Goal: Contribute content: Contribute content

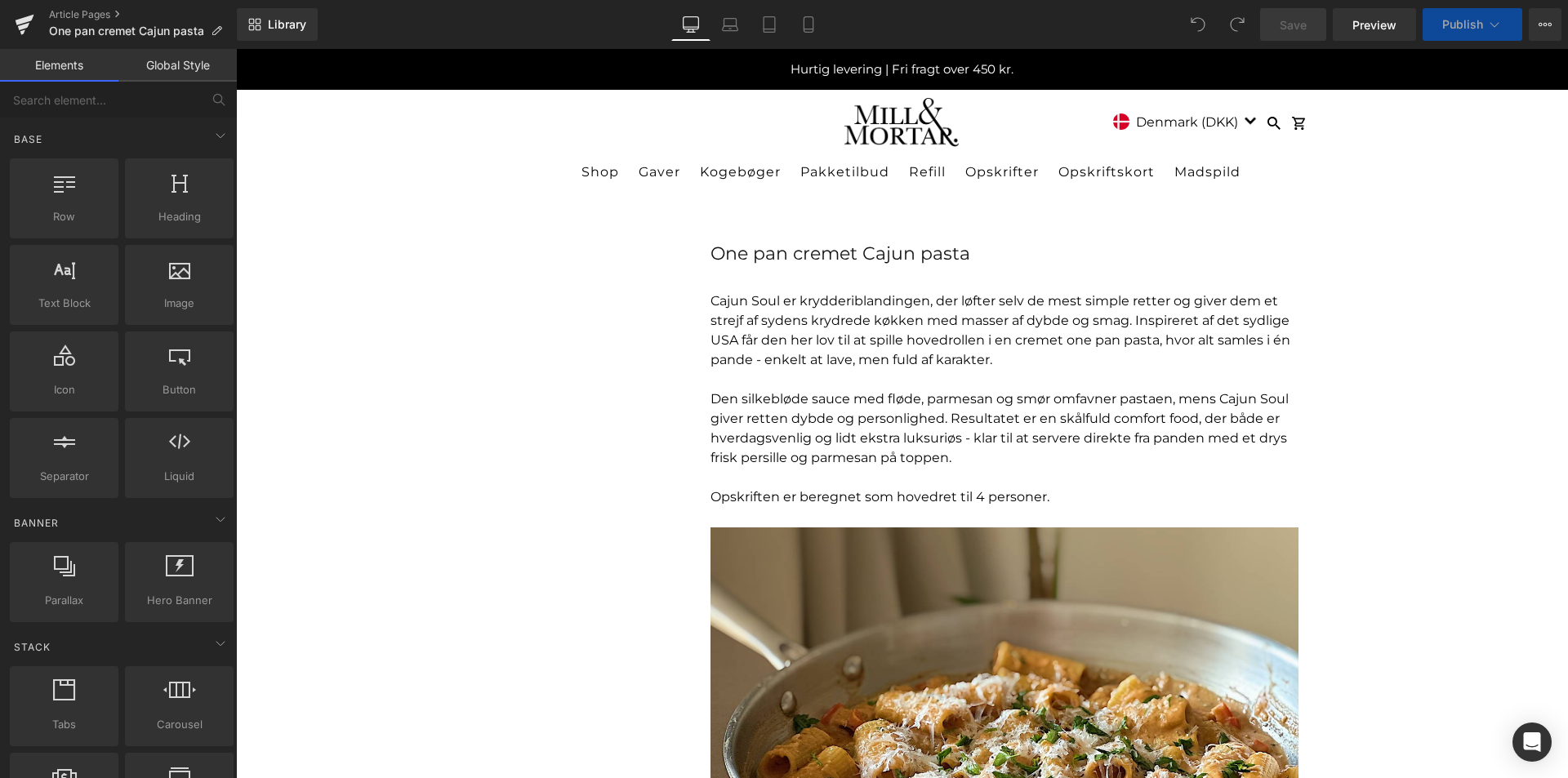
click at [836, 342] on p "Cajun Soul er krydderiblandingen, der løfter selv de mest simple retter og give…" at bounding box center [1004, 330] width 588 height 78
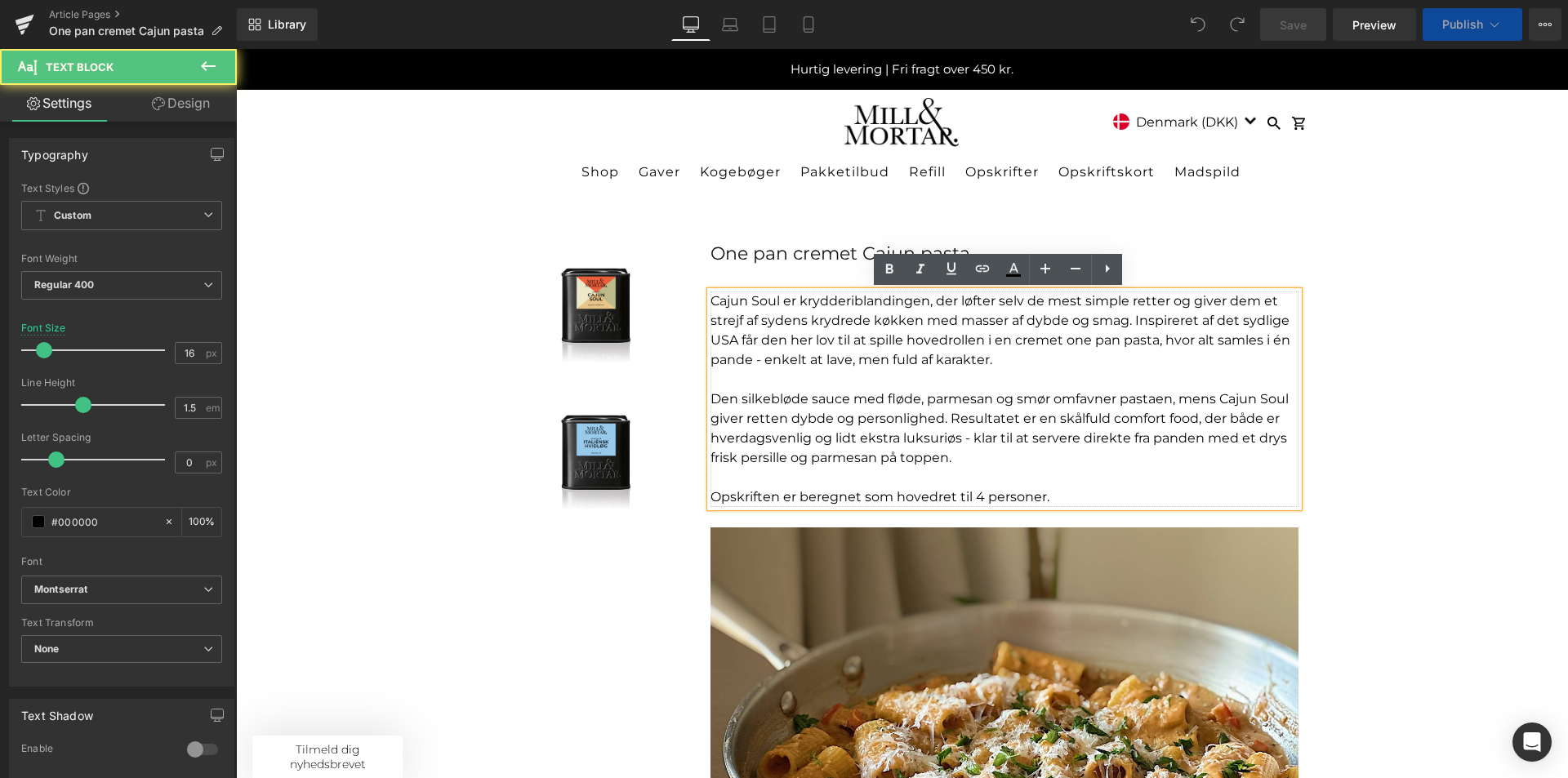
click at [1170, 311] on p "Cajun Soul er krydderiblandingen, der løfter selv de mest simple retter og give…" at bounding box center [1004, 330] width 588 height 78
click at [711, 295] on p "Cajun Soul er krydderiblandingen, der løfter selv de mest simple retter og give…" at bounding box center [1004, 330] width 588 height 78
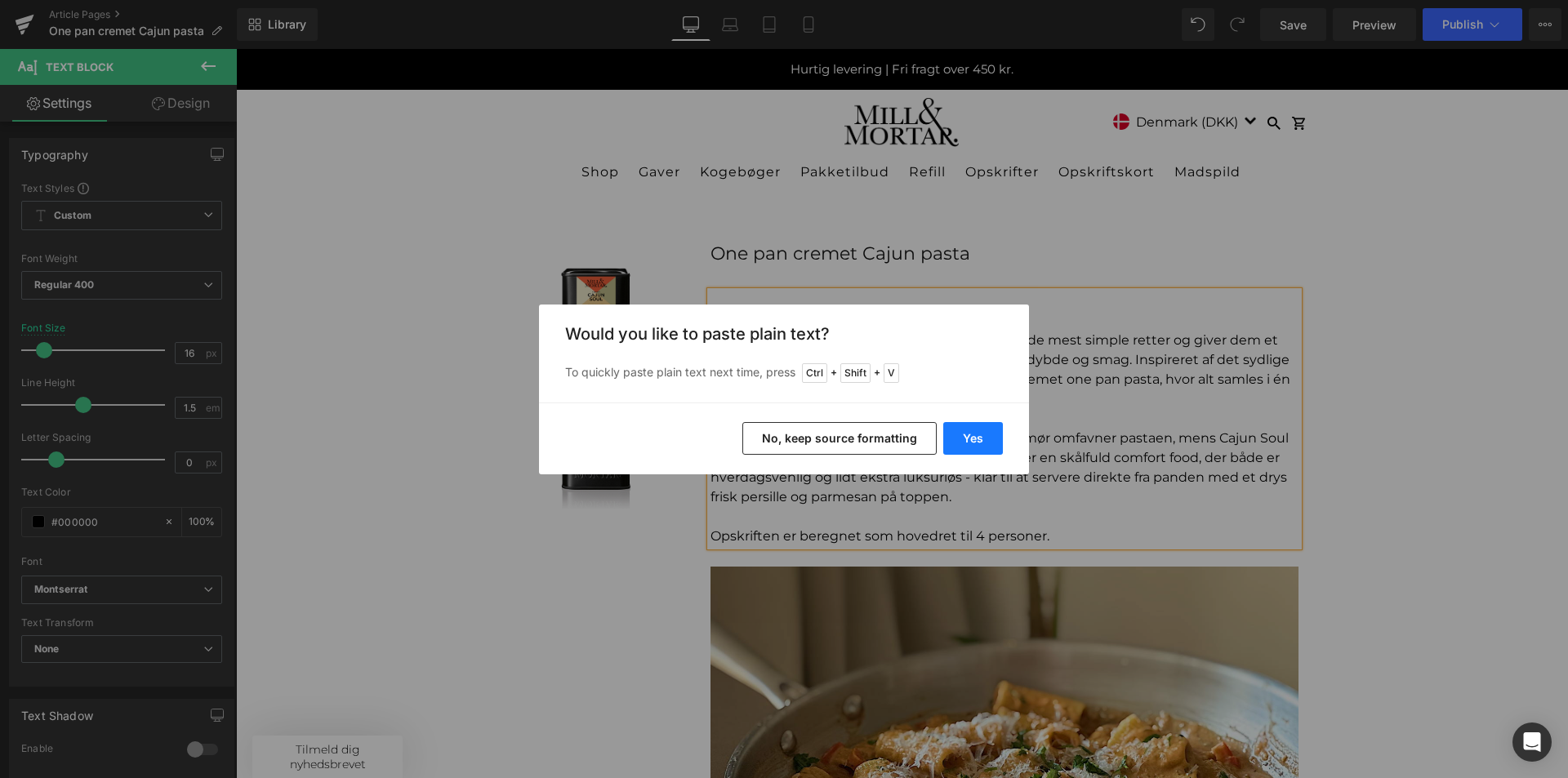
click at [972, 435] on button "Yes" at bounding box center [973, 439] width 59 height 33
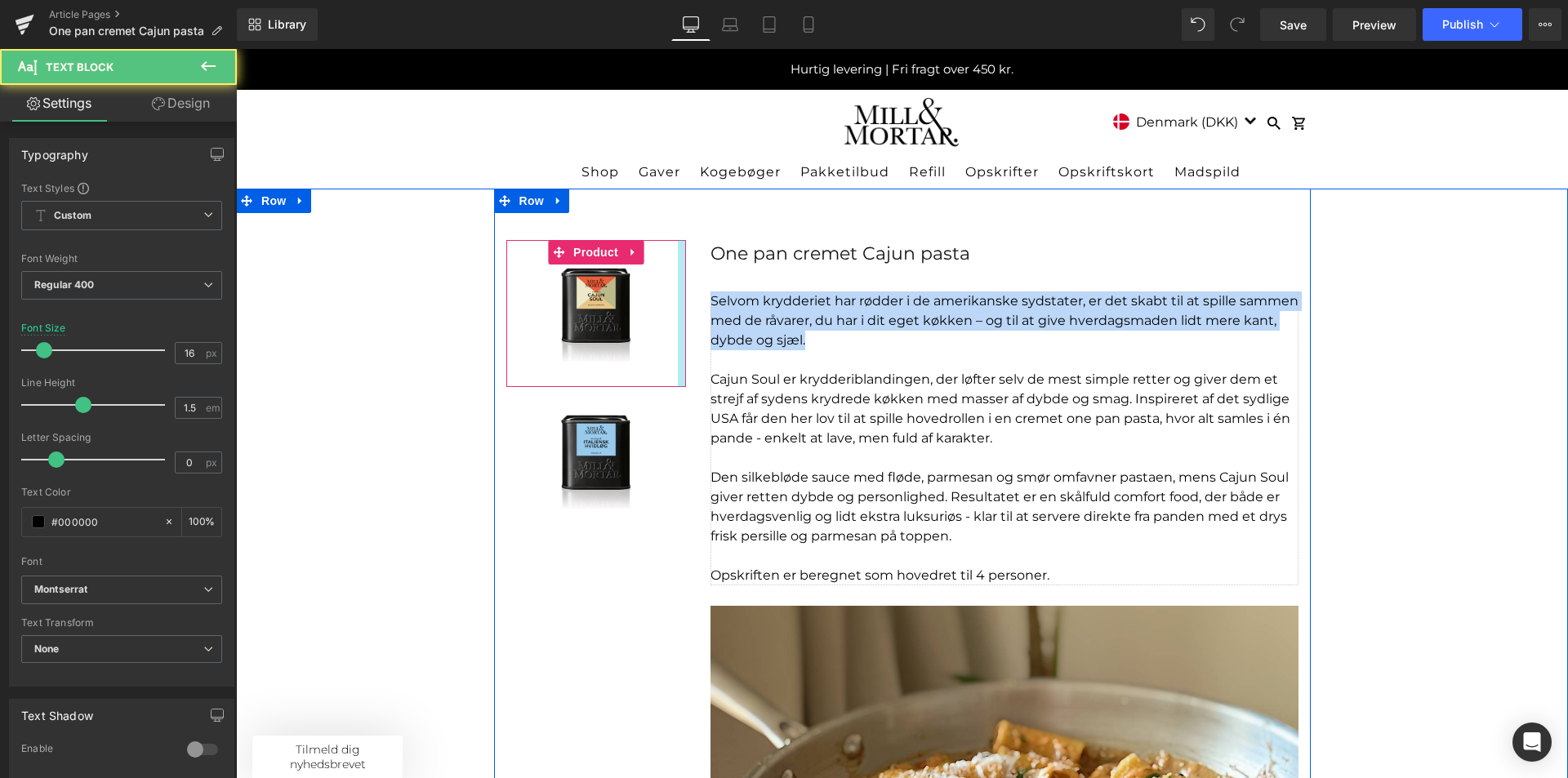
drag, startPoint x: 812, startPoint y: 344, endPoint x: 679, endPoint y: 299, distance: 140.4
click at [678, 299] on div "Sale Off (P) Image Product Sale Off (P) Image Product One pan cremet Cajun past…" at bounding box center [903, 718] width 817 height 1058
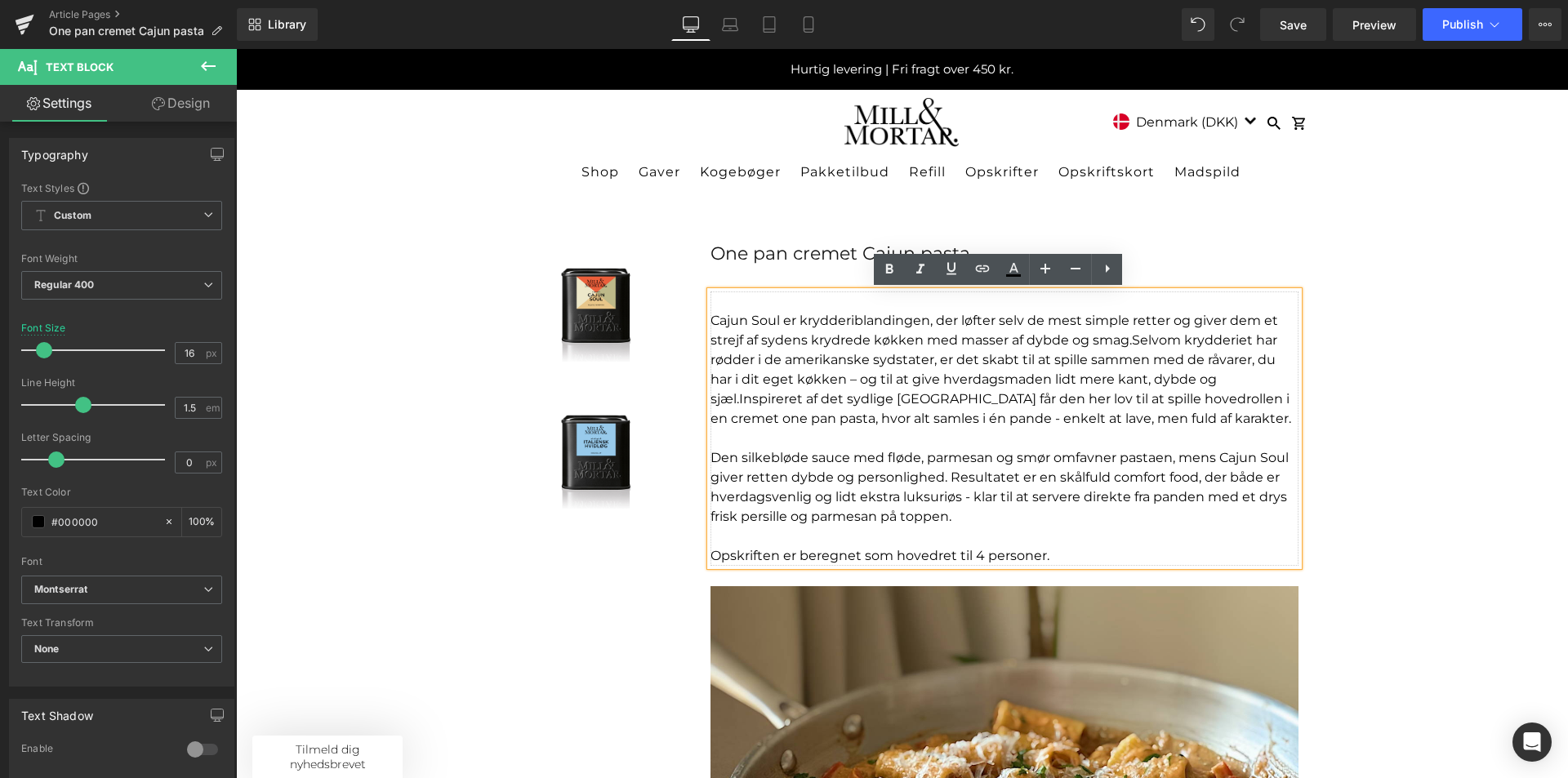
click at [1223, 384] on p "Cajun Soul er krydderiblandingen, der løfter selv de mest simple retter og give…" at bounding box center [1004, 370] width 588 height 118
click at [1076, 341] on p "Cajun Soul er krydderiblandingen, der løfter selv de mest simple retter og give…" at bounding box center [1004, 370] width 588 height 118
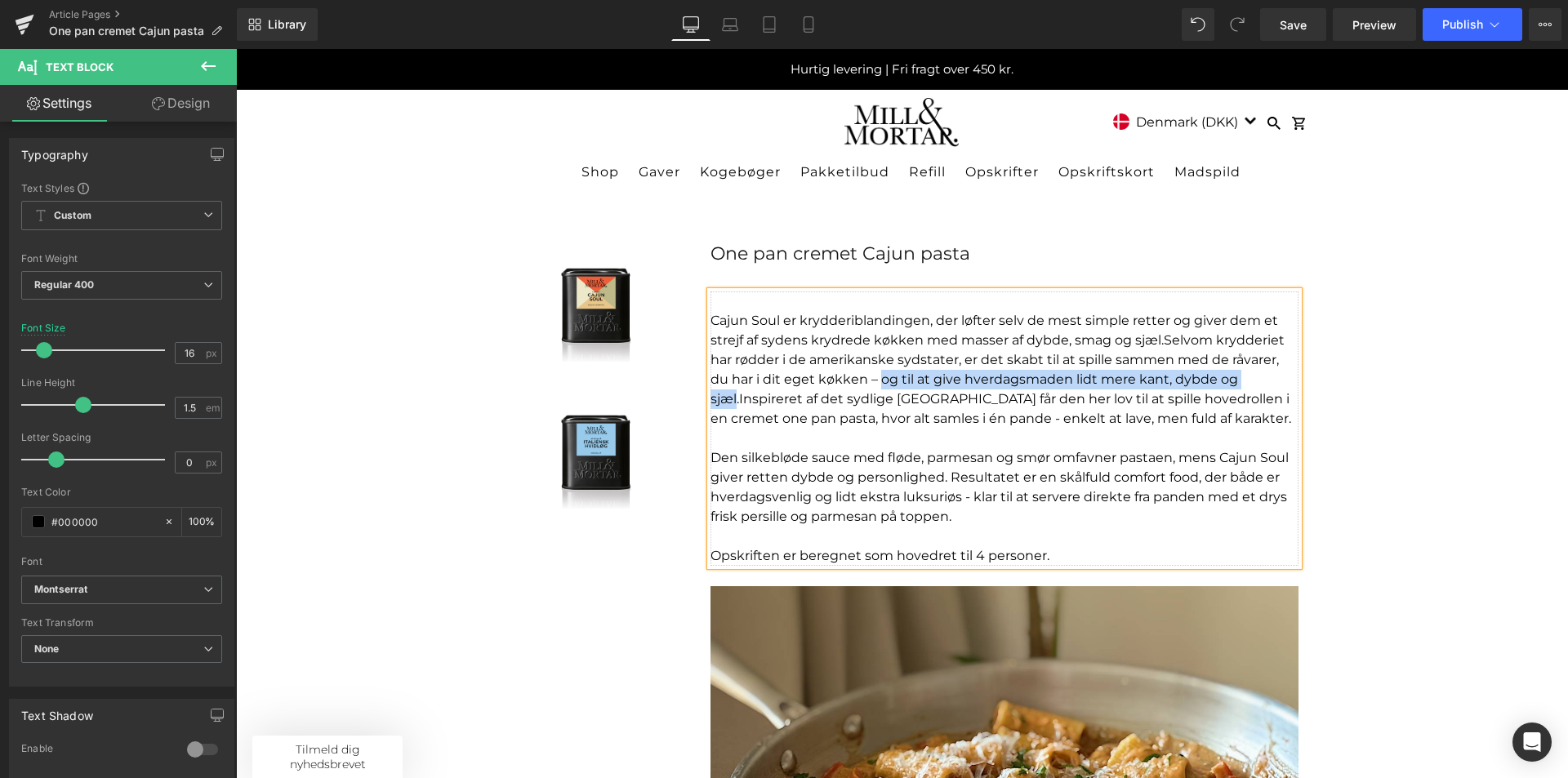
drag, startPoint x: 730, startPoint y: 401, endPoint x: 876, endPoint y: 380, distance: 147.5
click at [876, 380] on span "Selvom krydderiet har rødder i de amerikanske sydstater, er det skabt til at sp…" at bounding box center [998, 370] width 574 height 74
copy span "og til at give hverdagsmaden lidt mere kant, dybde og sjæl"
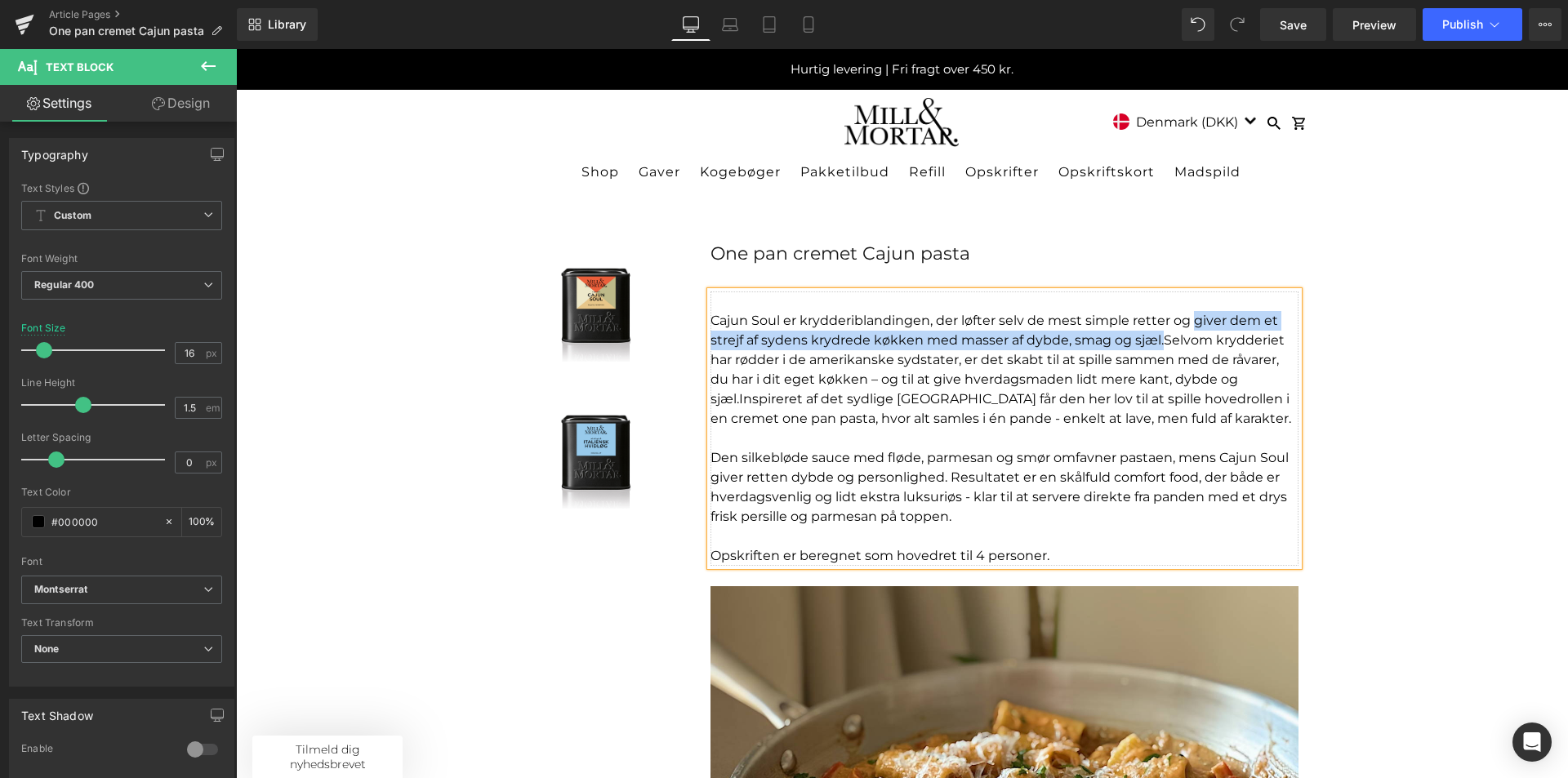
drag, startPoint x: 1188, startPoint y: 320, endPoint x: 1156, endPoint y: 342, distance: 38.8
click at [1156, 342] on p "Cajun Soul er krydderiblandingen, der løfter selv de mest simple retter og give…" at bounding box center [1004, 370] width 588 height 118
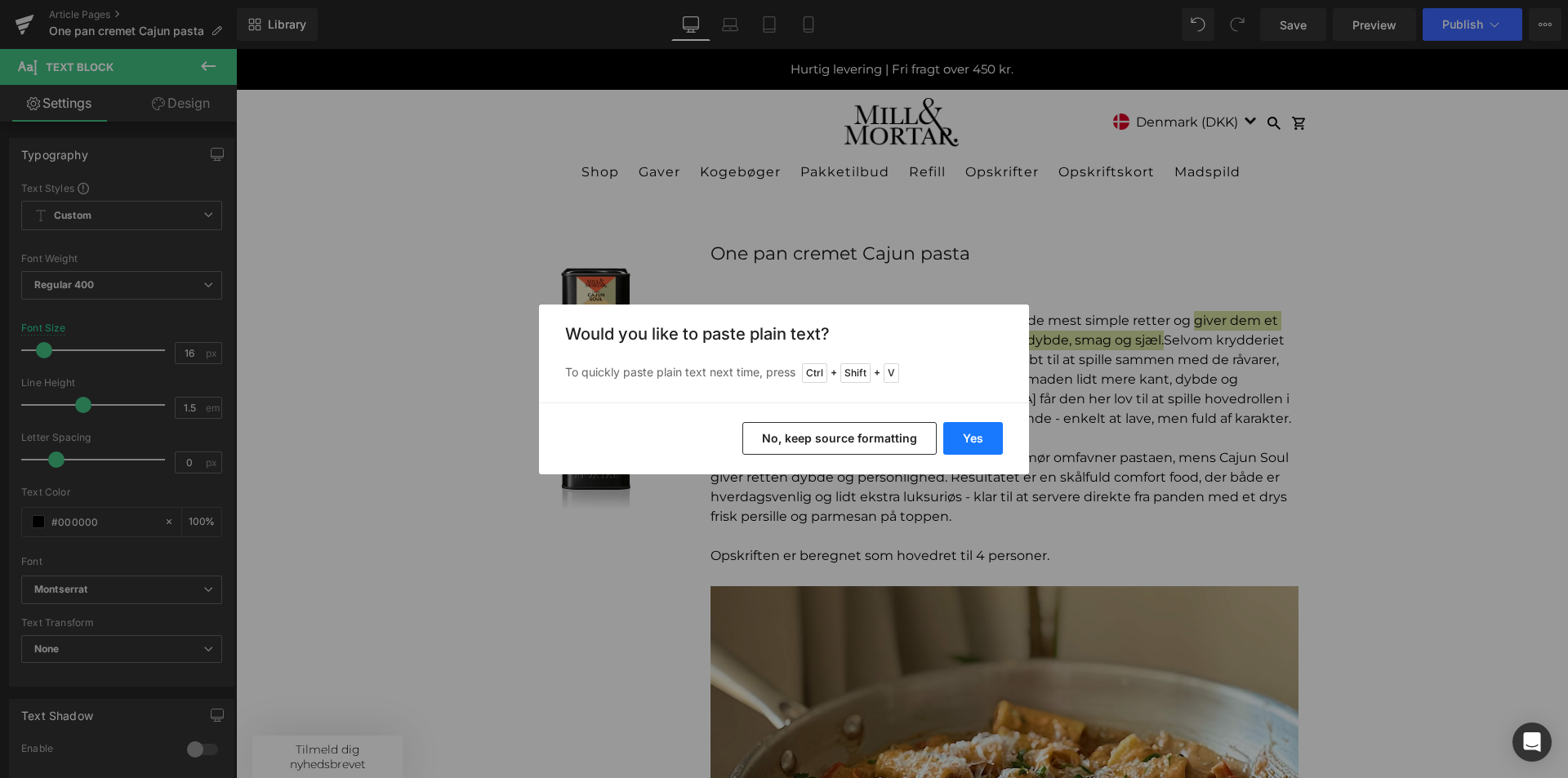
click at [993, 440] on button "Yes" at bounding box center [973, 439] width 59 height 33
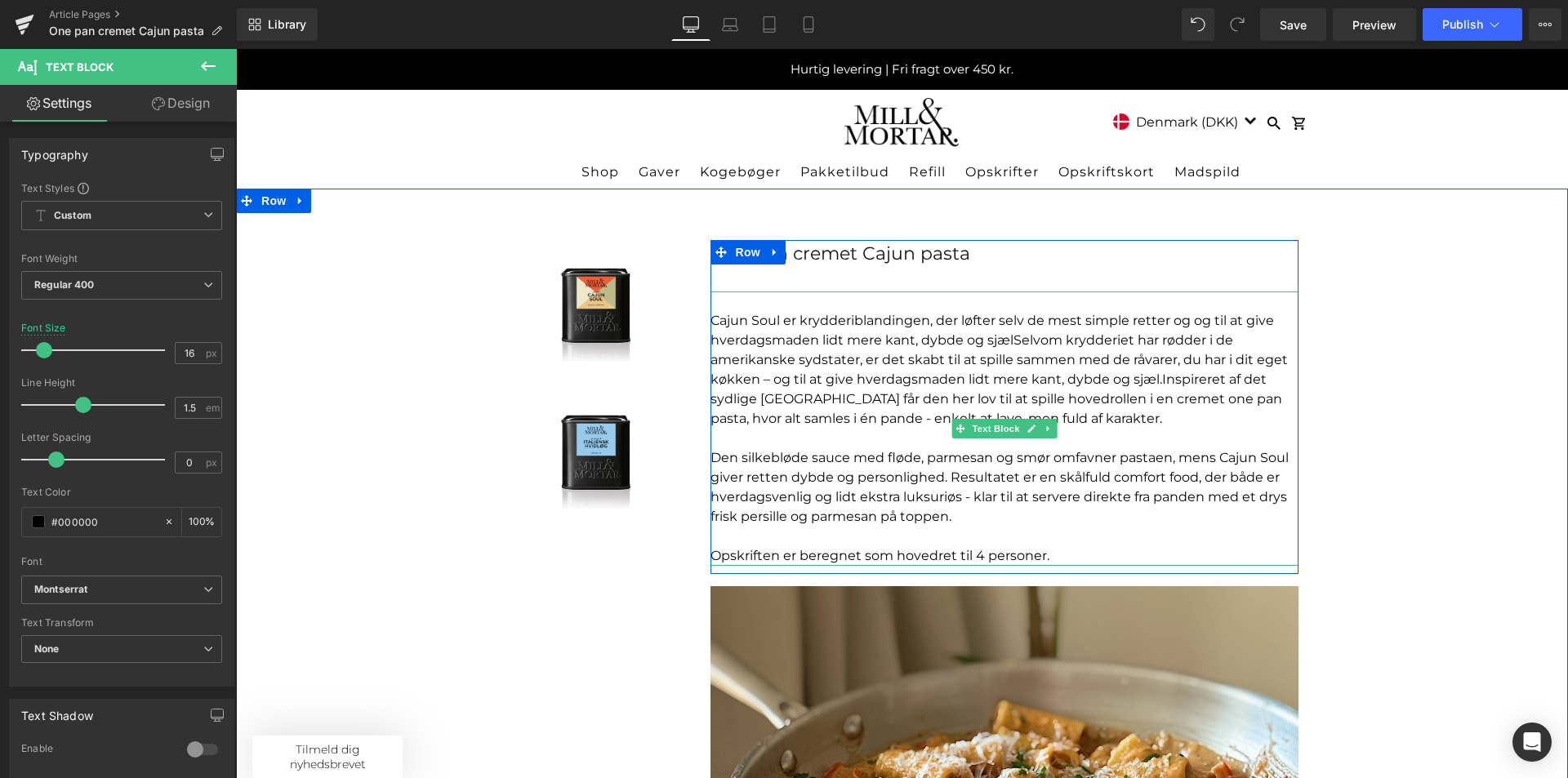
click at [1195, 320] on p "Cajun Soul er krydderiblandingen, der løfter selv de mest simple retter og og t…" at bounding box center [1004, 370] width 588 height 118
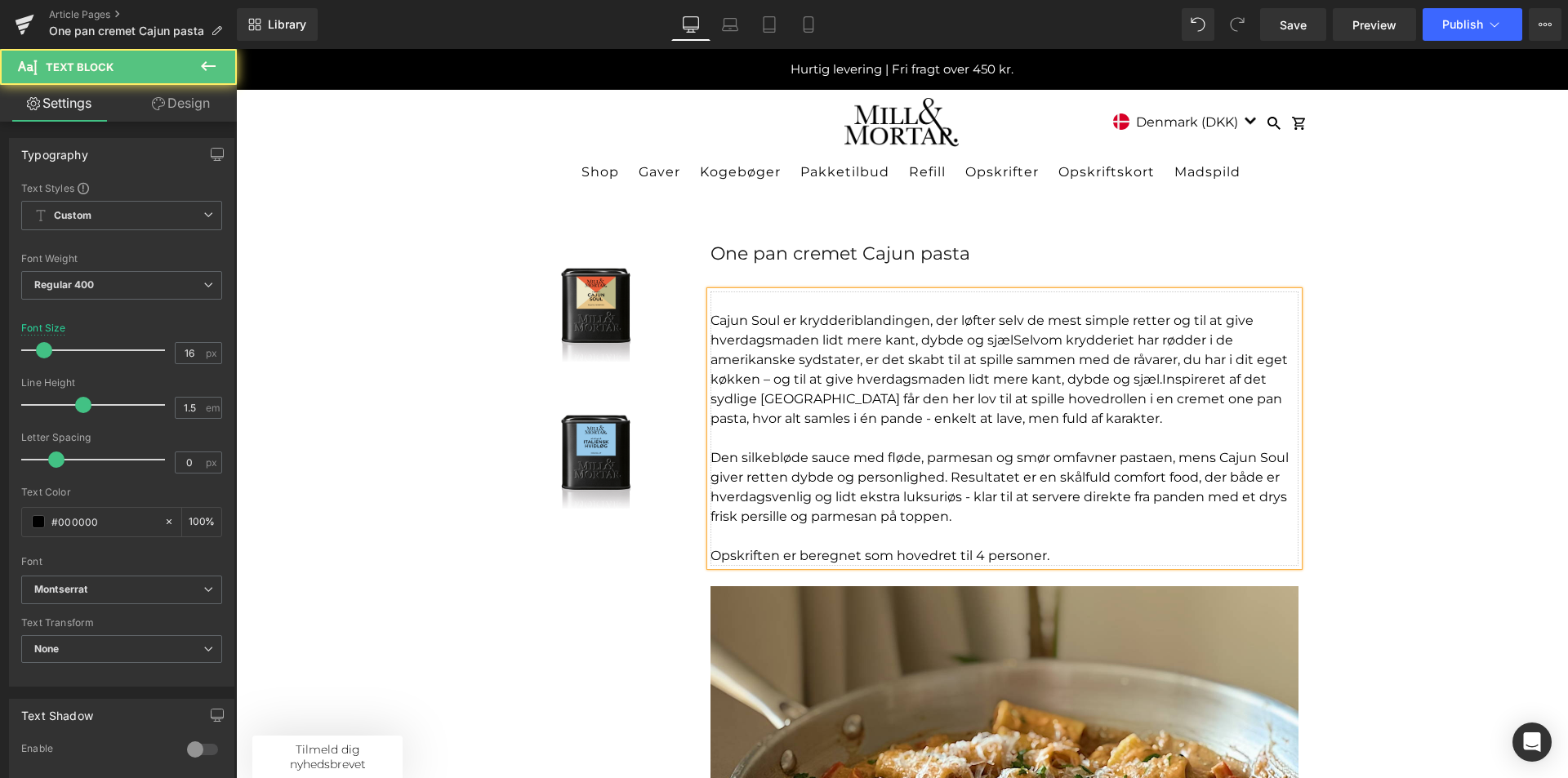
click at [1185, 319] on p "Cajun Soul er krydderiblandingen, der løfter selv de mest simple retter og til …" at bounding box center [1004, 370] width 588 height 118
click at [1036, 342] on p "Cajun Soul er krydderiblandingen, der løfter selv de mest simple retter og er m…" at bounding box center [1004, 370] width 588 height 118
click at [769, 379] on span "Selvom krydderiet har rødder i de amerikanske sydstater, er det skabt til at sp…" at bounding box center [999, 360] width 578 height 54
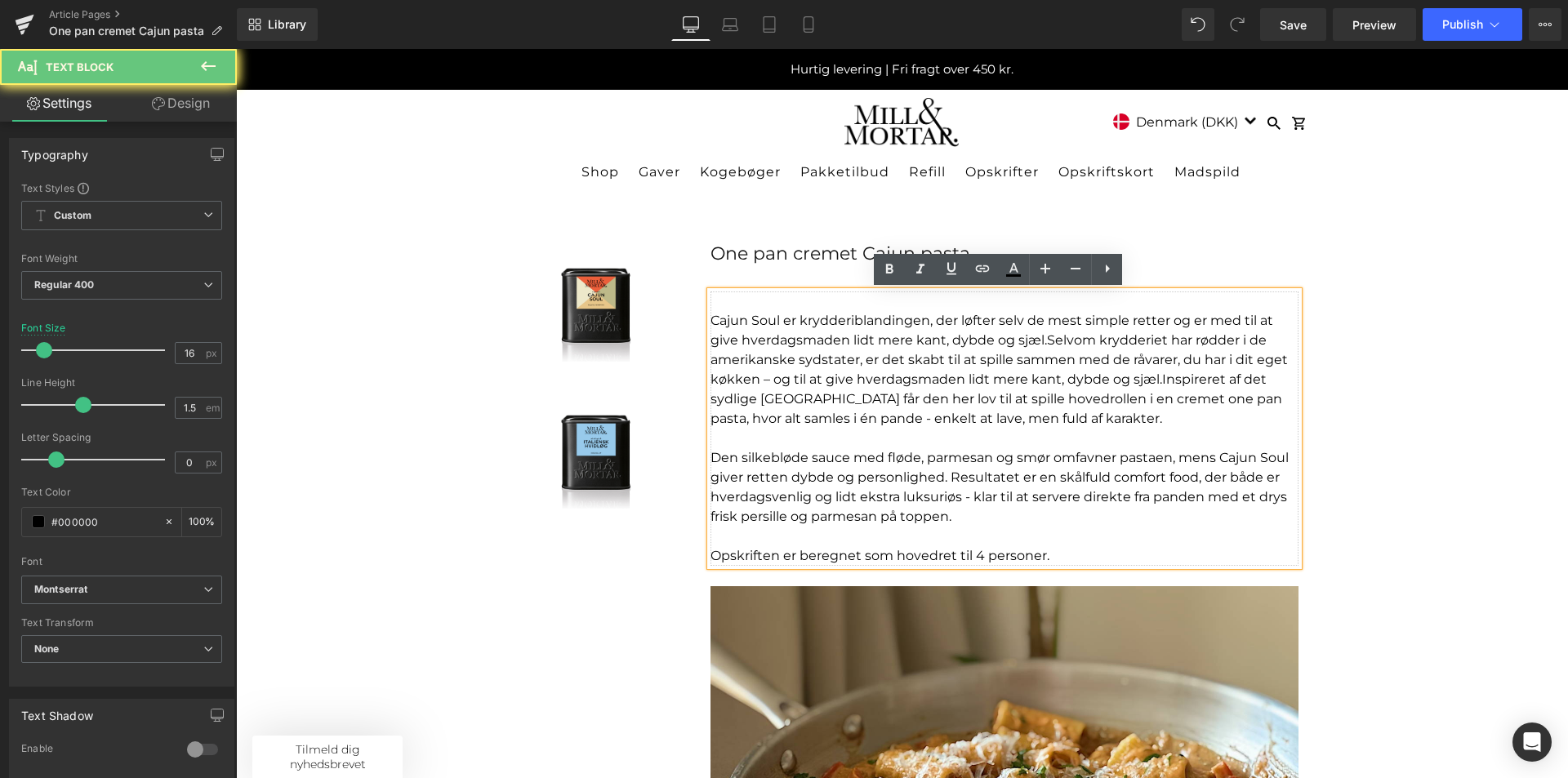
click at [767, 379] on span "Selvom krydderiet har rødder i de amerikanske sydstater, er det skabt til at sp…" at bounding box center [999, 360] width 578 height 54
click at [1165, 320] on p "Cajun Soul er krydderiblandingen, der løfter selv de mest simple retter og er m…" at bounding box center [1004, 370] width 588 height 118
drag, startPoint x: 1046, startPoint y: 341, endPoint x: 1041, endPoint y: 333, distance: 9.4
click at [1046, 340] on span "Selvom krydderiet har rødder i de amerikanske sydstater, er det skabt til at sp…" at bounding box center [999, 360] width 578 height 54
drag, startPoint x: 1044, startPoint y: 340, endPoint x: 722, endPoint y: 319, distance: 322.7
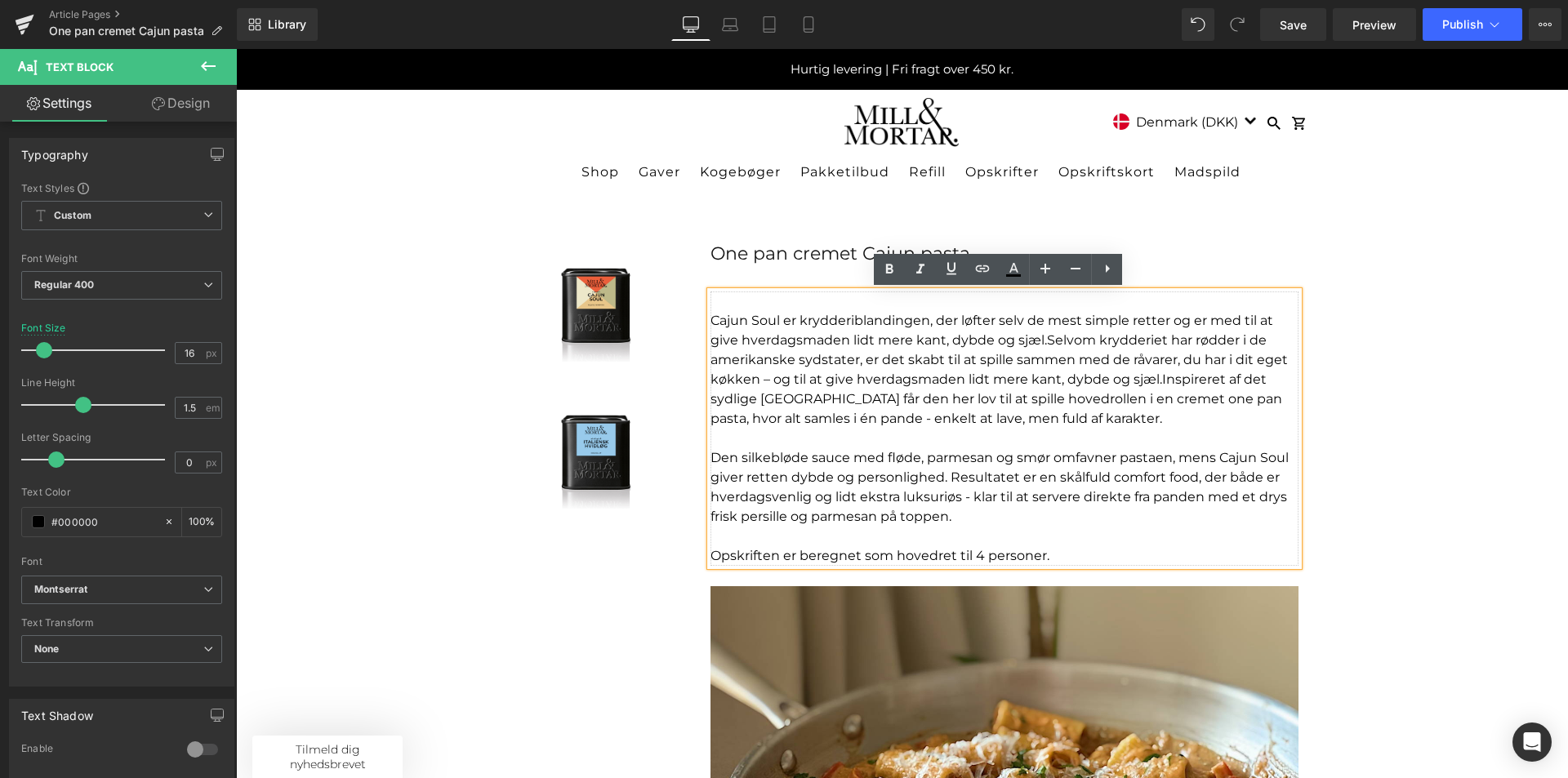
click at [722, 319] on p "Cajun Soul er krydderiblandingen, der løfter selv de mest simple retter og er m…" at bounding box center [1004, 370] width 588 height 118
click at [725, 317] on p "Cajun Soul er krydderiblandingen, der løfter selv de mest simple retter og er m…" at bounding box center [1004, 370] width 588 height 118
drag, startPoint x: 1063, startPoint y: 339, endPoint x: 1071, endPoint y: 337, distance: 8.2
click at [1064, 337] on span "Selvom krydderiet har rødder i de amerikanske sydstater, er det skabt til at sp…" at bounding box center [999, 360] width 578 height 54
click at [1120, 334] on span "Selvom krydderiet har rødder i de amerikanske sydstater, er det skabt til at sp…" at bounding box center [999, 360] width 578 height 54
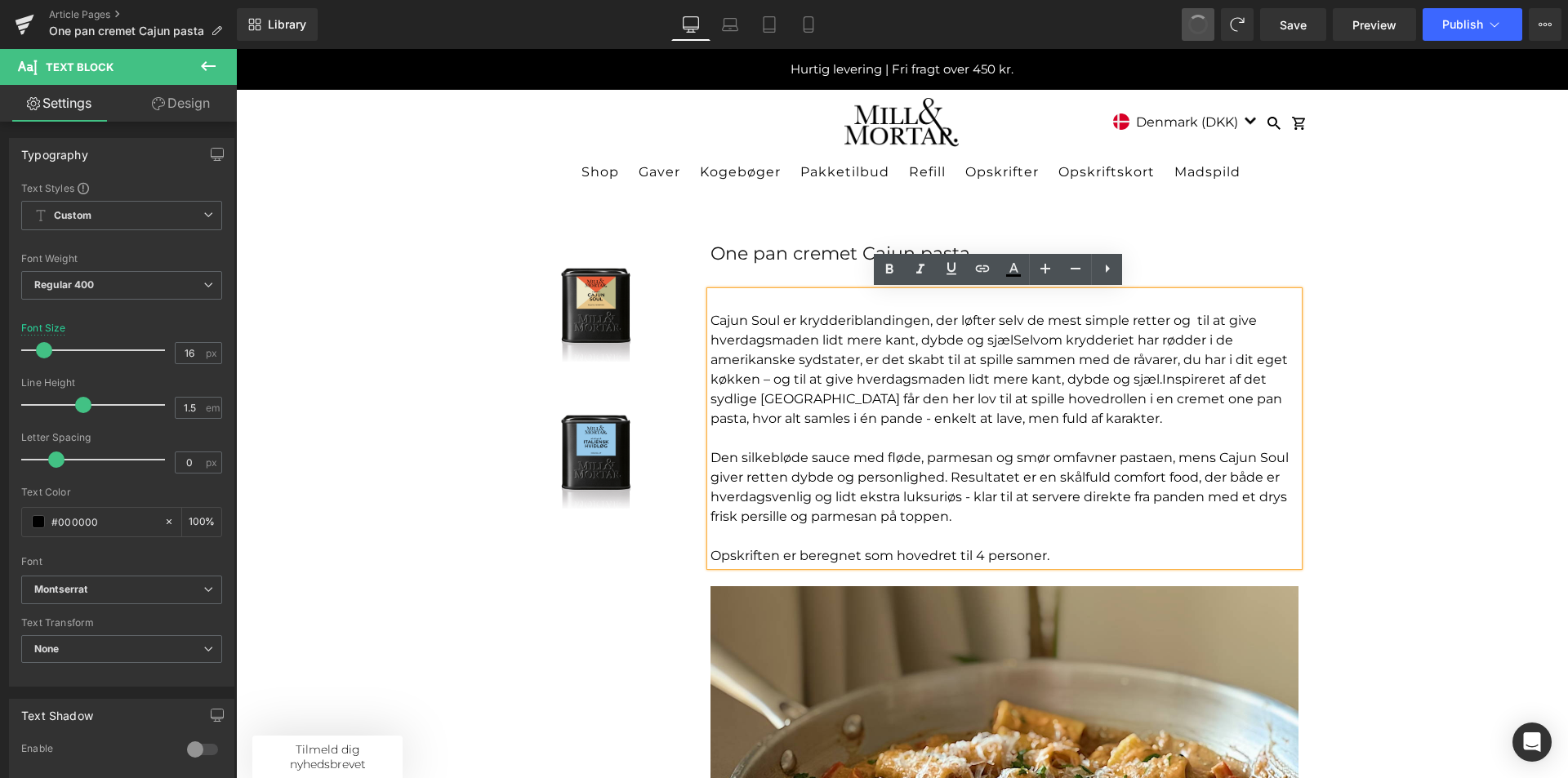
click at [1199, 24] on span at bounding box center [1198, 25] width 21 height 21
click at [791, 303] on p at bounding box center [1004, 301] width 588 height 20
click at [711, 316] on p "Cajun Soul er krydderiblandingen, der løfter selv de mest simple retter og give…" at bounding box center [1004, 370] width 588 height 118
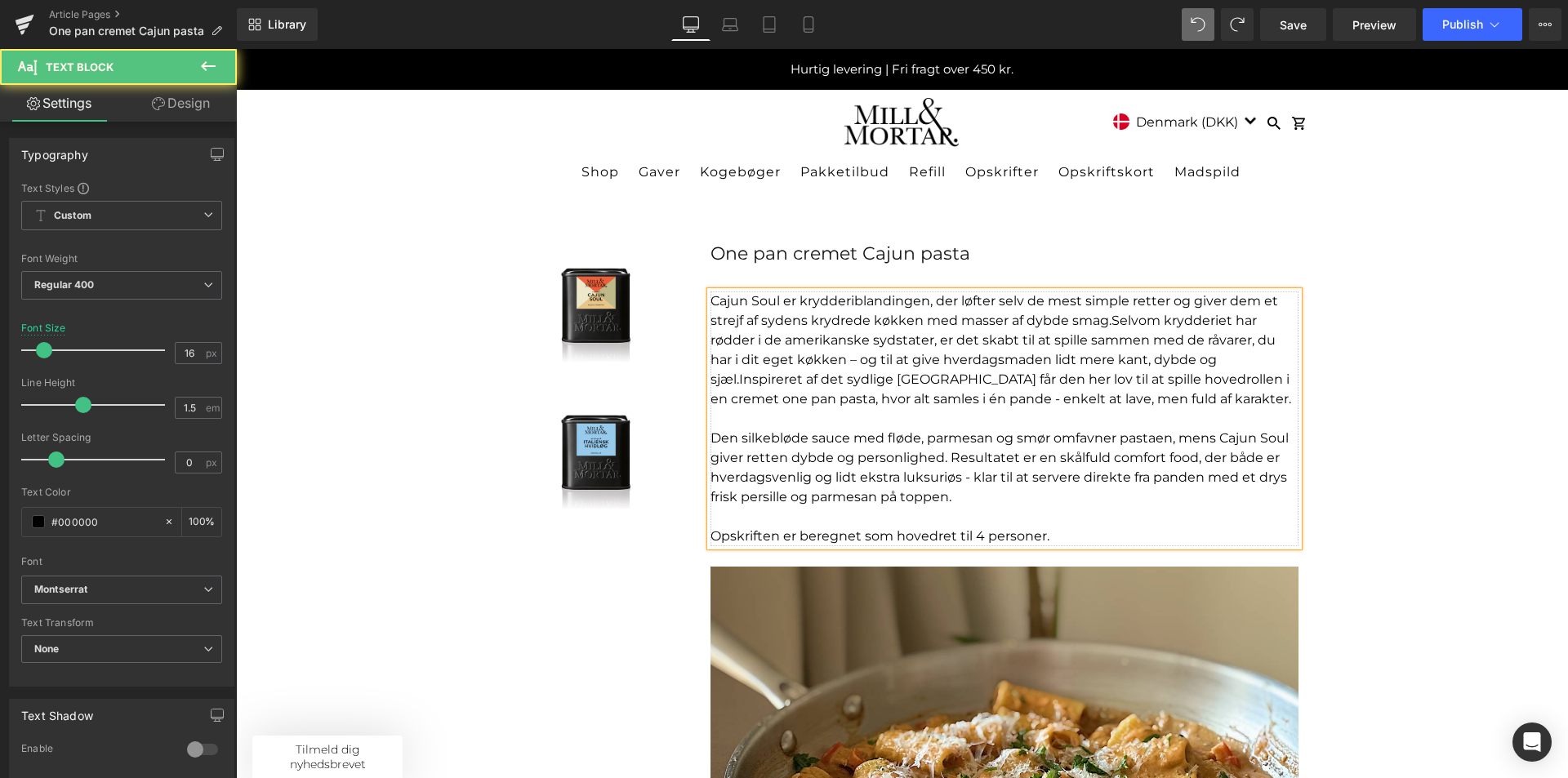
click at [1108, 321] on span "Selvom krydderiet har rødder i de amerikanske sydstater, er det skabt til at sp…" at bounding box center [993, 350] width 565 height 74
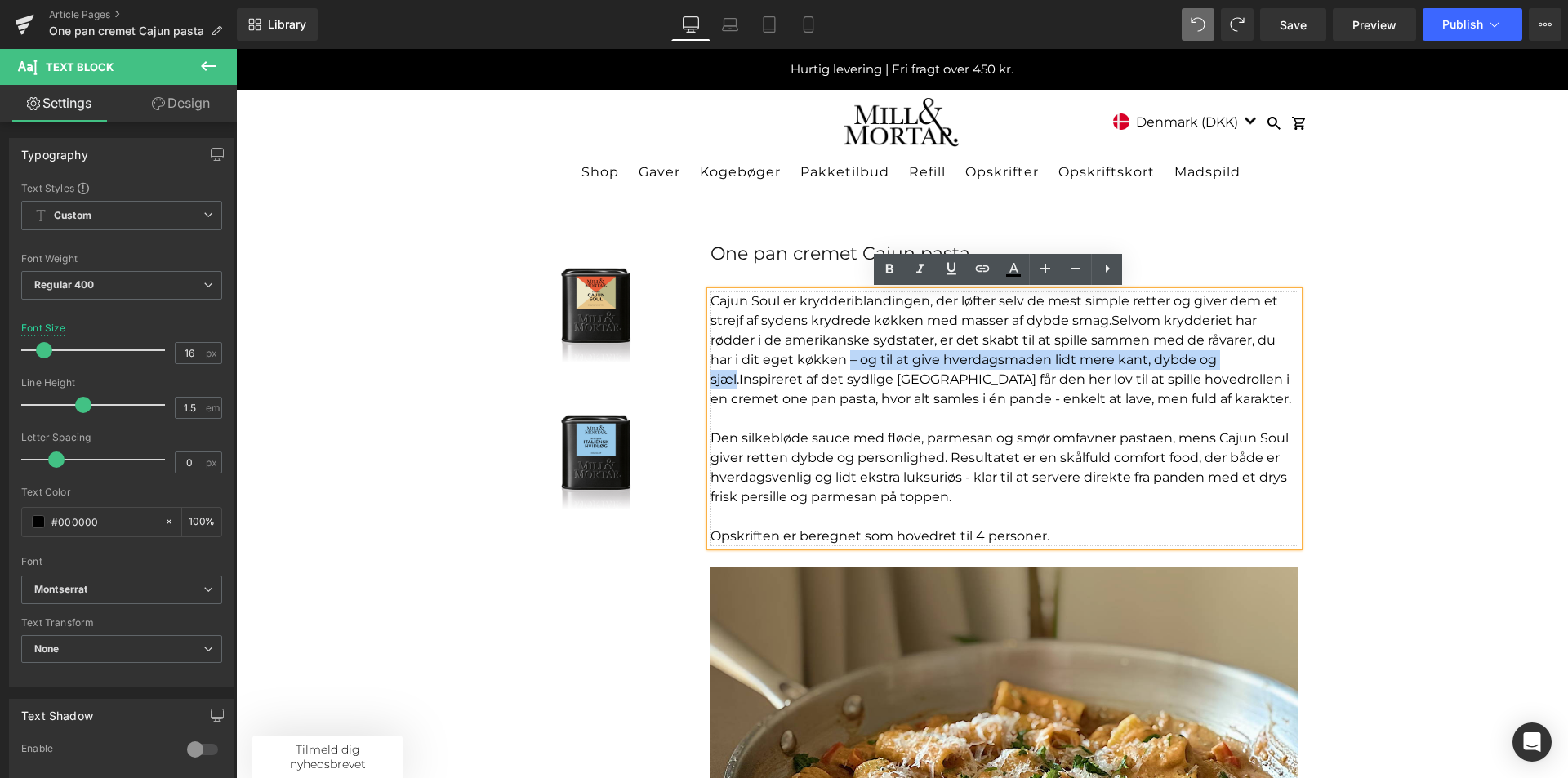
drag, startPoint x: 842, startPoint y: 358, endPoint x: 731, endPoint y: 379, distance: 113.0
click at [731, 379] on span "Selvom krydderiet har rødder i de amerikanske sydstater, er det skabt til at sp…" at bounding box center [993, 350] width 565 height 74
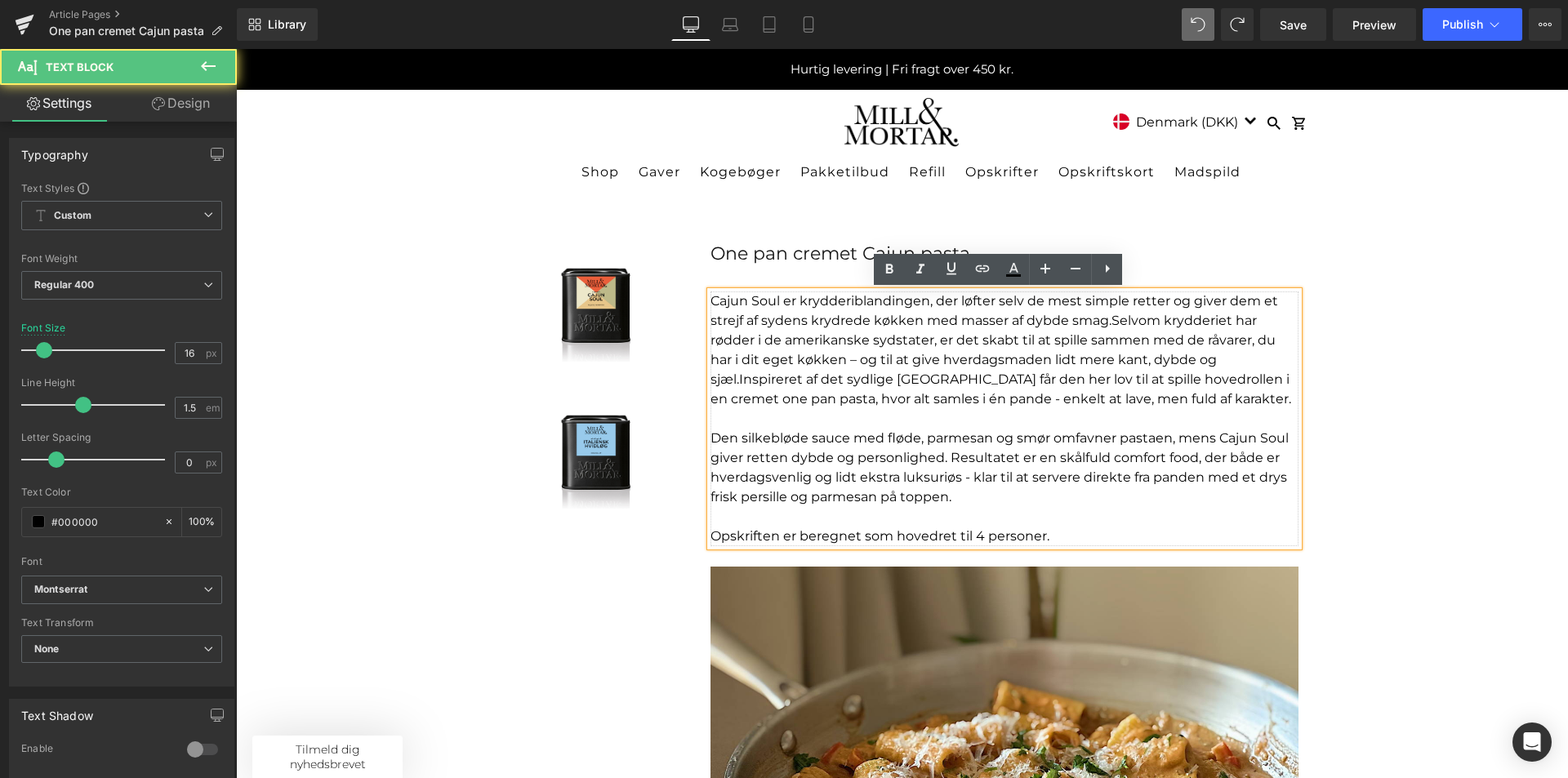
click at [1060, 323] on span "Cajun Soul er krydderiblandingen, der løfter selv de mest simple retter og give…" at bounding box center [994, 310] width 568 height 35
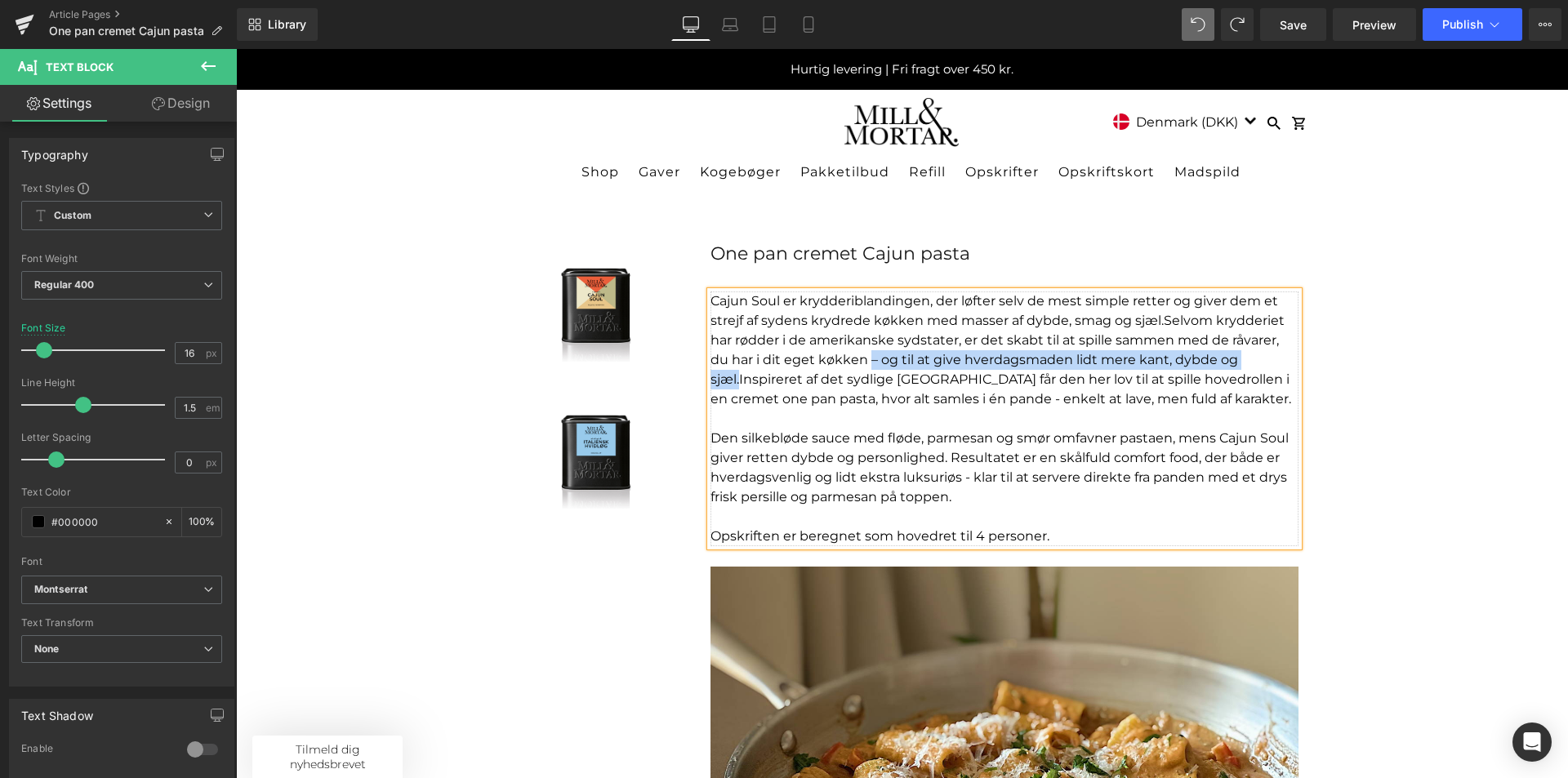
drag, startPoint x: 733, startPoint y: 377, endPoint x: 862, endPoint y: 358, distance: 130.4
click at [862, 358] on span "Selvom krydderiet har rødder i de amerikanske sydstater, er det skabt til at sp…" at bounding box center [998, 350] width 574 height 74
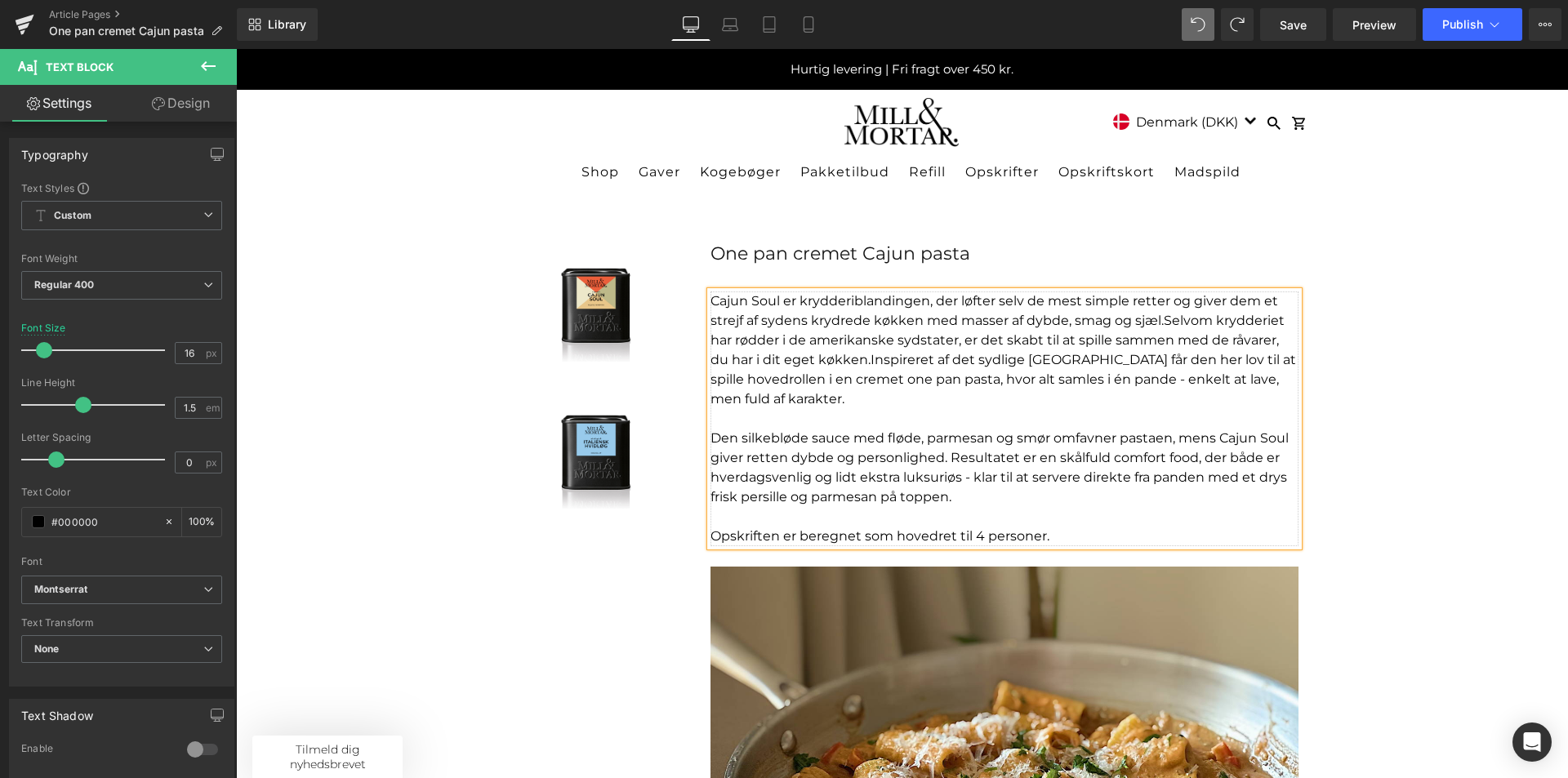
click at [1128, 298] on span "Cajun Soul er krydderiblandingen, der løfter selv de mest simple retter og give…" at bounding box center [994, 310] width 568 height 35
click at [915, 356] on span "Selvom krydderiet har rødder i de amerikanske sydstater, er det skabt til at sp…" at bounding box center [995, 340] width 570 height 54
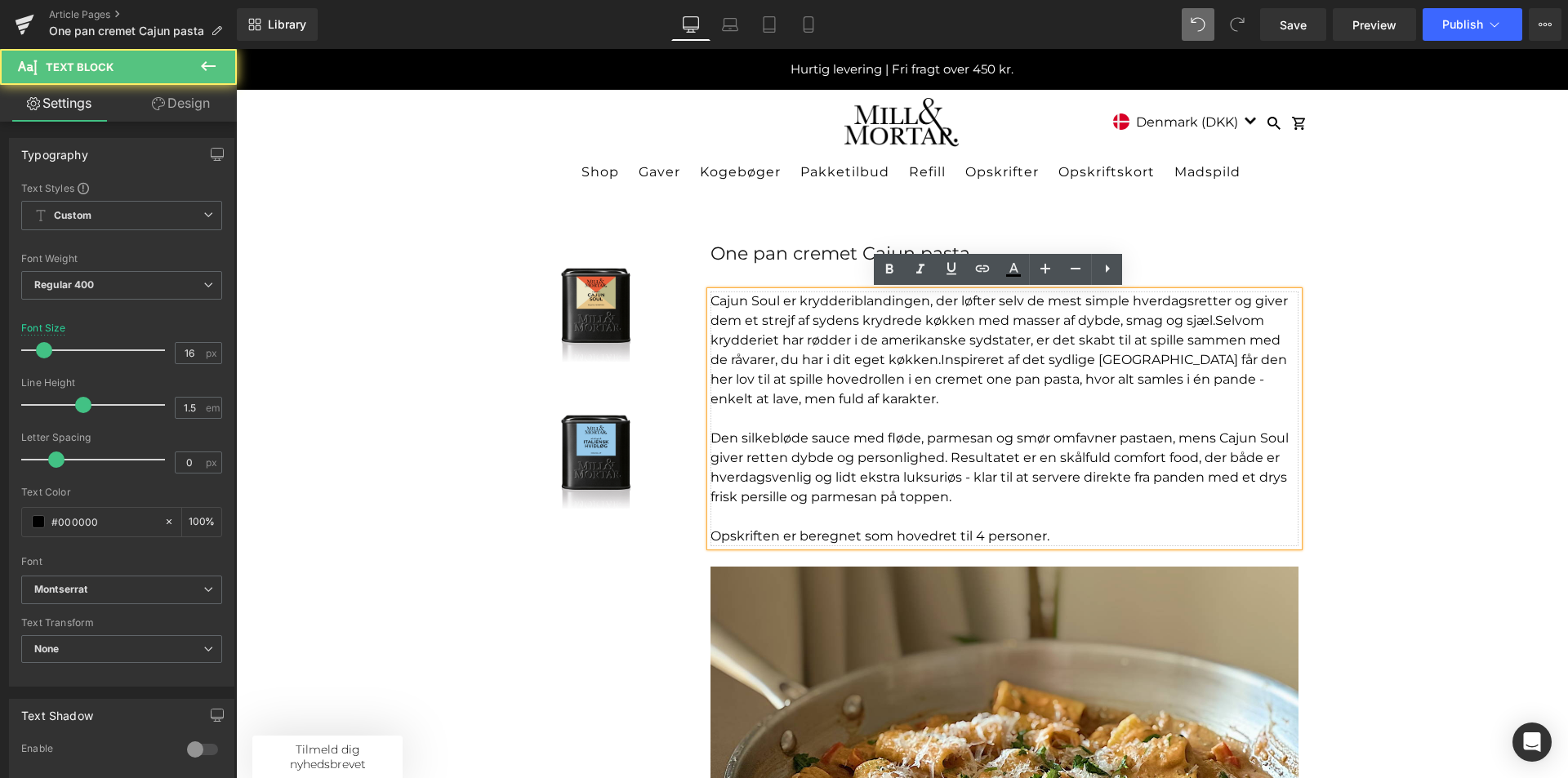
click at [918, 361] on span "Inspireret af det sydlige USA får den her lov til at spille hovedrollen i en cr…" at bounding box center [999, 380] width 577 height 54
drag, startPoint x: 914, startPoint y: 358, endPoint x: 929, endPoint y: 357, distance: 15.0
click at [929, 357] on p "Cajun Soul er krydderiblandingen, der løfter selv de mest simple hverdagsretter…" at bounding box center [1004, 350] width 588 height 118
click at [932, 356] on span "Inspireret af det sydlige USA får den her lov til at spille hovedrollen i en cr…" at bounding box center [999, 380] width 577 height 54
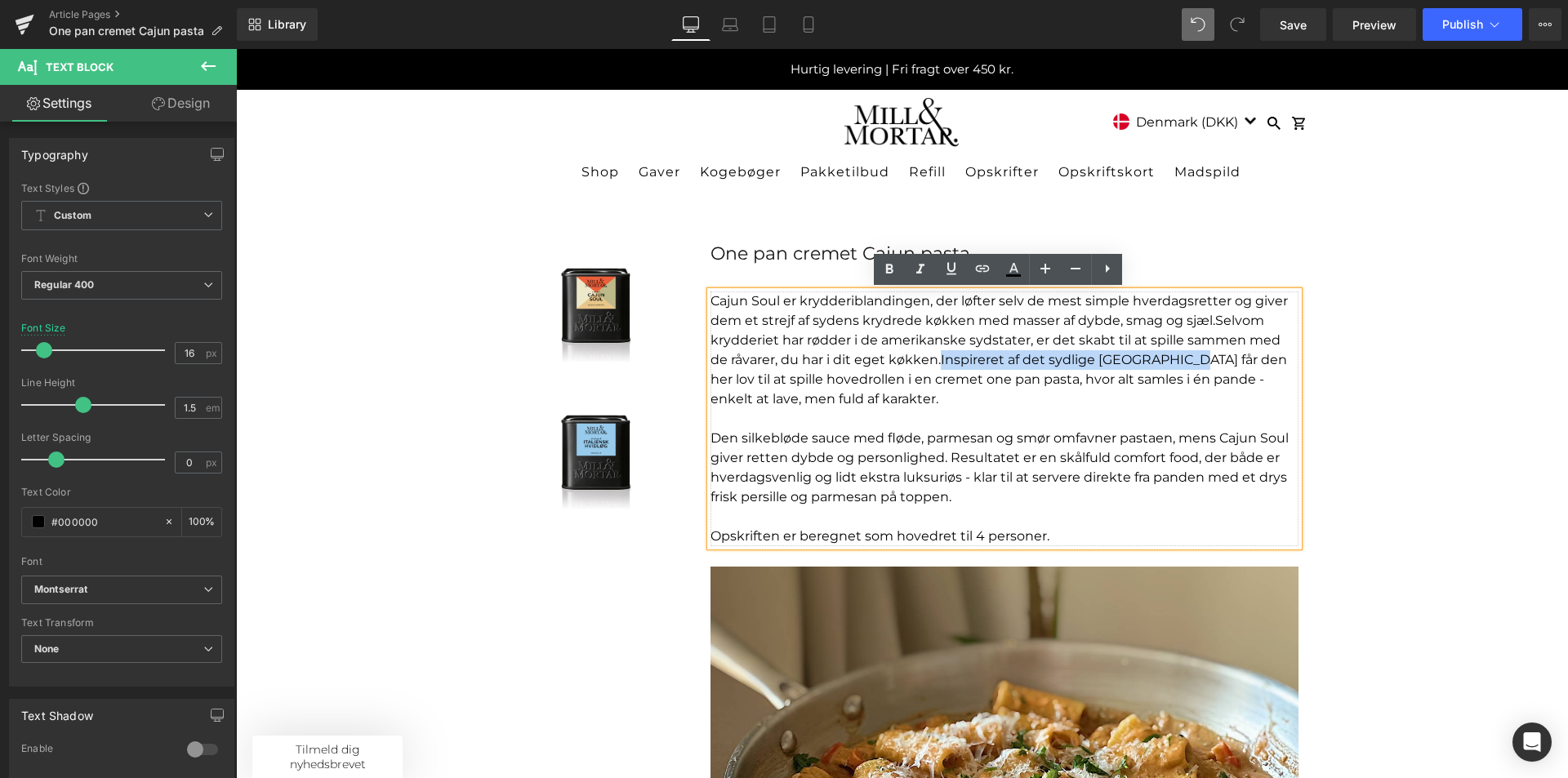
drag, startPoint x: 1162, startPoint y: 360, endPoint x: 917, endPoint y: 359, distance: 245.0
click at [917, 359] on span "Inspireret af det sydlige USA får den her lov til at spille hovedrollen i en cr…" at bounding box center [999, 380] width 577 height 54
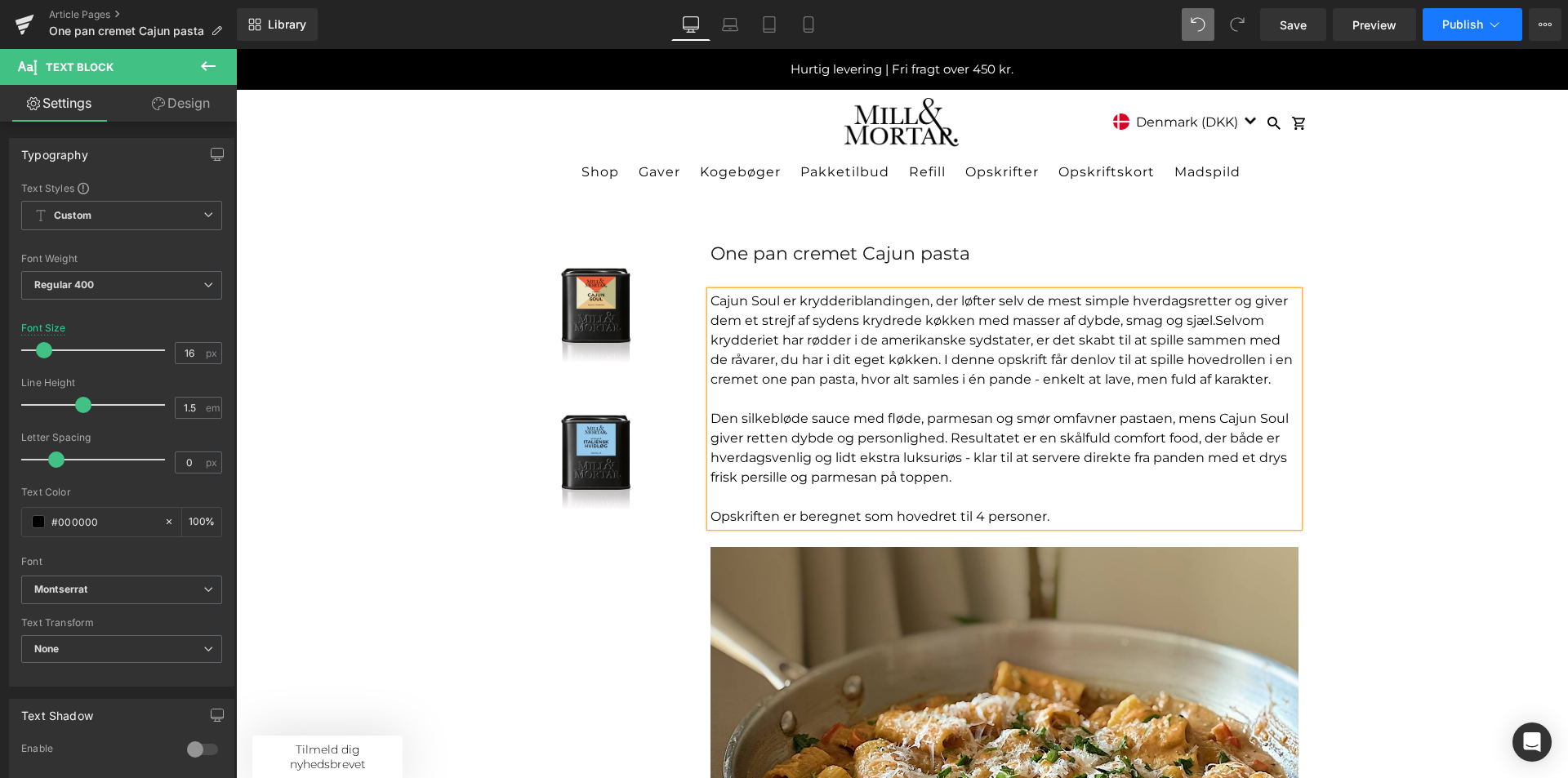
click at [1495, 27] on icon at bounding box center [1495, 25] width 9 height 5
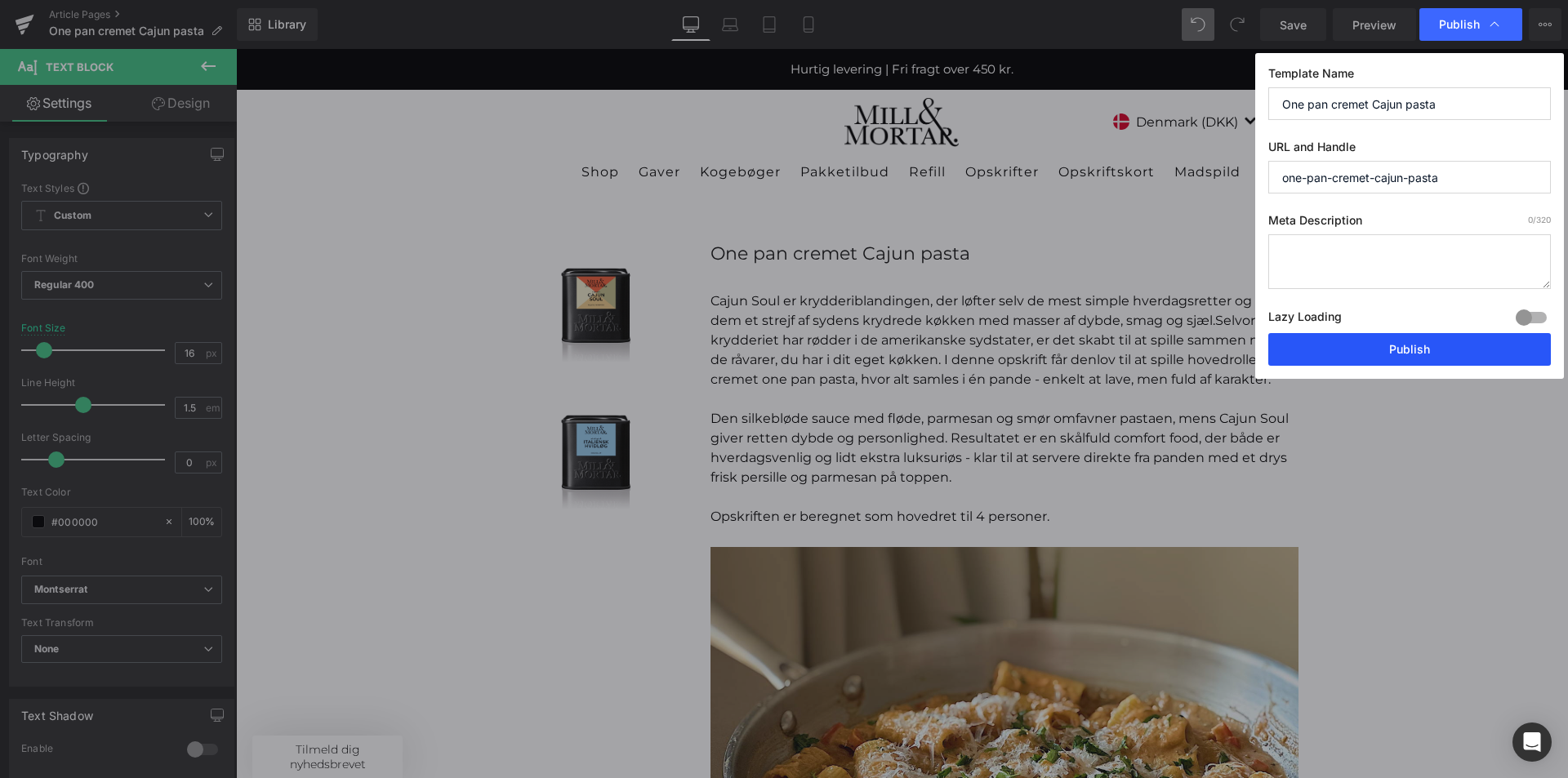
click at [1397, 345] on button "Publish" at bounding box center [1410, 350] width 282 height 33
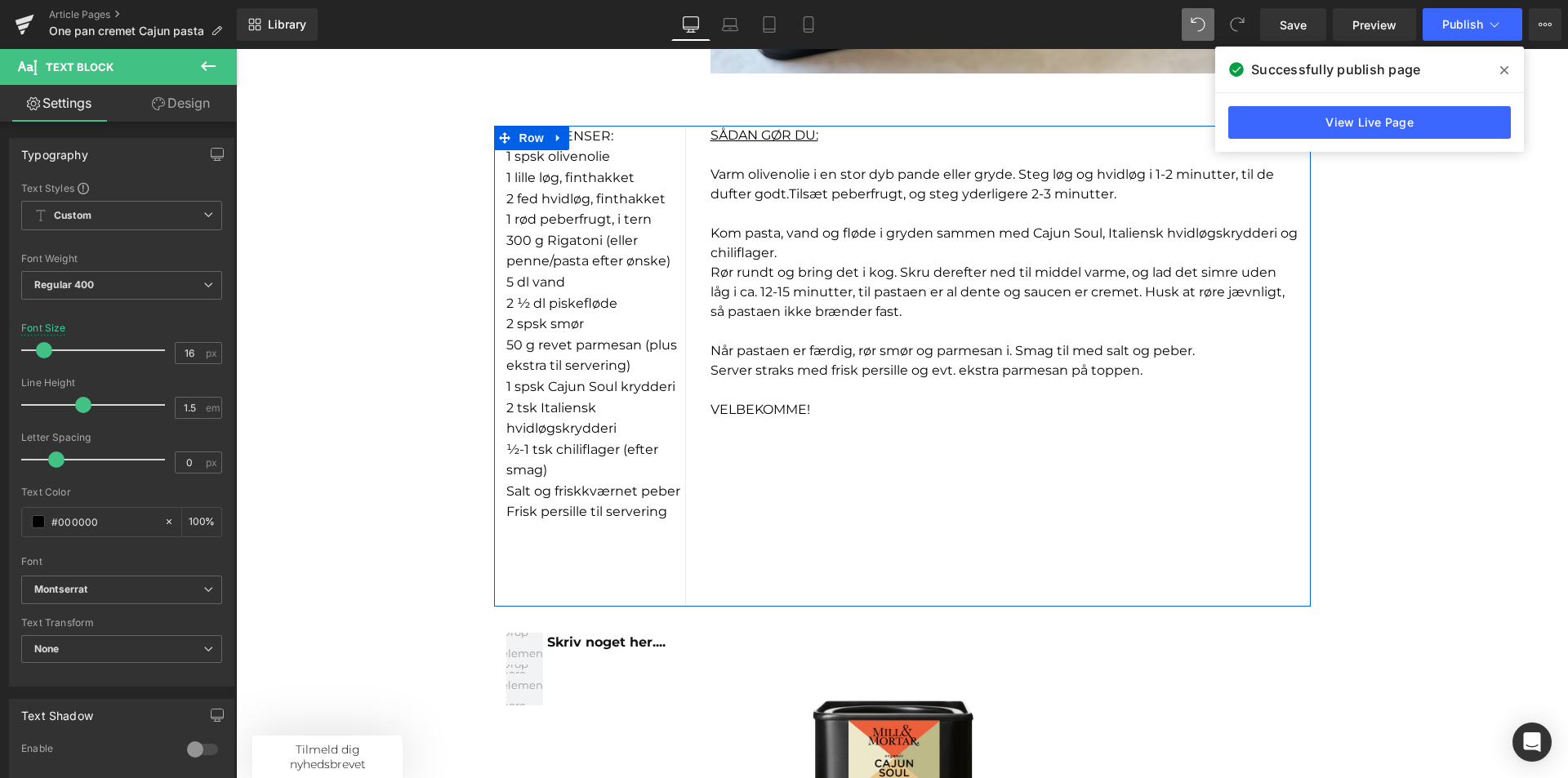
scroll to position [1306, 0]
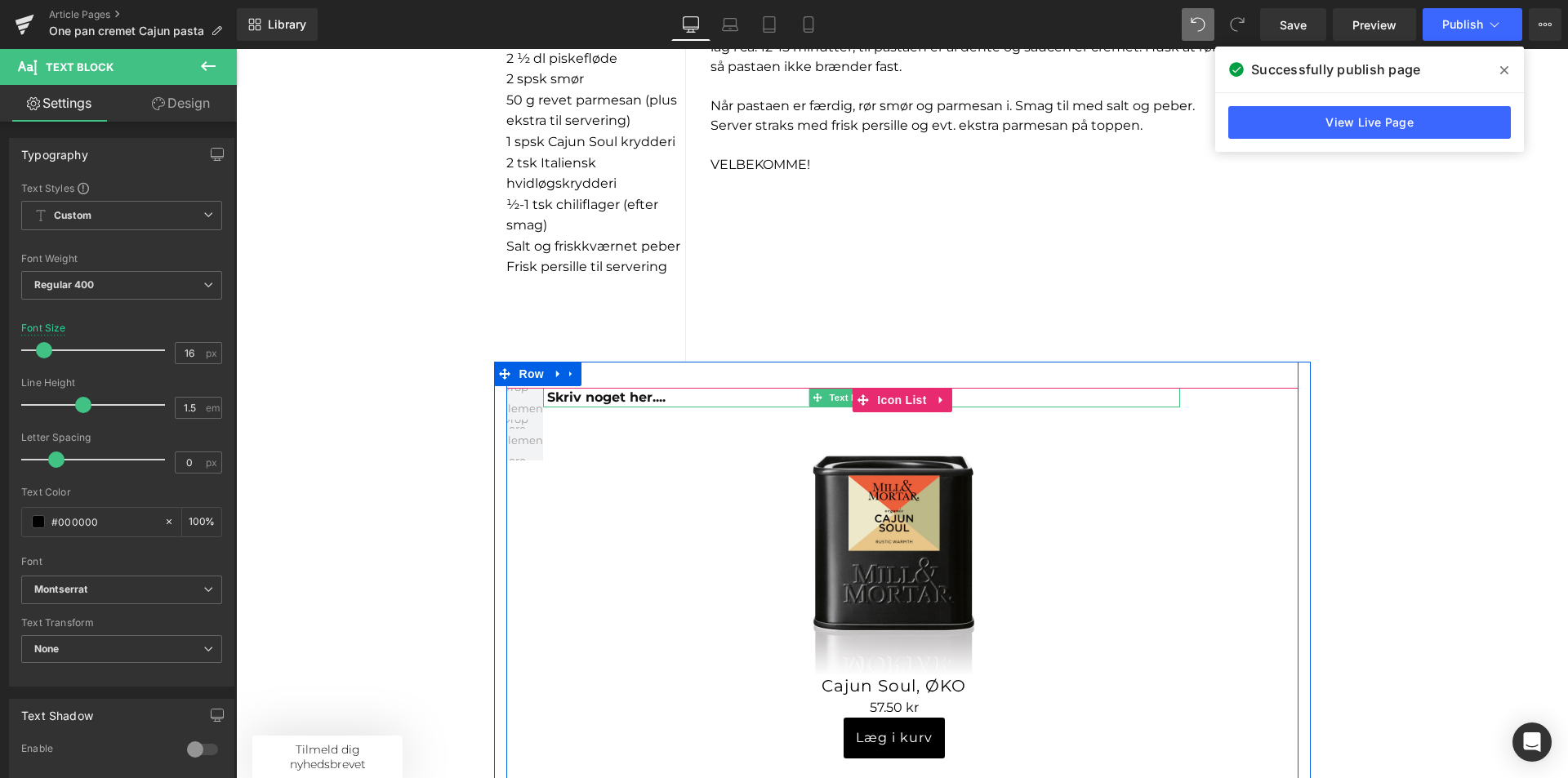
click at [590, 396] on span "Skriv noget her...." at bounding box center [606, 397] width 118 height 16
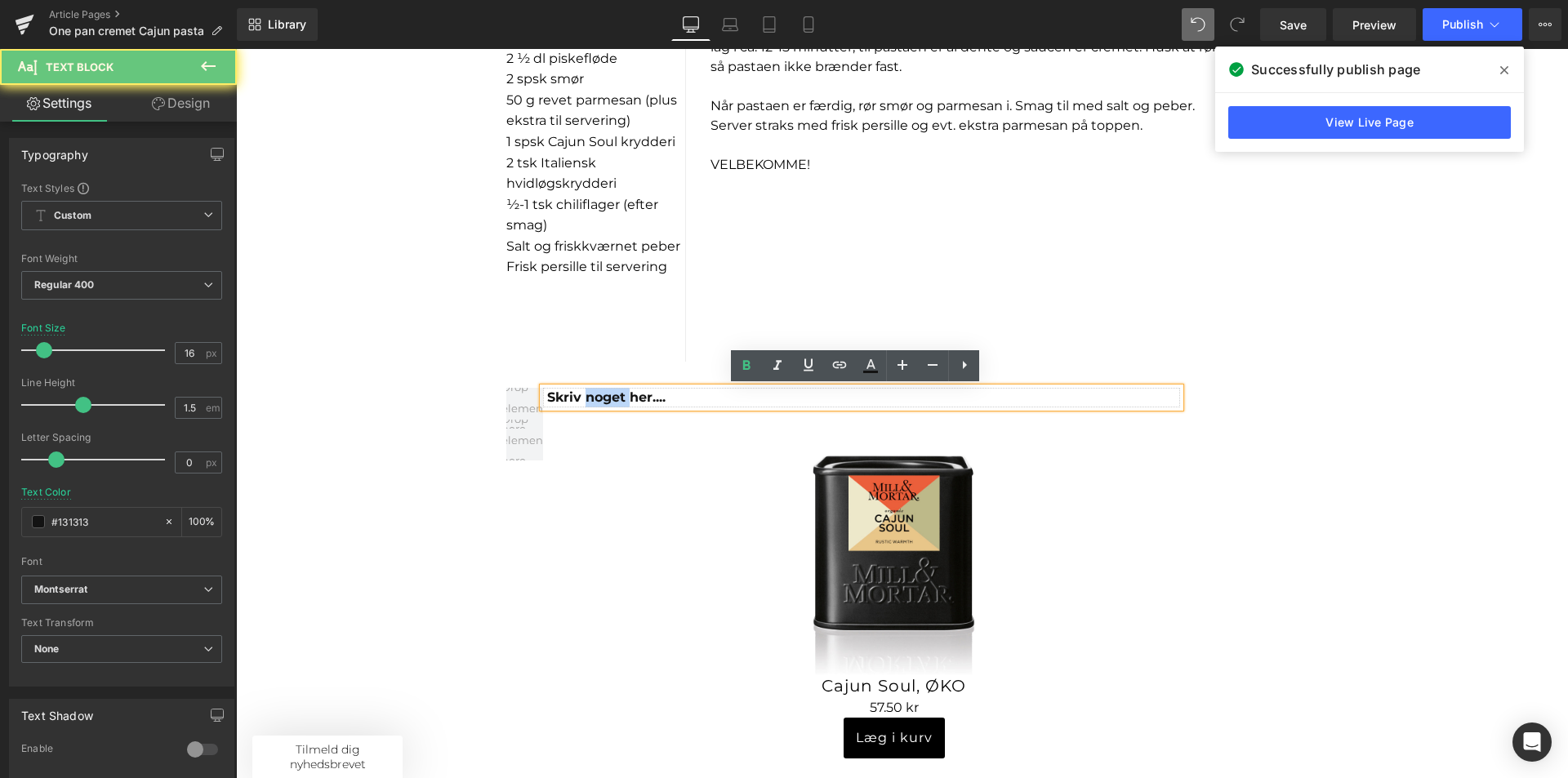
click at [590, 396] on span "Skriv noget her...." at bounding box center [606, 397] width 118 height 16
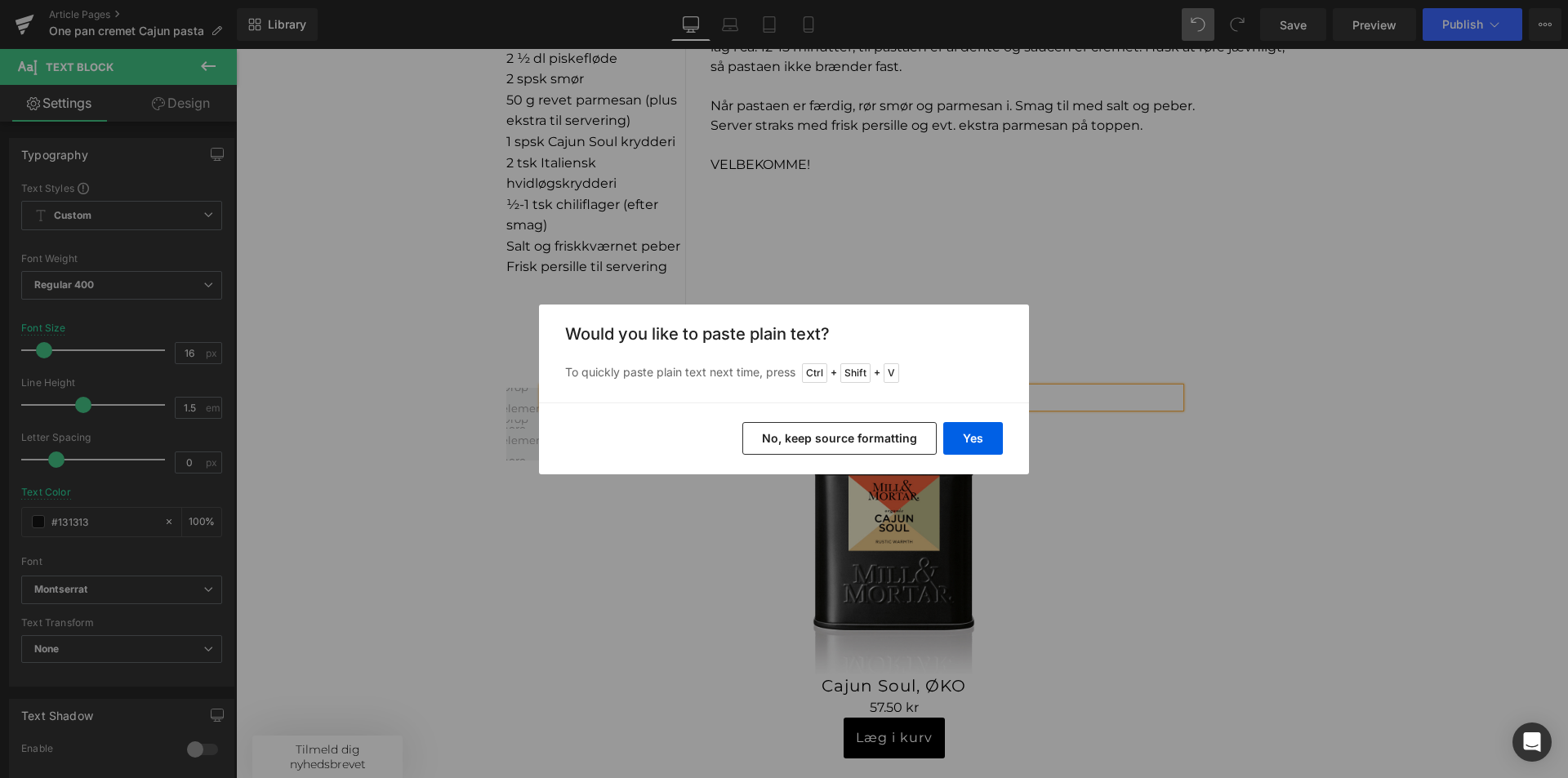
click at [1003, 423] on div "Yes No, keep source formatting" at bounding box center [784, 438] width 490 height 72
click at [987, 433] on button "Yes" at bounding box center [973, 439] width 59 height 33
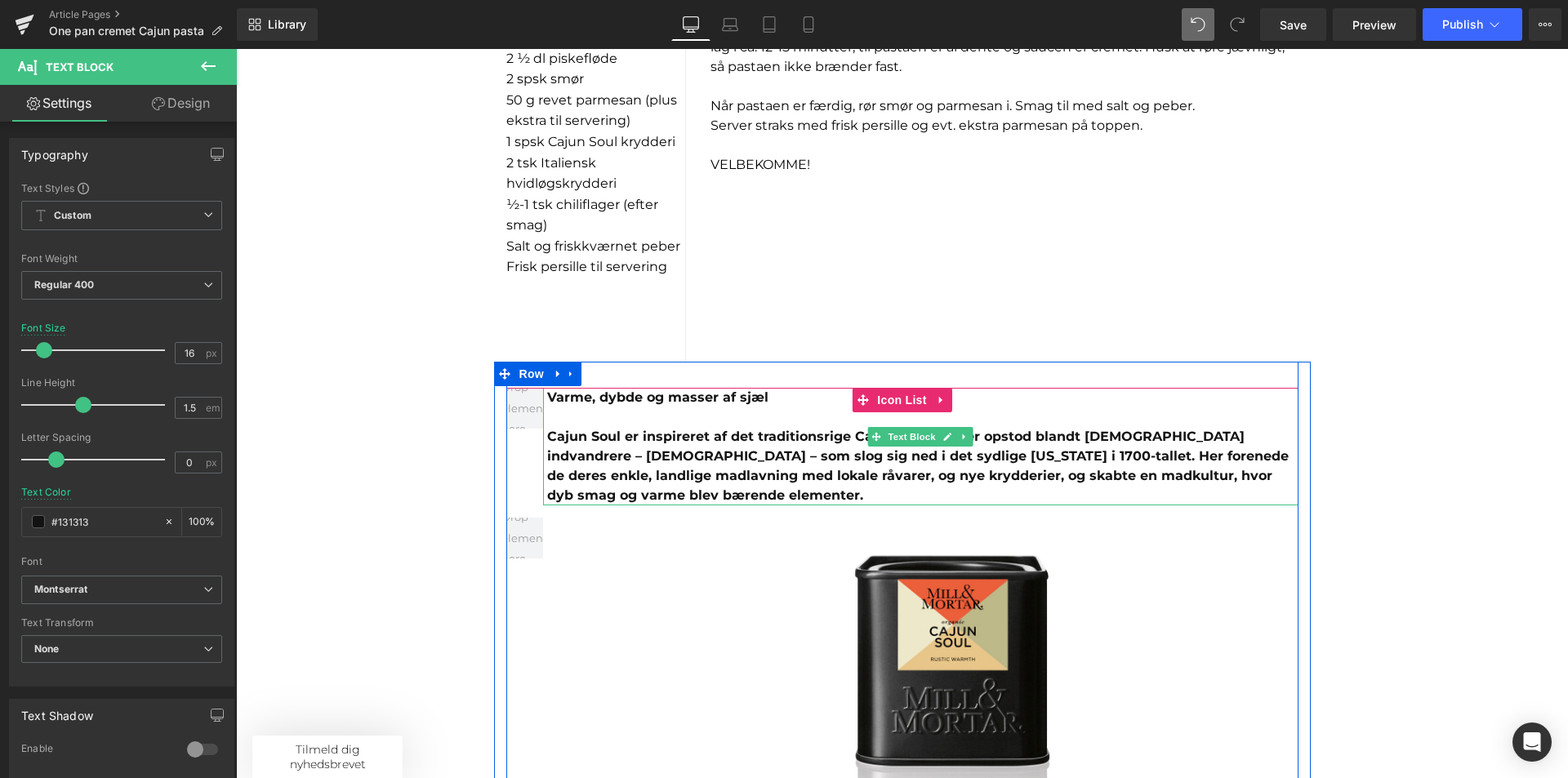
click at [637, 403] on b "Varme, dybde og masser af sjæl" at bounding box center [658, 397] width 221 height 16
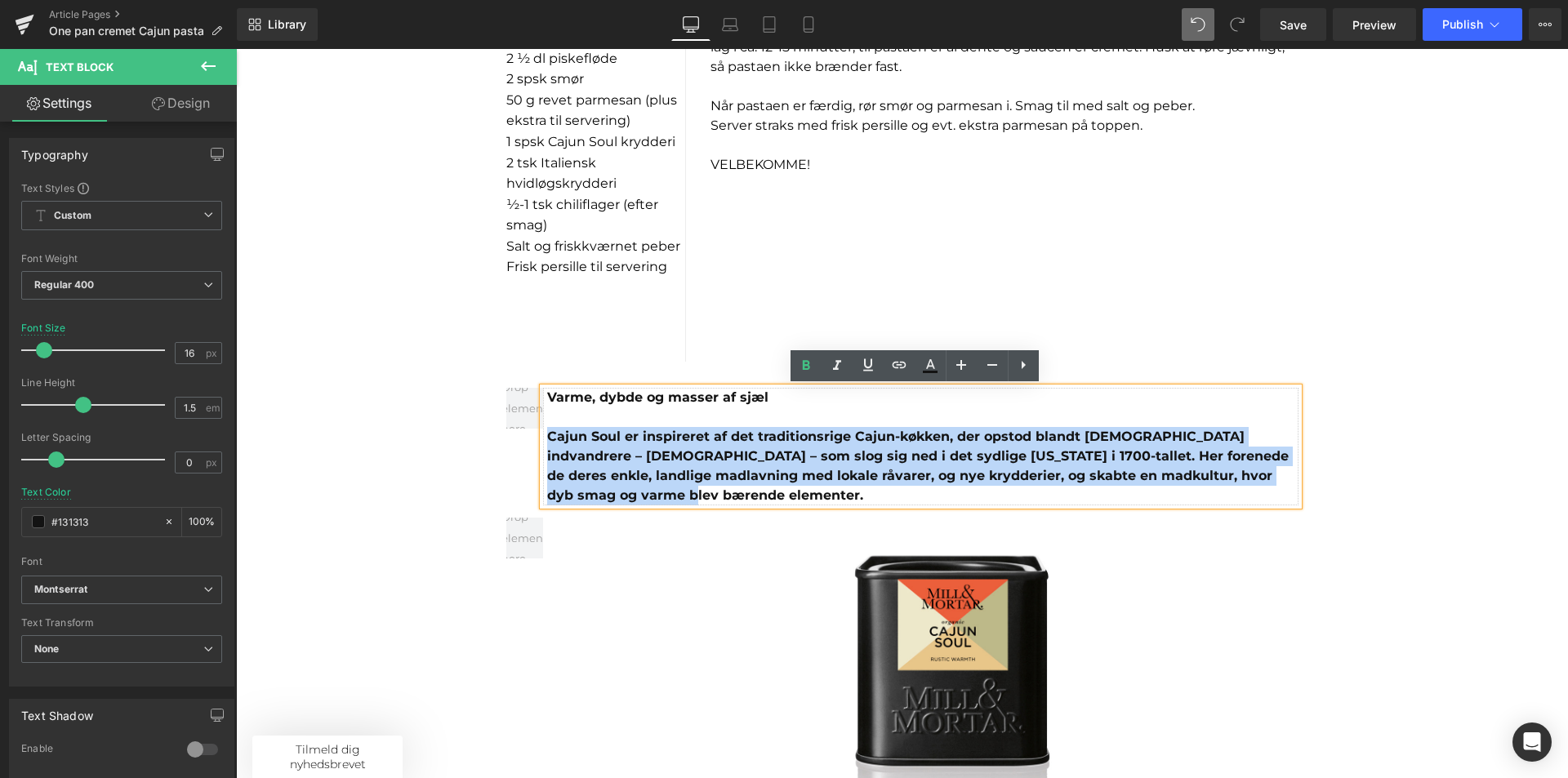
drag, startPoint x: 1289, startPoint y: 476, endPoint x: 508, endPoint y: 437, distance: 782.0
click at [508, 437] on div "Varme, dybde og masser af sjæl Cajun Soul er inspireret af det traditionsrige C…" at bounding box center [903, 446] width 792 height 118
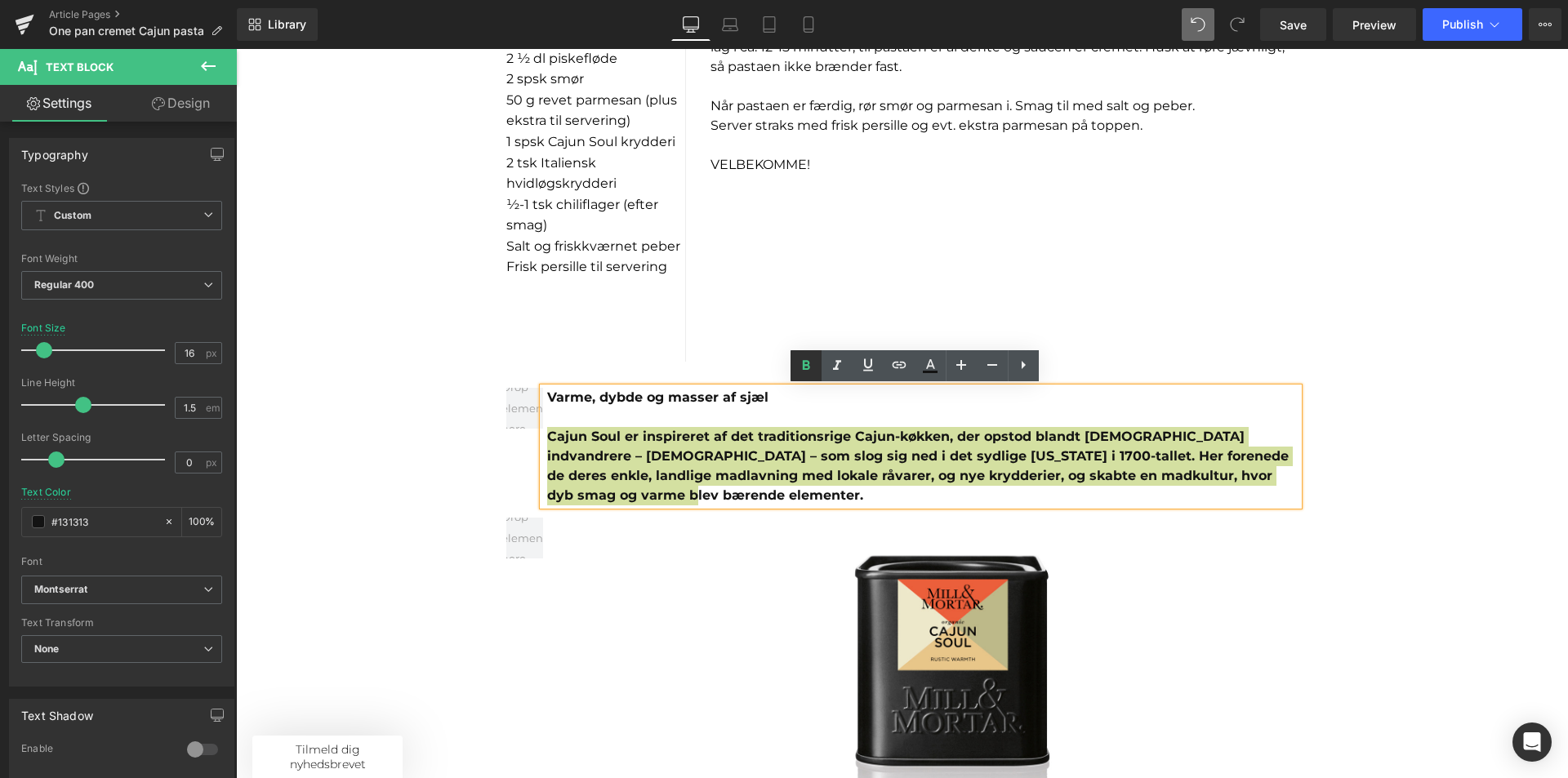
click at [805, 368] on icon at bounding box center [805, 365] width 7 height 10
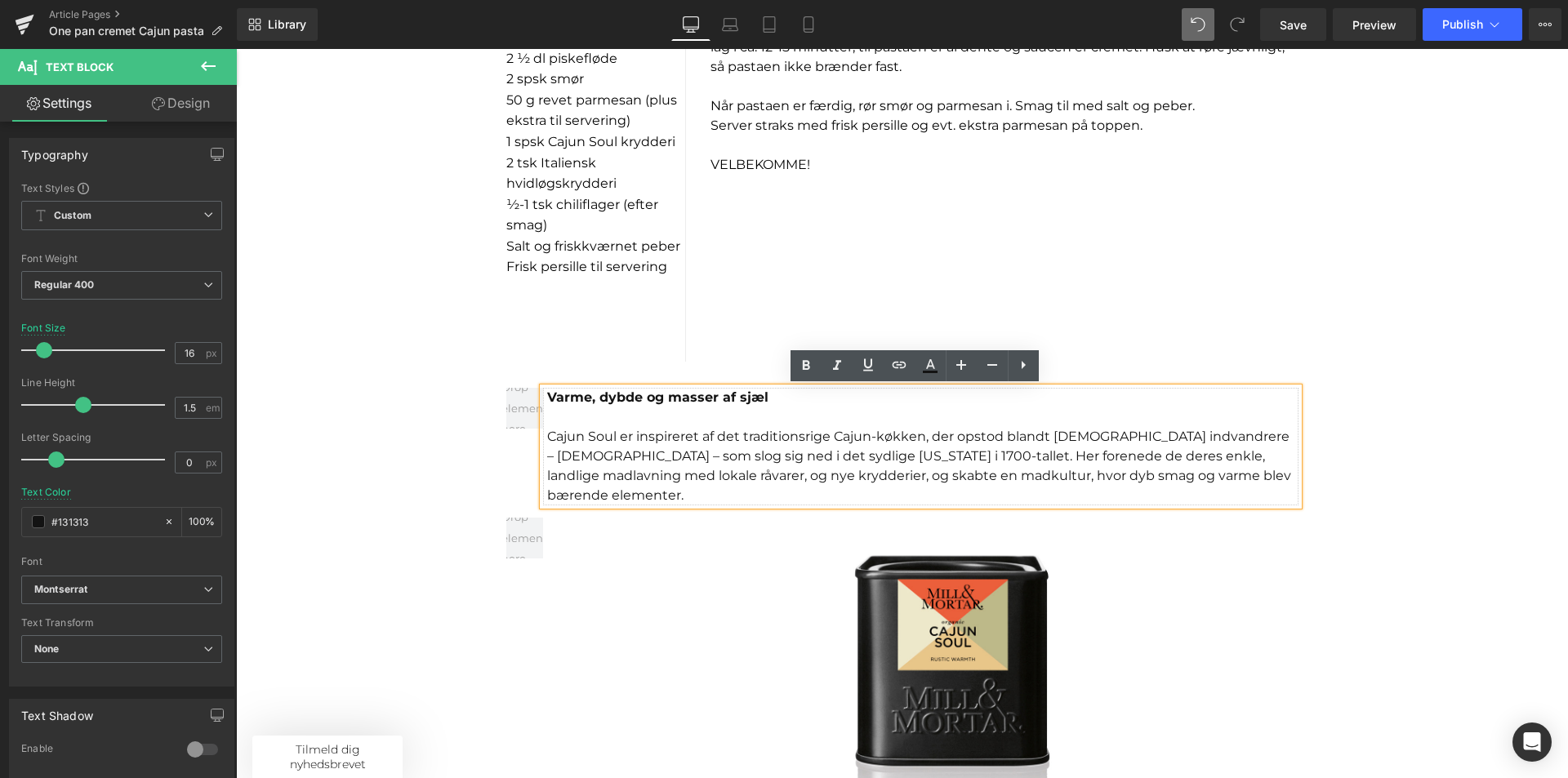
click at [1254, 483] on div "Cajun Soul er inspireret af det traditionsrige Cajun-køkken, der opstod blandt …" at bounding box center [923, 466] width 751 height 78
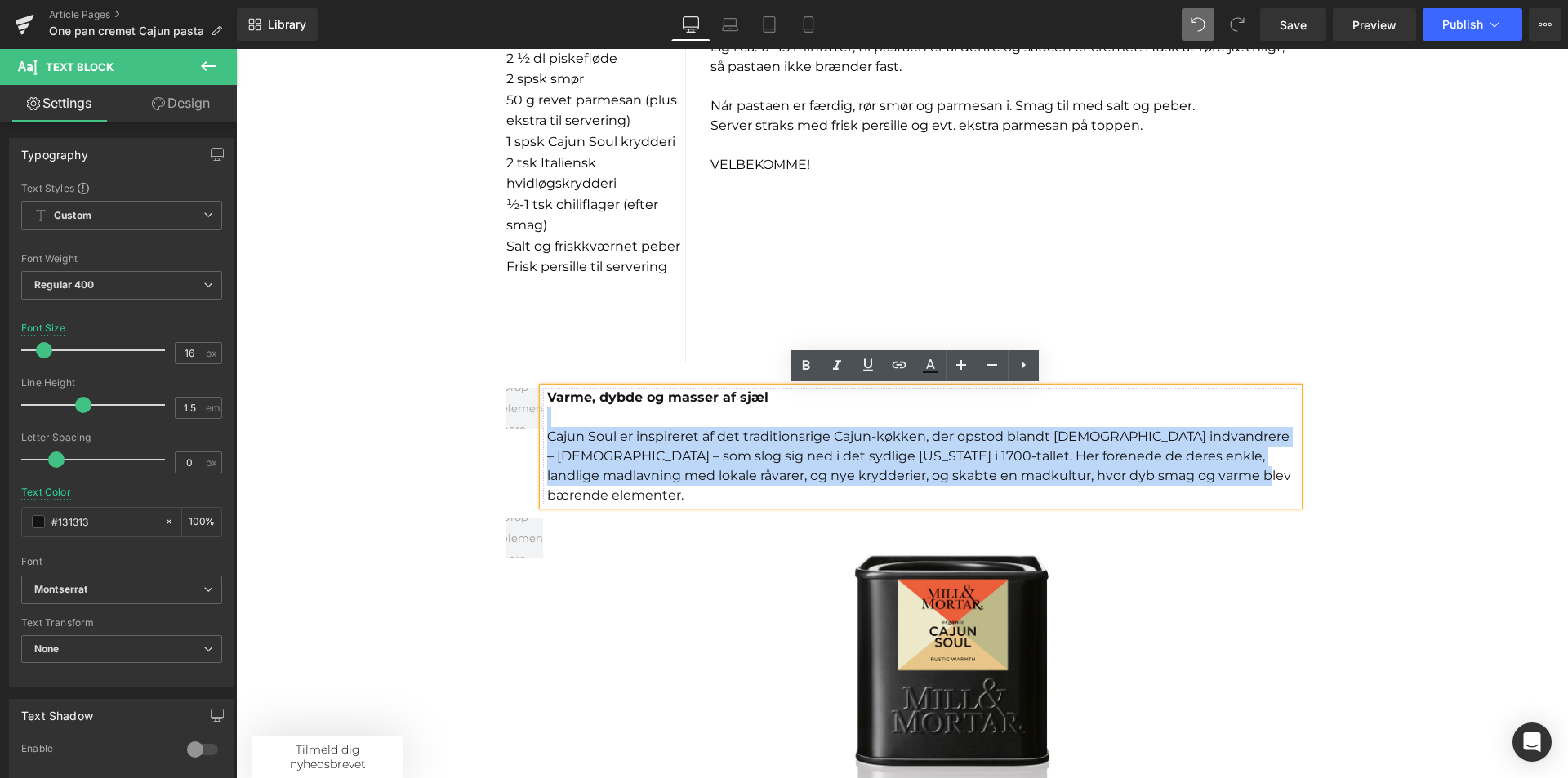
drag, startPoint x: 1254, startPoint y: 483, endPoint x: 374, endPoint y: 415, distance: 882.6
click at [374, 415] on div "Sale Off (P) Image Product Sale Off (P) Image Product One pan cremet Cajun past…" at bounding box center [902, 232] width 1332 height 2700
click at [565, 422] on div at bounding box center [923, 417] width 751 height 20
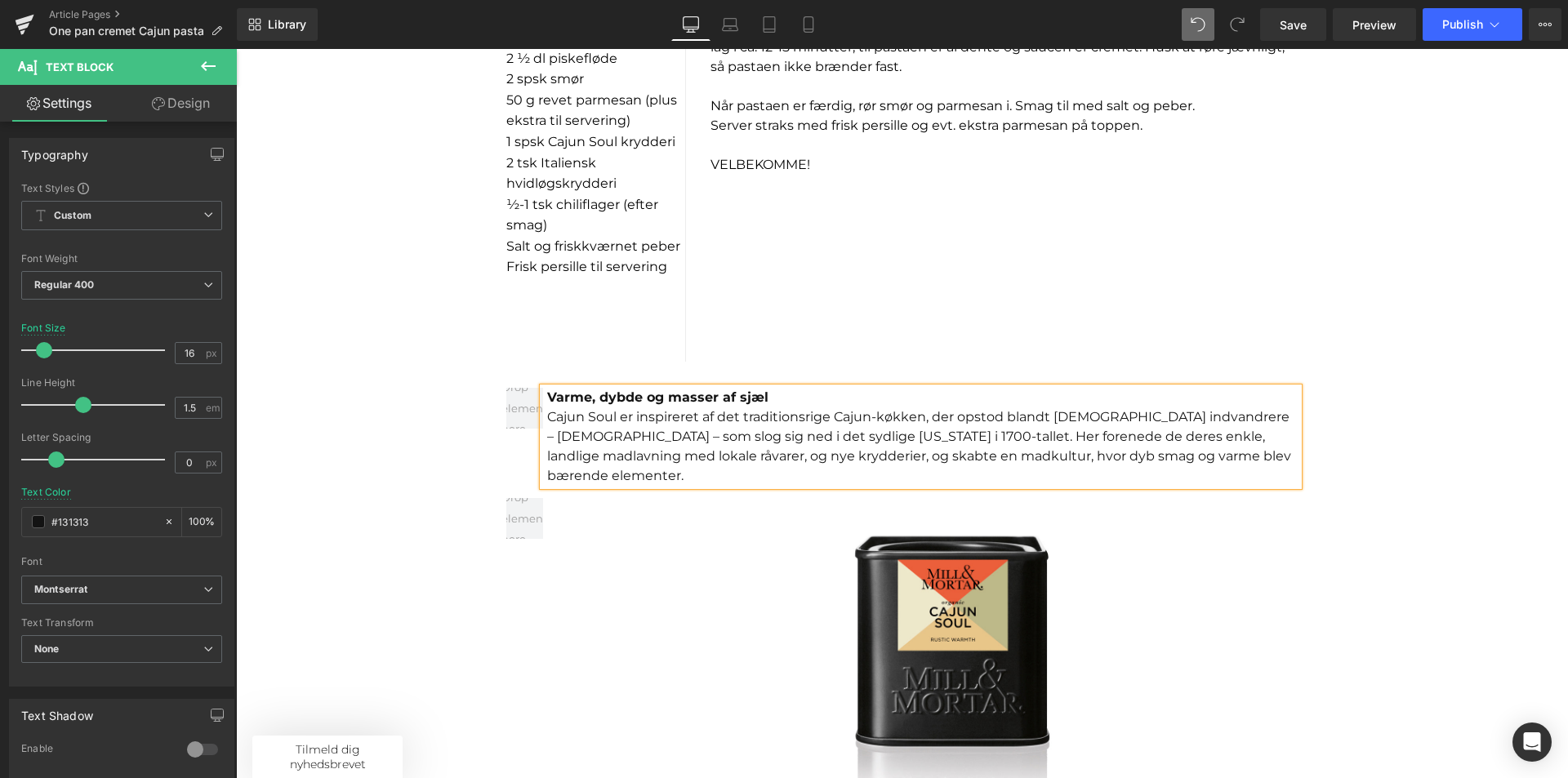
click at [942, 346] on div "I NGREDIENSER: 1 spsk olivenolie 1 lille løg, finthakket 2 fed hvidløg, finthak…" at bounding box center [903, 121] width 817 height 481
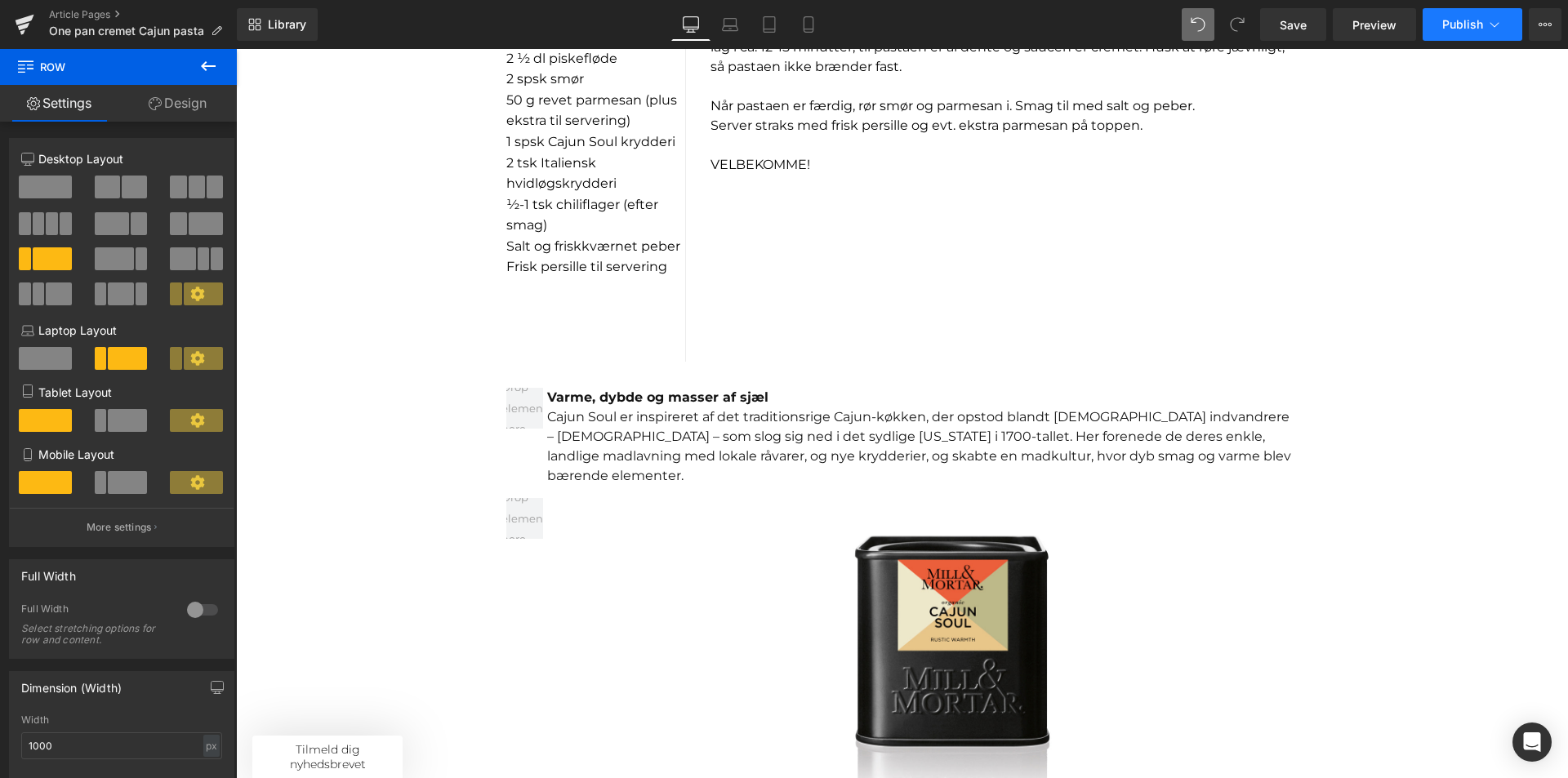
click at [1474, 33] on button "Publish" at bounding box center [1472, 25] width 100 height 33
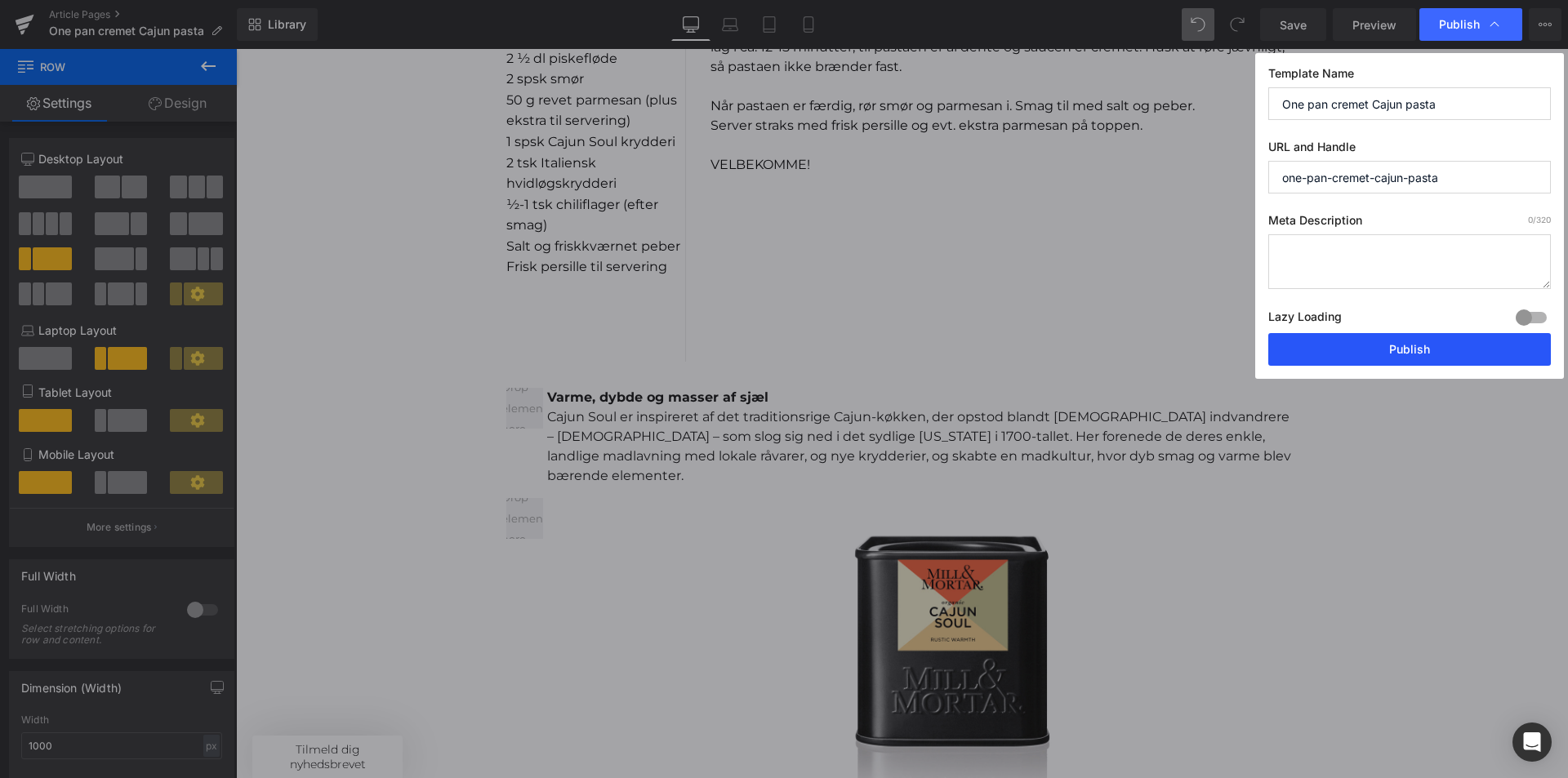
click at [1344, 343] on button "Publish" at bounding box center [1410, 350] width 282 height 33
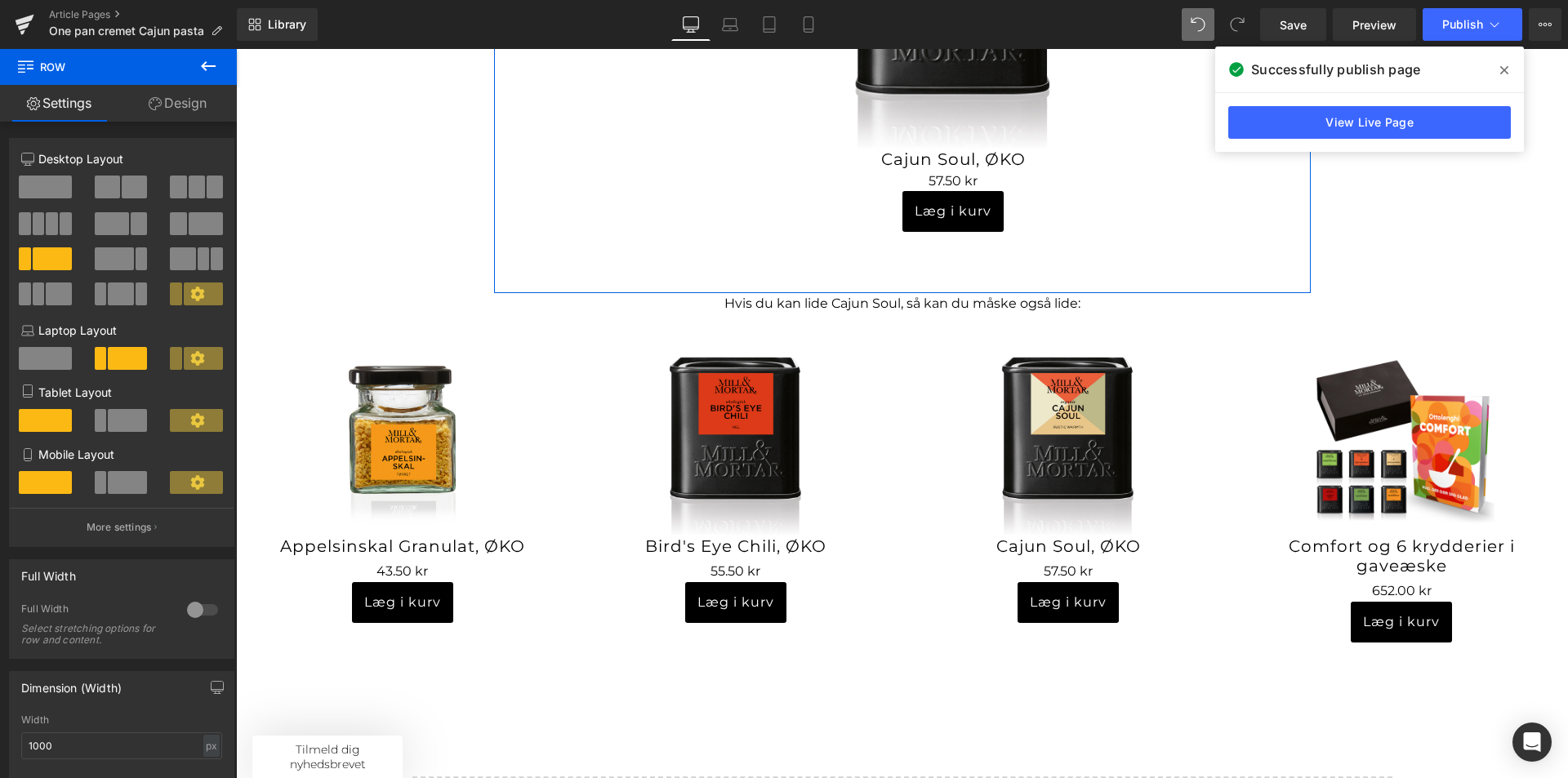
scroll to position [1959, 0]
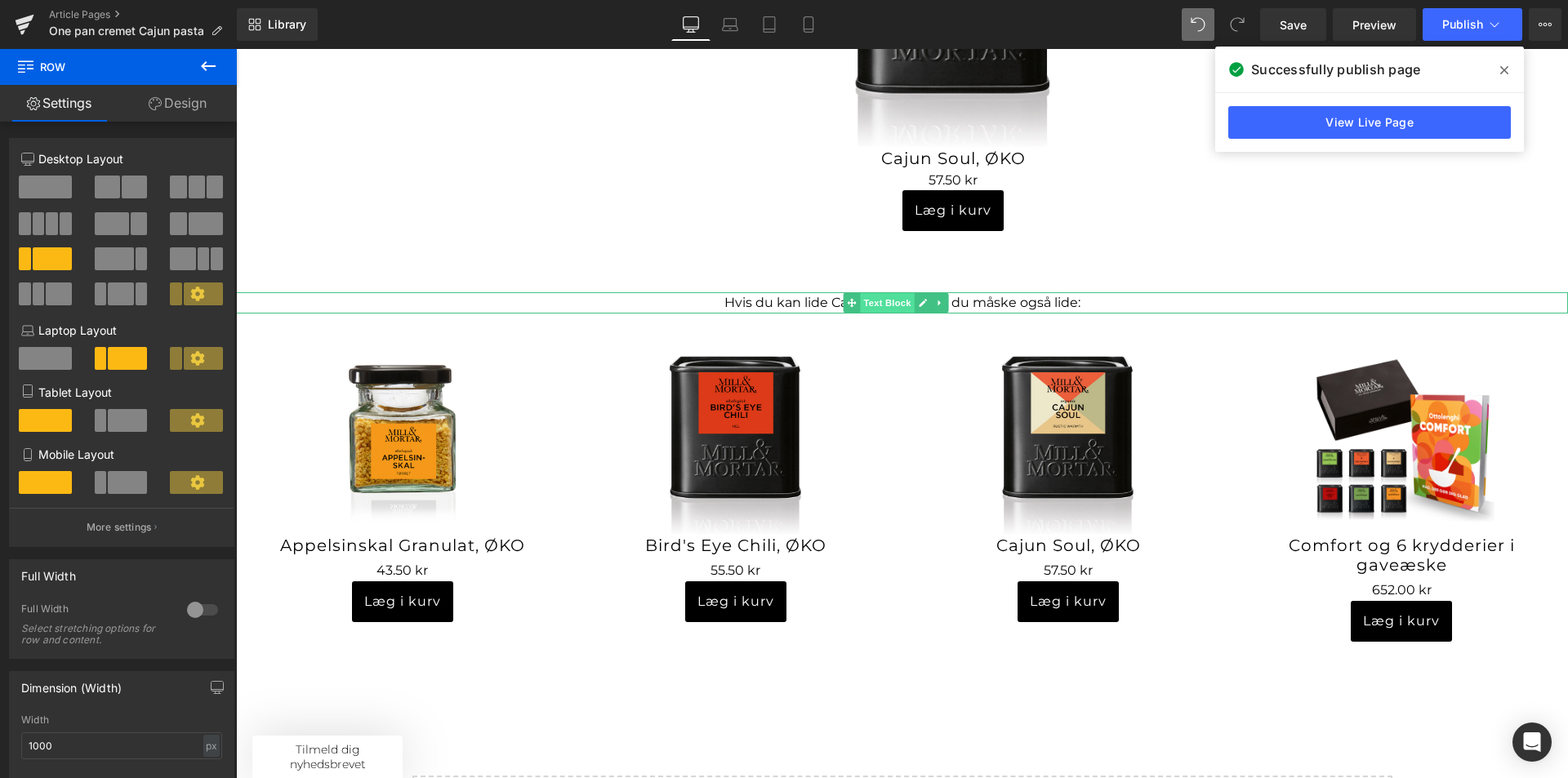
click at [865, 293] on span "Text Block" at bounding box center [886, 303] width 54 height 20
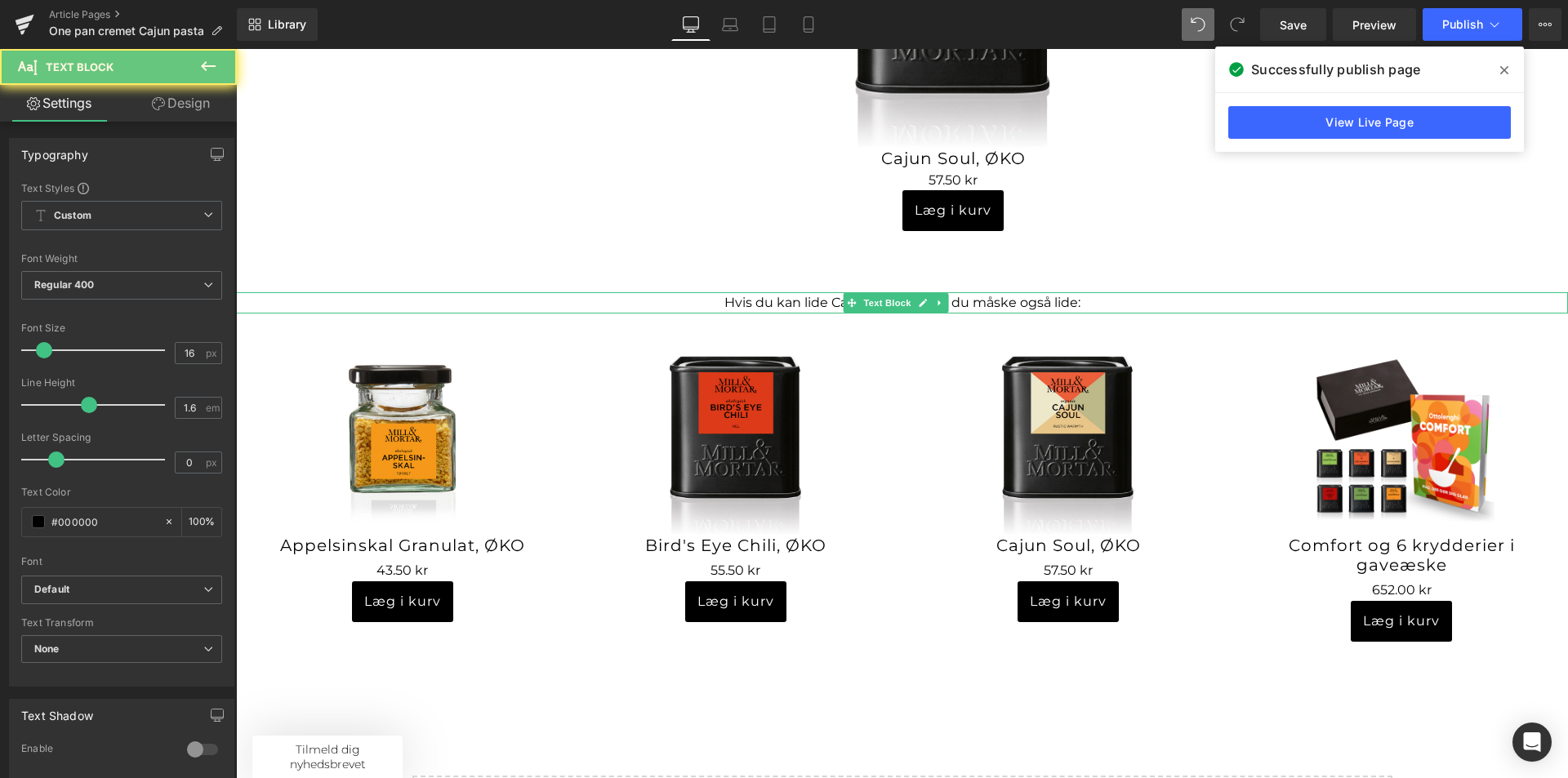
click at [804, 292] on p "Hvis du kan lide Cajun Soul, så kan du måske også lide:" at bounding box center [902, 303] width 1332 height 21
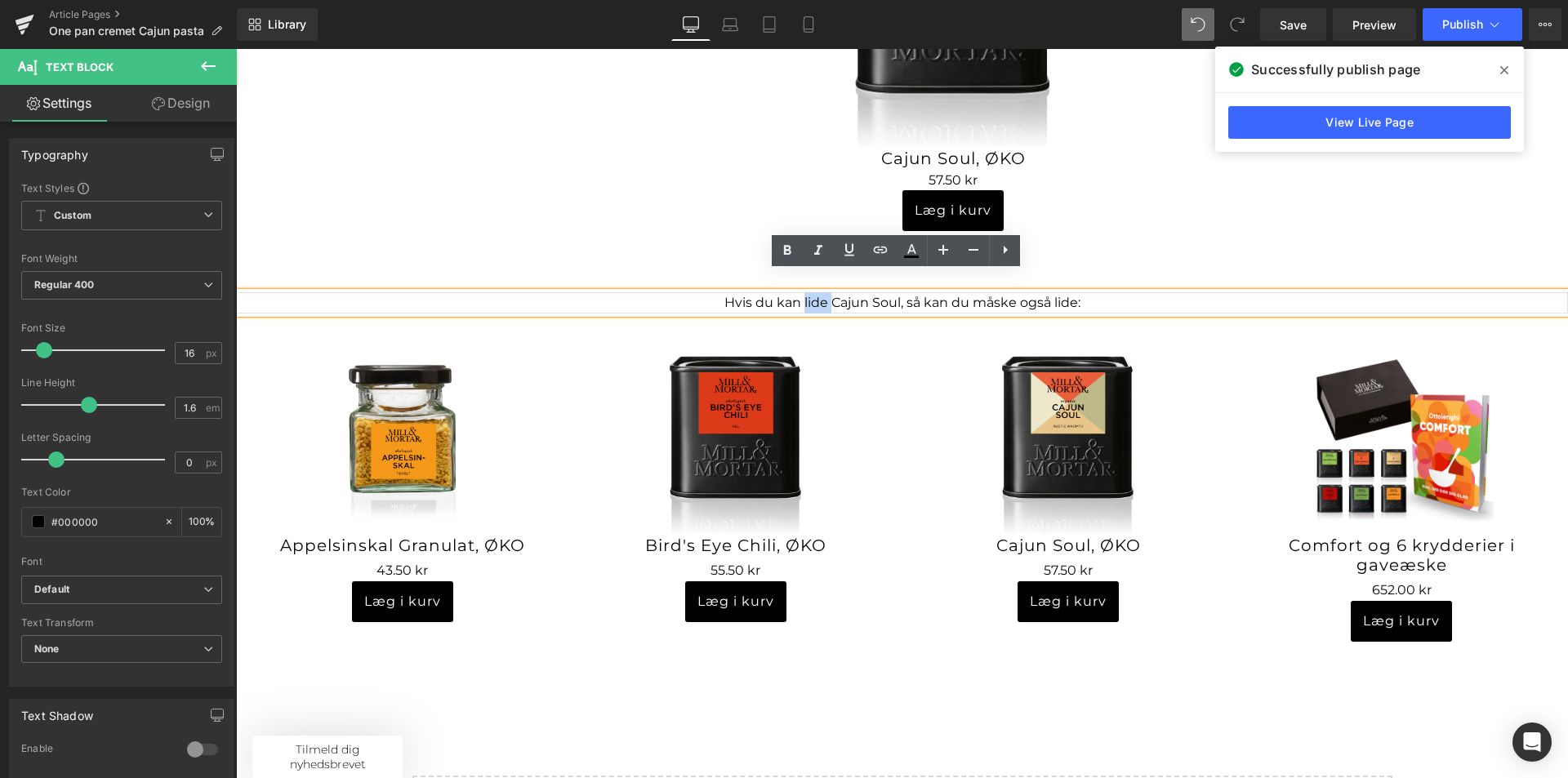
click at [804, 292] on p "Hvis du kan lide Cajun Soul, så kan du måske også lide:" at bounding box center [902, 303] width 1332 height 21
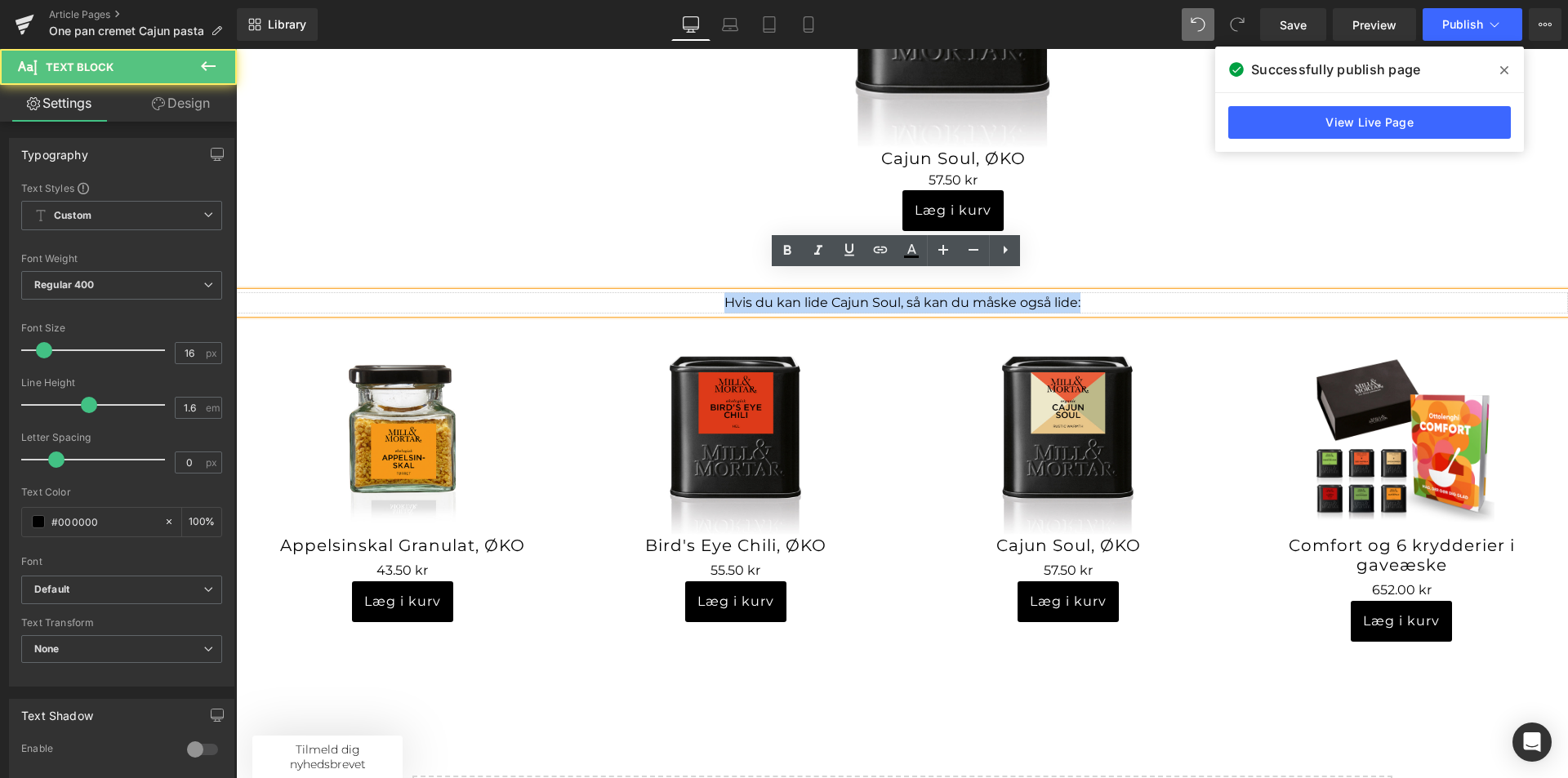
click at [804, 292] on p "Hvis du kan lide Cajun Soul, så kan du måske også lide:" at bounding box center [902, 303] width 1332 height 21
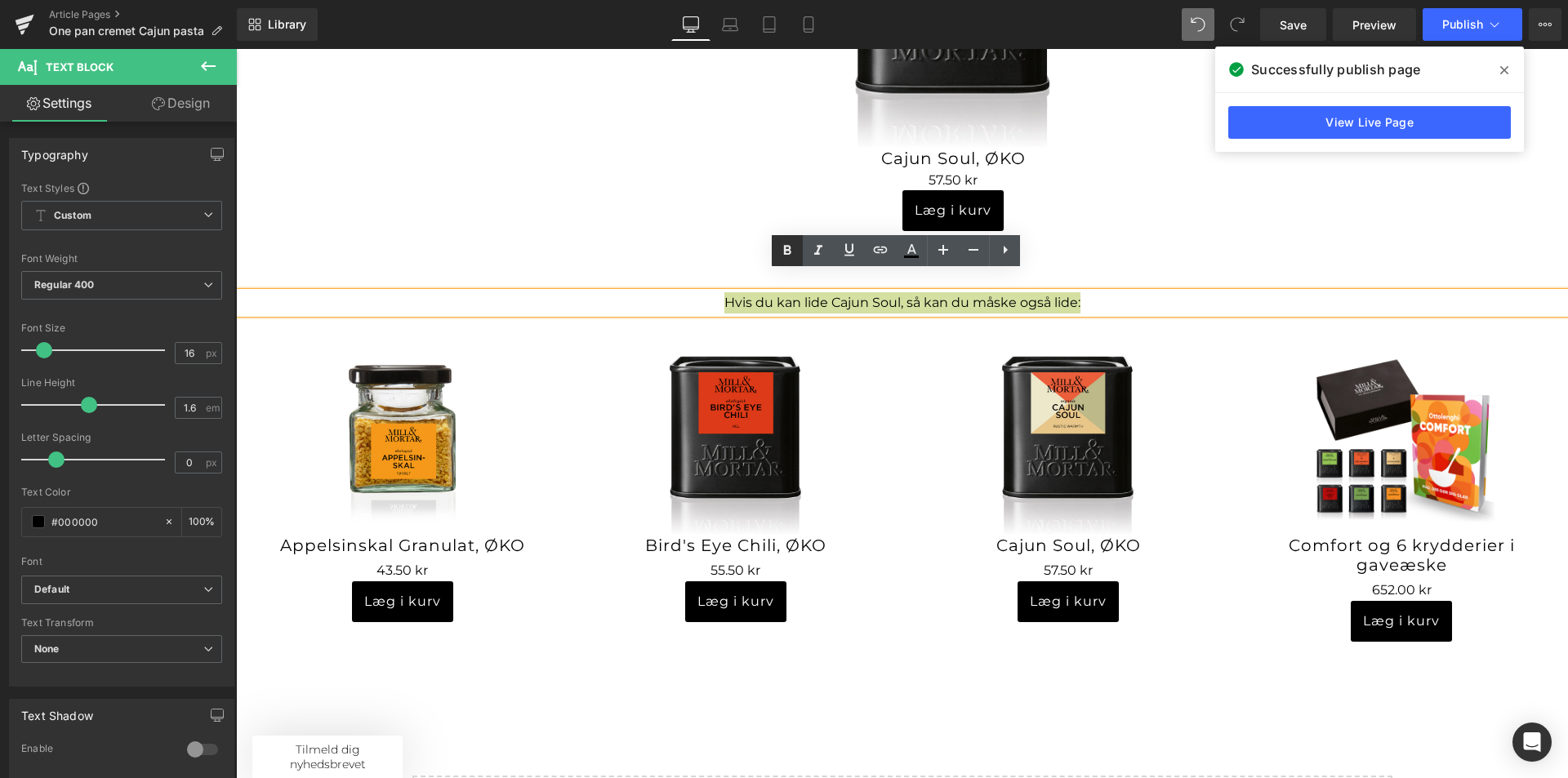
click at [793, 253] on icon at bounding box center [787, 251] width 20 height 20
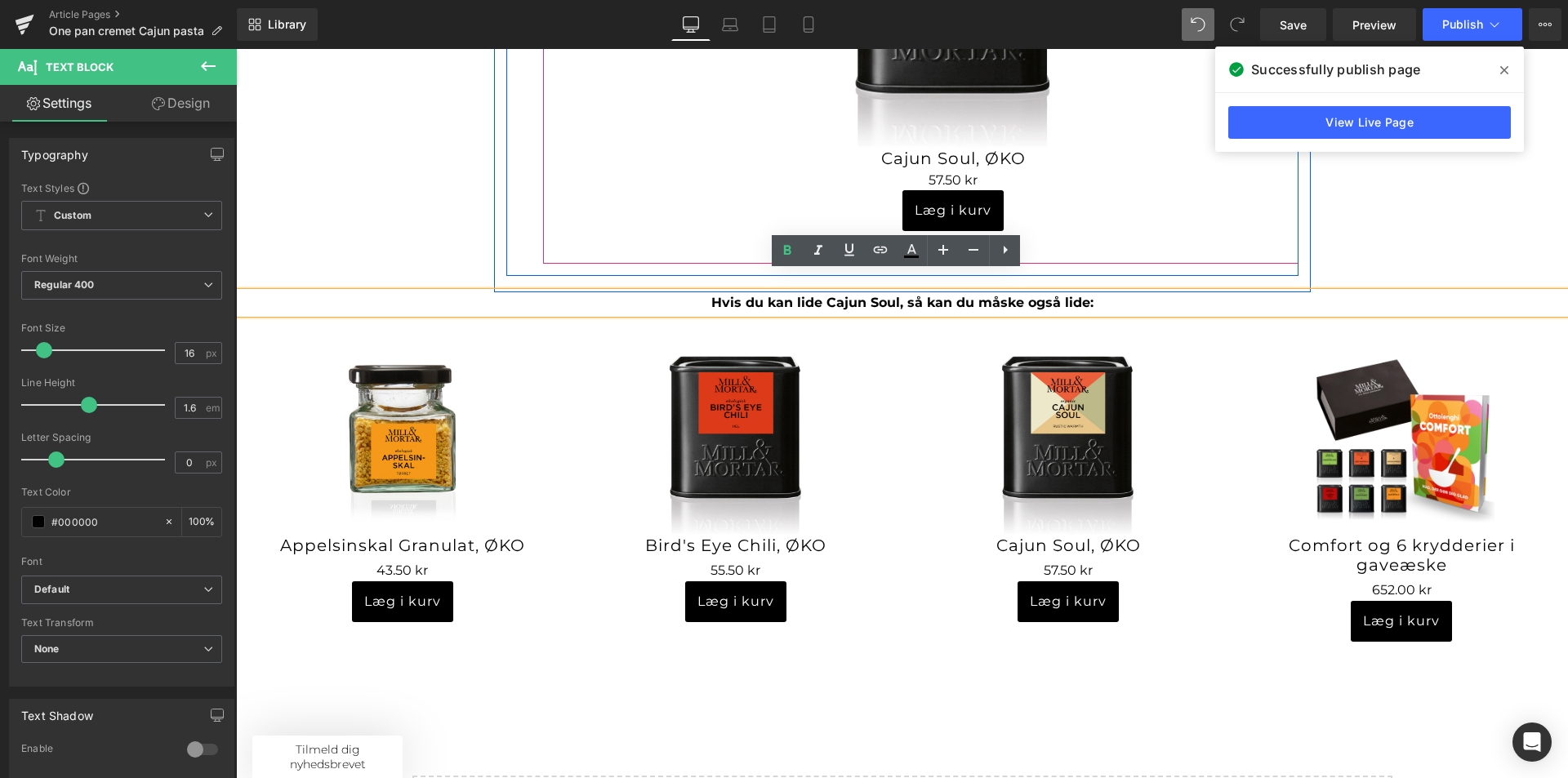
click at [683, 223] on div "Sale Off (P) Image Cajun Soul, ØKO (P) Title 0 kr 57.50 kr (P) Price Læg i kurv…" at bounding box center [920, 54] width 755 height 419
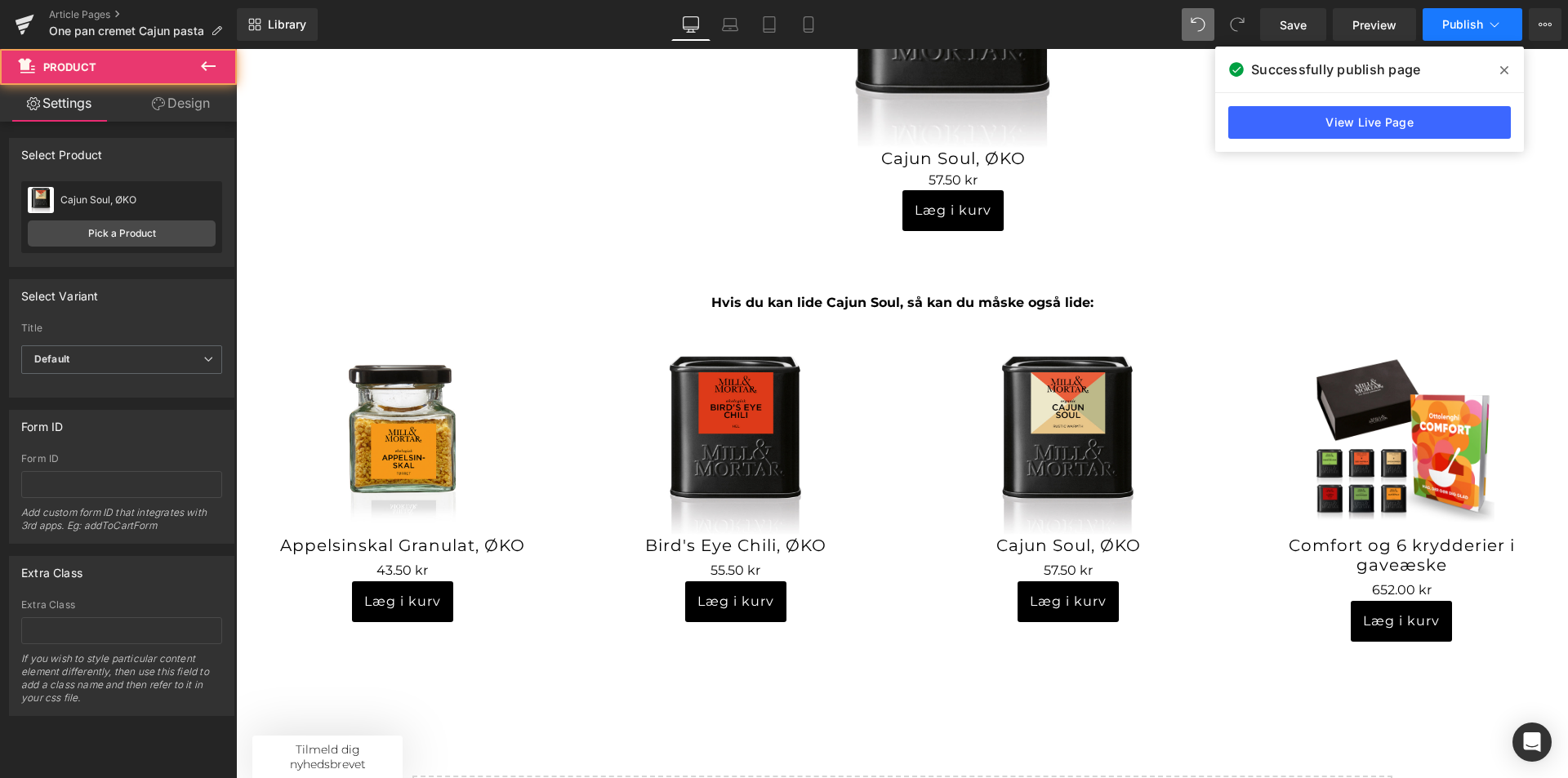
click at [1495, 26] on icon at bounding box center [1495, 25] width 17 height 17
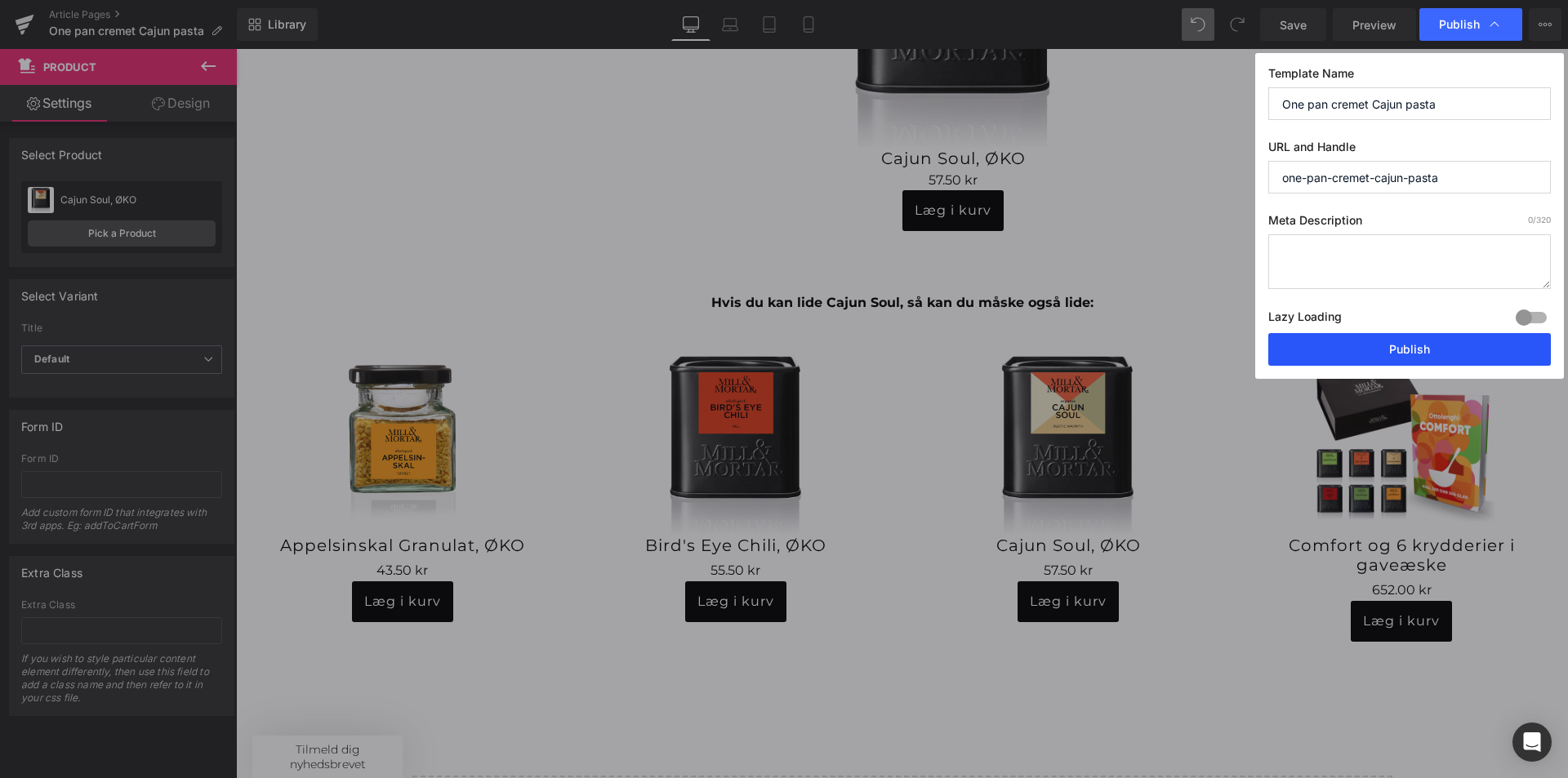
click at [1415, 349] on button "Publish" at bounding box center [1410, 350] width 282 height 33
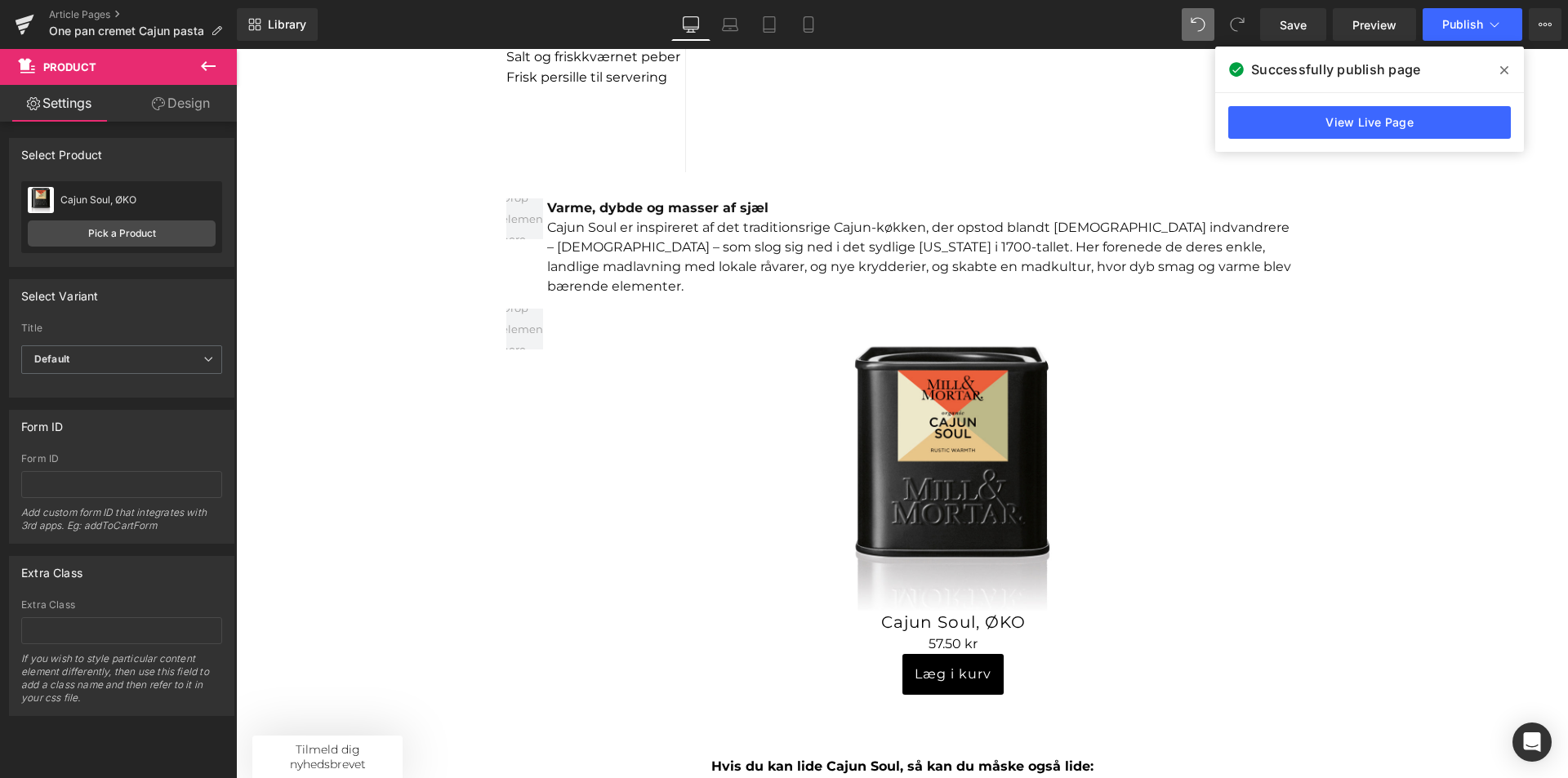
scroll to position [1558, 0]
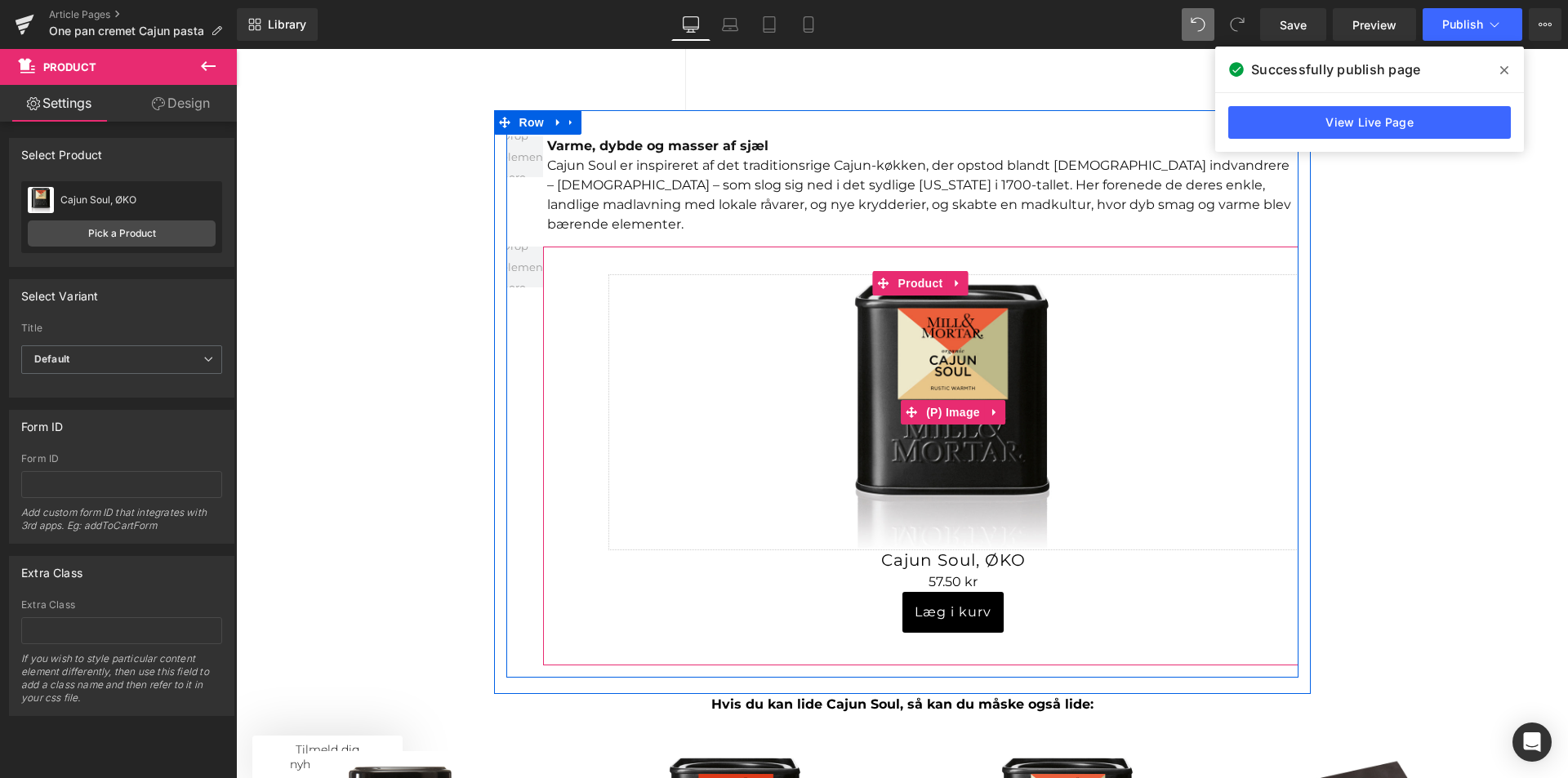
click at [936, 446] on img at bounding box center [953, 413] width 276 height 276
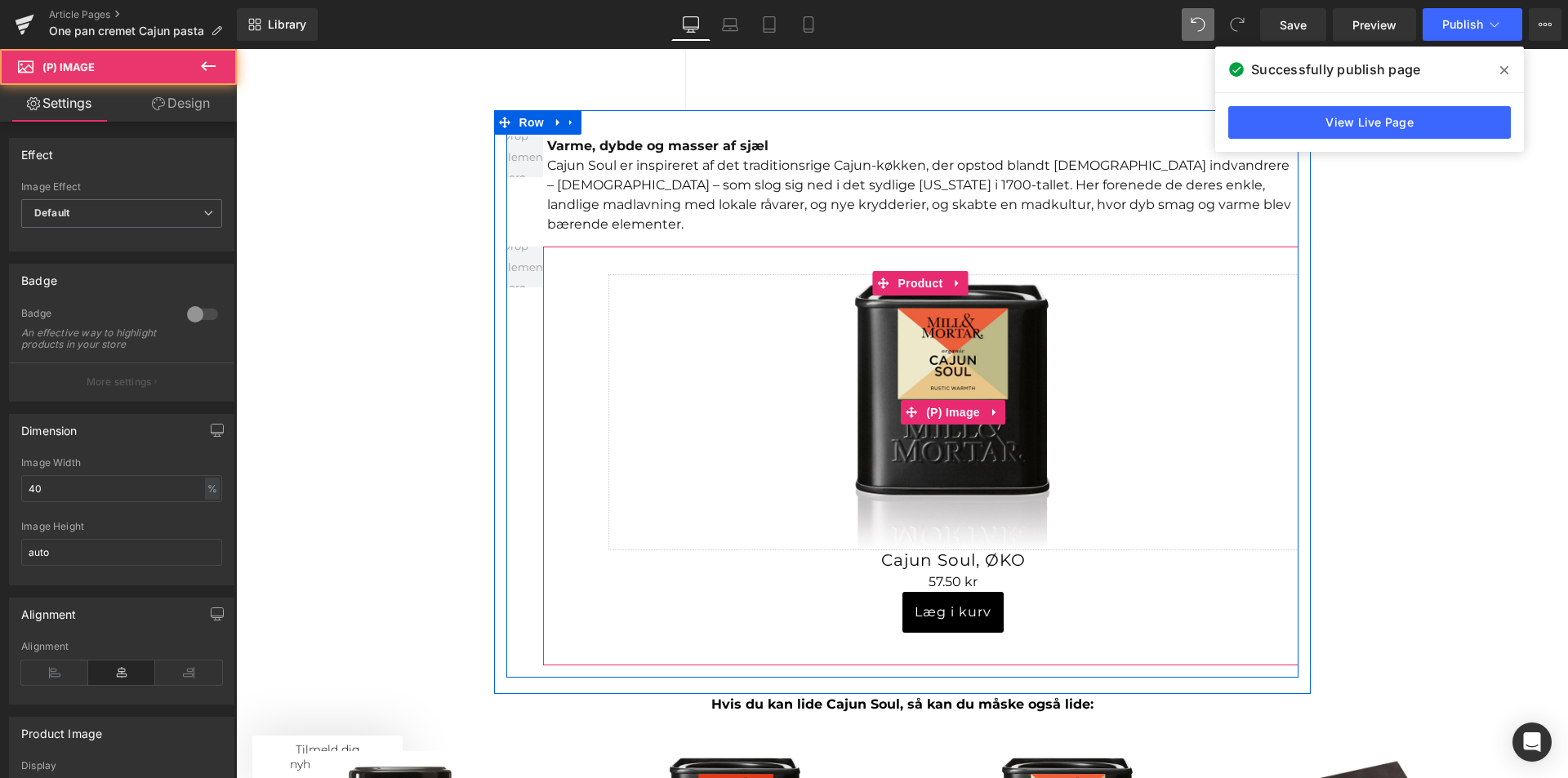
click at [721, 385] on link "Sale Off" at bounding box center [953, 413] width 690 height 276
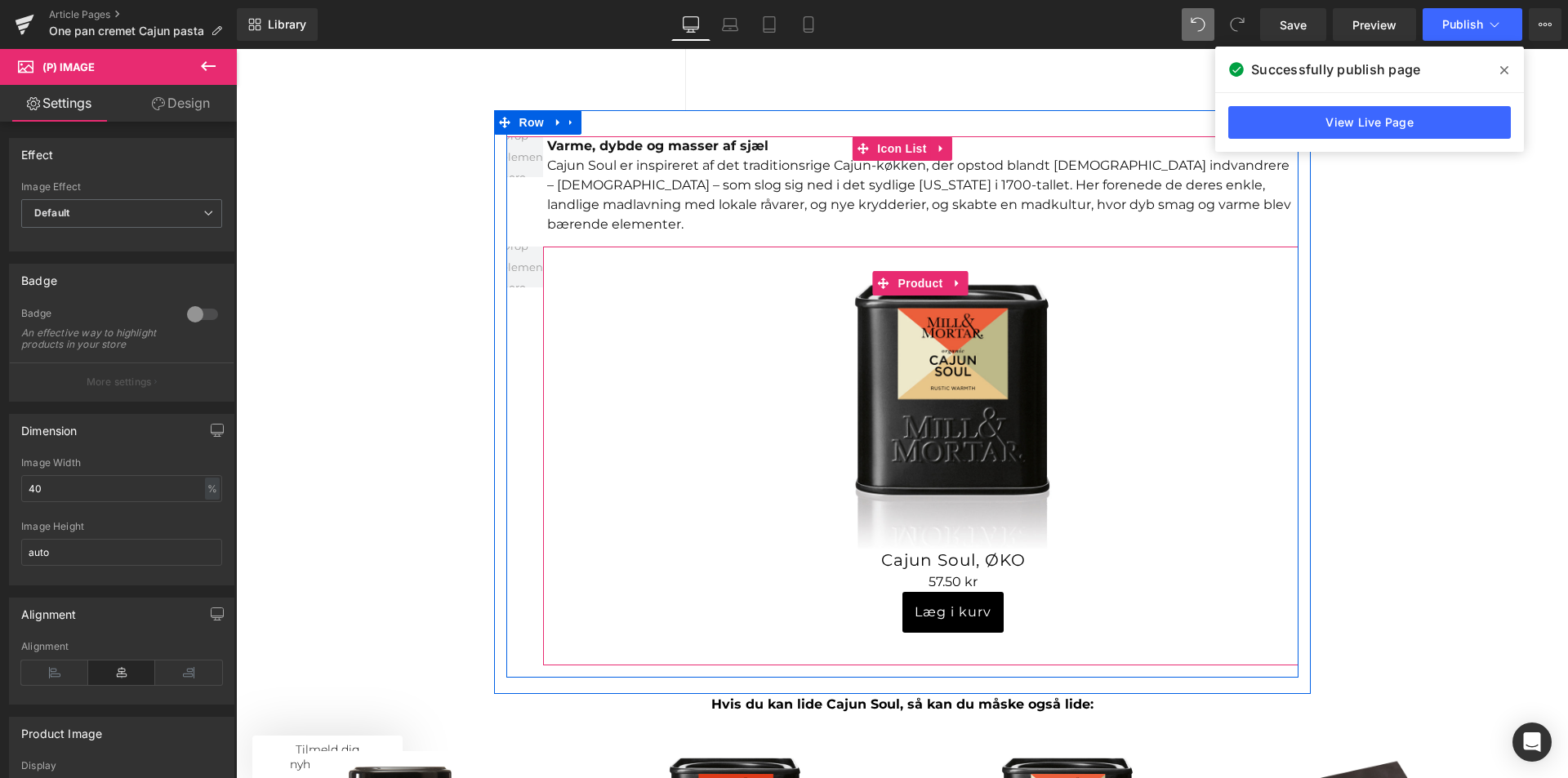
click at [591, 355] on div "Sale Off (P) Image Cajun Soul, ØKO (P) Title 0 kr 57.50 kr (P) Price Læg i kurv…" at bounding box center [920, 456] width 755 height 419
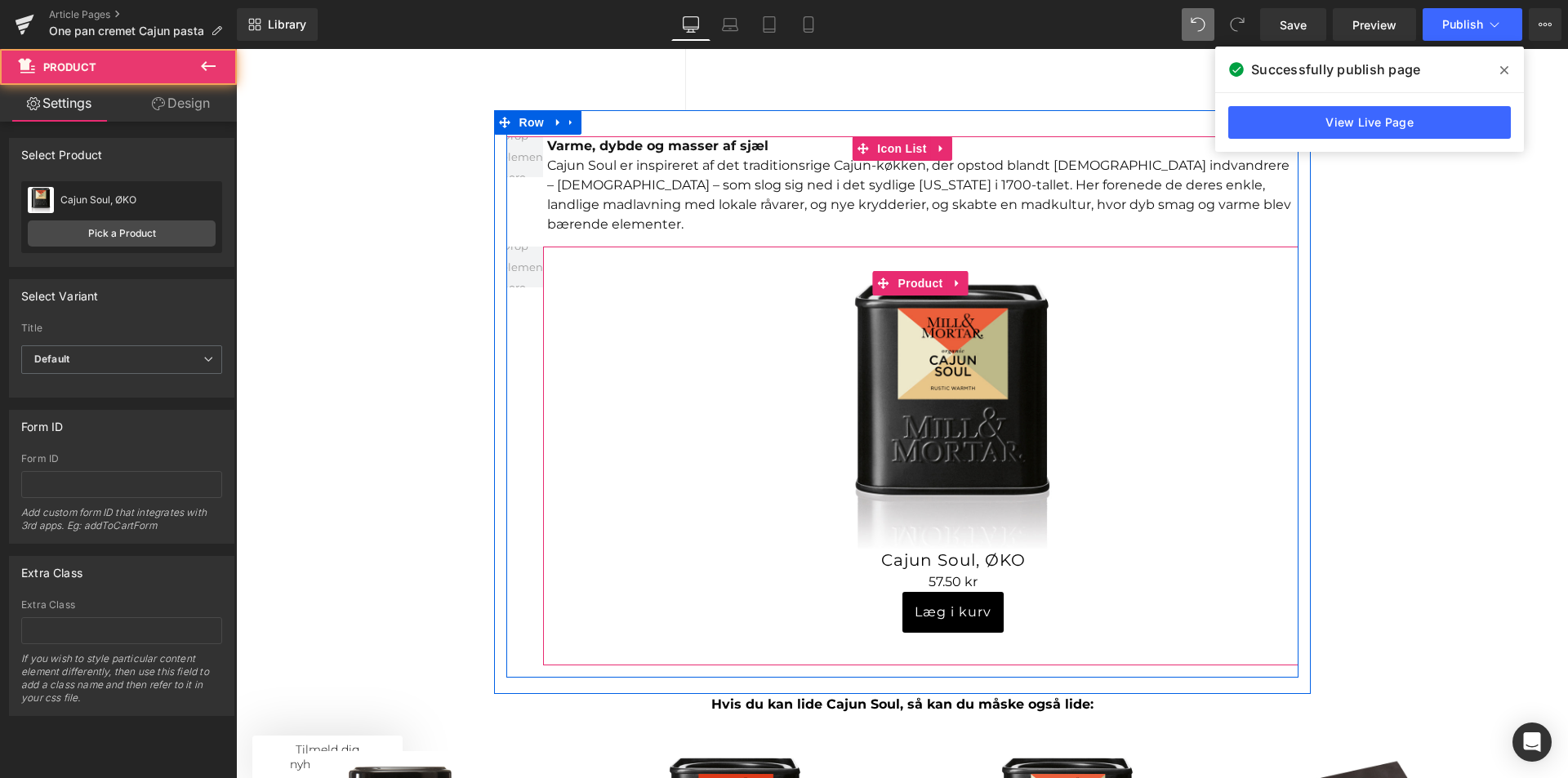
click at [562, 351] on div "Sale Off (P) Image Cajun Soul, ØKO (P) Title 0 kr 57.50 kr (P) Price Læg i kurv…" at bounding box center [920, 456] width 755 height 419
click at [710, 358] on link "Sale Off" at bounding box center [953, 413] width 690 height 276
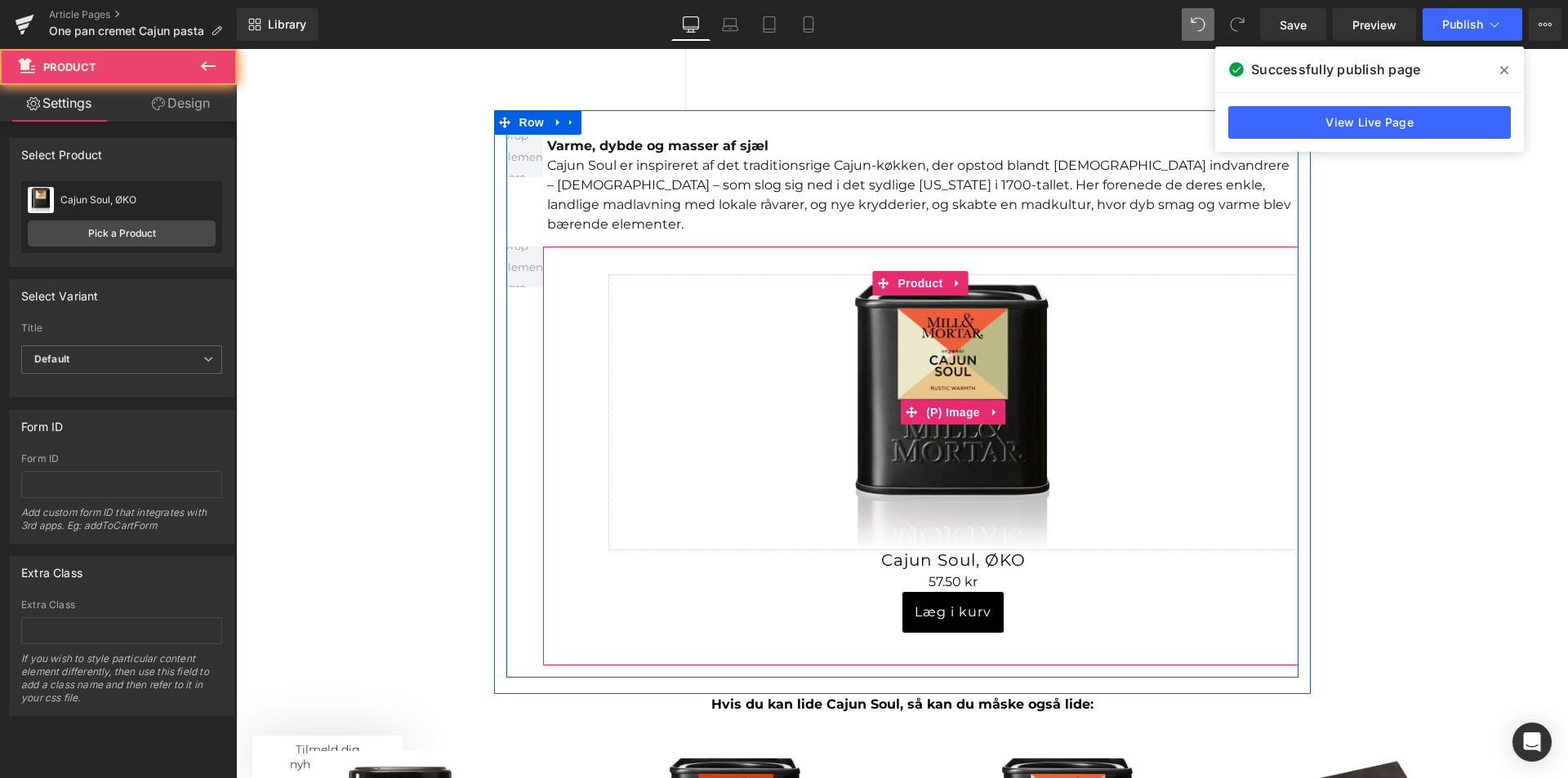
click at [710, 358] on link "Sale Off" at bounding box center [953, 413] width 690 height 276
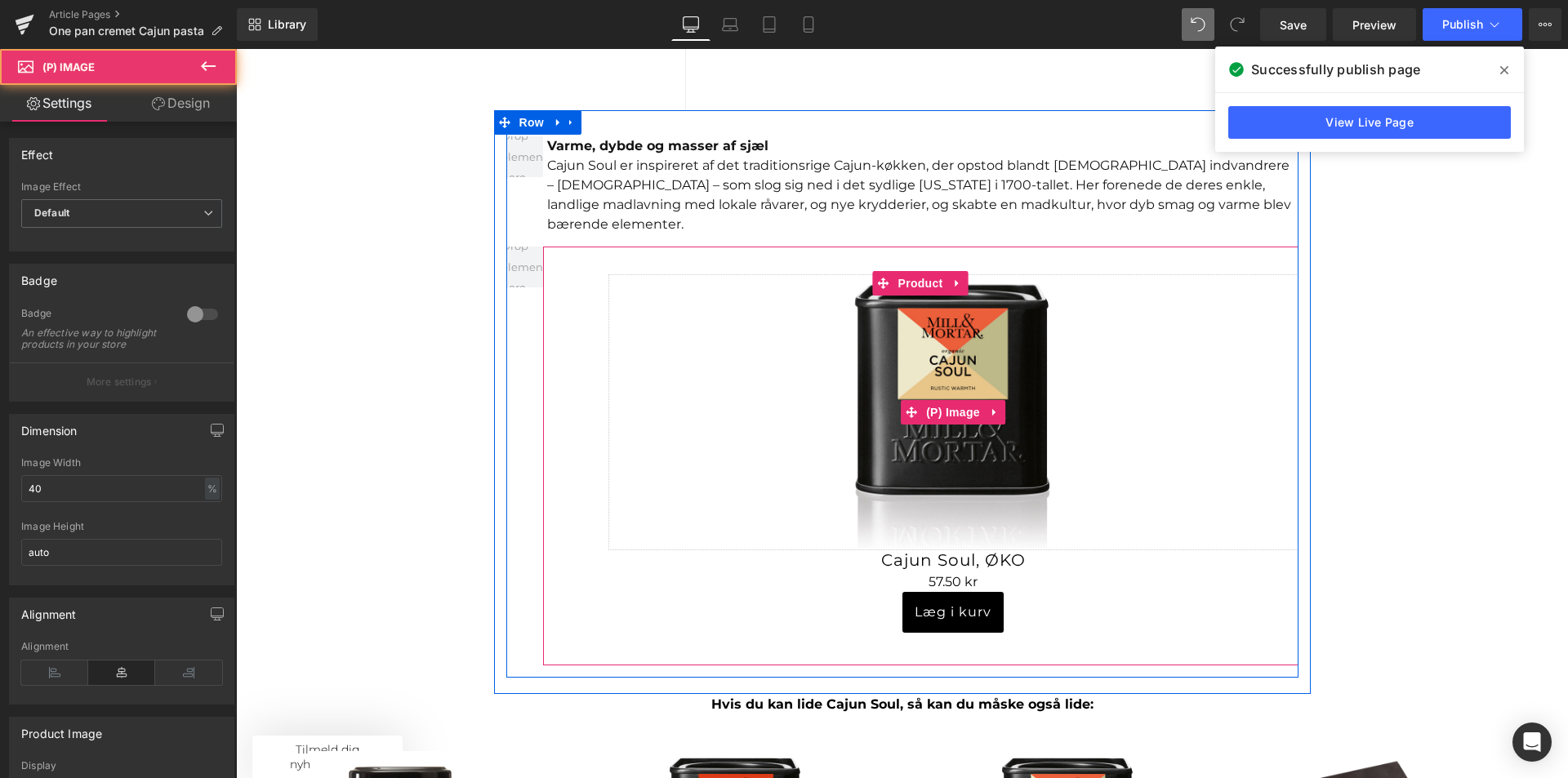
click at [1241, 367] on link "Sale Off" at bounding box center [953, 413] width 690 height 276
click at [716, 354] on link "Sale Off" at bounding box center [953, 413] width 690 height 276
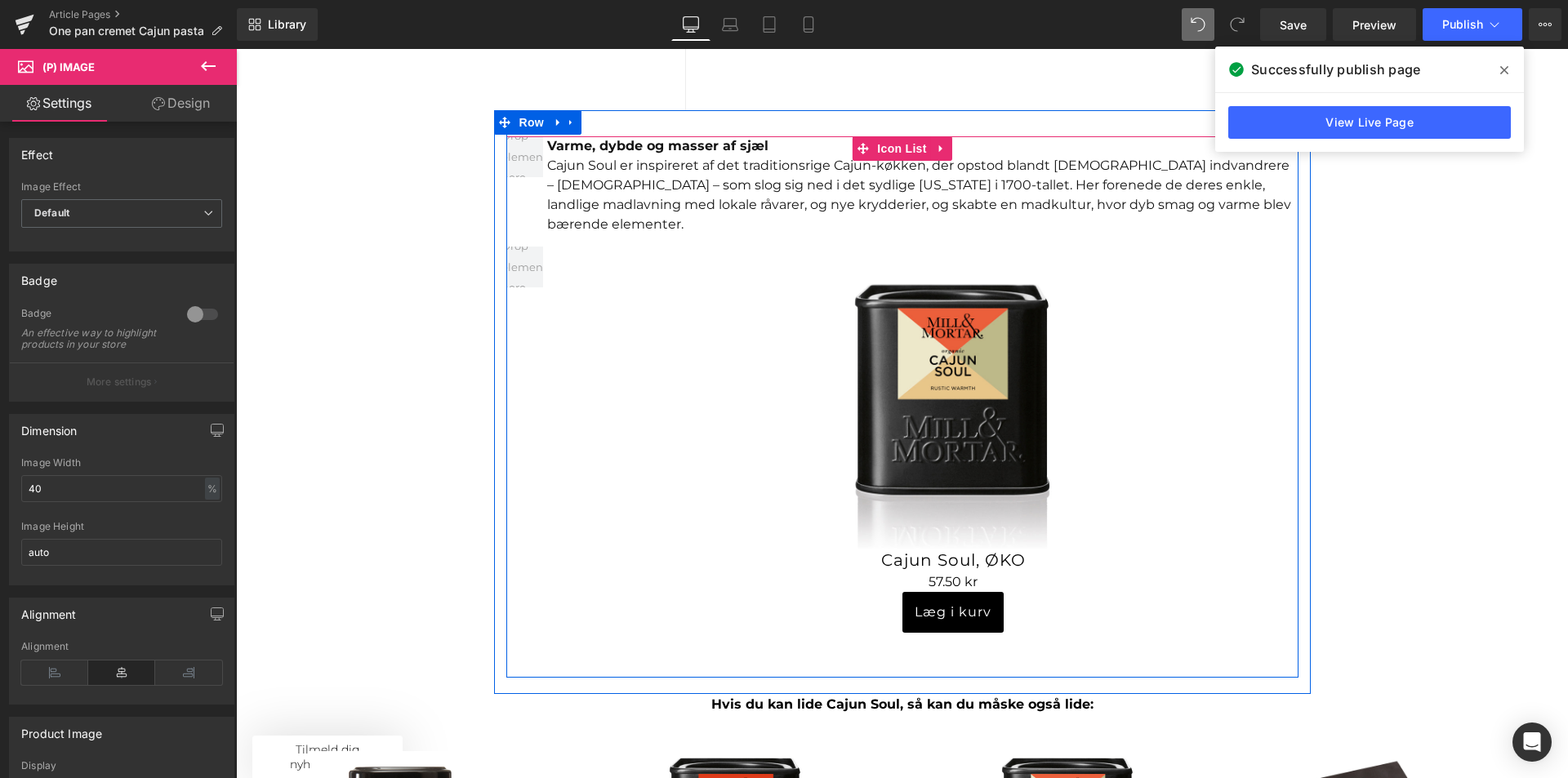
click at [534, 332] on div "Sale Off (P) Image Cajun Soul, ØKO (P) Title 0 kr 57.50 kr (P) Price" at bounding box center [903, 456] width 792 height 419
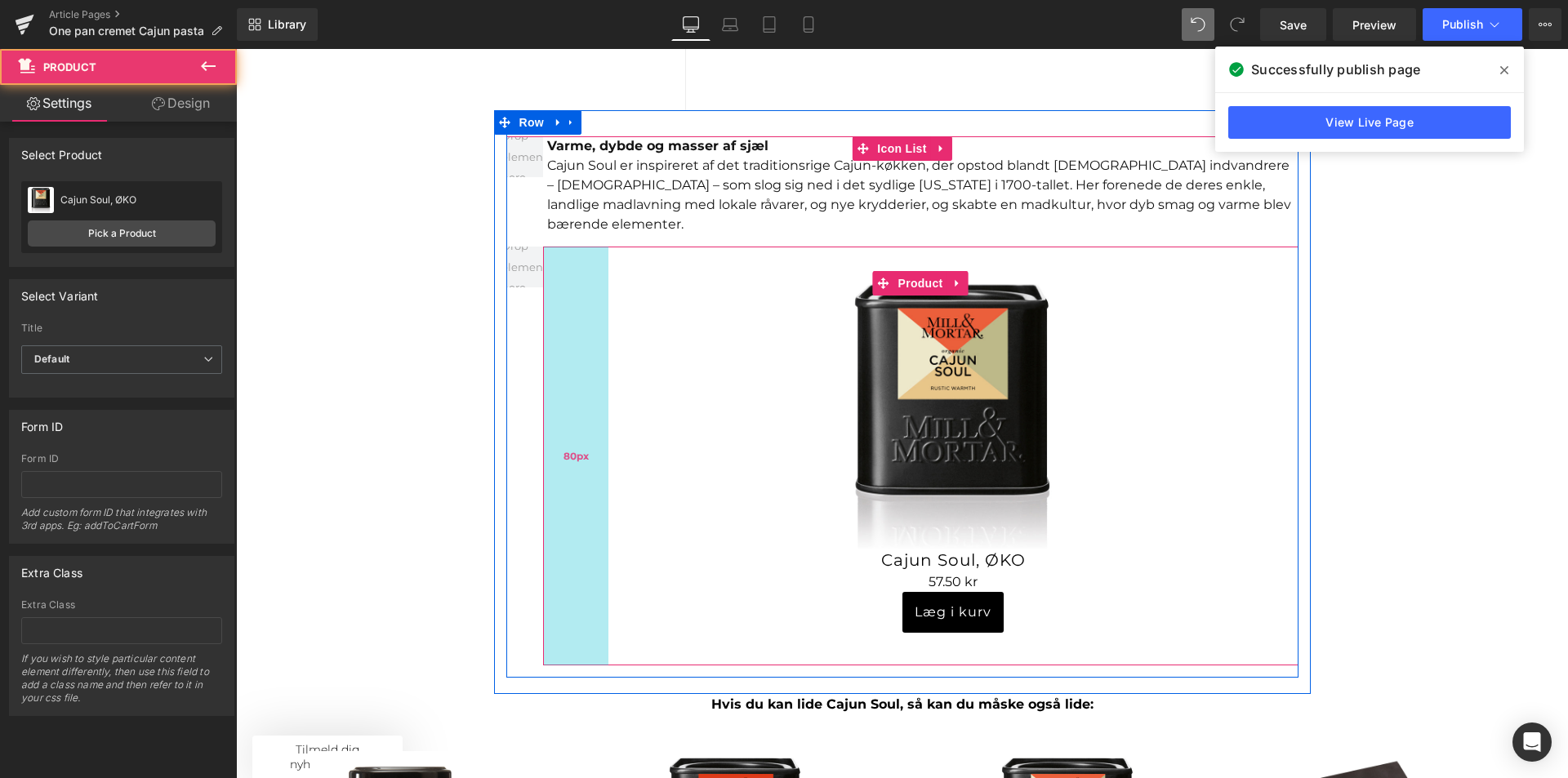
click at [545, 332] on div "80px" at bounding box center [575, 456] width 65 height 419
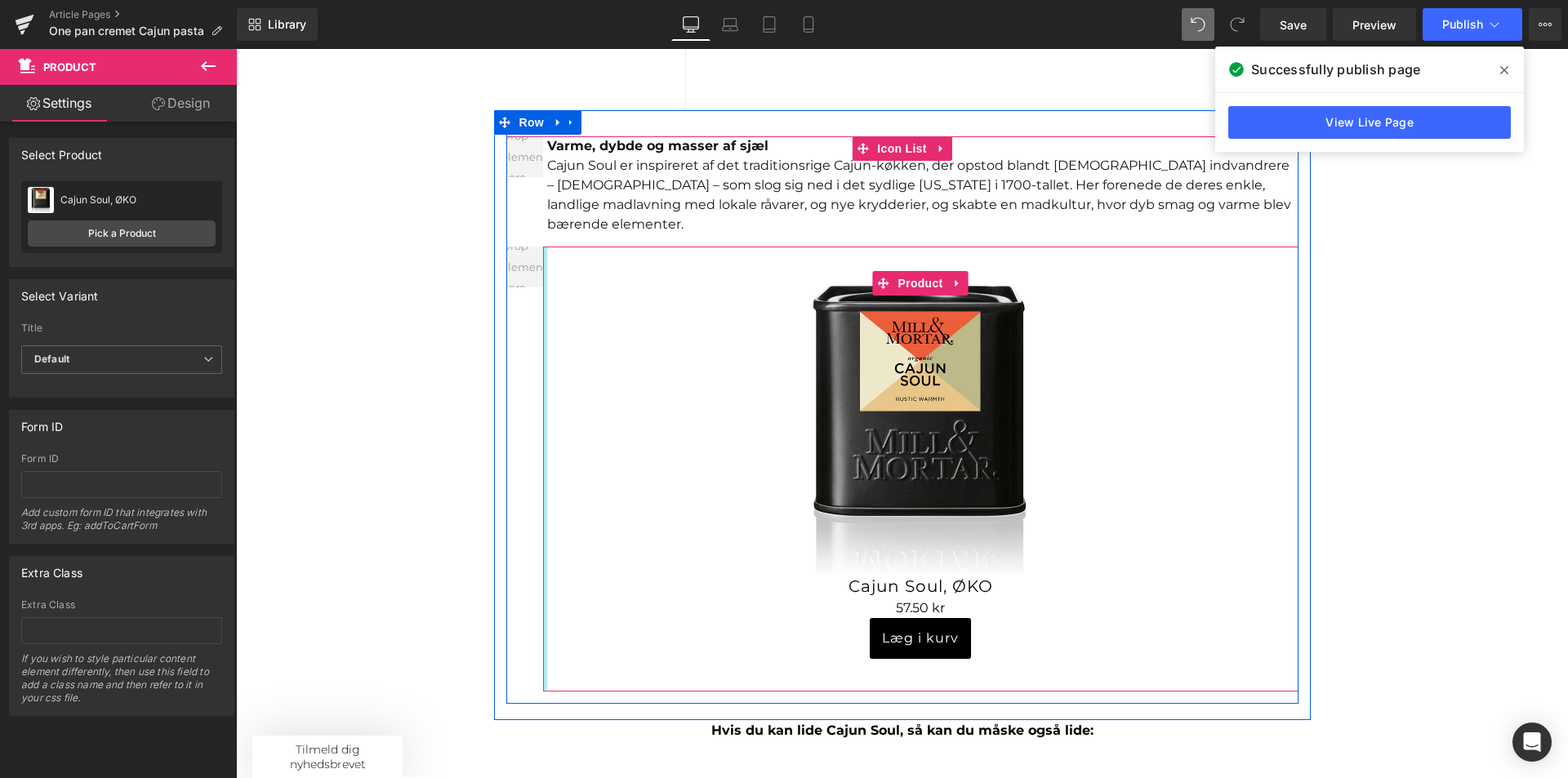
drag, startPoint x: 590, startPoint y: 333, endPoint x: 496, endPoint y: 331, distance: 94.0
click at [496, 331] on div "Varme, dybde og masser af sjæl Cajun Soul er inspireret af det traditionsrige C…" at bounding box center [903, 407] width 817 height 593
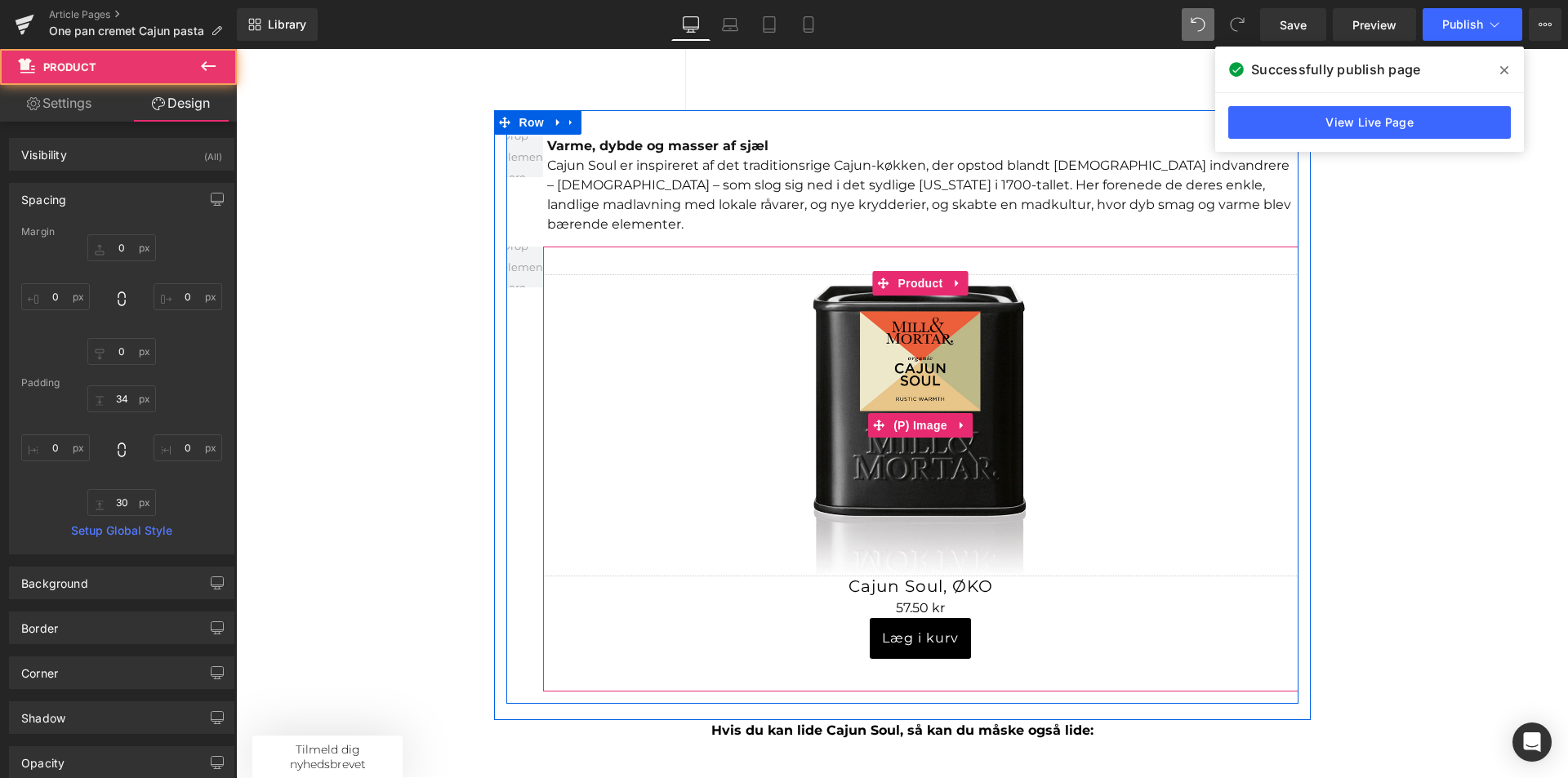
click at [1193, 396] on link "Sale Off" at bounding box center [920, 426] width 755 height 302
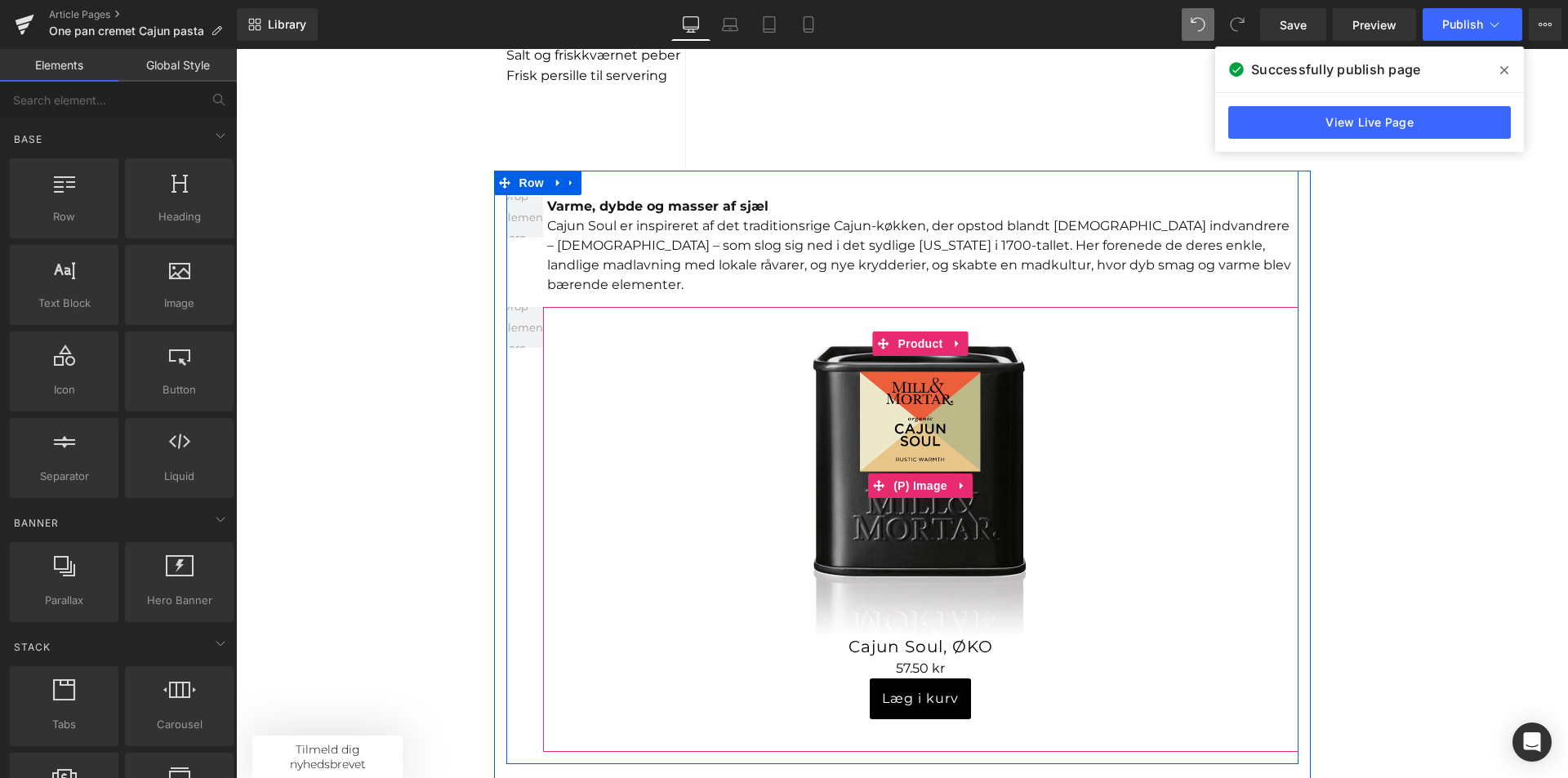
scroll to position [1476, 0]
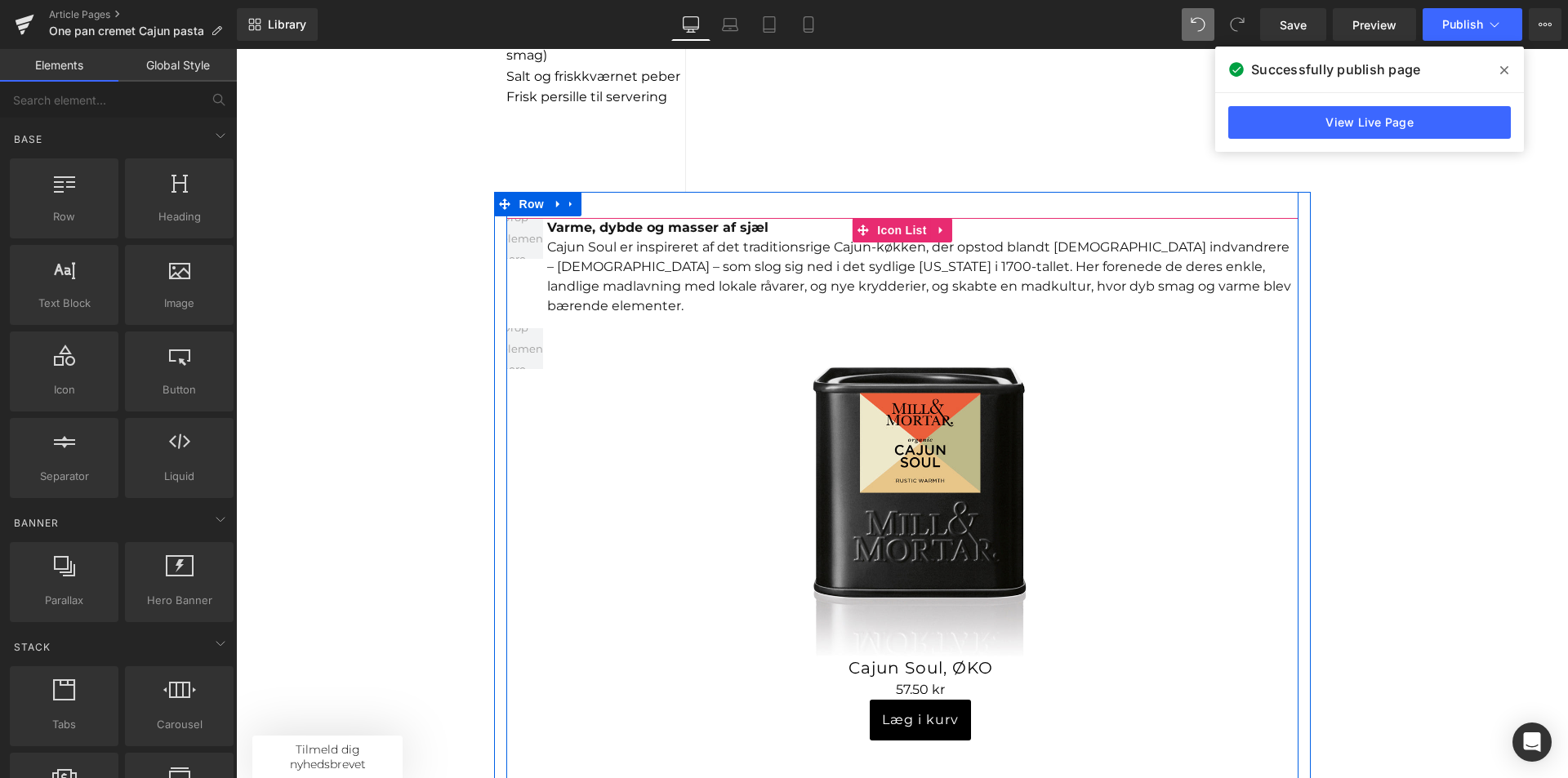
click at [518, 434] on div "Sale Off (P) Image Cajun Soul, ØKO (P) Title 0 kr 57.50 kr (P) Price" at bounding box center [903, 550] width 792 height 445
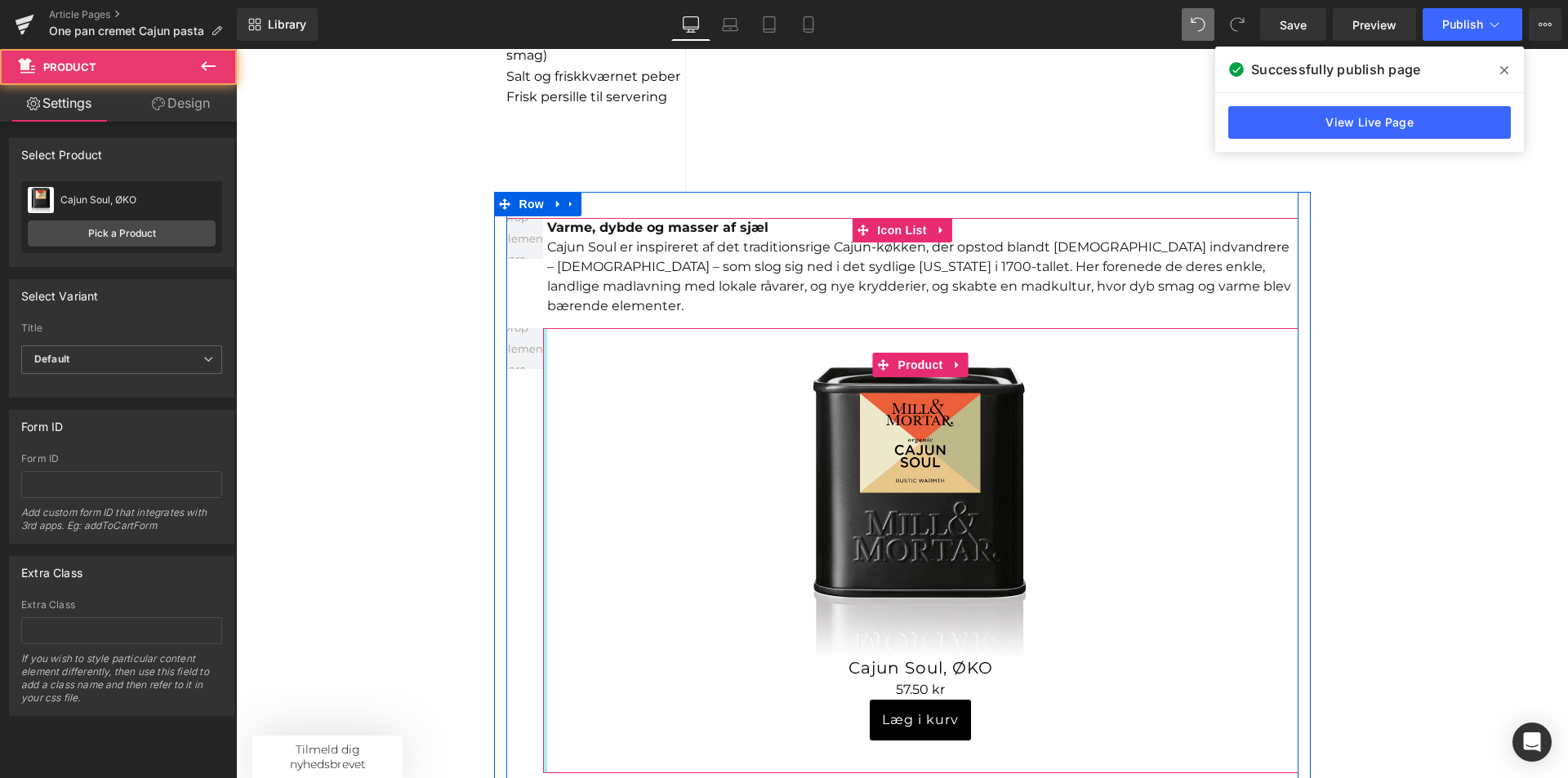
drag, startPoint x: 540, startPoint y: 428, endPoint x: 636, endPoint y: 396, distance: 101.2
click at [507, 429] on div "Sale Off (P) Image Cajun Soul, ØKO (P) Title 0 kr 57.50 kr (P) Price" at bounding box center [903, 550] width 792 height 445
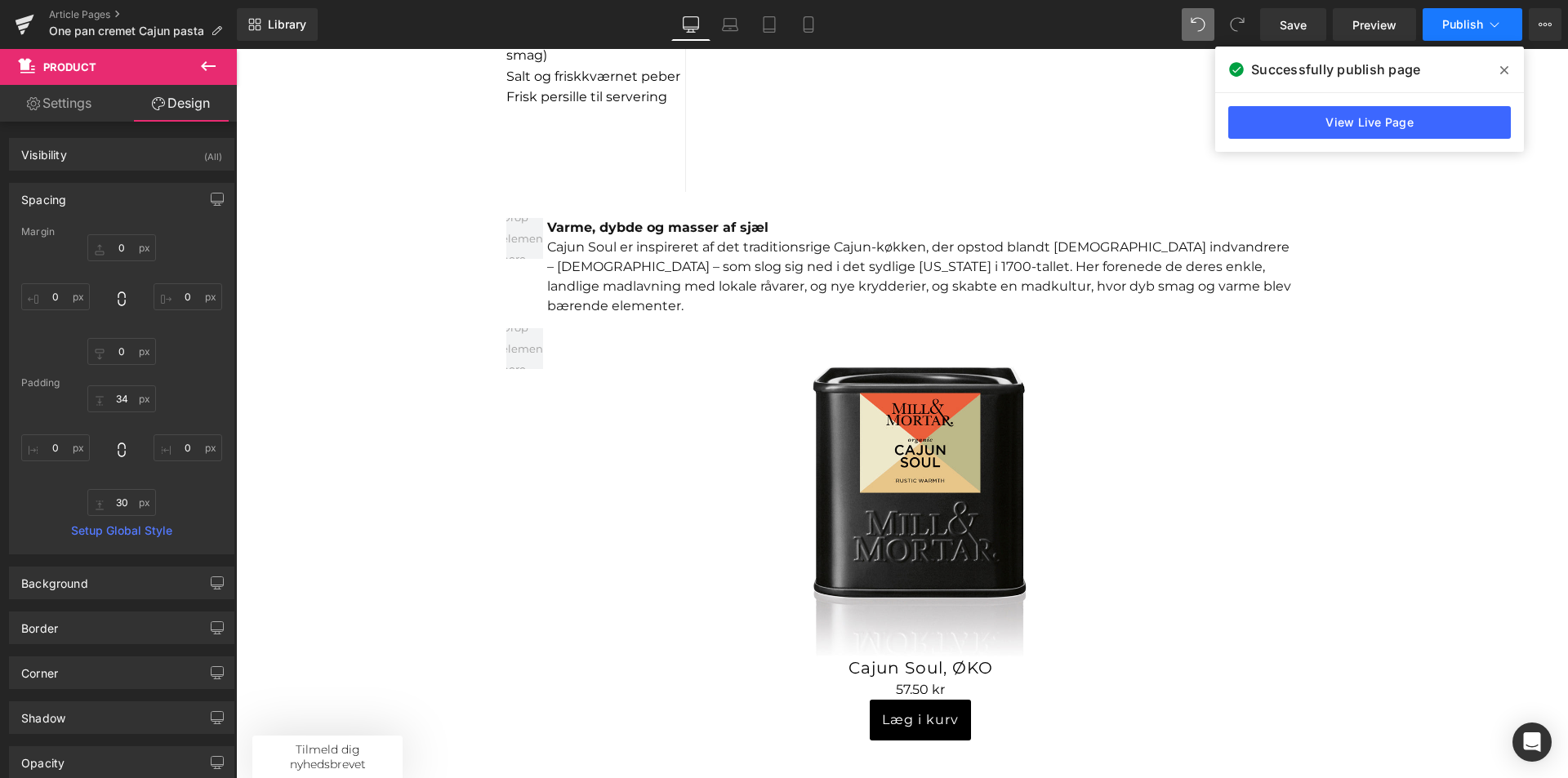
click at [1466, 27] on span "Publish" at bounding box center [1462, 25] width 40 height 13
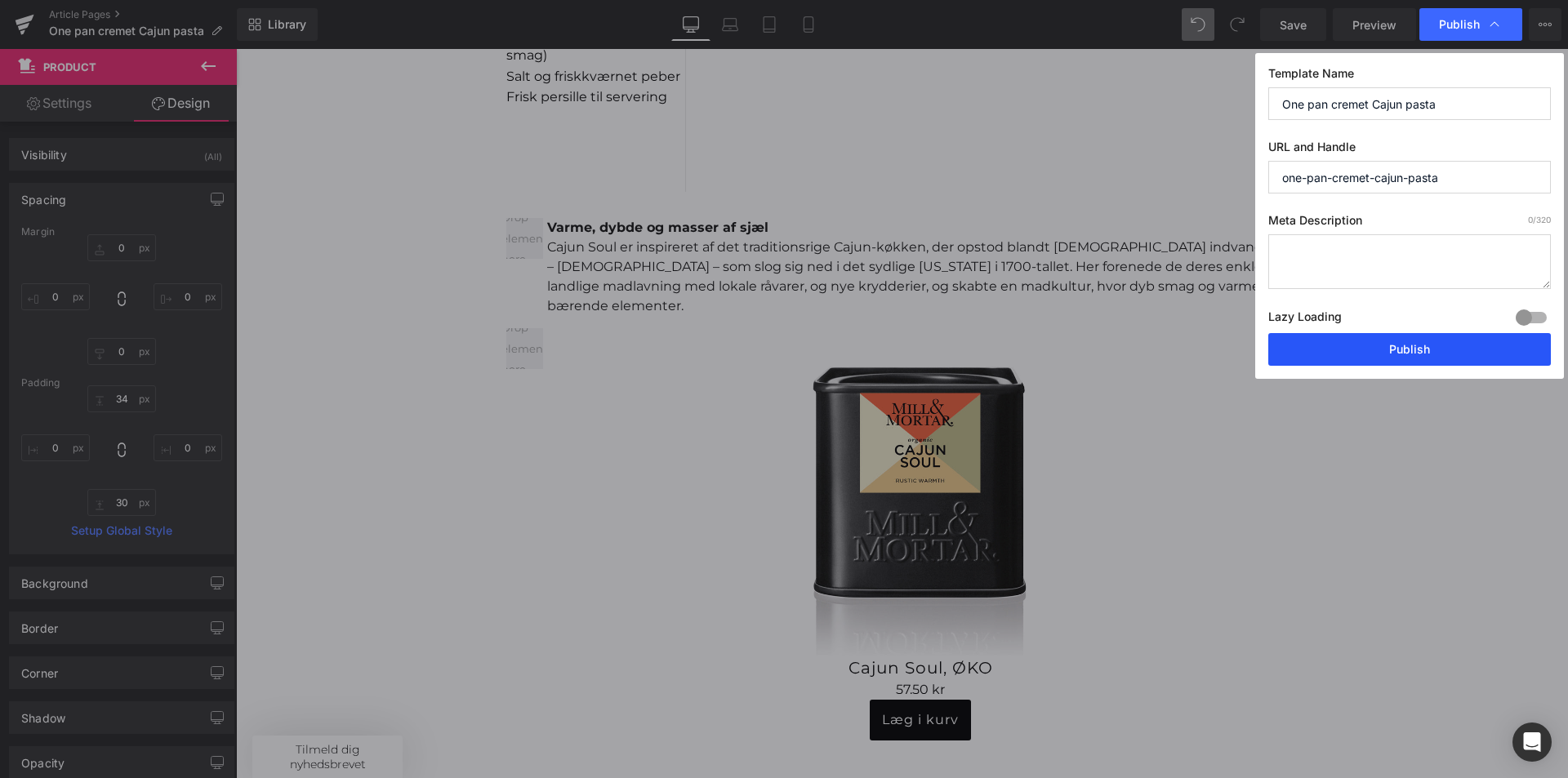
drag, startPoint x: 1399, startPoint y: 346, endPoint x: 1089, endPoint y: 276, distance: 317.8
click at [1399, 346] on button "Publish" at bounding box center [1410, 350] width 282 height 33
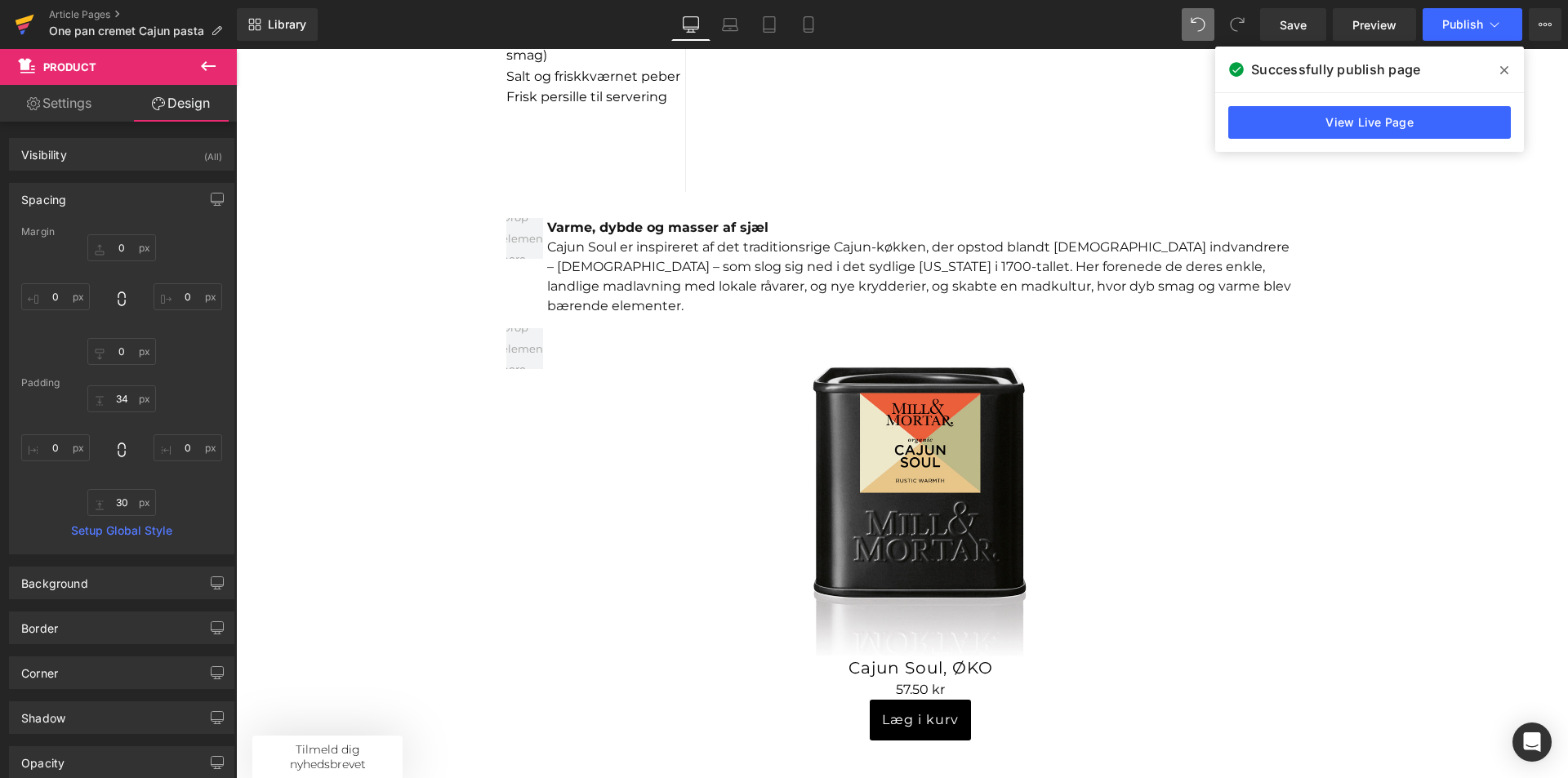
click at [15, 28] on icon at bounding box center [25, 24] width 20 height 40
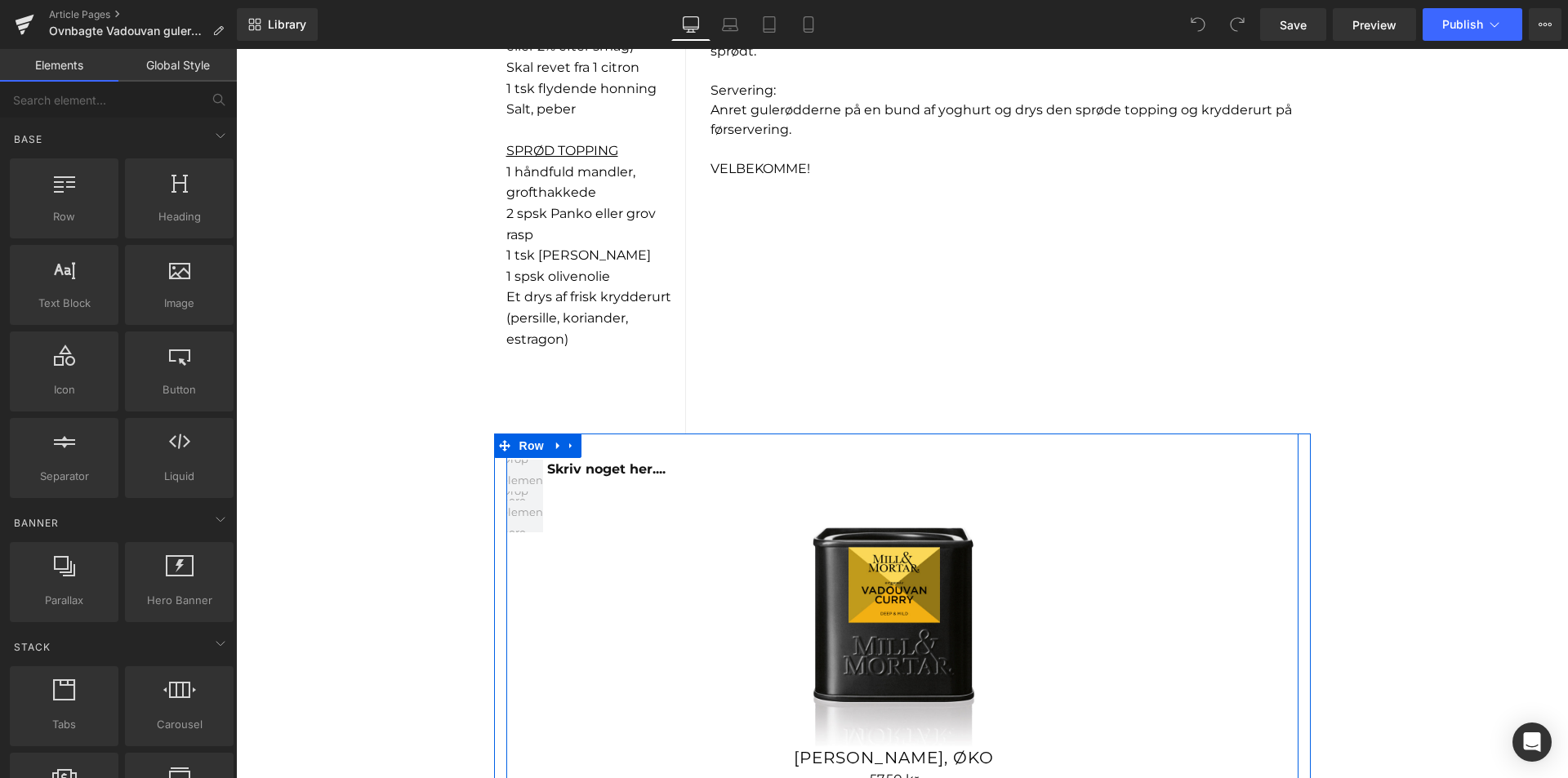
scroll to position [1551, 0]
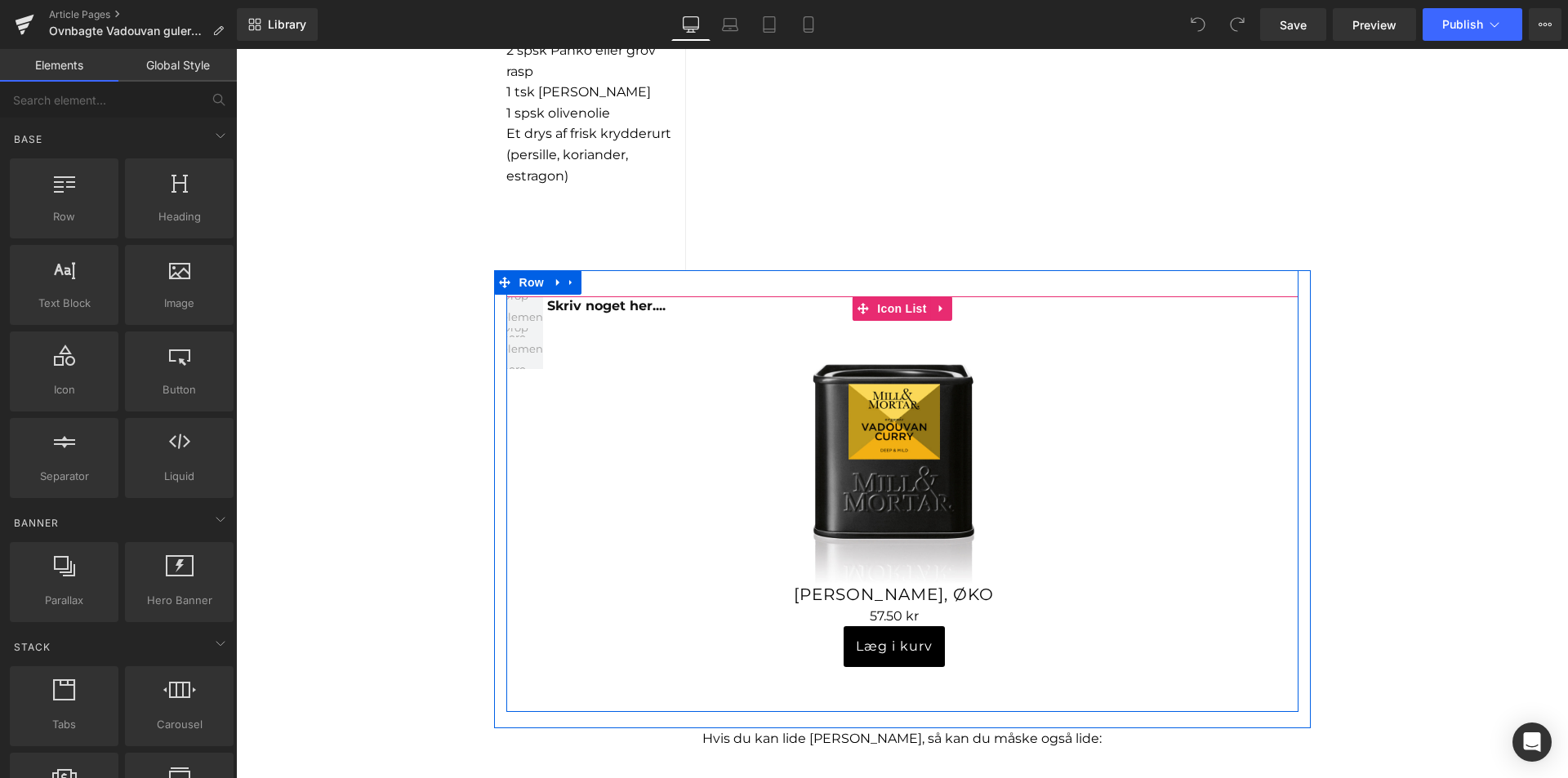
click at [600, 318] on ul "Skriv noget her.... Text Block Sale Off" at bounding box center [843, 504] width 673 height 416
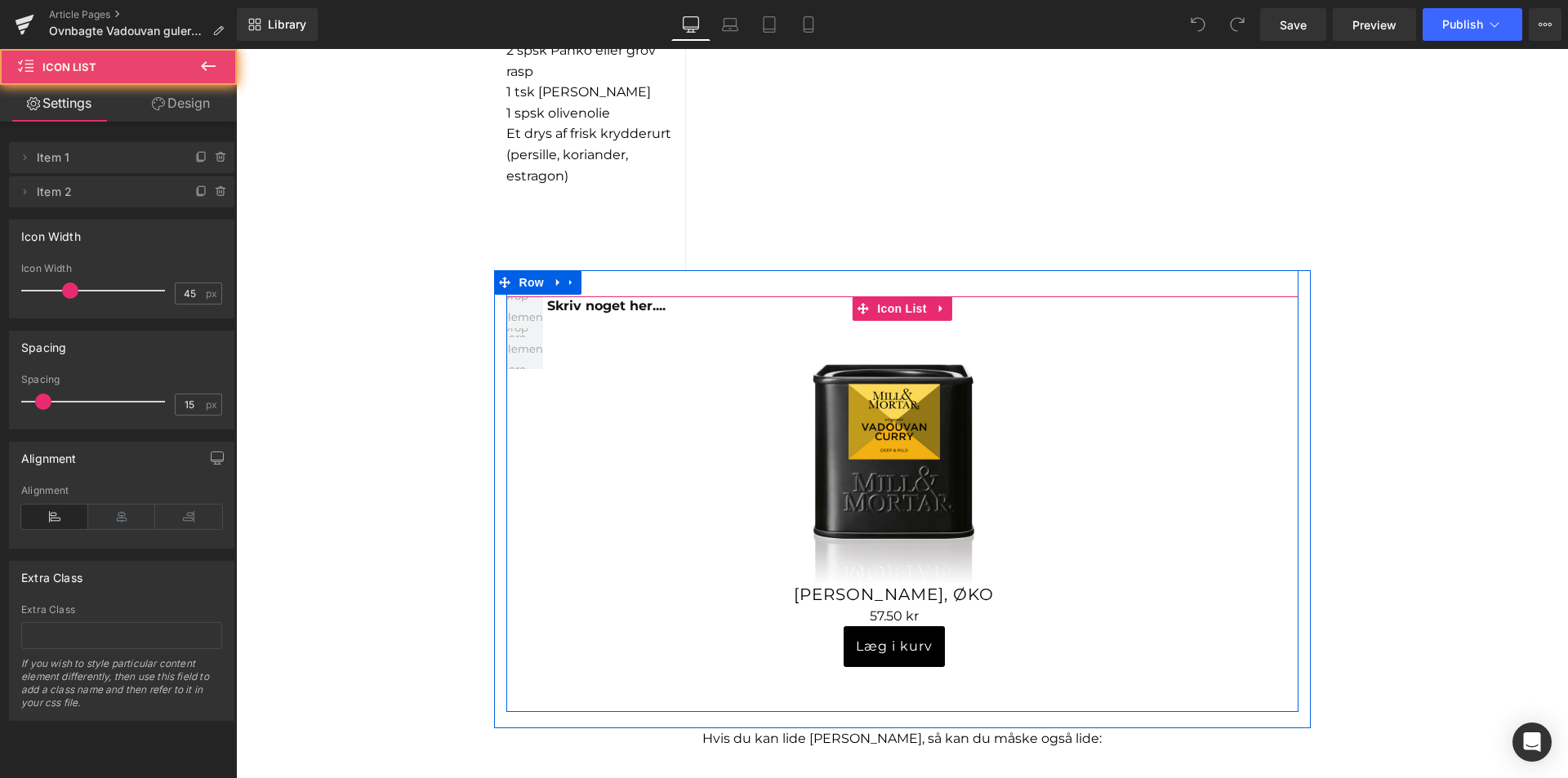
click at [602, 318] on ul "Skriv noget her.... Text Block Sale Off" at bounding box center [843, 504] width 673 height 416
click at [236, 49] on div at bounding box center [236, 49] width 0 height 0
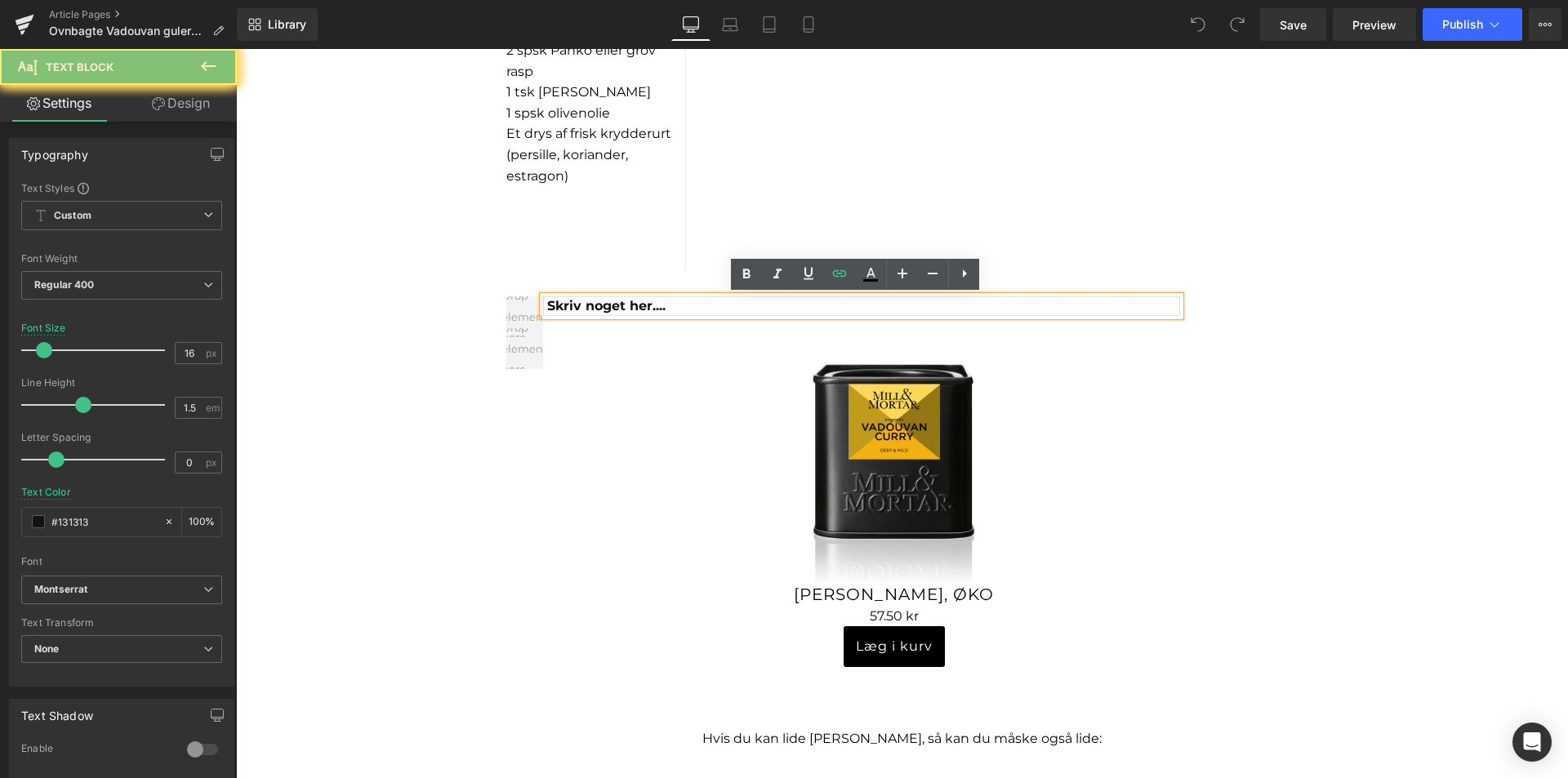
click at [614, 312] on span "Skriv noget her...." at bounding box center [606, 305] width 118 height 16
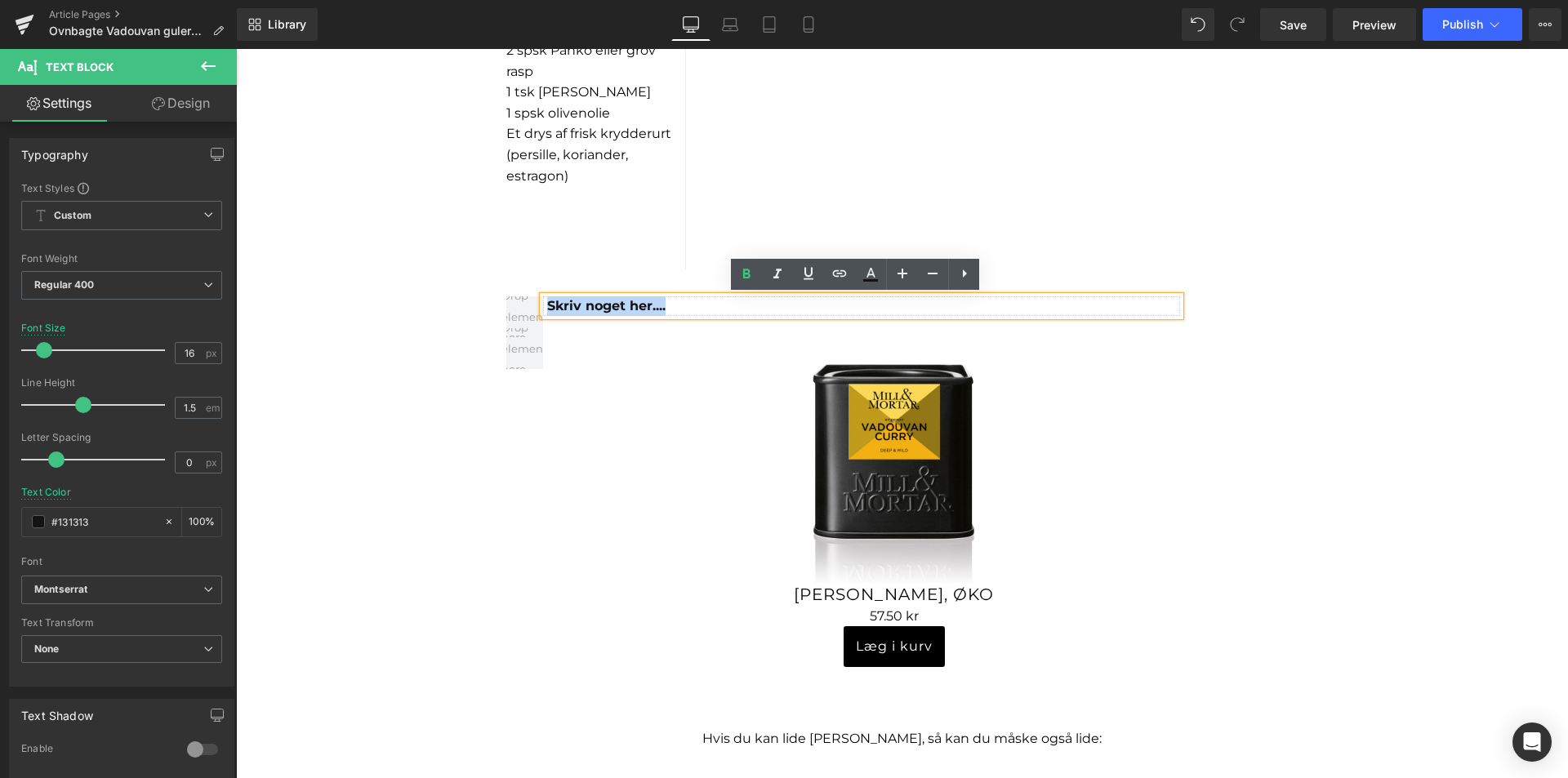
click at [614, 312] on span "Skriv noget her...." at bounding box center [606, 305] width 118 height 16
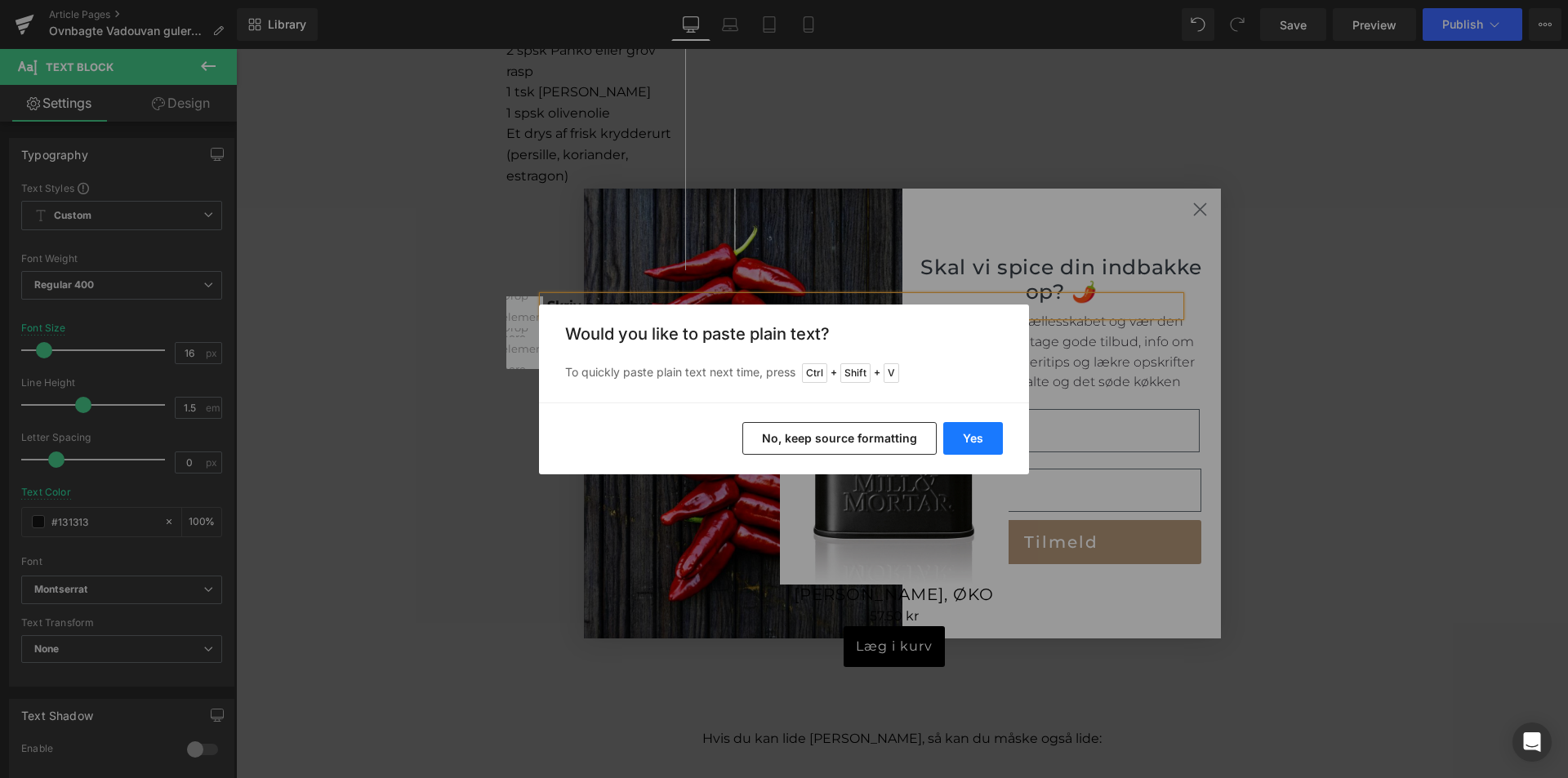
click at [975, 436] on button "Yes" at bounding box center [973, 439] width 59 height 33
type input "Indien møder Frankrig i en velkrydret fusion Vadouvan Curry skiller sig ud blan…"
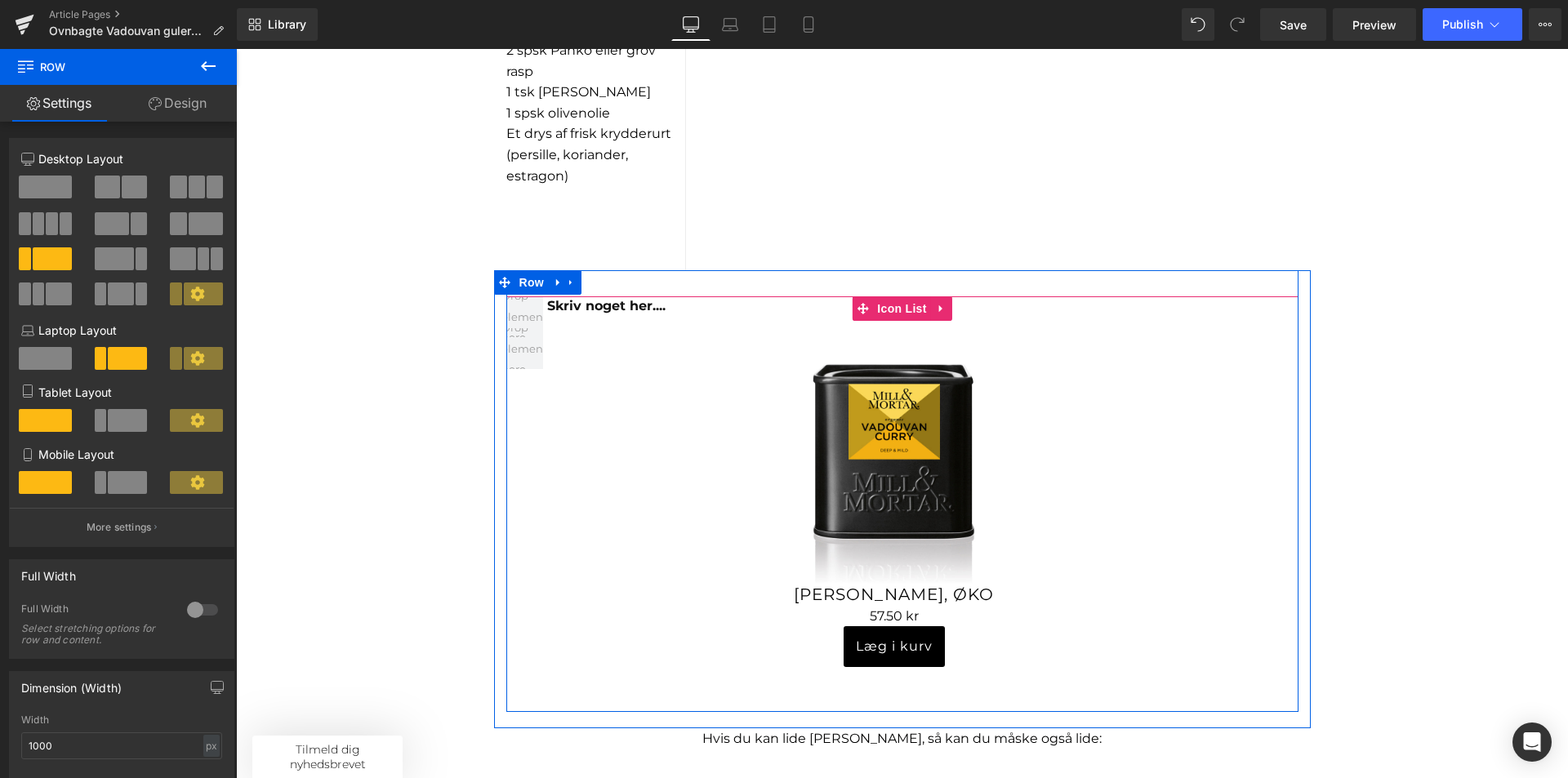
click at [236, 49] on div at bounding box center [236, 49] width 0 height 0
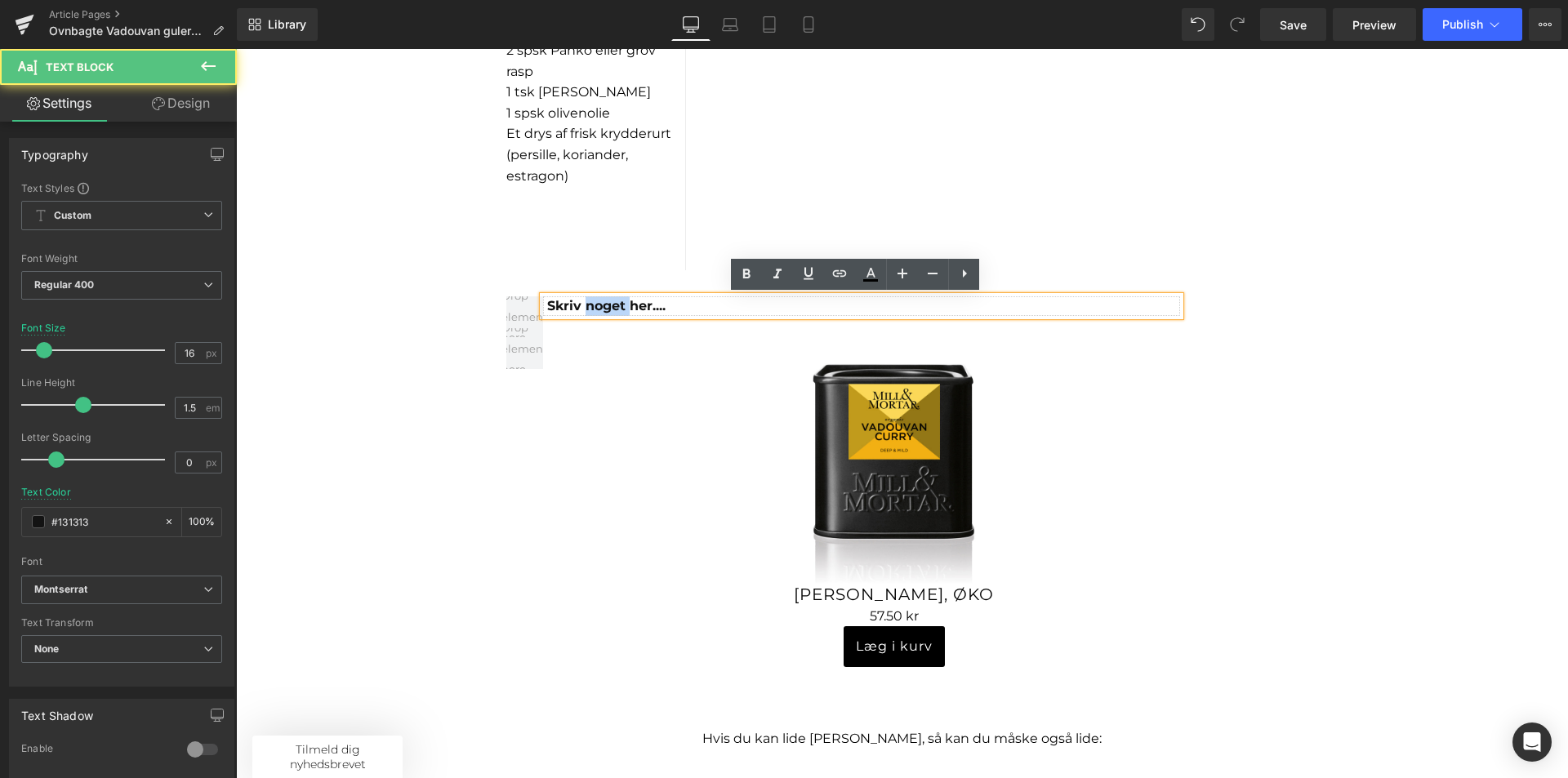
click at [612, 312] on span "Skriv noget her...." at bounding box center [606, 305] width 118 height 16
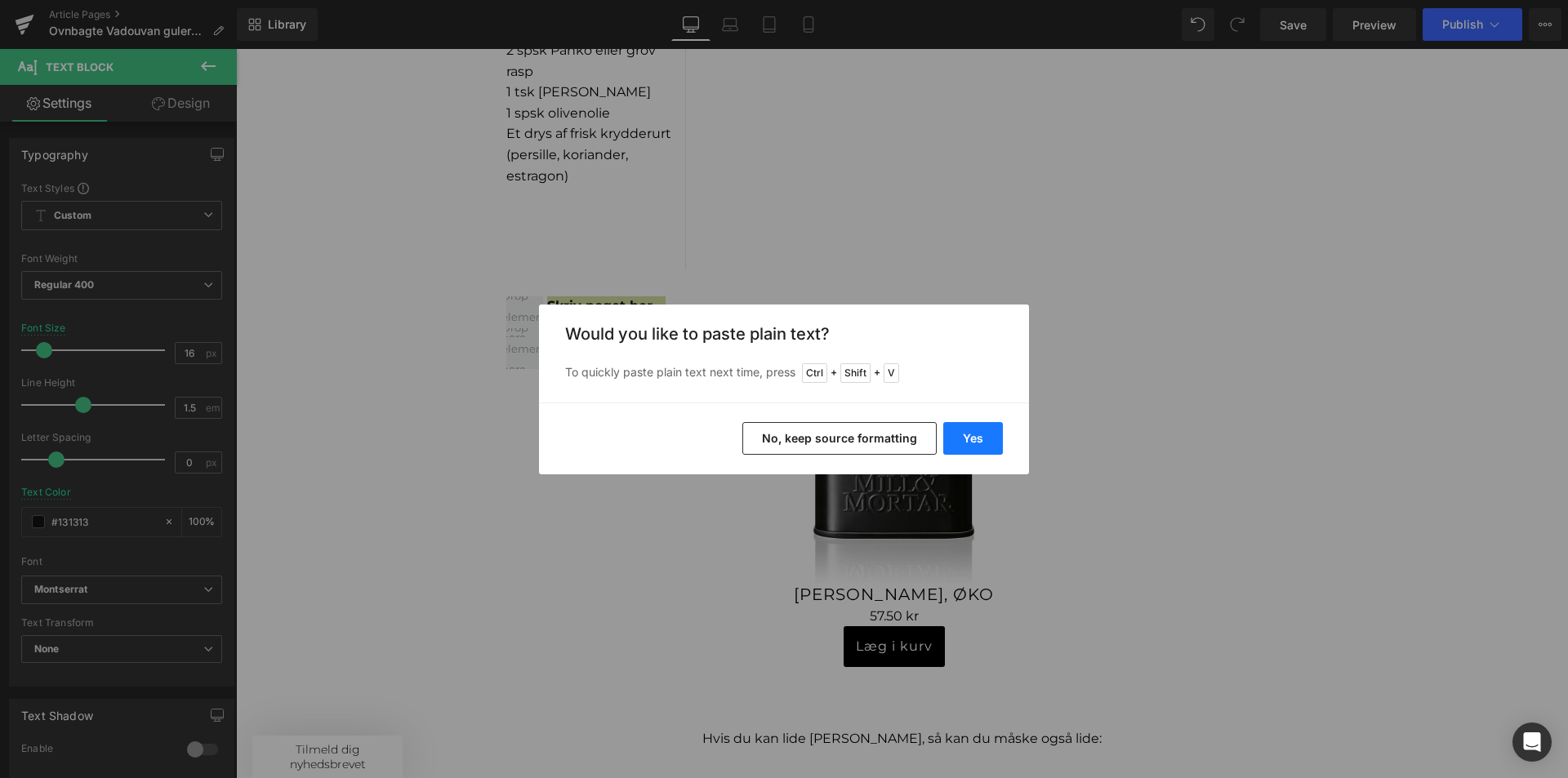
click at [985, 440] on button "Yes" at bounding box center [973, 439] width 59 height 33
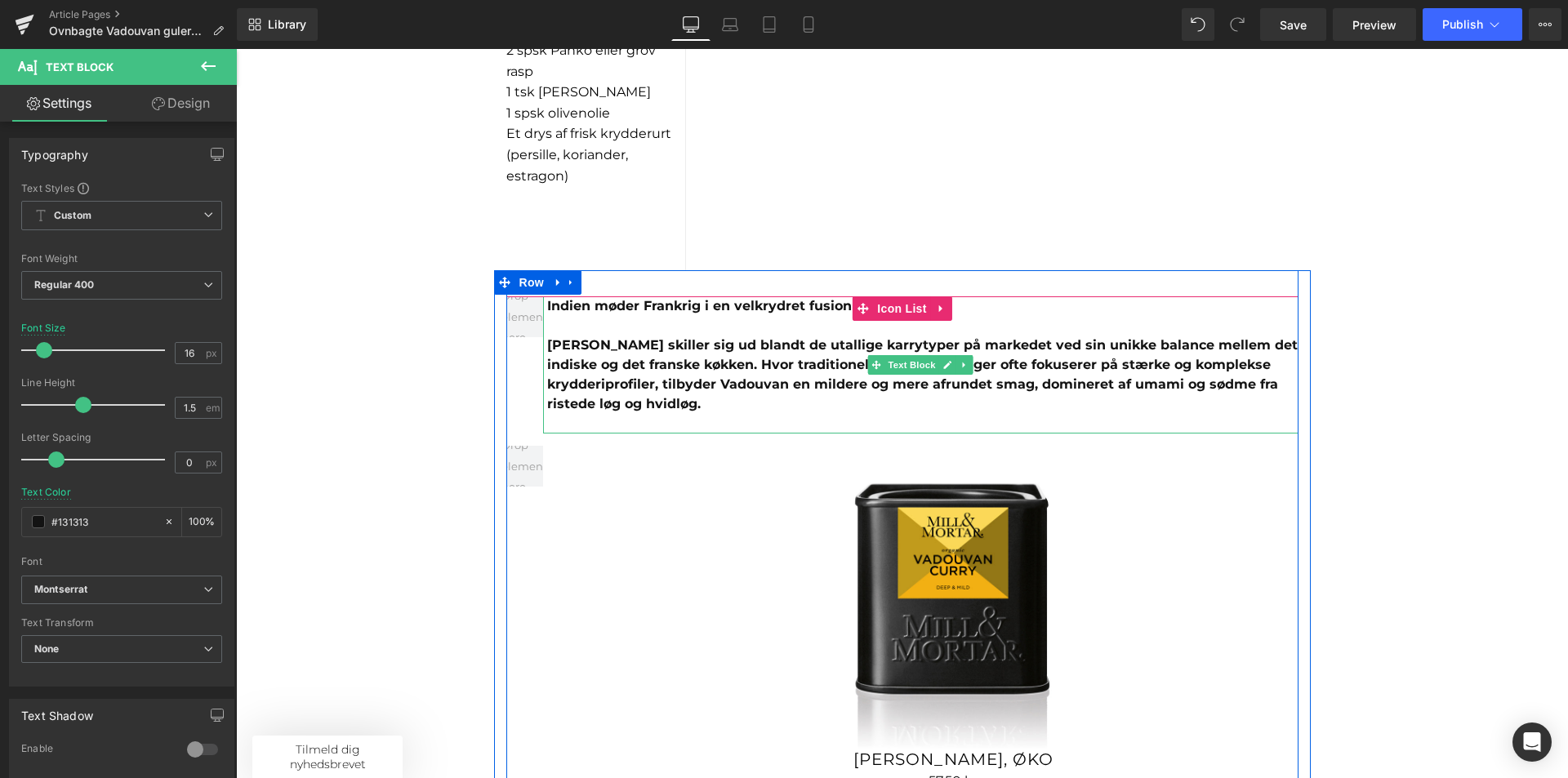
click at [709, 404] on div "Vadouvan Curry skiller sig ud blandt de utallige karrytyper på markedet ved sin…" at bounding box center [923, 375] width 751 height 78
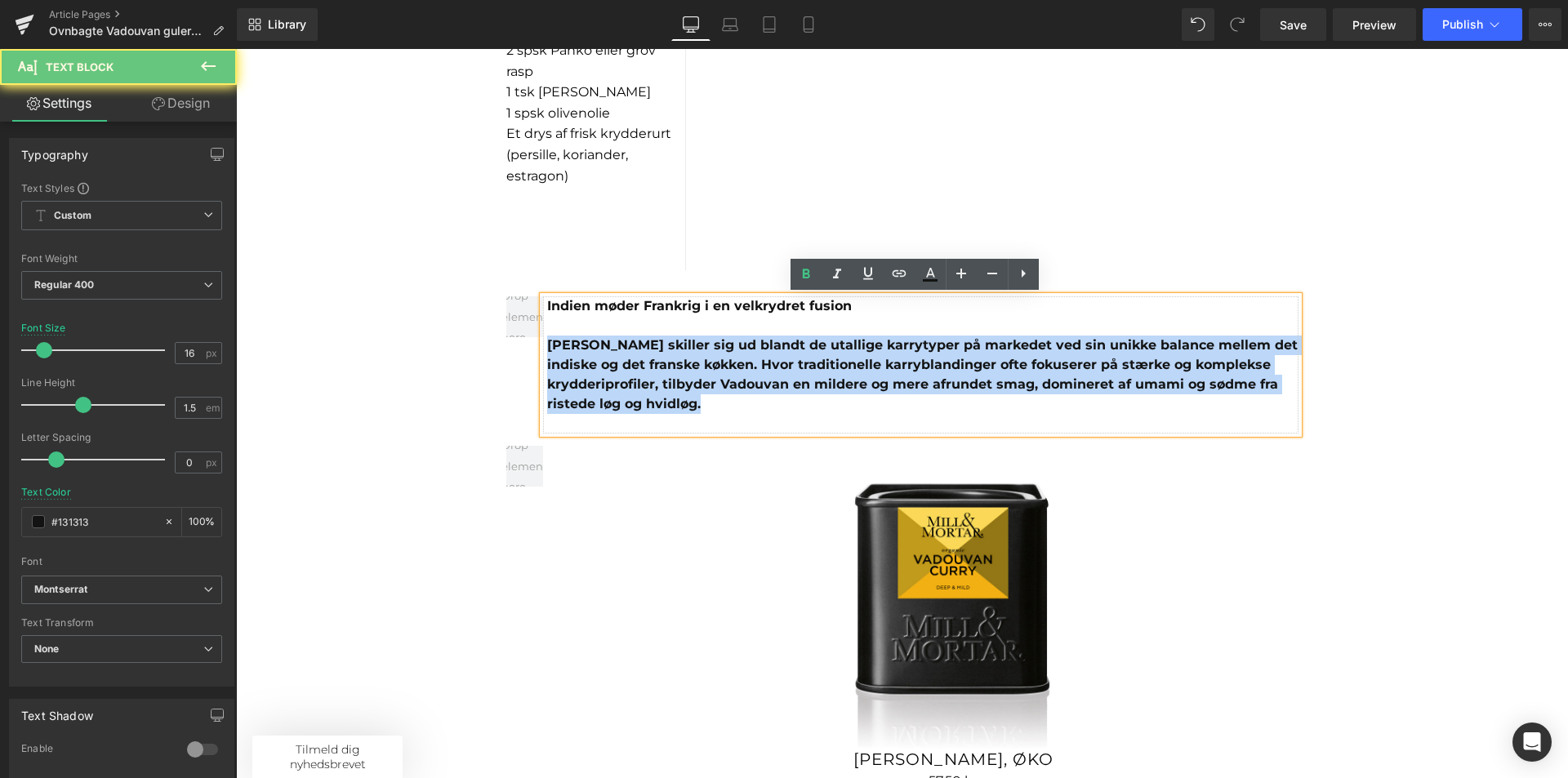
drag, startPoint x: 692, startPoint y: 403, endPoint x: 508, endPoint y: 338, distance: 195.1
click at [508, 340] on div "Indien møder Frankrig i en velkrydret fusion Vadouvan Curry skiller sig ud blan…" at bounding box center [903, 365] width 792 height 137
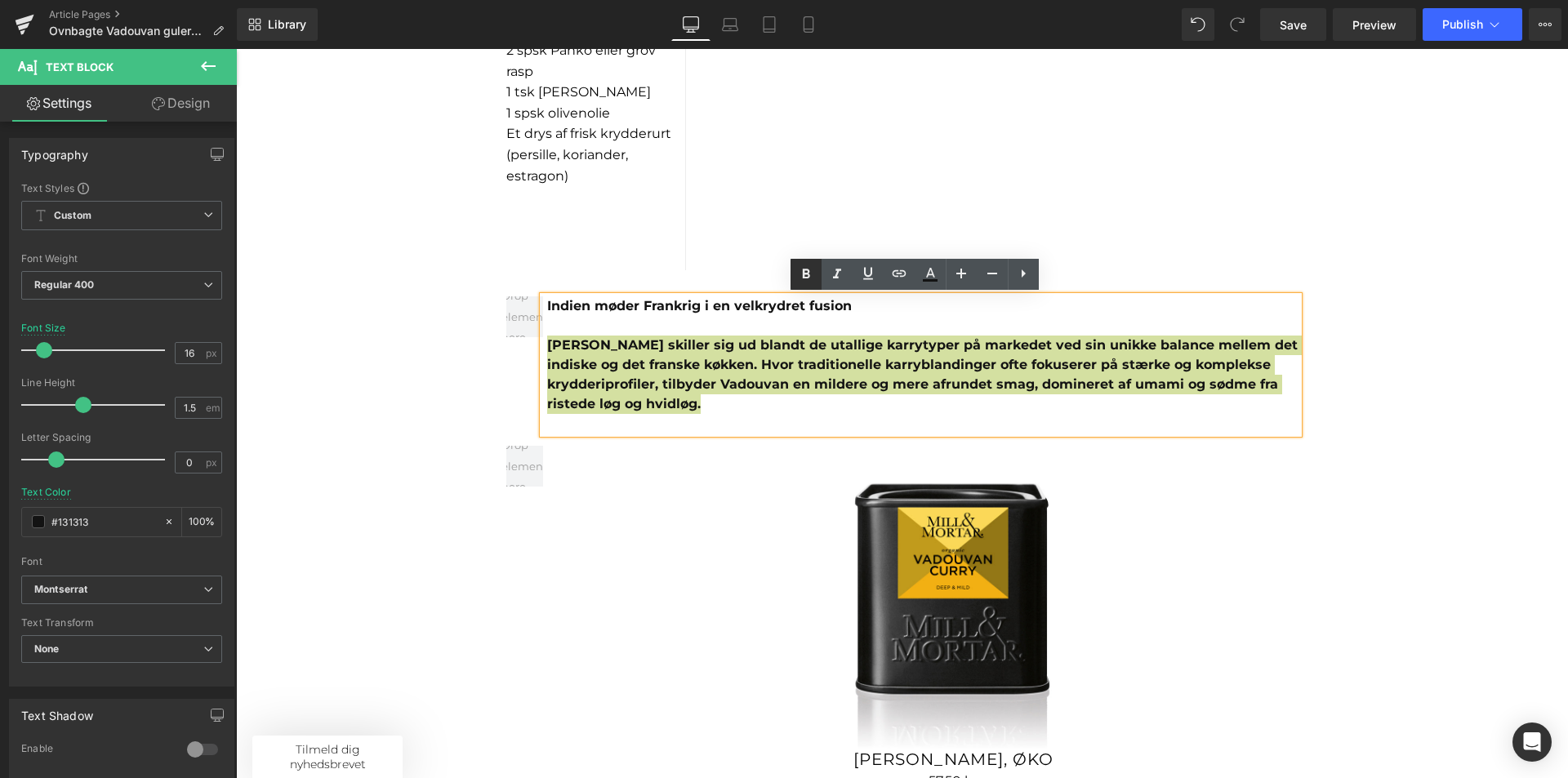
click at [801, 274] on icon at bounding box center [806, 275] width 20 height 20
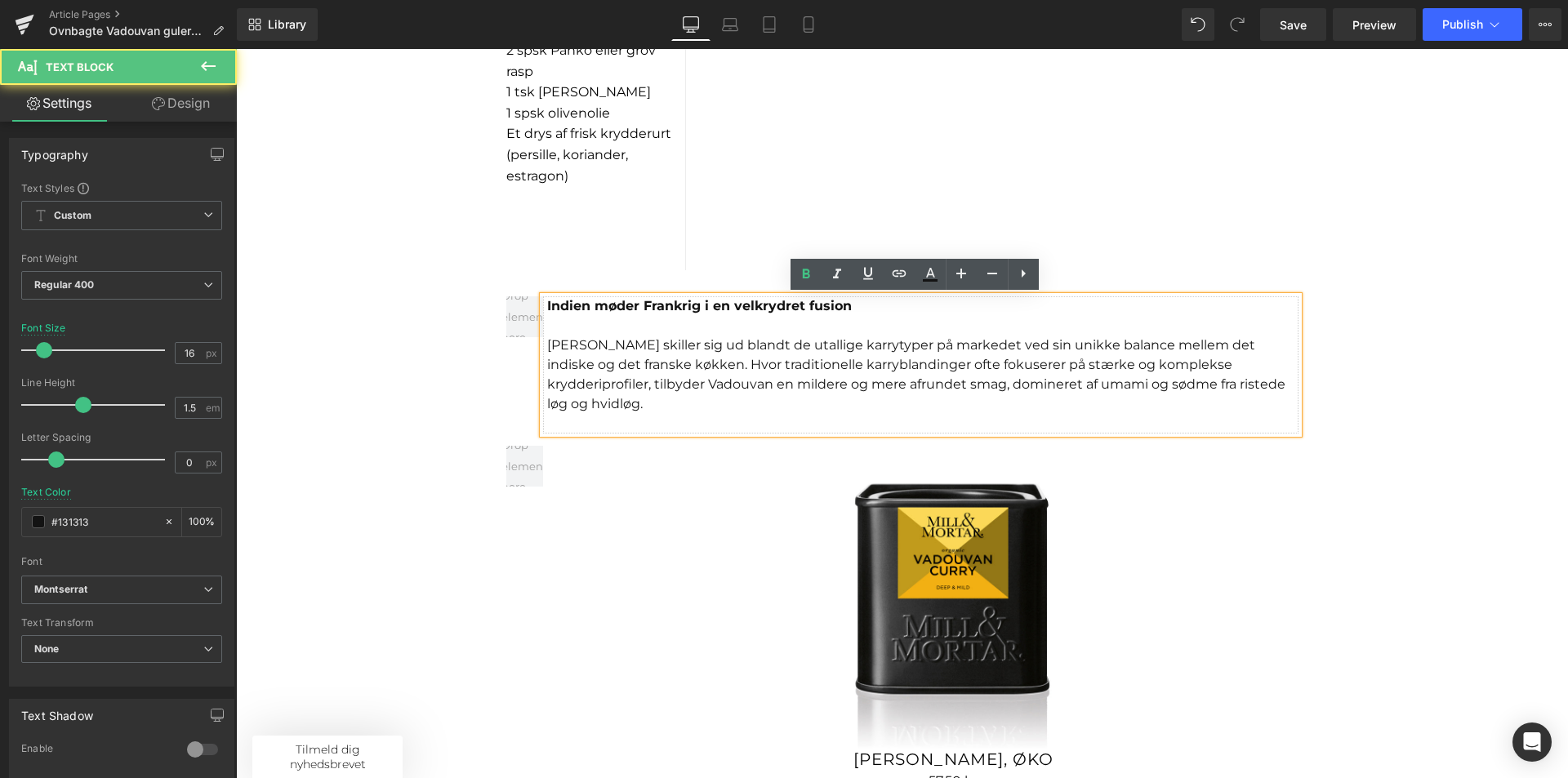
click at [631, 326] on div at bounding box center [923, 326] width 751 height 20
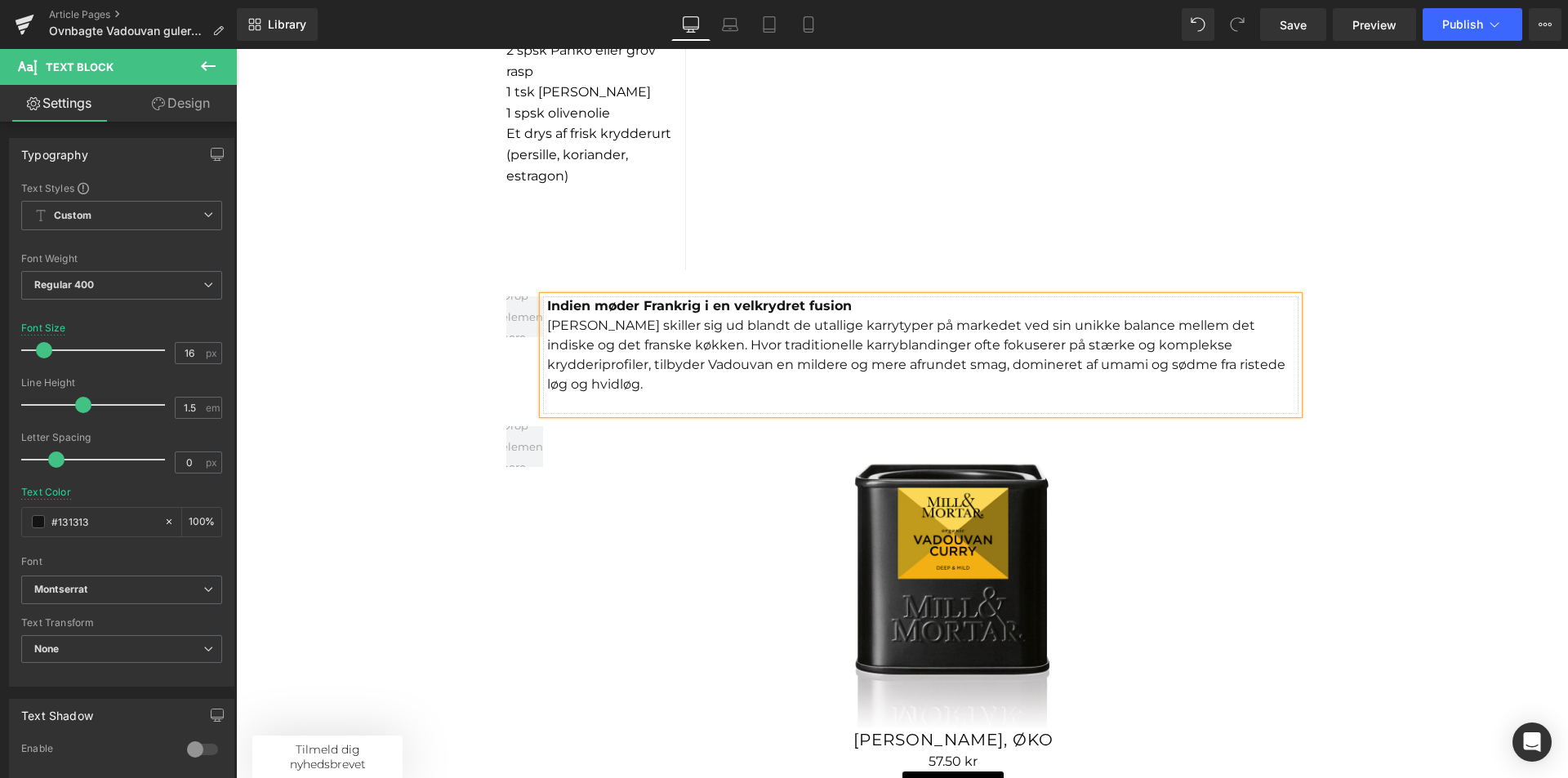
scroll to position [1633, 0]
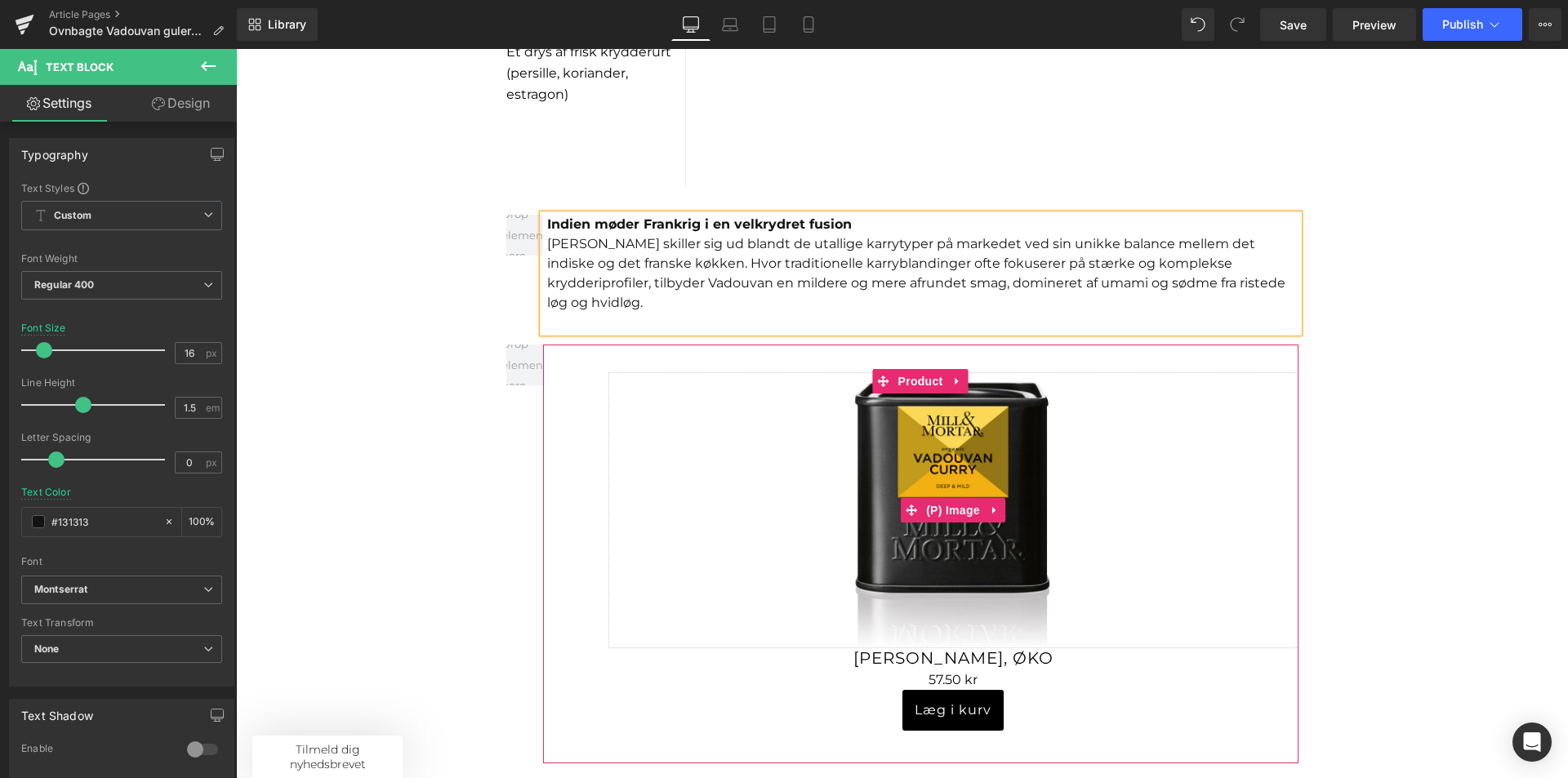
click at [963, 438] on img at bounding box center [953, 510] width 276 height 276
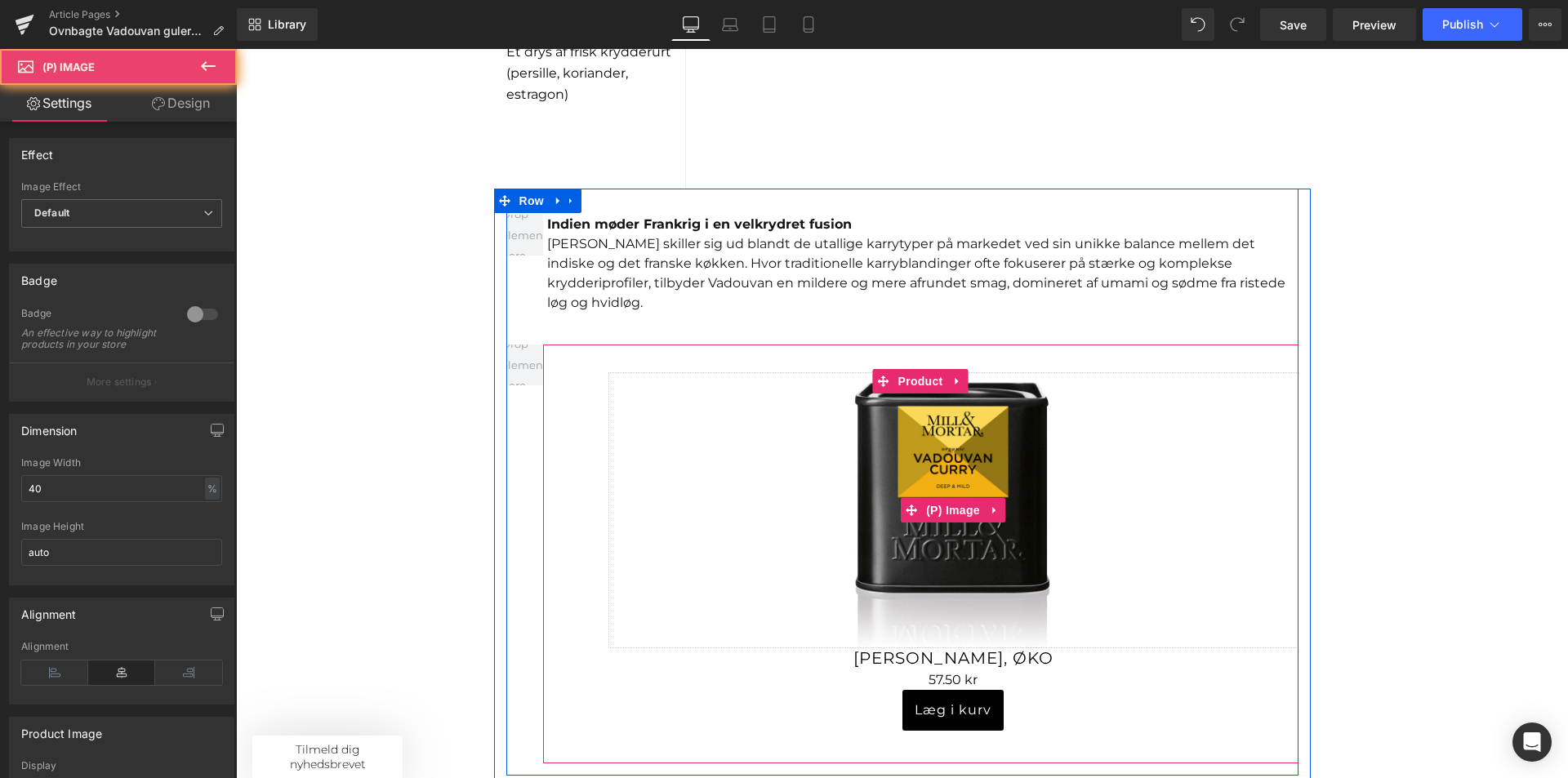
click at [666, 514] on link "Sale Off" at bounding box center [953, 510] width 690 height 276
click at [623, 422] on link "Sale Off" at bounding box center [953, 510] width 690 height 276
click at [608, 419] on link "Sale Off" at bounding box center [953, 510] width 690 height 276
click at [595, 650] on div "Sale Off (P) Image Vadouvan Curry, ØKO (P) Title 0 kr 57.50 kr (P) Price Læg i …" at bounding box center [920, 554] width 755 height 419
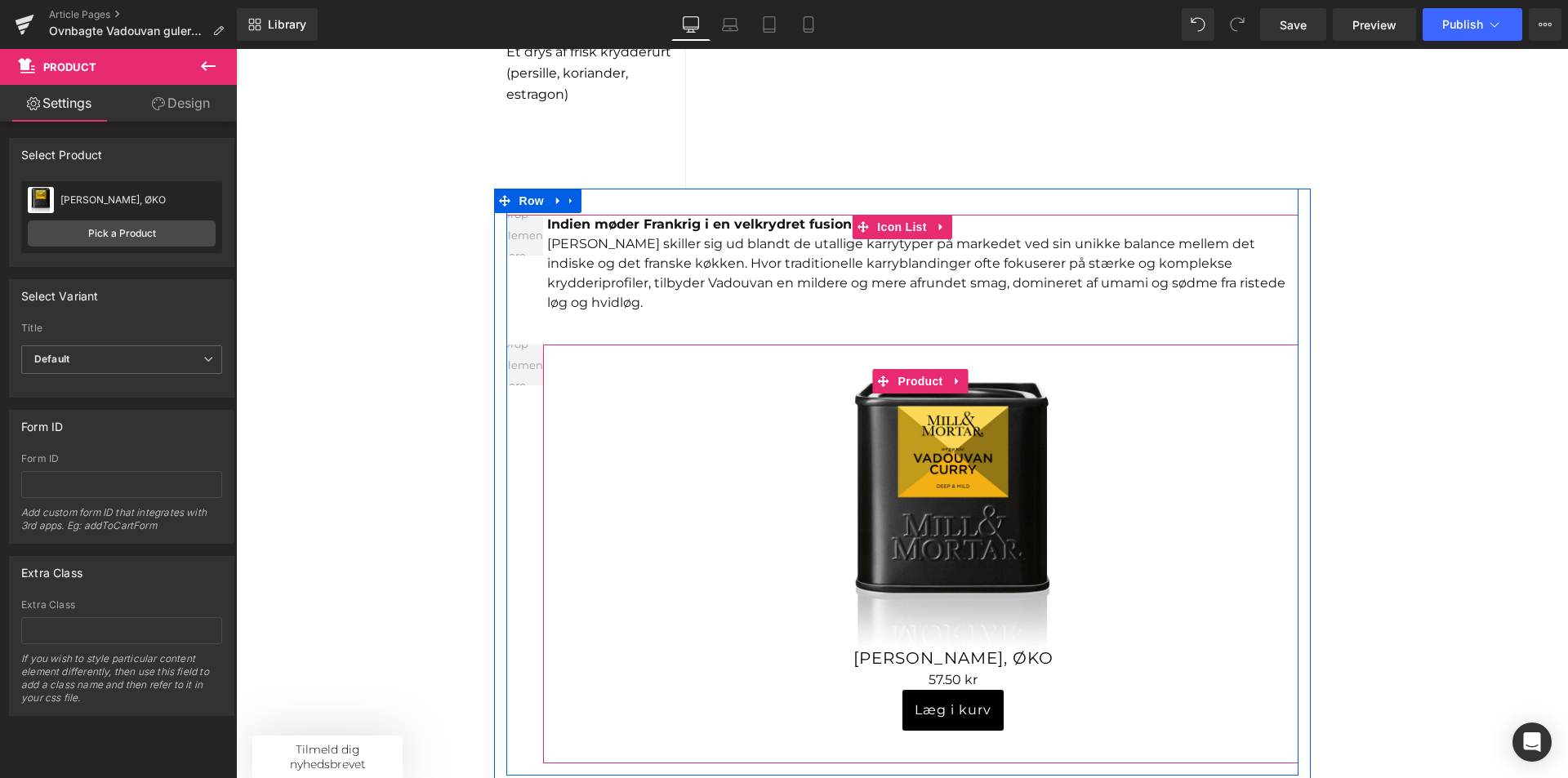
drag, startPoint x: 590, startPoint y: 488, endPoint x: 653, endPoint y: 484, distance: 63.1
click at [593, 488] on div "Sale Off (P) Image Vadouvan Curry, ØKO (P) Title 0 kr 57.50 kr (P) Price Læg i …" at bounding box center [920, 554] width 755 height 419
click at [654, 483] on link "Sale Off" at bounding box center [953, 510] width 690 height 276
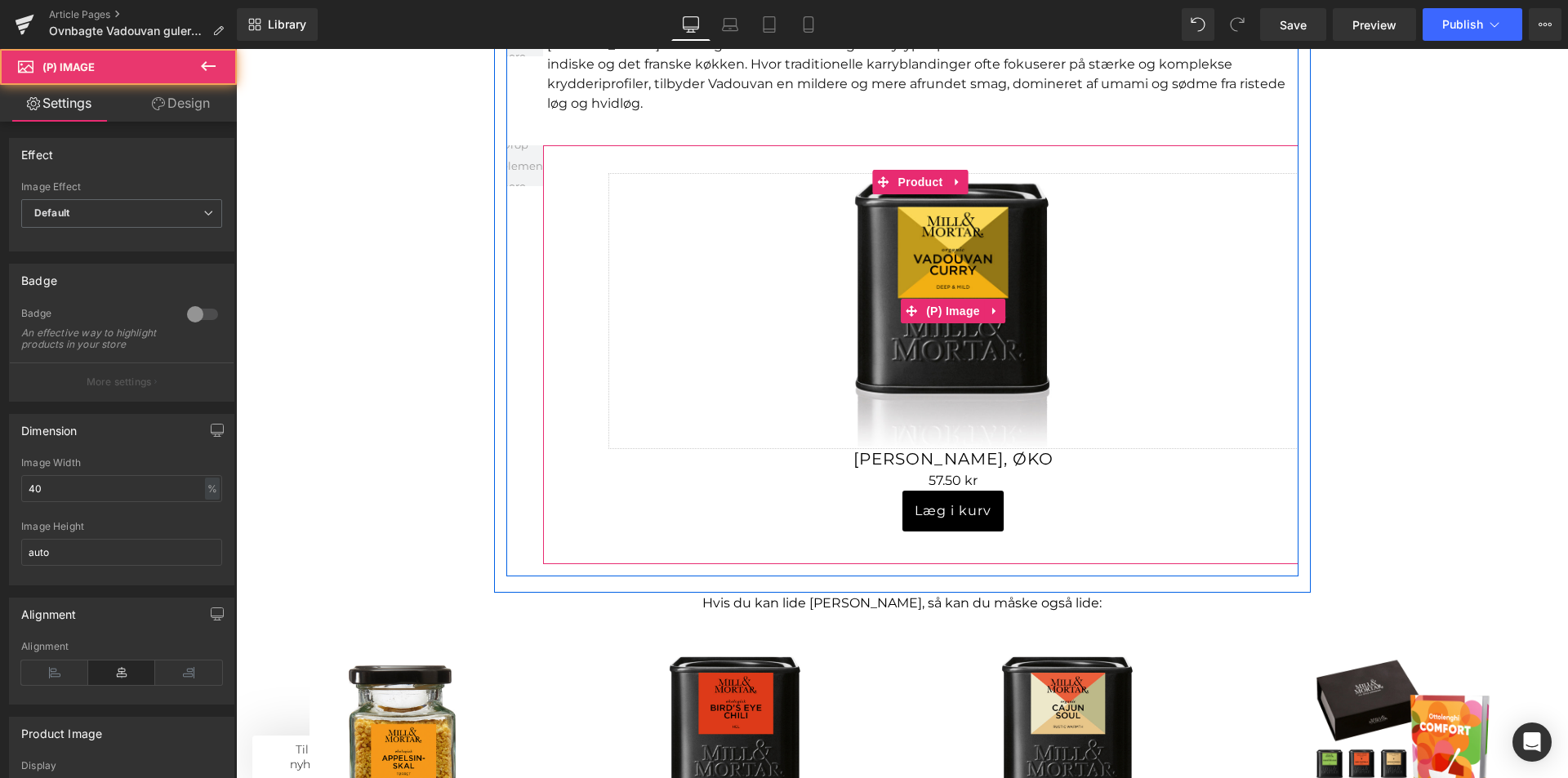
scroll to position [1878, 0]
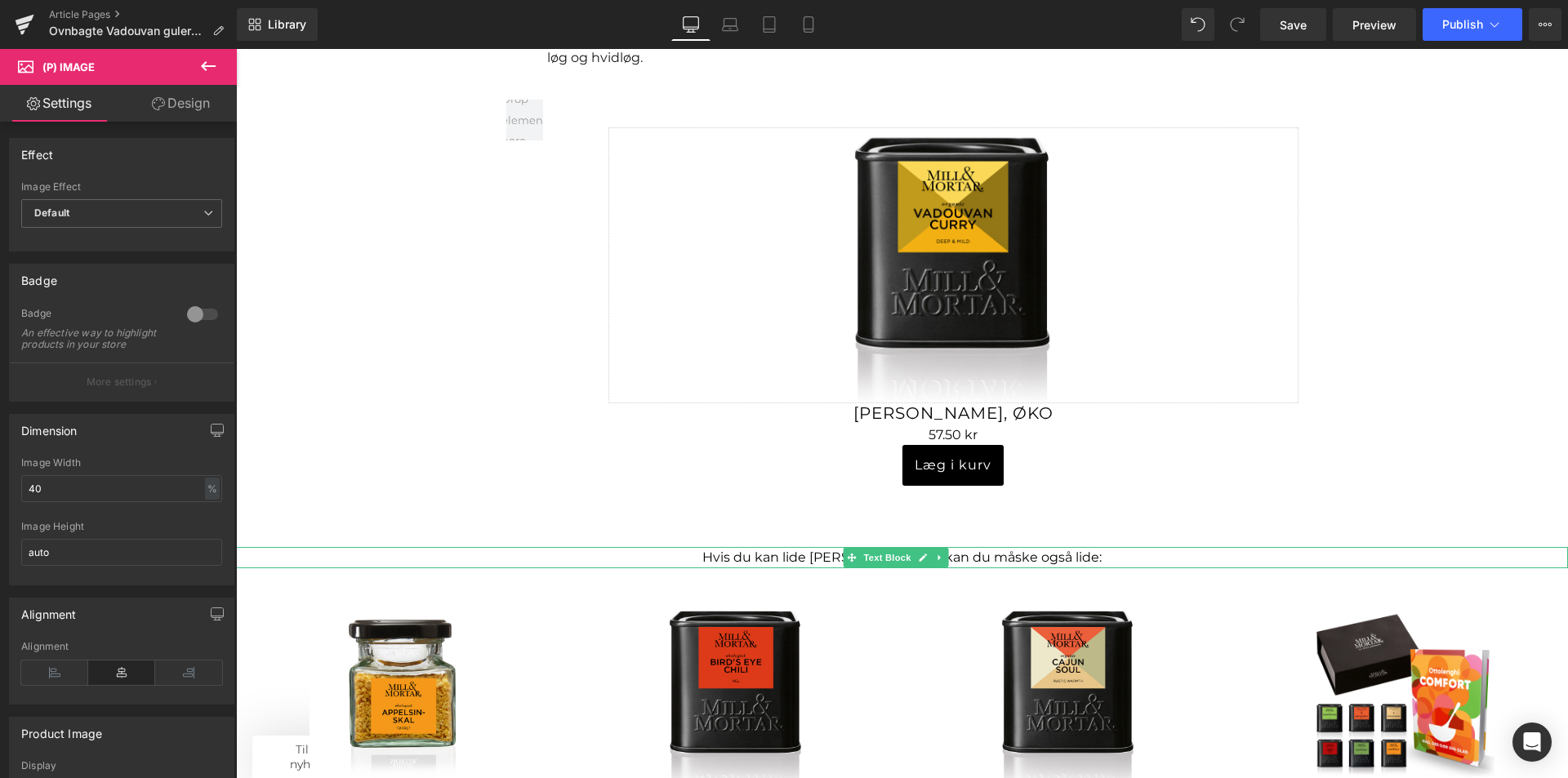
click at [894, 548] on span "Text Block" at bounding box center [886, 558] width 54 height 20
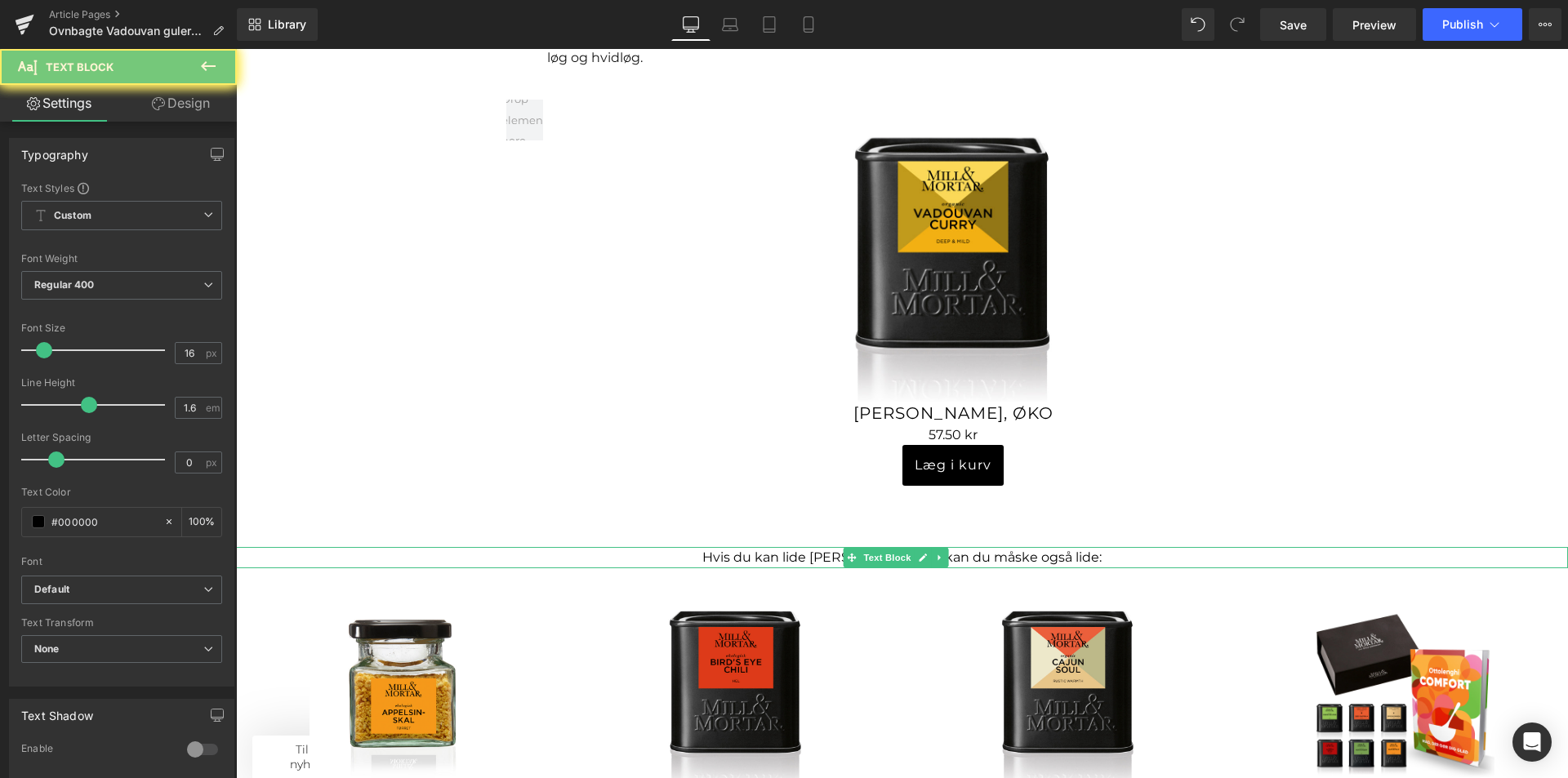
click at [973, 547] on p "Hvis du kan lide Vadouvan Curry, så kan du måske også lide:" at bounding box center [902, 558] width 1332 height 21
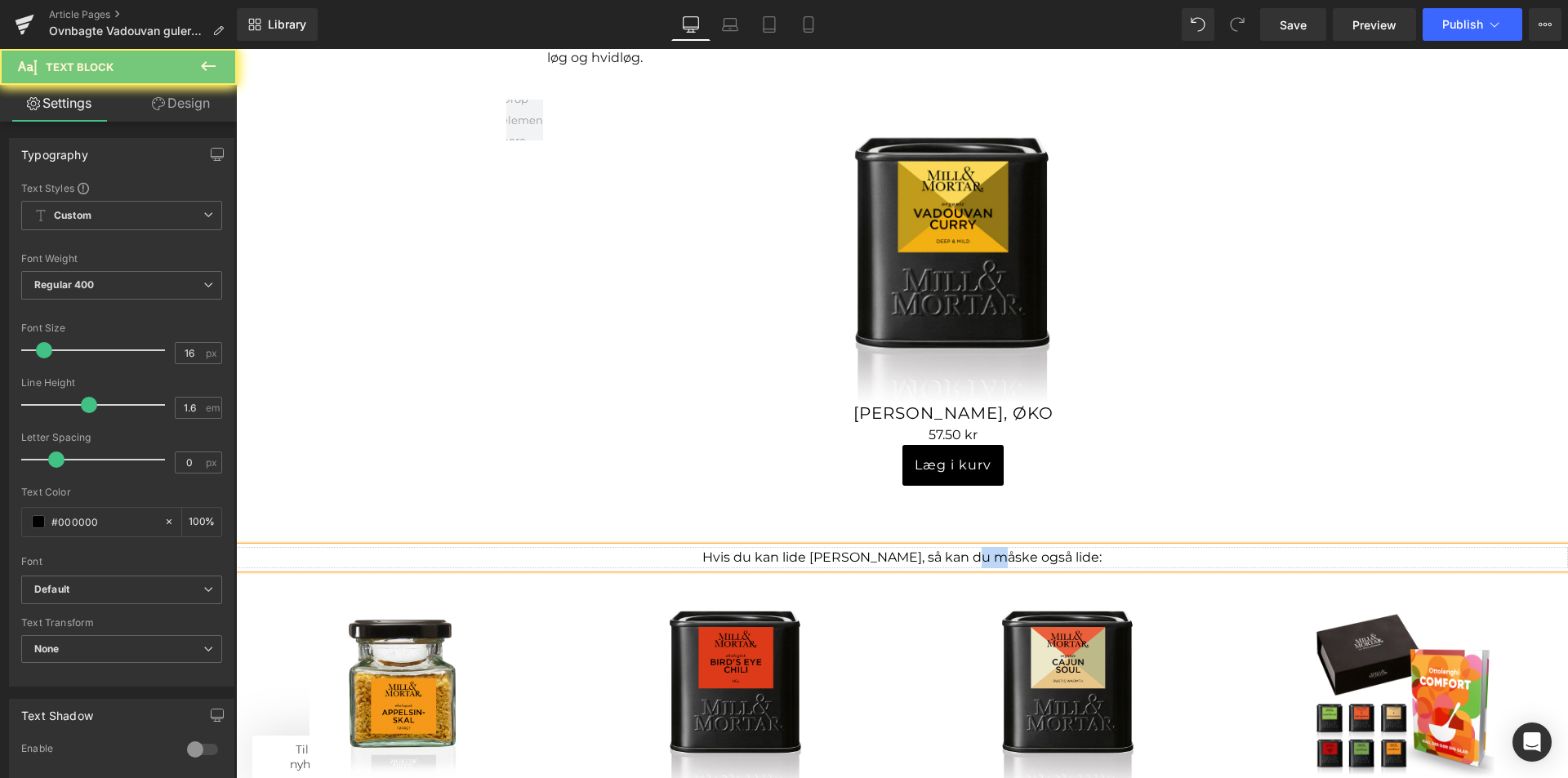
click at [973, 547] on p "Hvis du kan lide Vadouvan Curry, så kan du måske også lide:" at bounding box center [902, 558] width 1332 height 21
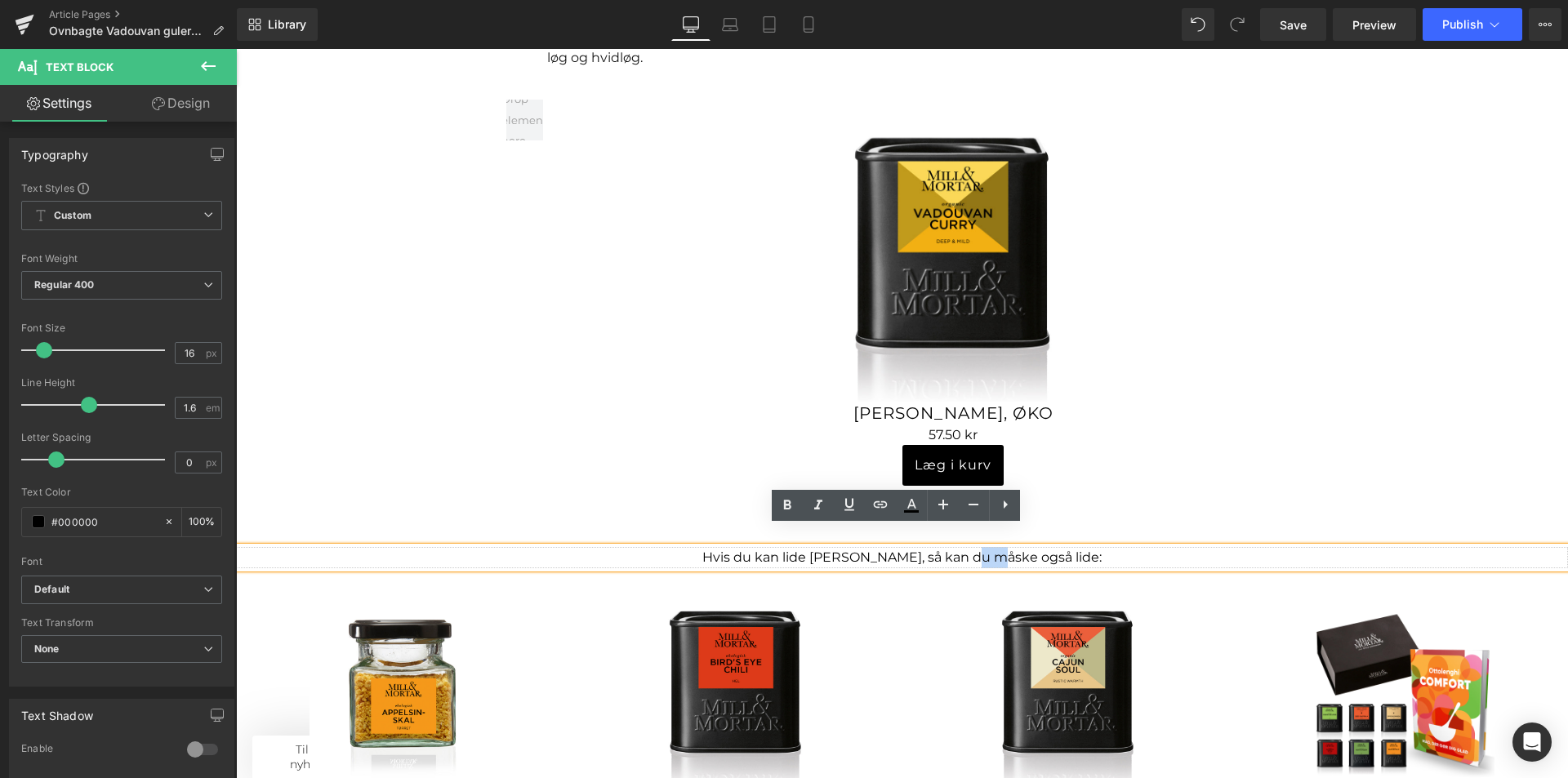
click at [973, 547] on p "Hvis du kan lide Vadouvan Curry, så kan du måske også lide:" at bounding box center [902, 558] width 1332 height 21
click at [791, 498] on icon at bounding box center [787, 506] width 20 height 20
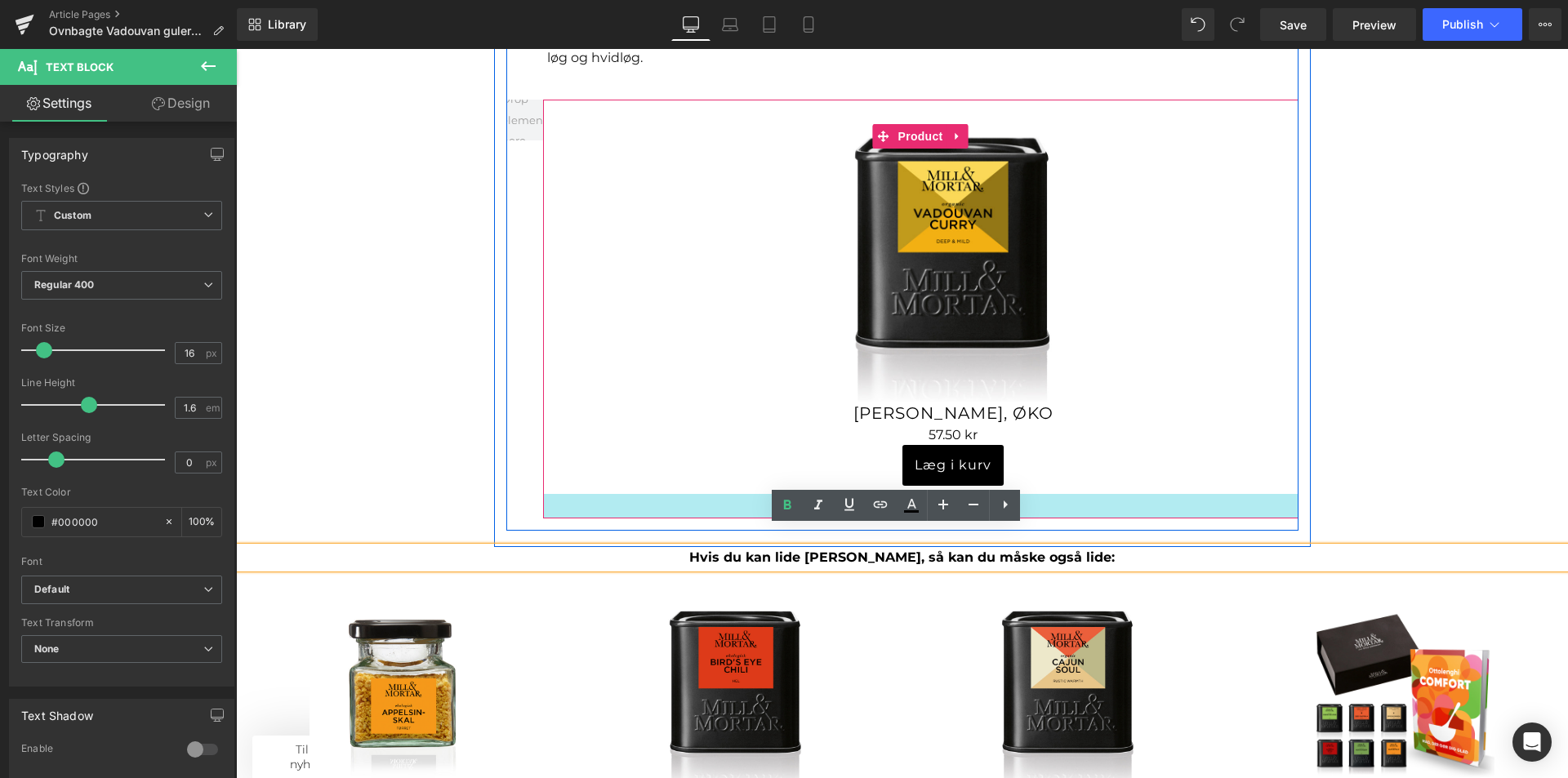
click at [1230, 494] on div at bounding box center [920, 507] width 755 height 25
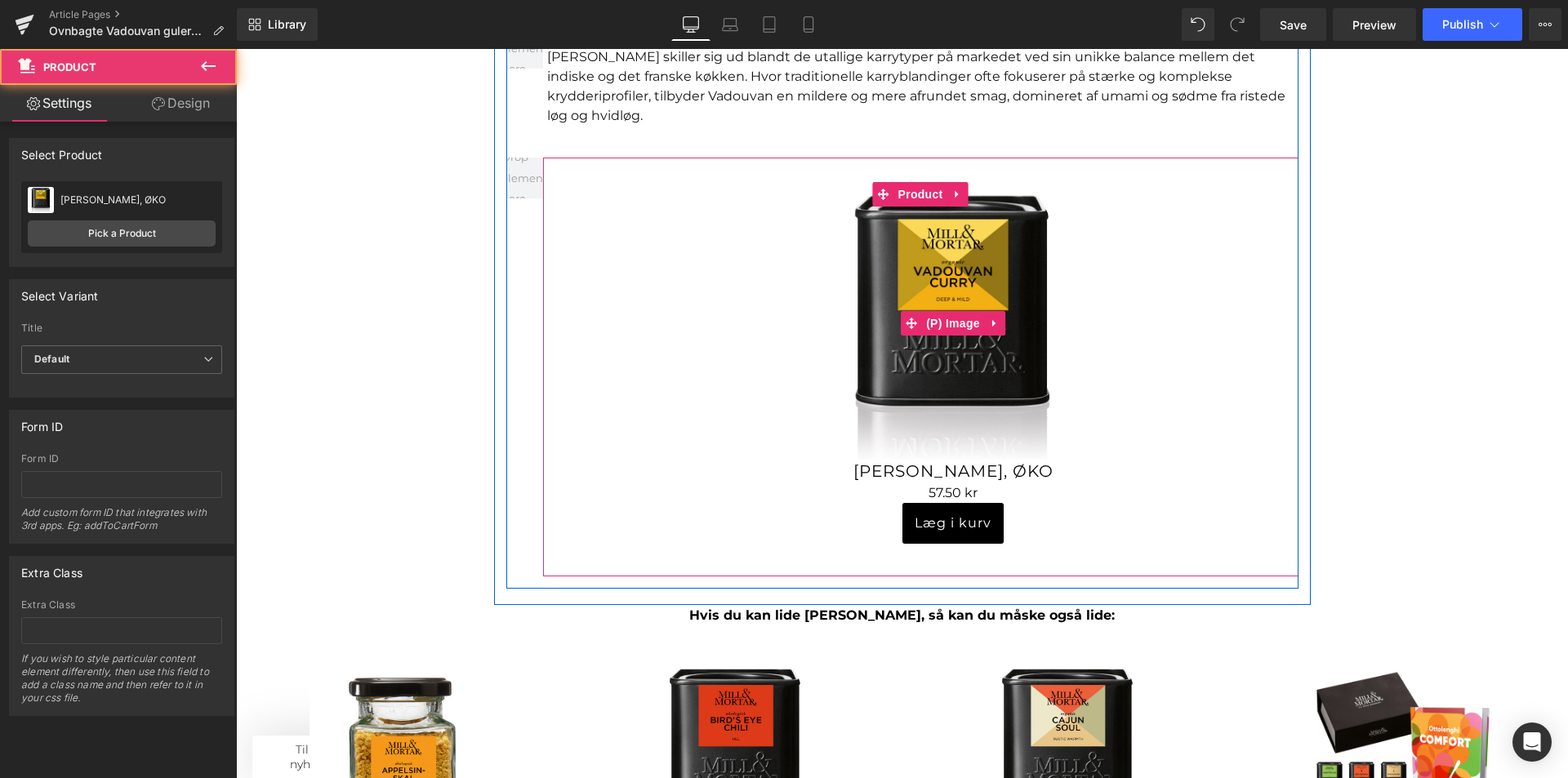
scroll to position [1796, 0]
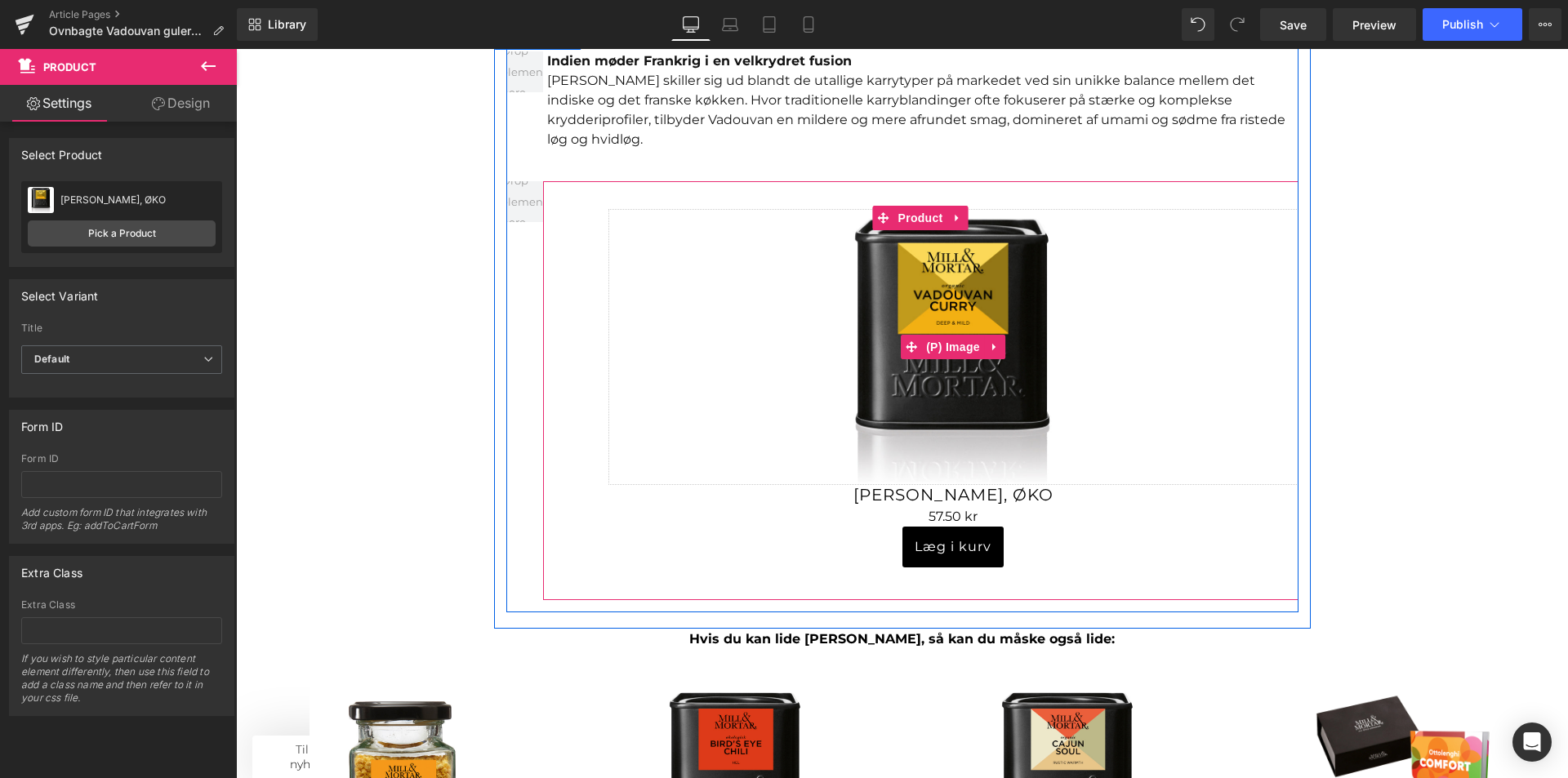
click at [815, 331] on img at bounding box center [953, 347] width 276 height 276
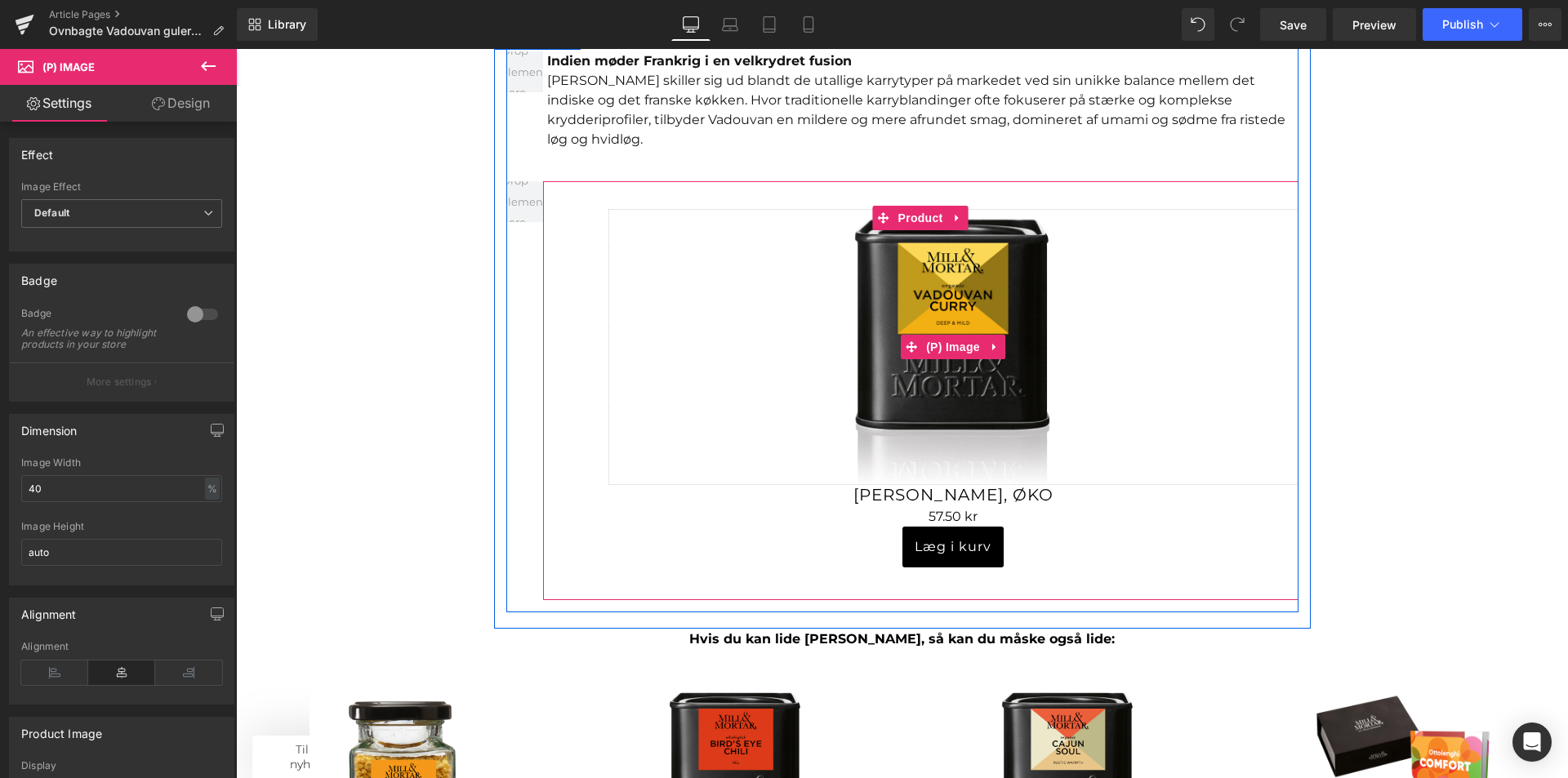
click at [1194, 295] on link "Sale Off" at bounding box center [953, 347] width 690 height 276
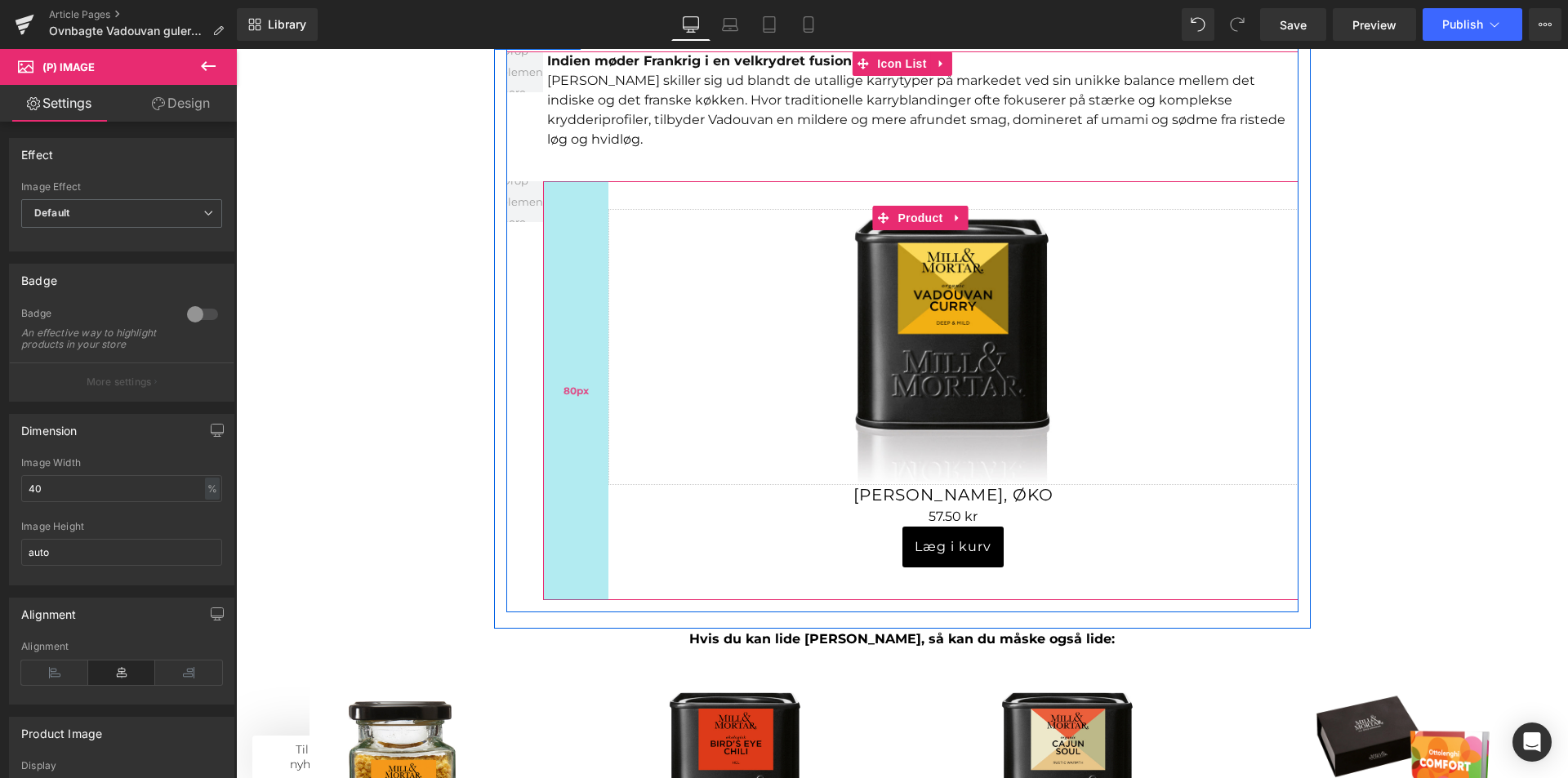
click at [555, 332] on div "80px" at bounding box center [575, 391] width 65 height 419
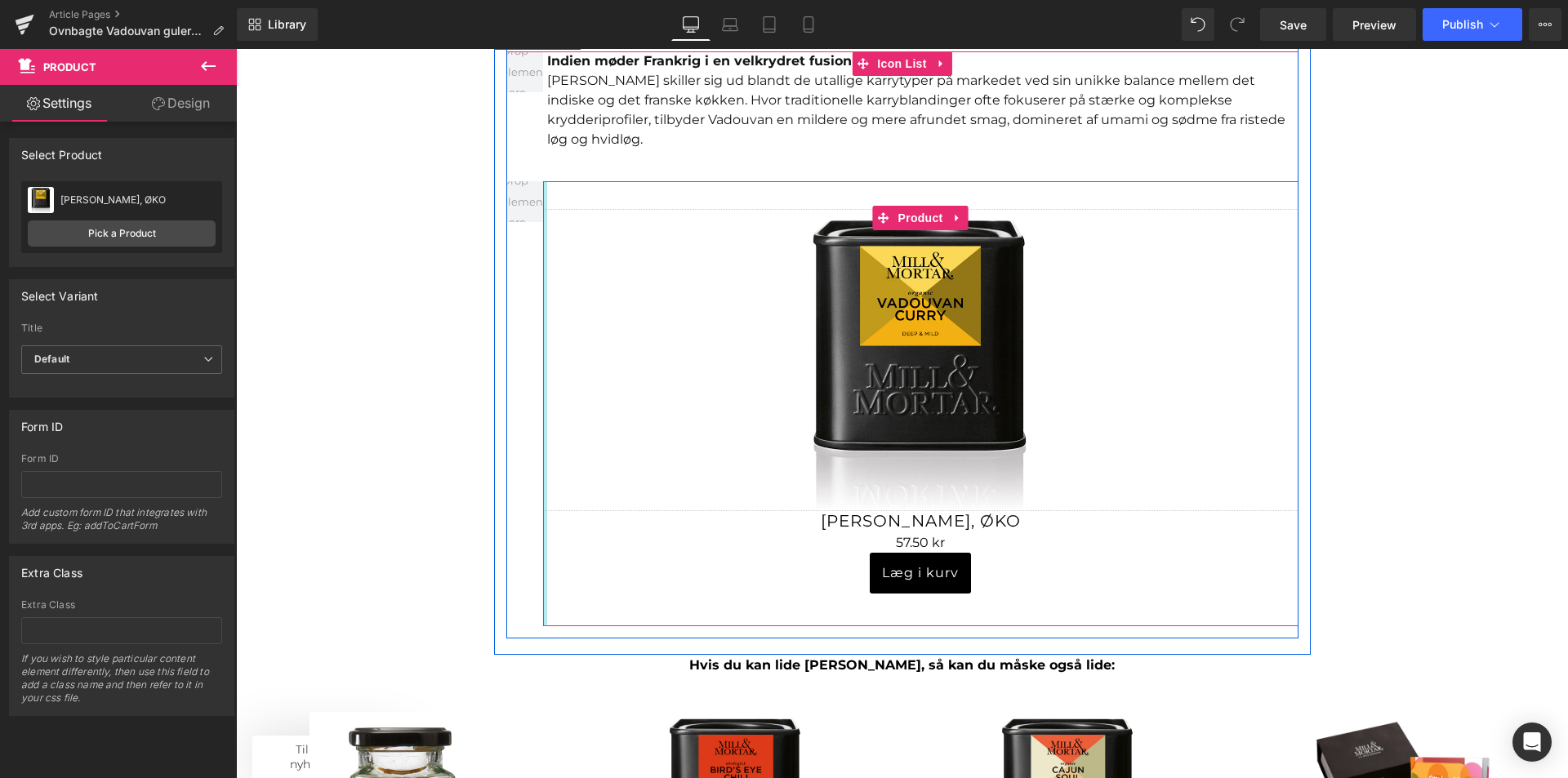
drag, startPoint x: 597, startPoint y: 319, endPoint x: 517, endPoint y: 322, distance: 80.1
click at [517, 322] on div "Sale Off (P) Image Vadouvan Curry, ØKO (P) Title 0 kr 57.50 kr (P) Price" at bounding box center [903, 403] width 792 height 445
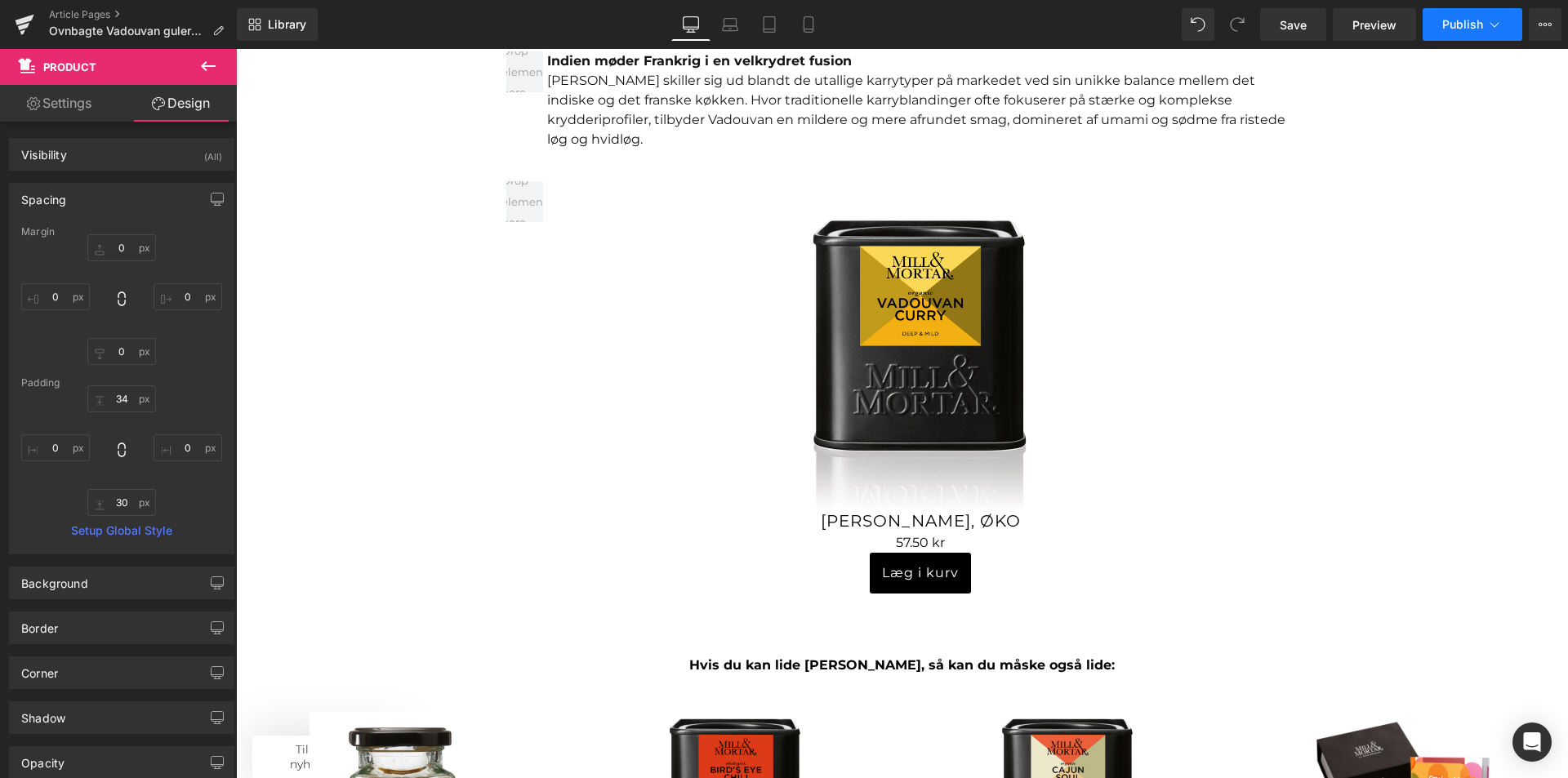
click at [1452, 35] on button "Publish" at bounding box center [1472, 25] width 100 height 33
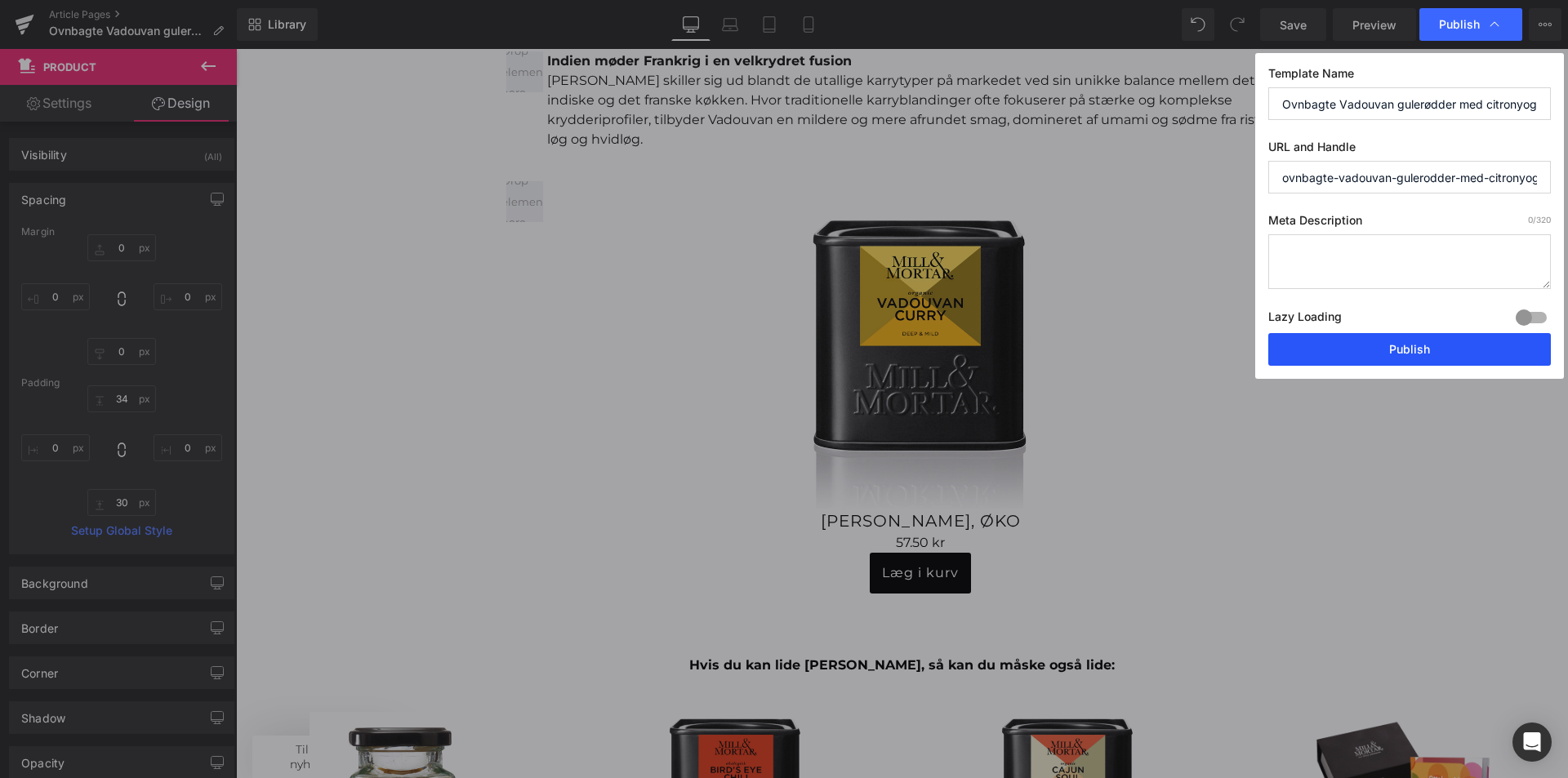
drag, startPoint x: 1377, startPoint y: 350, endPoint x: 542, endPoint y: 312, distance: 835.9
click at [1377, 350] on button "Publish" at bounding box center [1410, 350] width 282 height 33
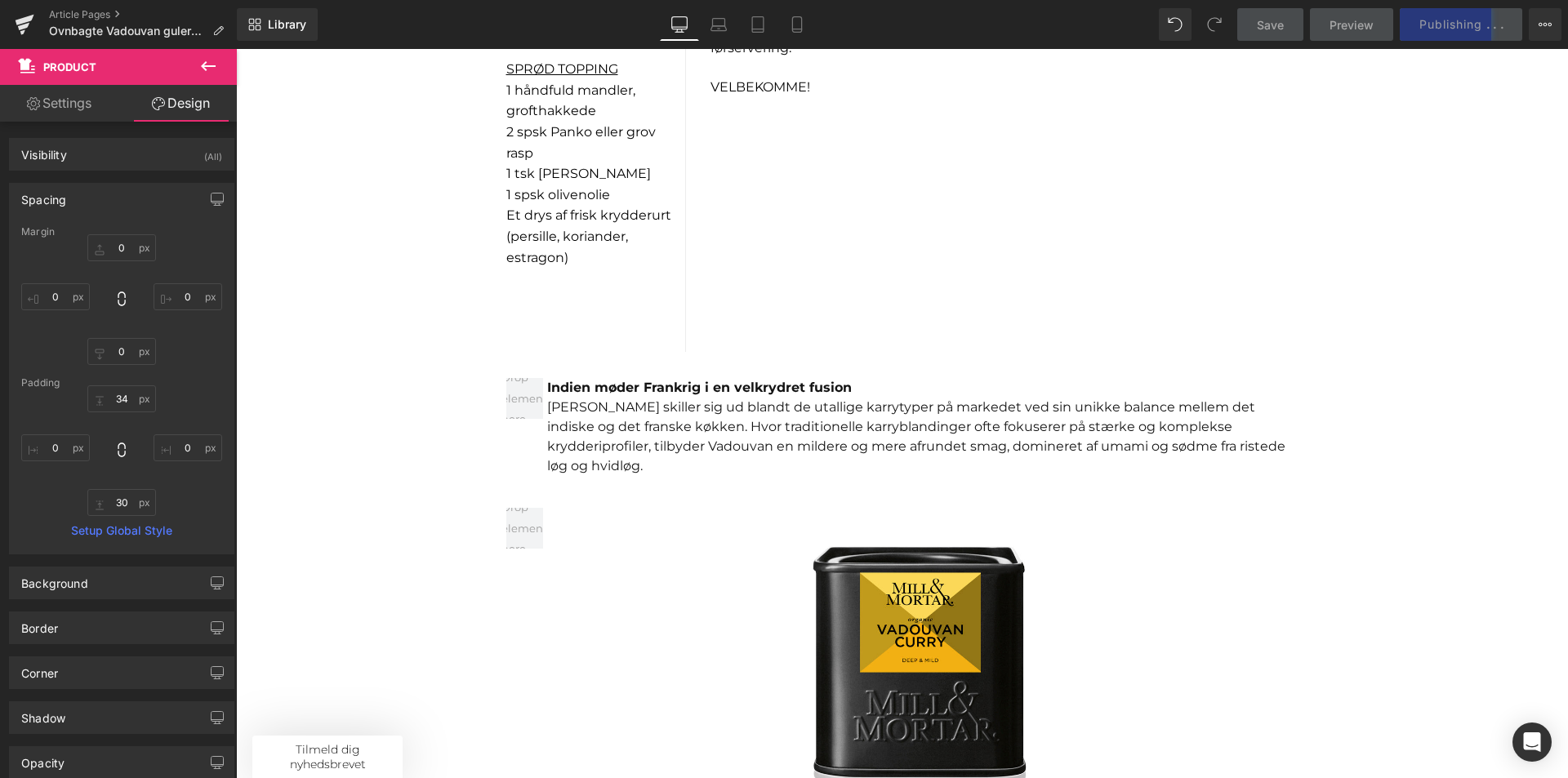
scroll to position [1633, 0]
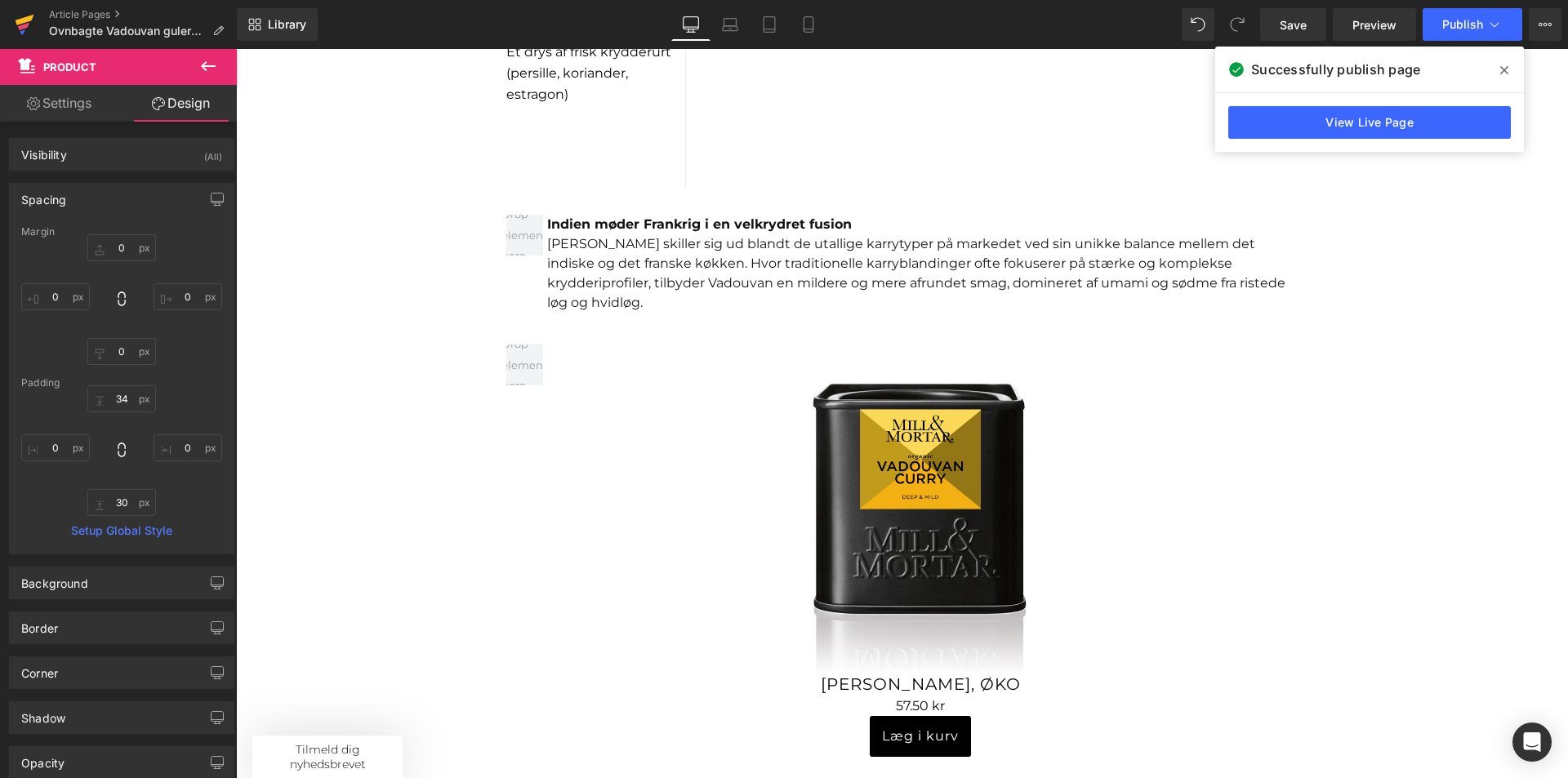
click at [23, 21] on icon at bounding box center [25, 20] width 19 height 11
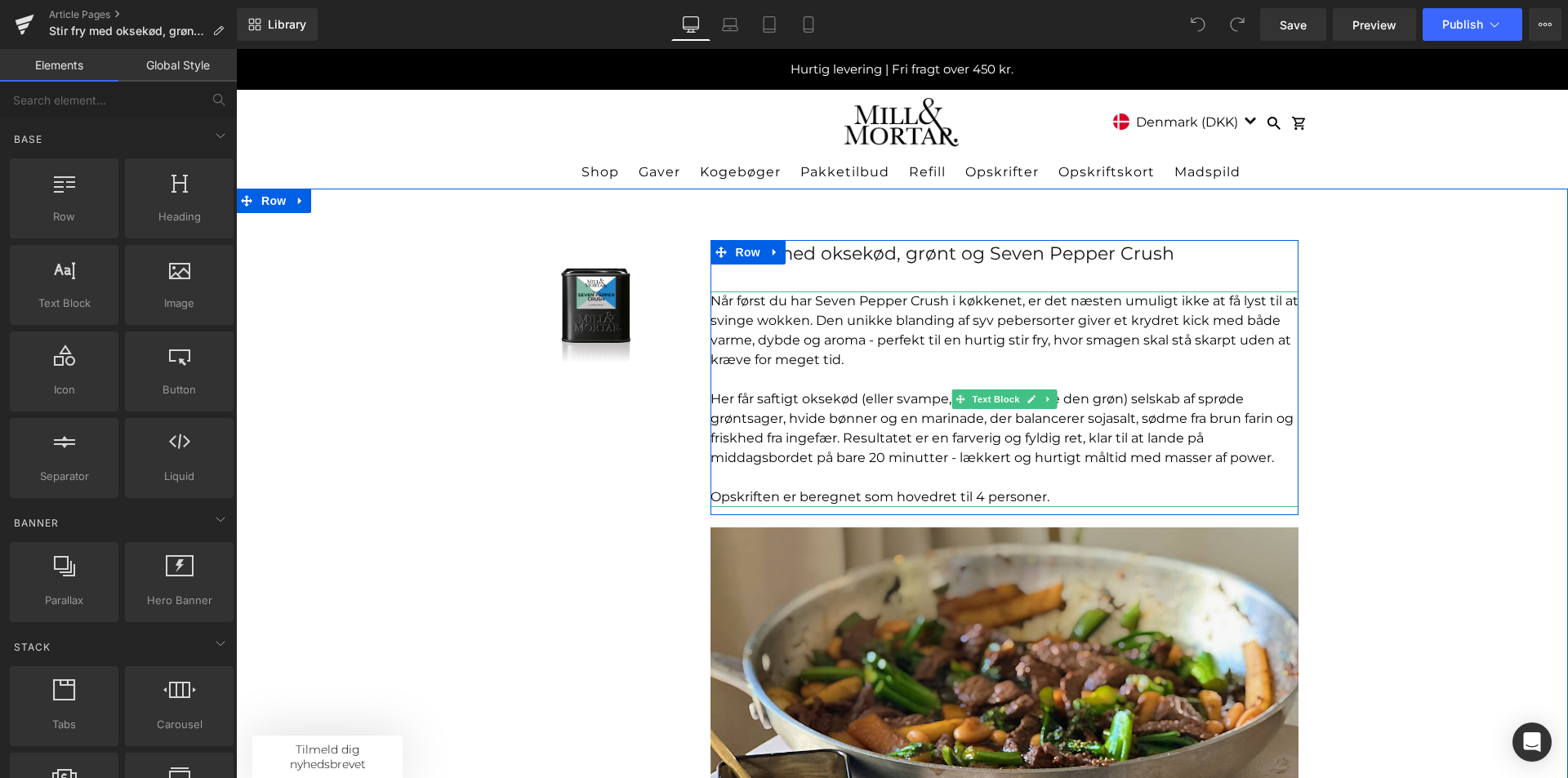
scroll to position [82, 0]
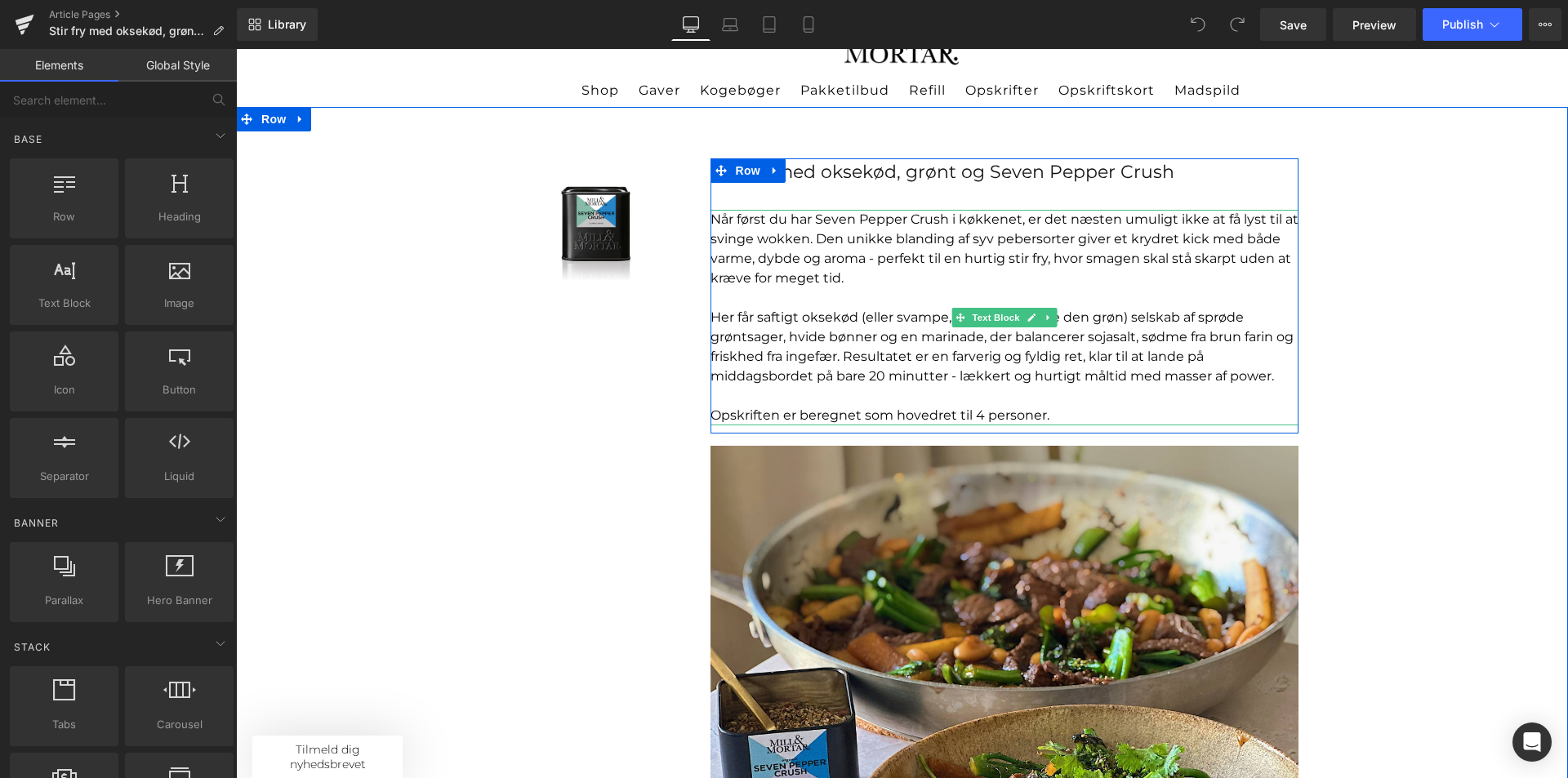
click at [894, 276] on p "Når først du har Seven Pepper Crush i køkkenet, er det næsten umuligt ikke at f…" at bounding box center [1004, 248] width 588 height 78
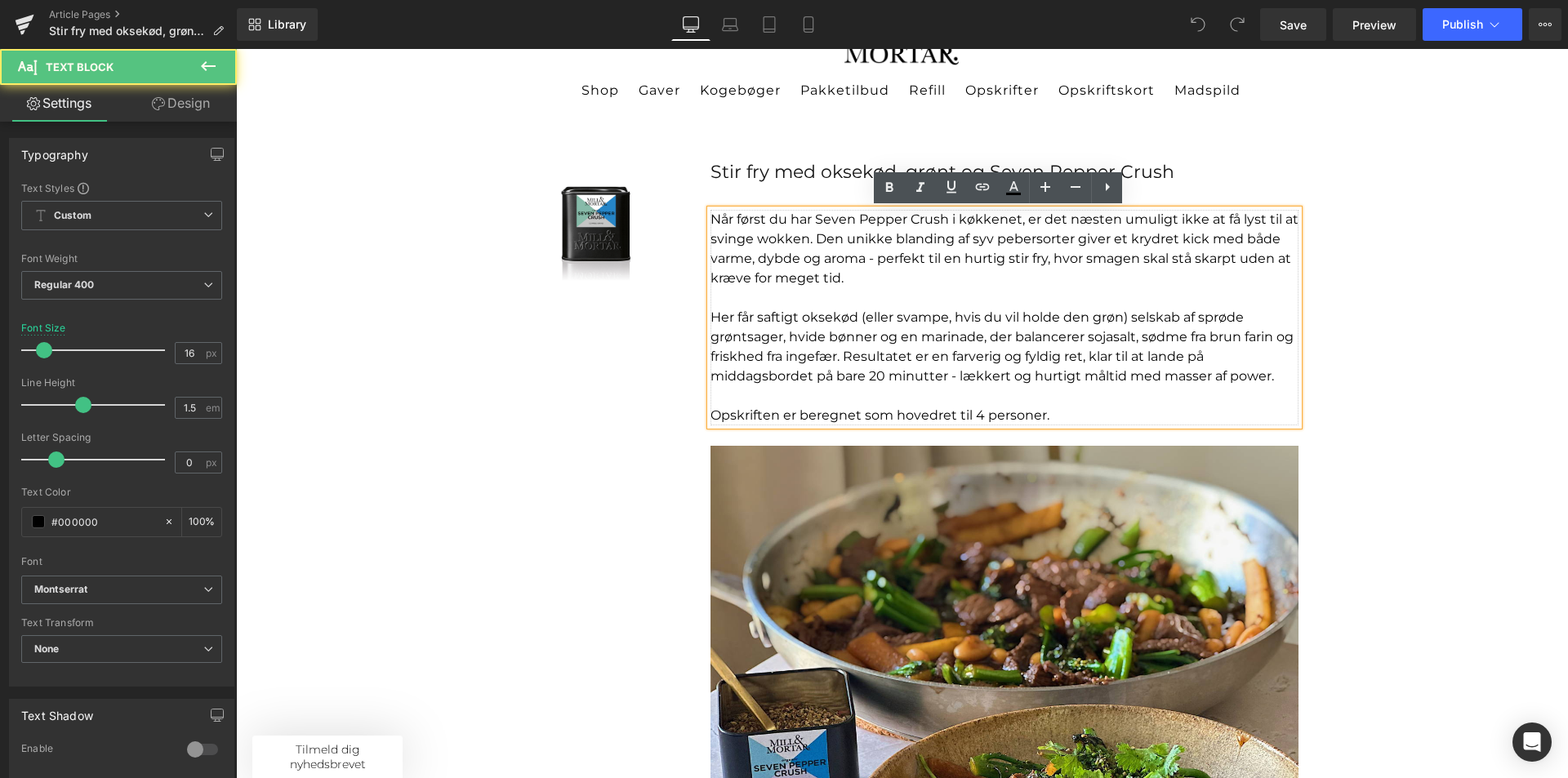
click at [860, 275] on p "Når først du har Seven Pepper Crush i køkkenet, er det næsten umuligt ikke at f…" at bounding box center [1004, 248] width 588 height 78
click at [1131, 337] on p "Her får saftigt oksekød (eller svampe, hvis du vil holde den grøn) selskab af s…" at bounding box center [1004, 347] width 588 height 78
click at [1109, 340] on p "Her får saftigt oksekød (eller svampe, hvis du vil holde den grøn) selskab af s…" at bounding box center [1004, 347] width 588 height 78
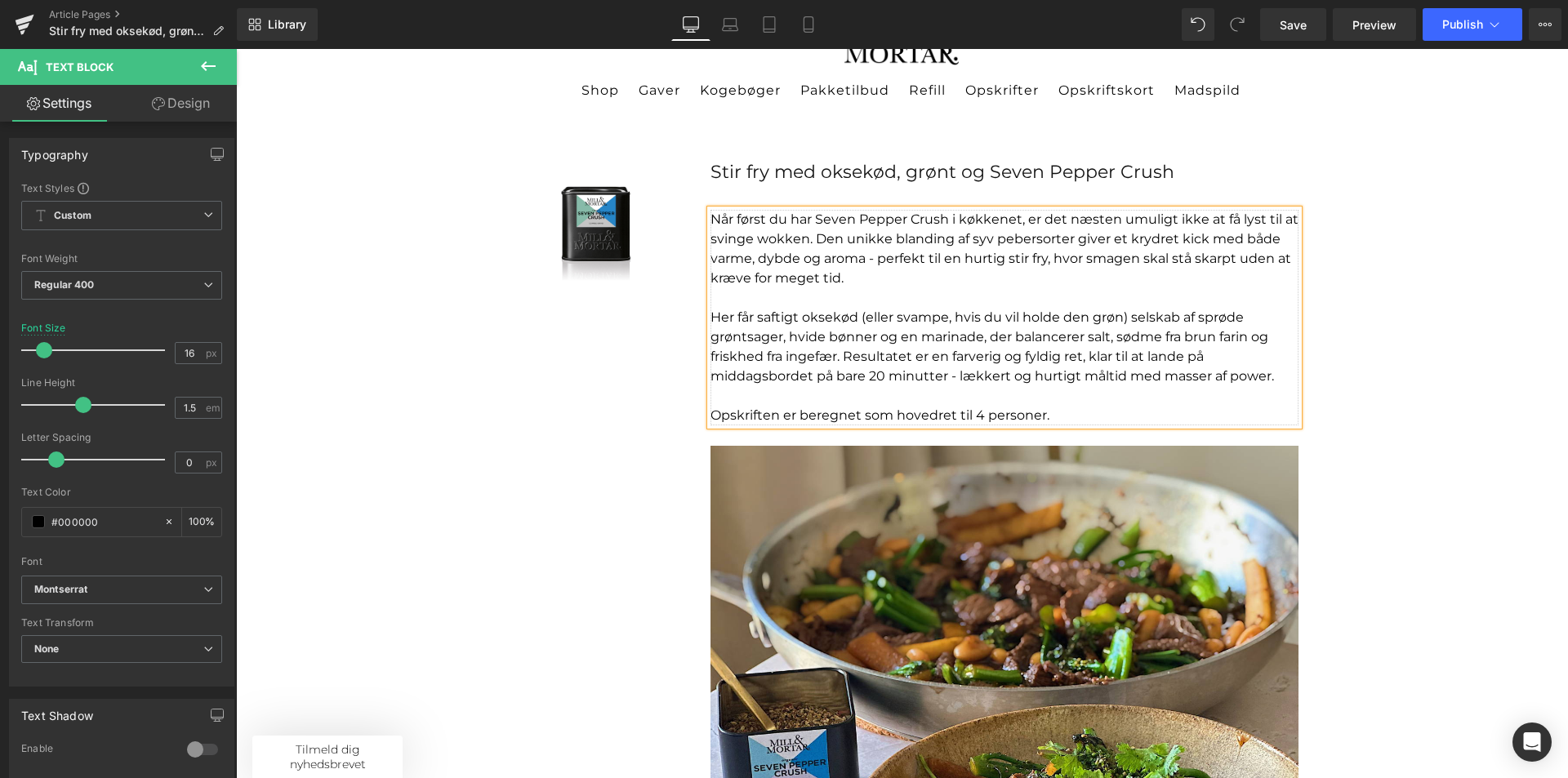
click at [1103, 338] on p "Her får saftigt oksekød (eller svampe, hvis du vil holde den grøn) selskab af s…" at bounding box center [1004, 347] width 588 height 78
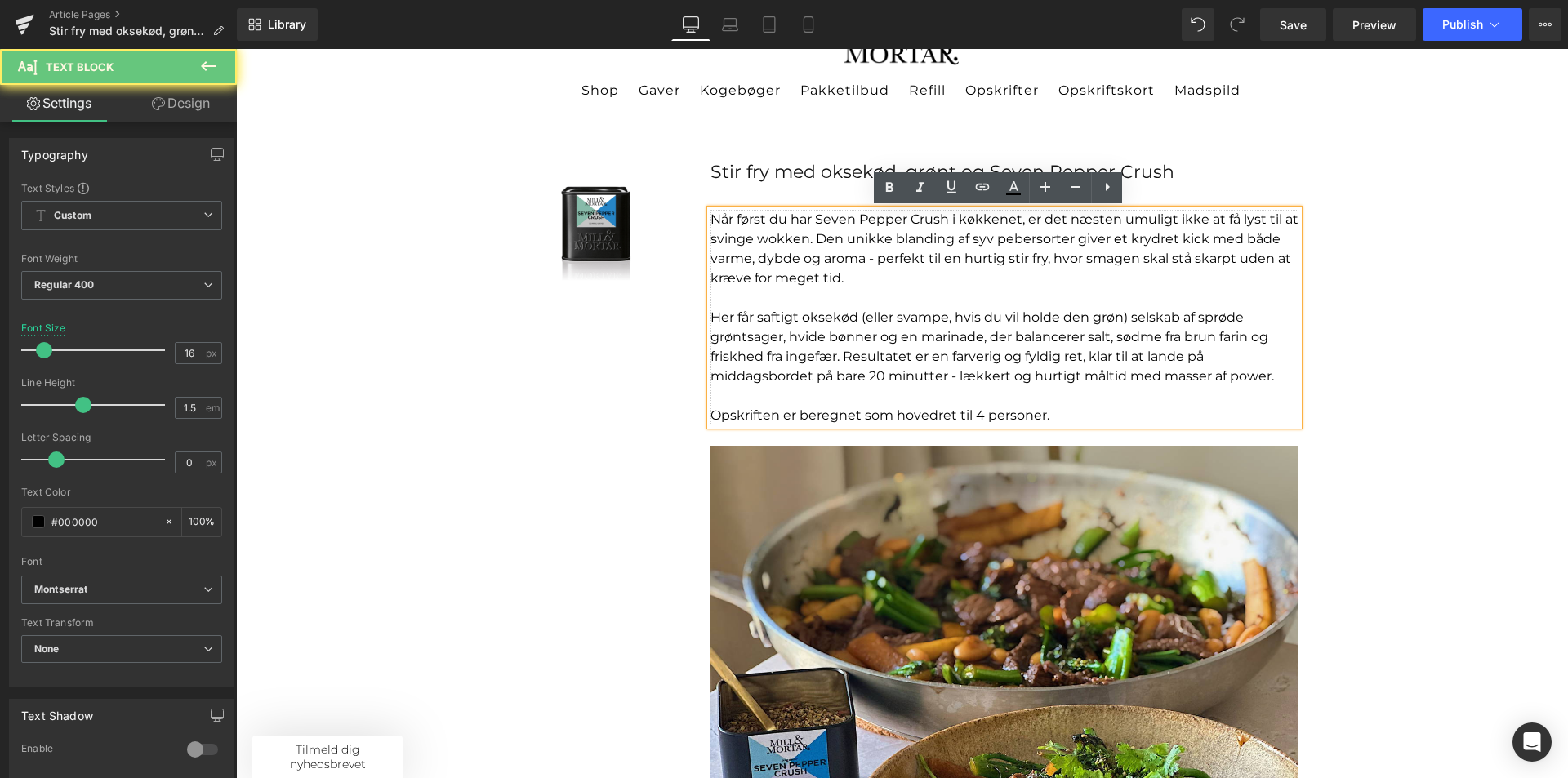
click at [1105, 338] on p "Her får saftigt oksekød (eller svampe, hvis du vil holde den grøn) selskab af s…" at bounding box center [1004, 347] width 588 height 78
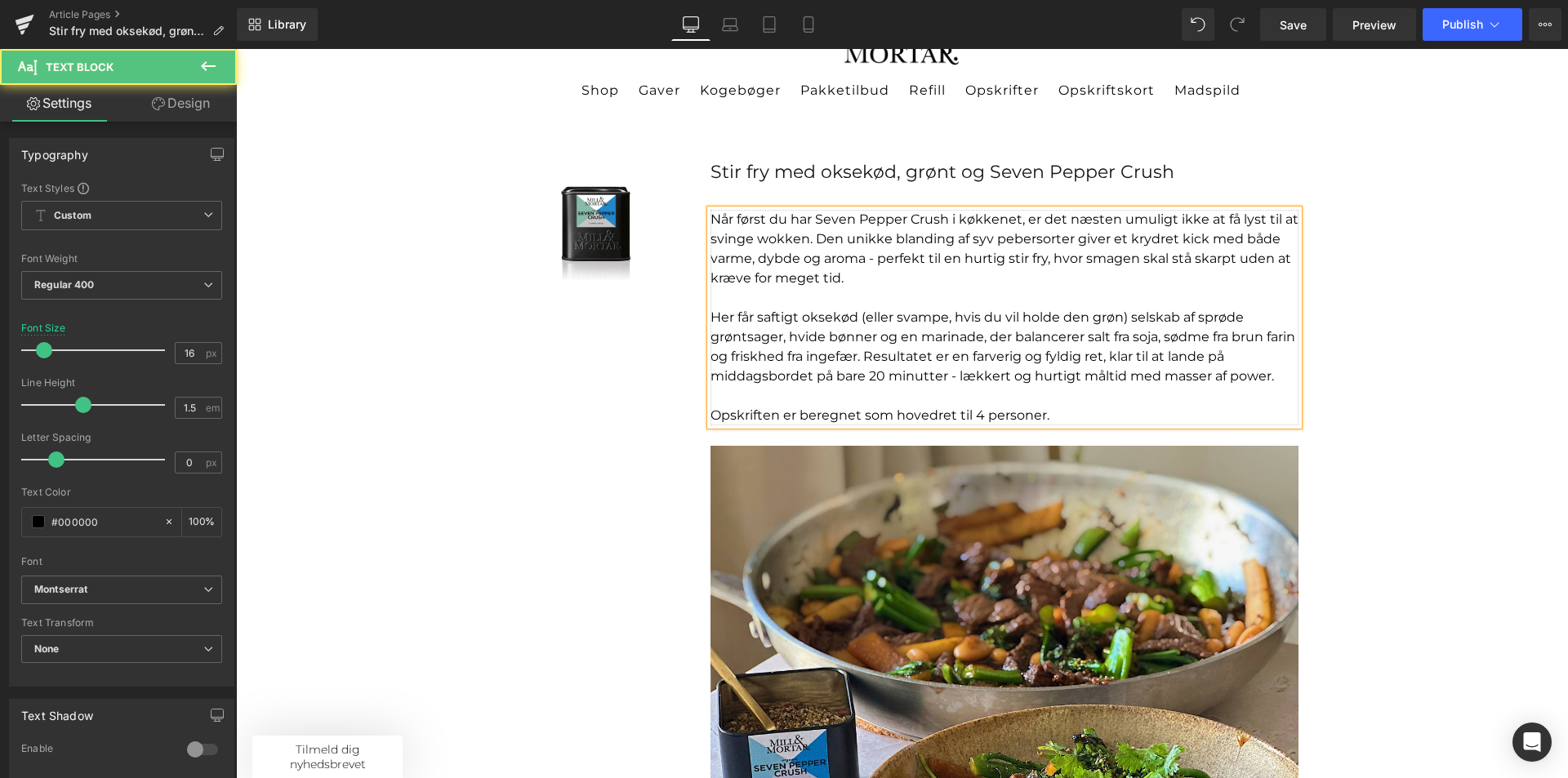
click at [817, 356] on p "Her får saftigt oksekød (eller svampe, hvis du vil holde den grøn) selskab af s…" at bounding box center [1004, 347] width 588 height 78
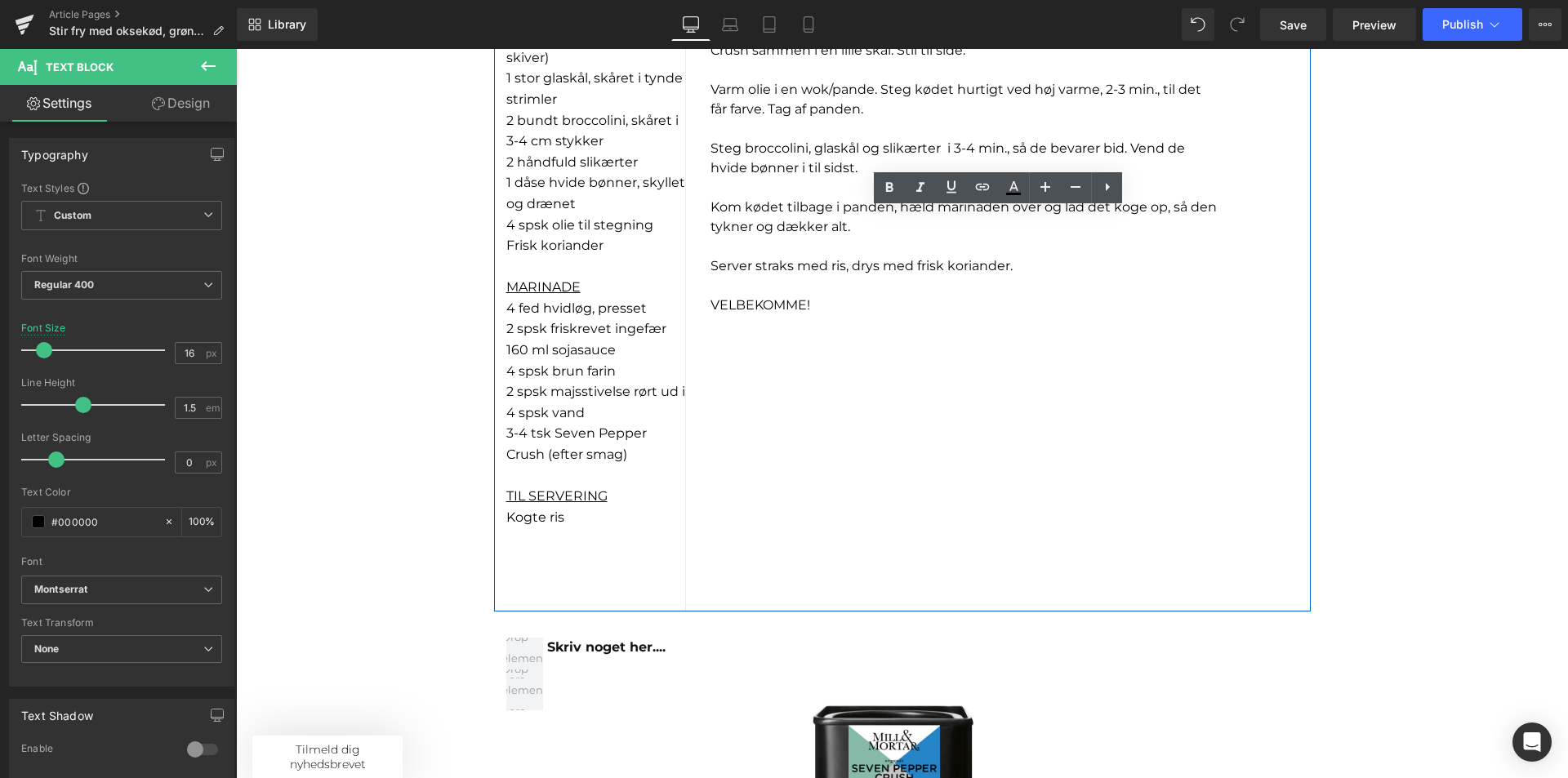
scroll to position [1551, 0]
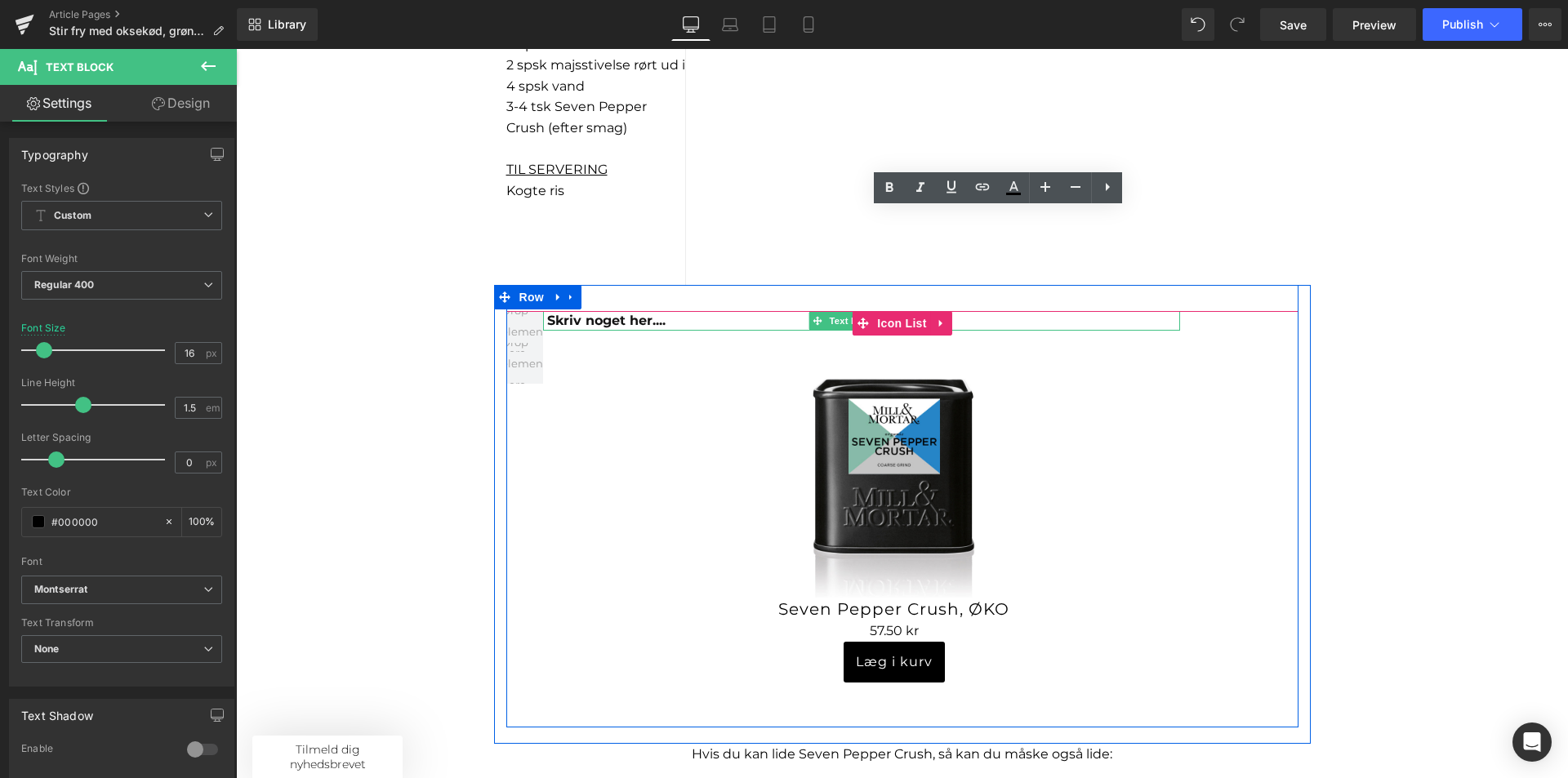
click at [642, 323] on span "Skriv noget her...." at bounding box center [606, 320] width 118 height 16
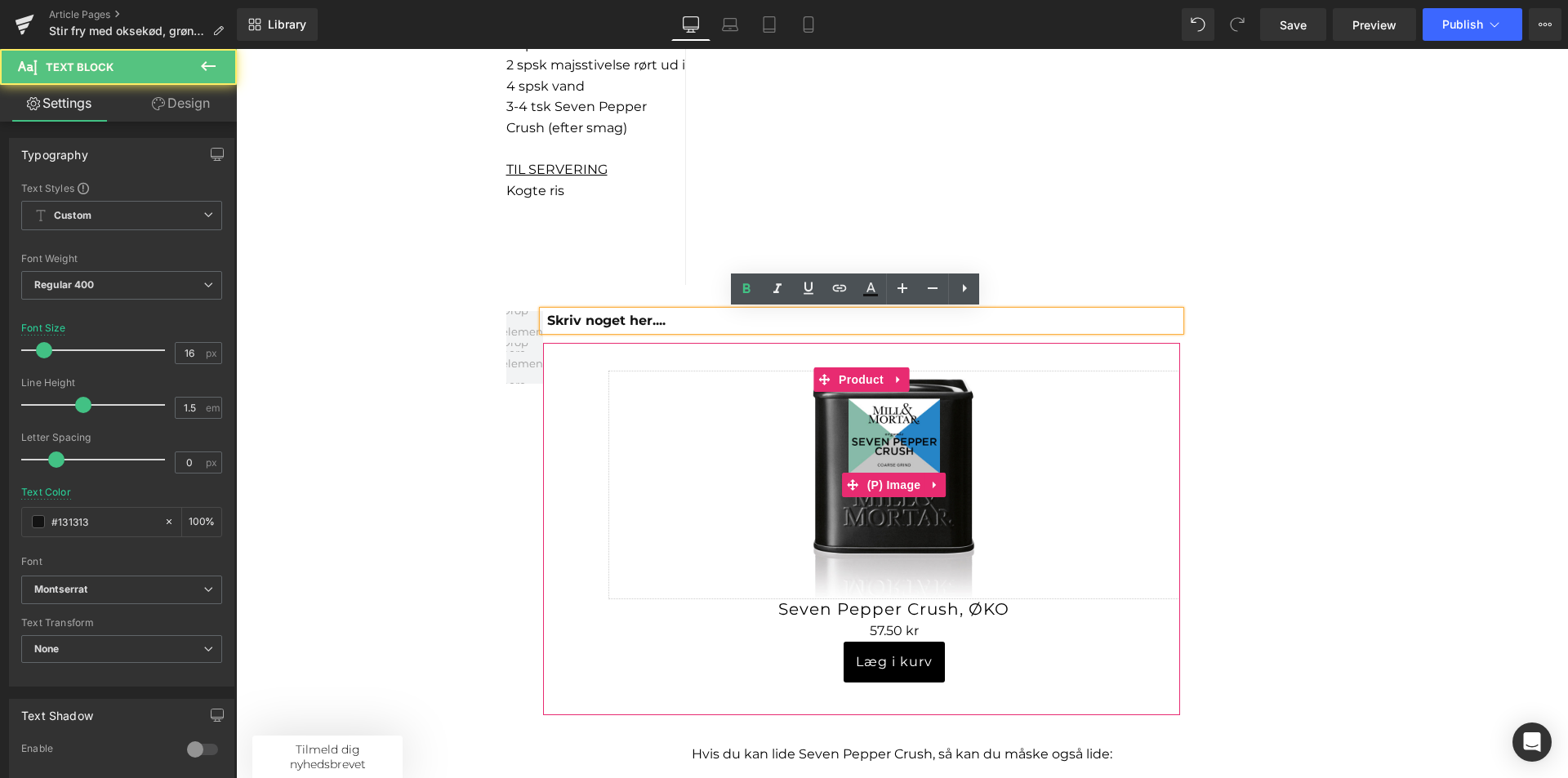
click at [614, 507] on link "Sale Off" at bounding box center [894, 484] width 572 height 229
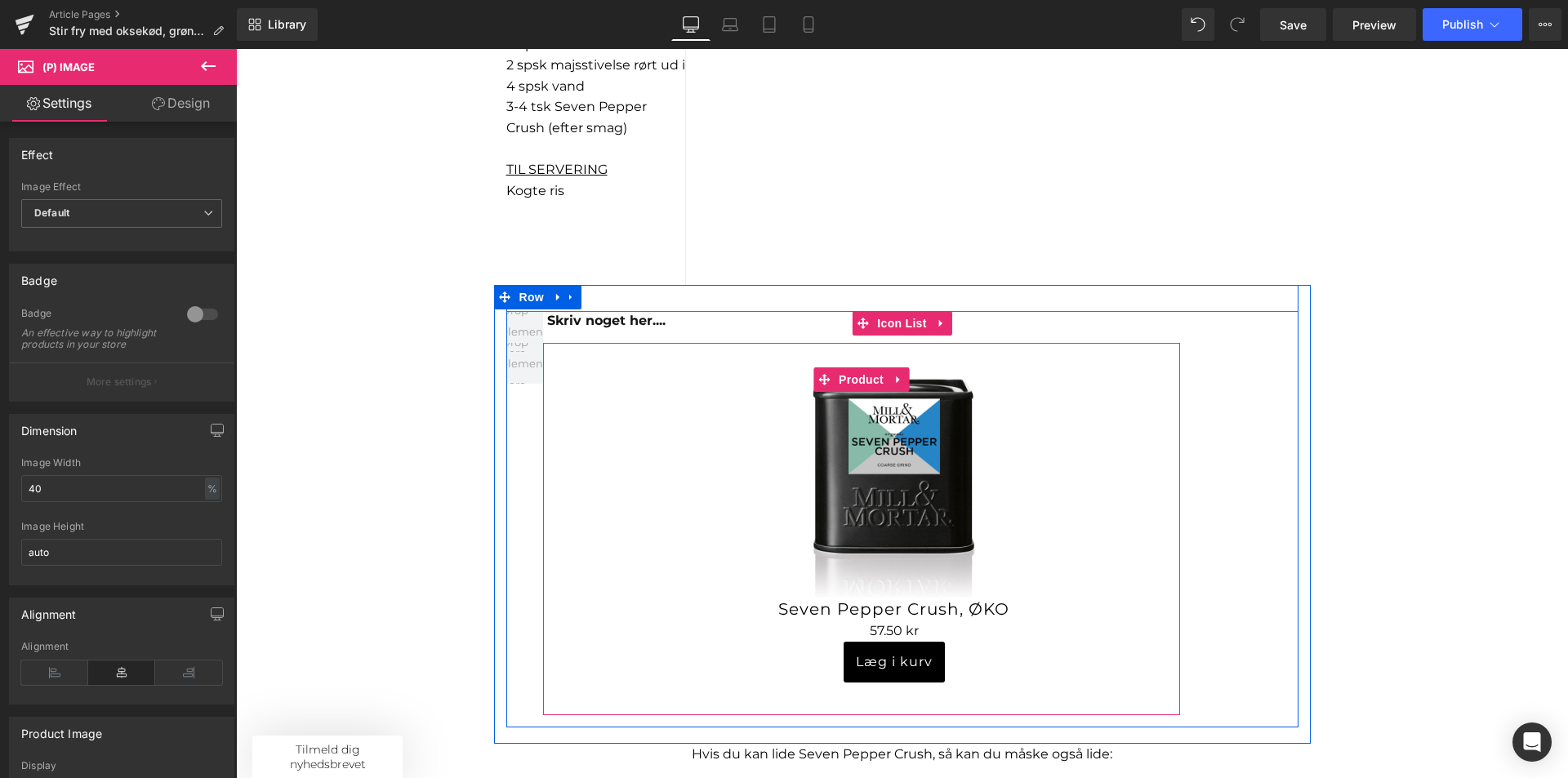
click at [576, 469] on div "Sale Off (P) Image Seven Pepper Crush, ØKO (P) Title 0 kr 57.50 kr (P) Price Læ…" at bounding box center [862, 529] width 637 height 371
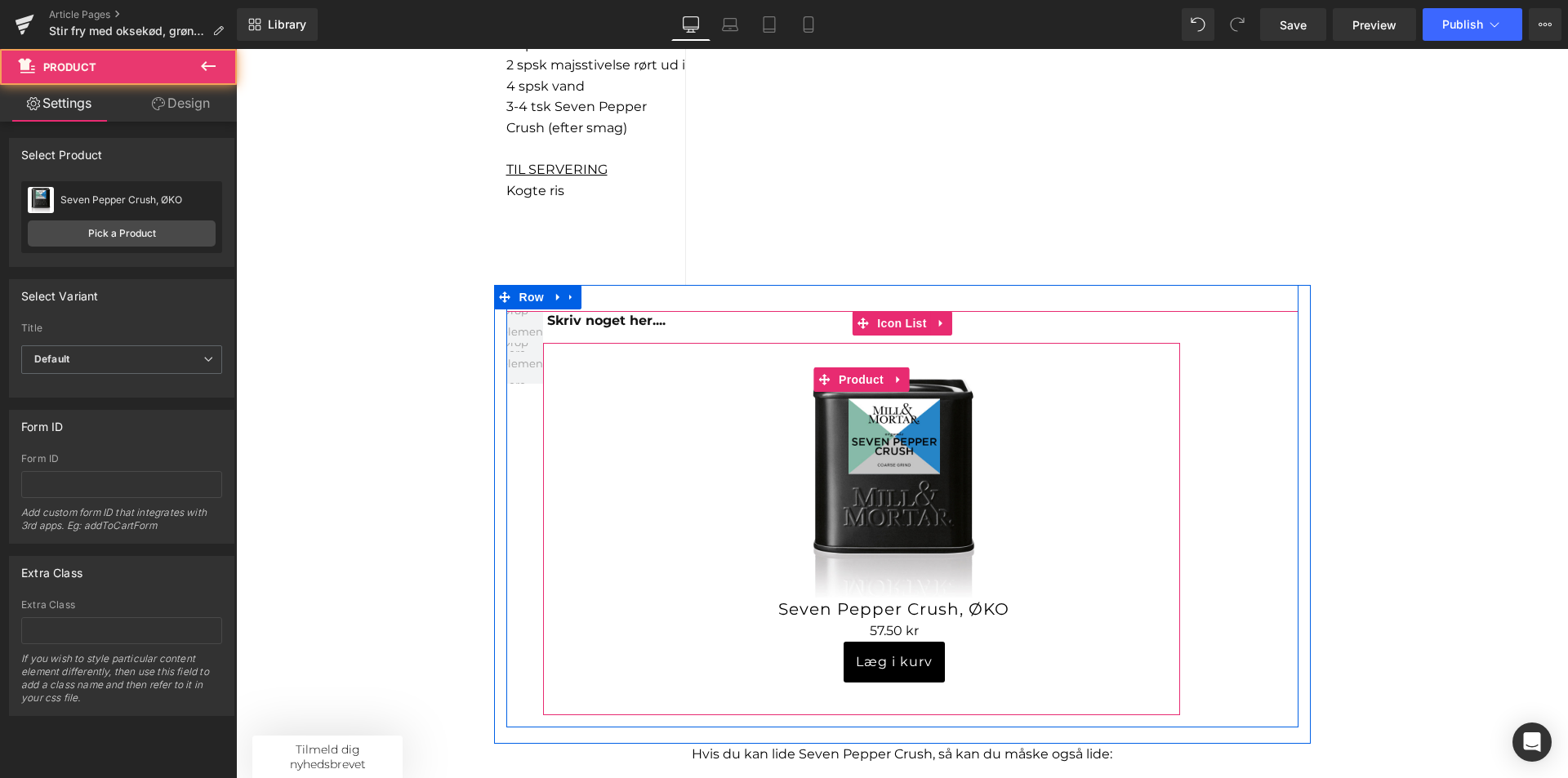
click at [552, 465] on div "Sale Off (P) Image Seven Pepper Crush, ØKO (P) Title 0 kr 57.50 kr (P) Price Læ…" at bounding box center [862, 529] width 637 height 371
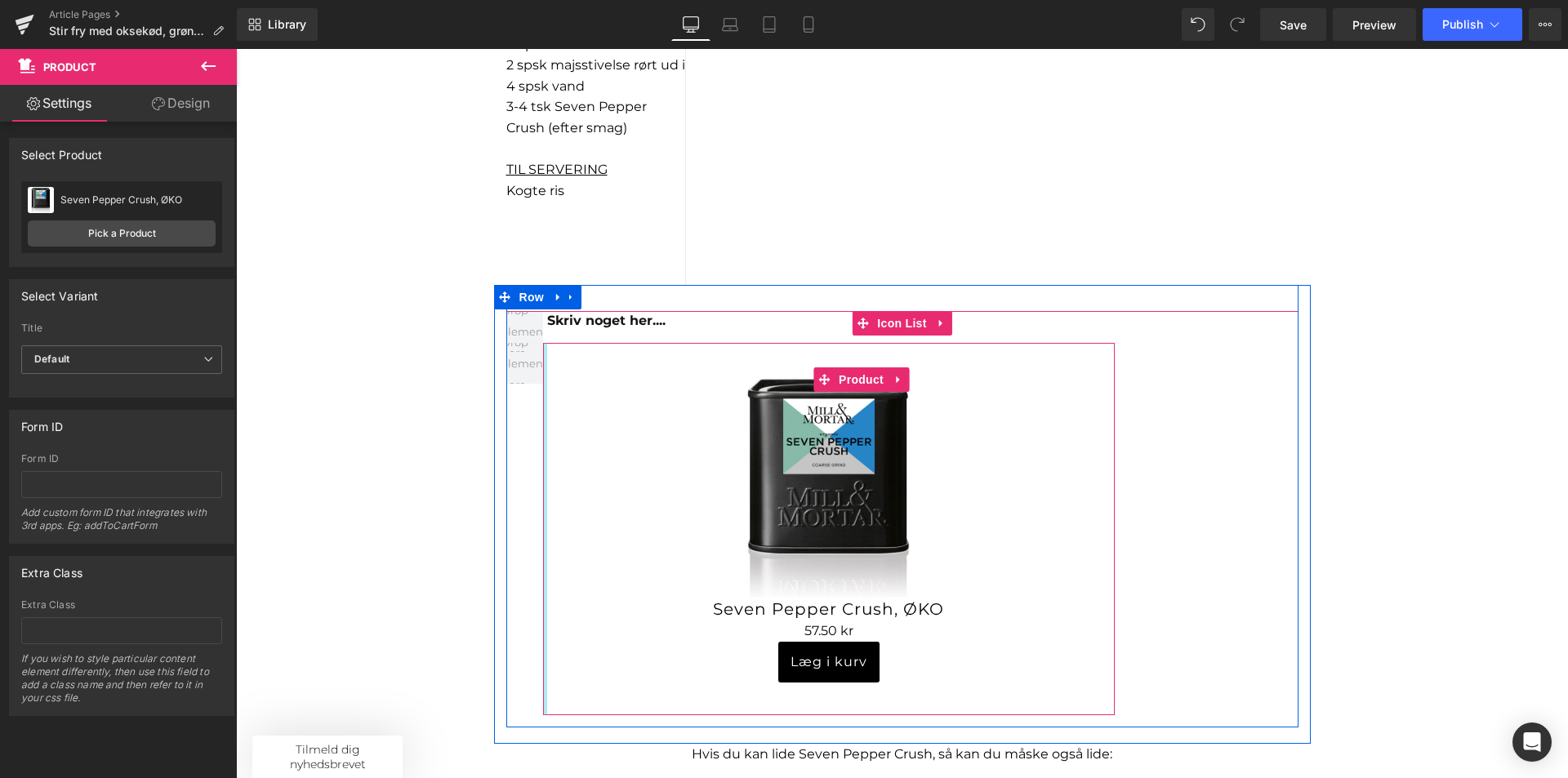
drag, startPoint x: 588, startPoint y: 464, endPoint x: 498, endPoint y: 463, distance: 90.0
click at [498, 463] on div "Skriv noget her.... Text Block Sale Off" at bounding box center [903, 505] width 817 height 441
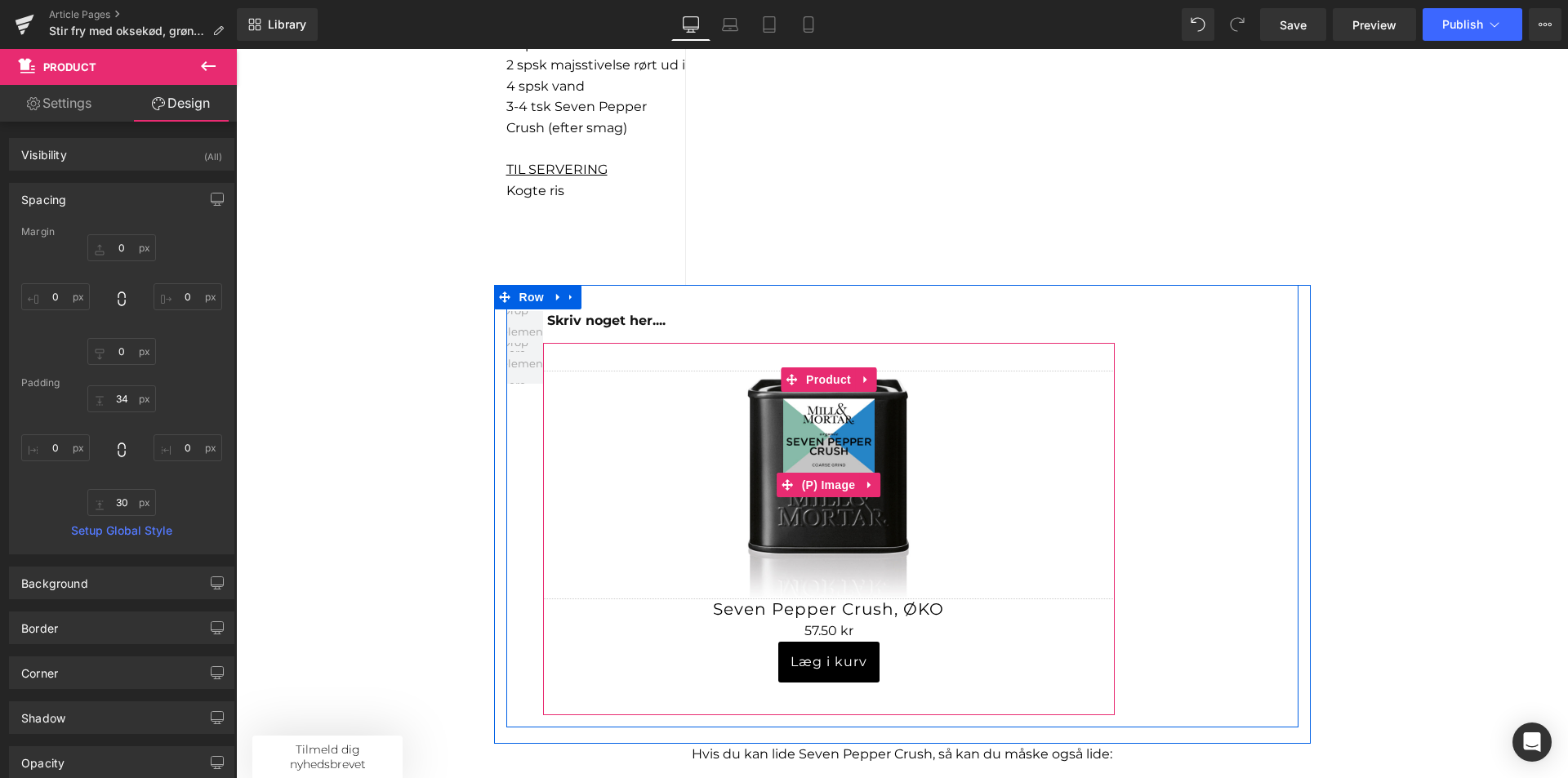
click at [550, 470] on link "Sale Off" at bounding box center [829, 484] width 572 height 229
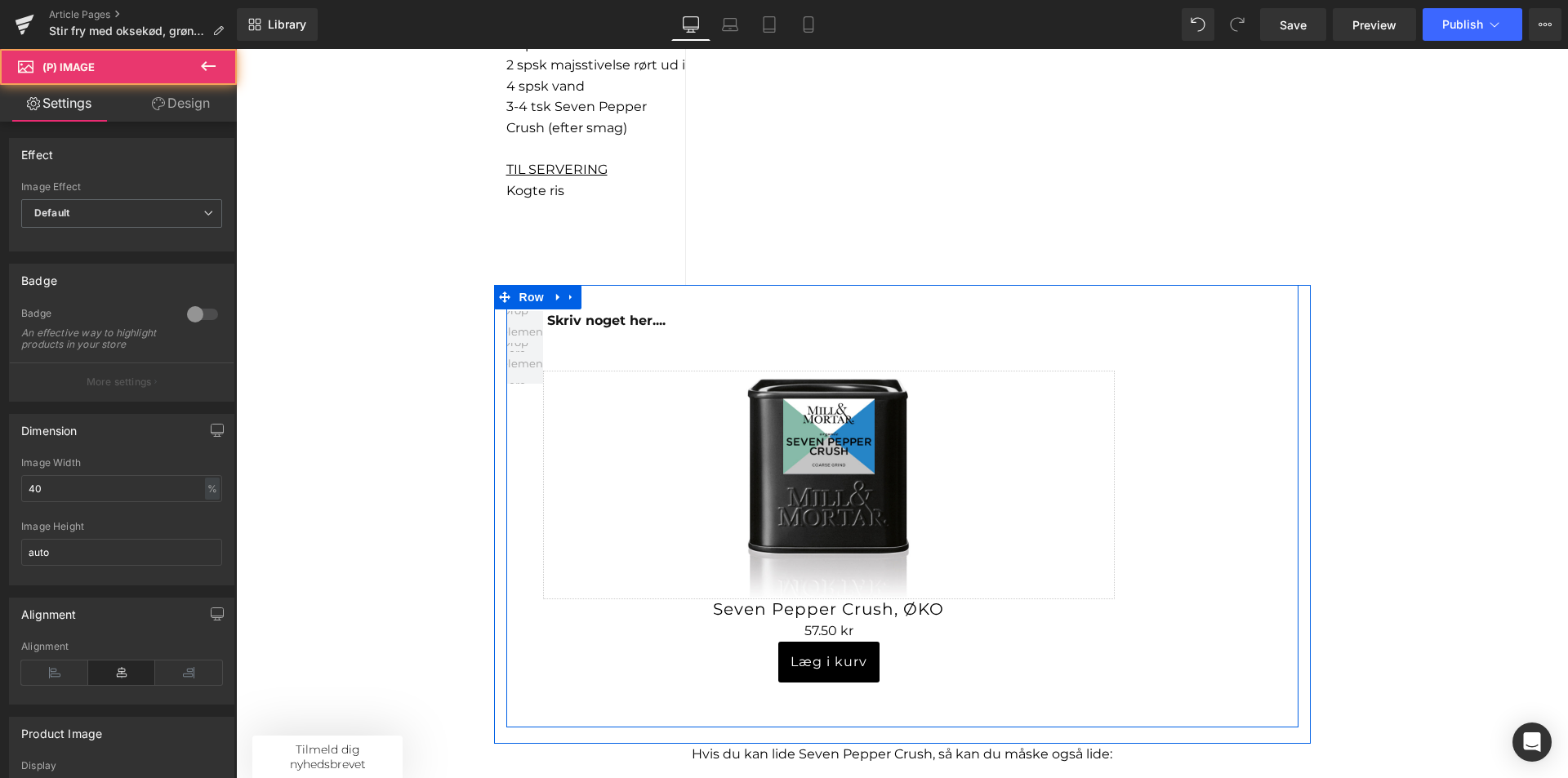
click at [236, 49] on div at bounding box center [236, 49] width 0 height 0
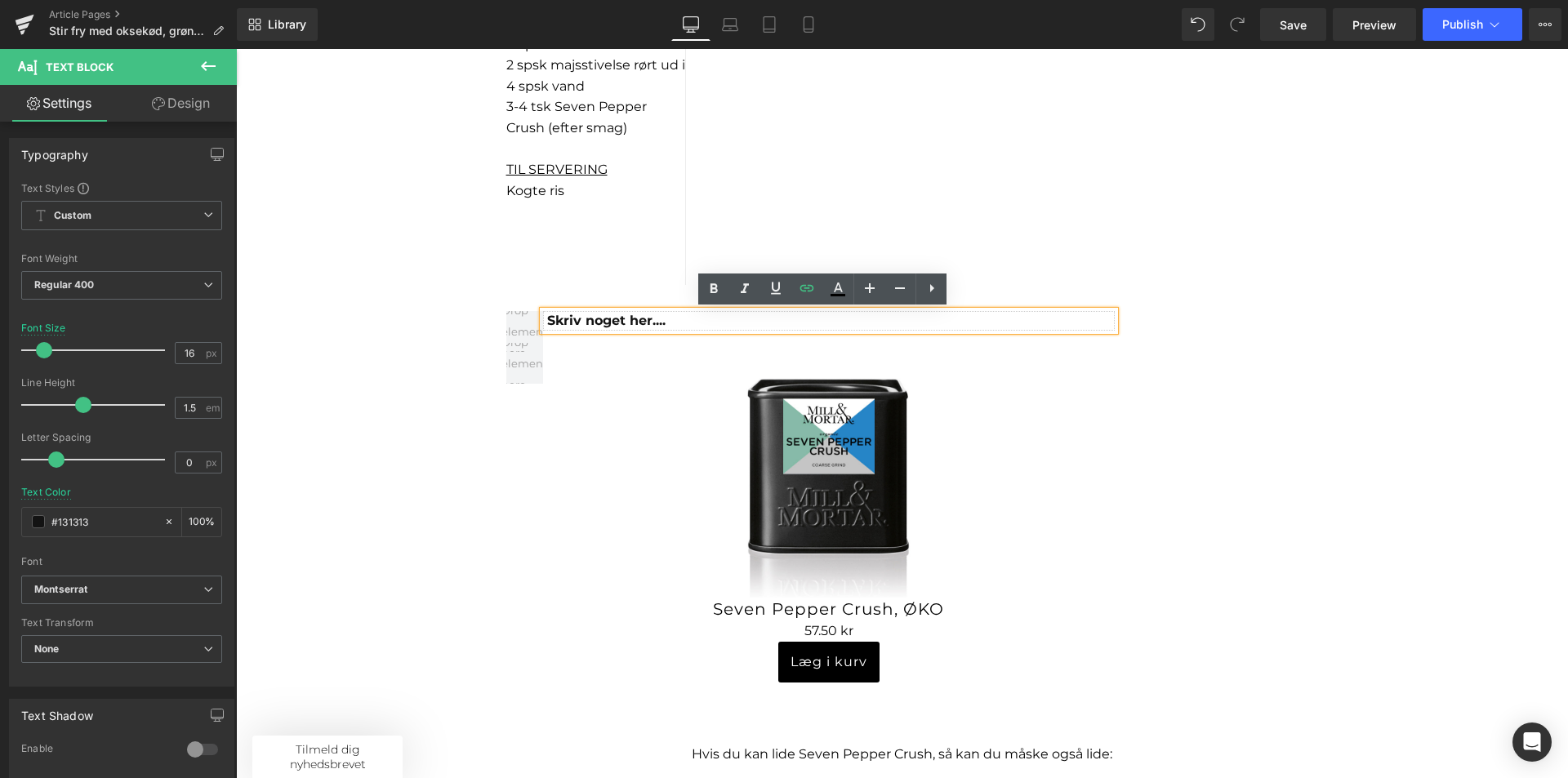
click at [639, 330] on div "Skriv noget her...." at bounding box center [831, 321] width 568 height 20
click at [662, 328] on div "Skriv noget her...." at bounding box center [831, 321] width 568 height 20
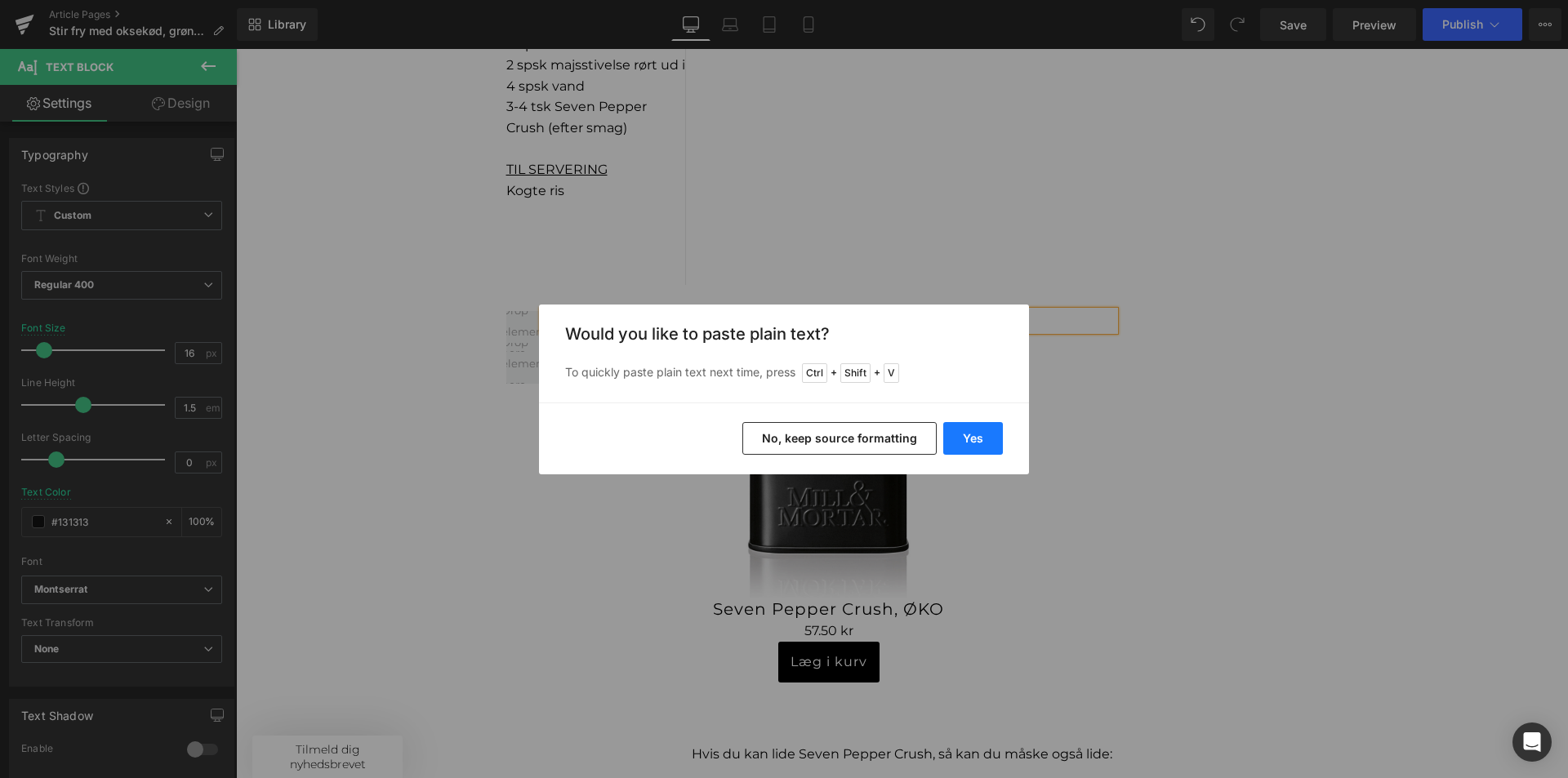
click at [992, 439] on button "Yes" at bounding box center [973, 439] width 59 height 33
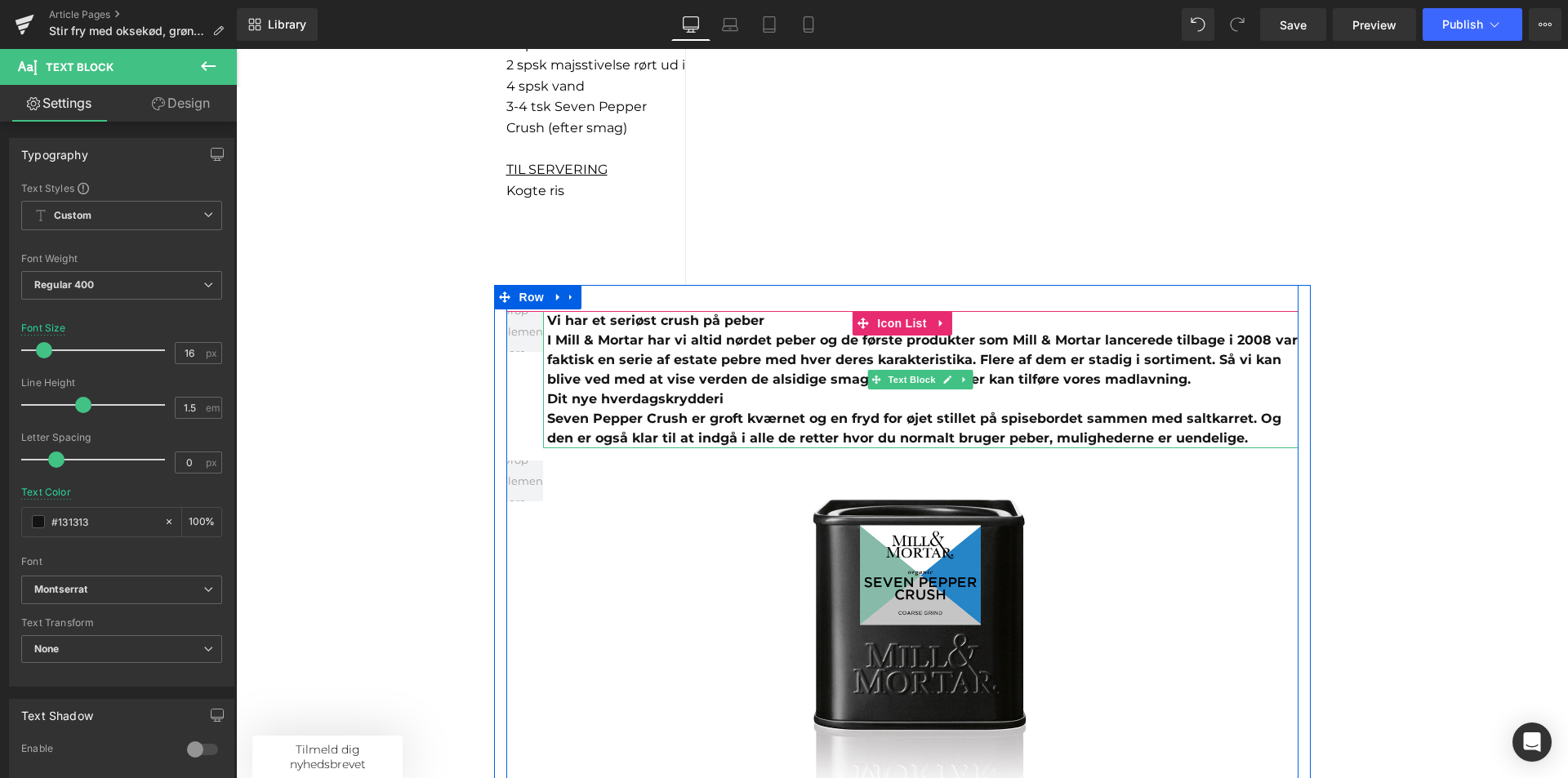
click at [701, 347] on b "I Mill & Mortar har vi altid nørdet peber og de første produkter som Mill & Mor…" at bounding box center [922, 360] width 750 height 54
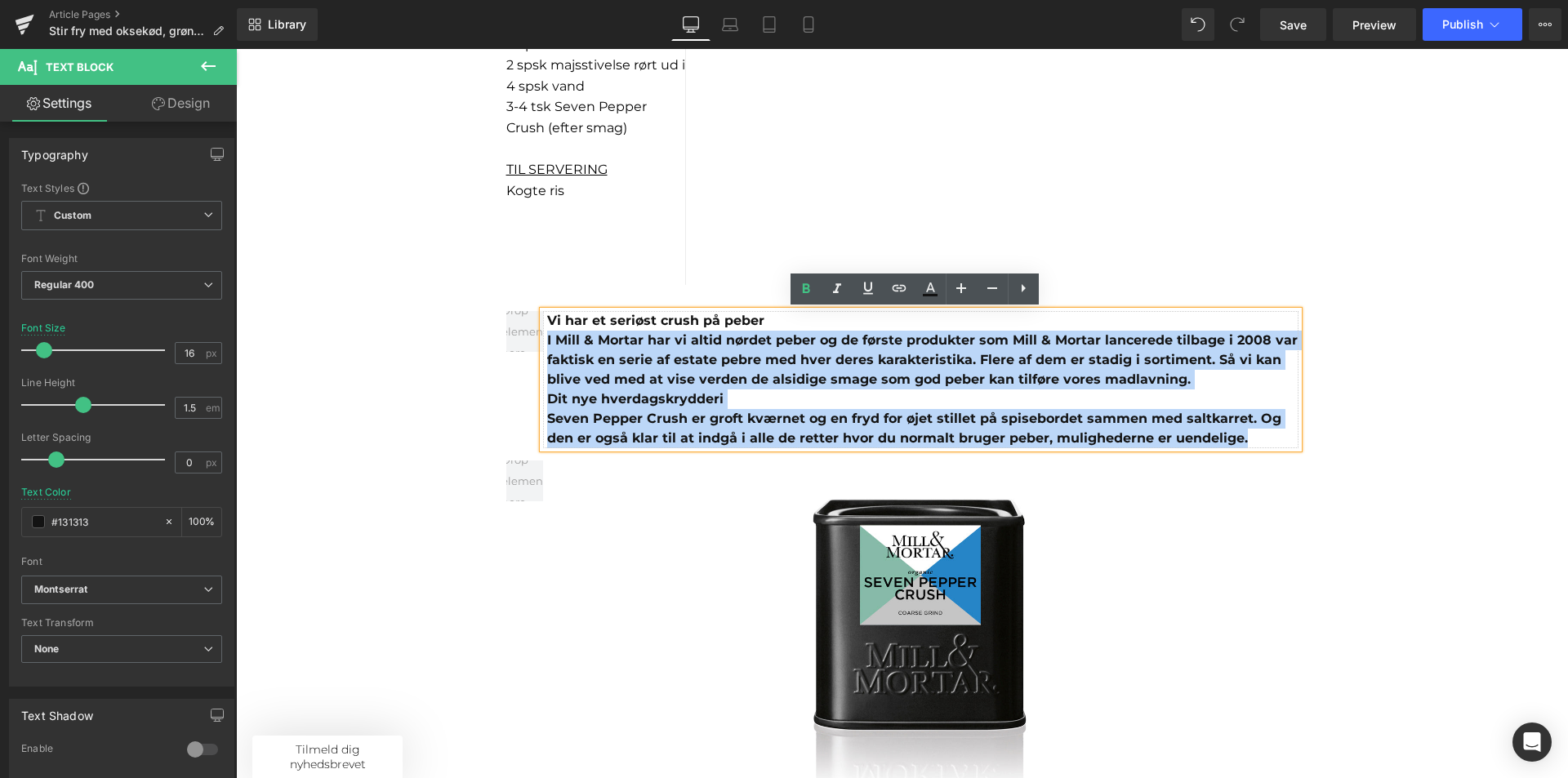
drag, startPoint x: 1244, startPoint y: 439, endPoint x: 484, endPoint y: 337, distance: 766.8
click at [484, 337] on div "Sale Off (P) Image Product Stir fry med oksekød, grønt og Seven Pepper Crush Te…" at bounding box center [902, 94] width 1332 height 2914
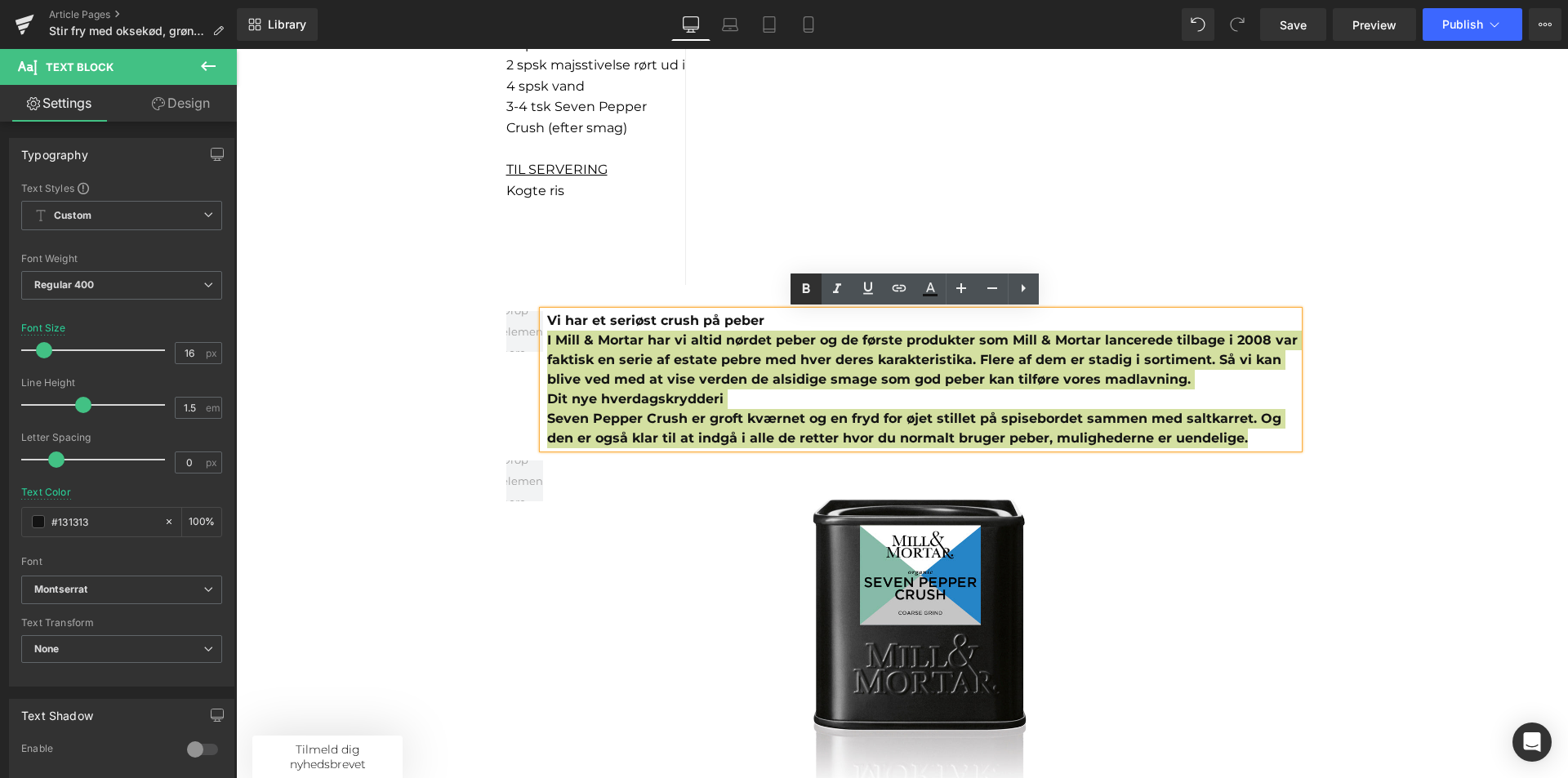
click at [807, 291] on icon at bounding box center [806, 289] width 20 height 20
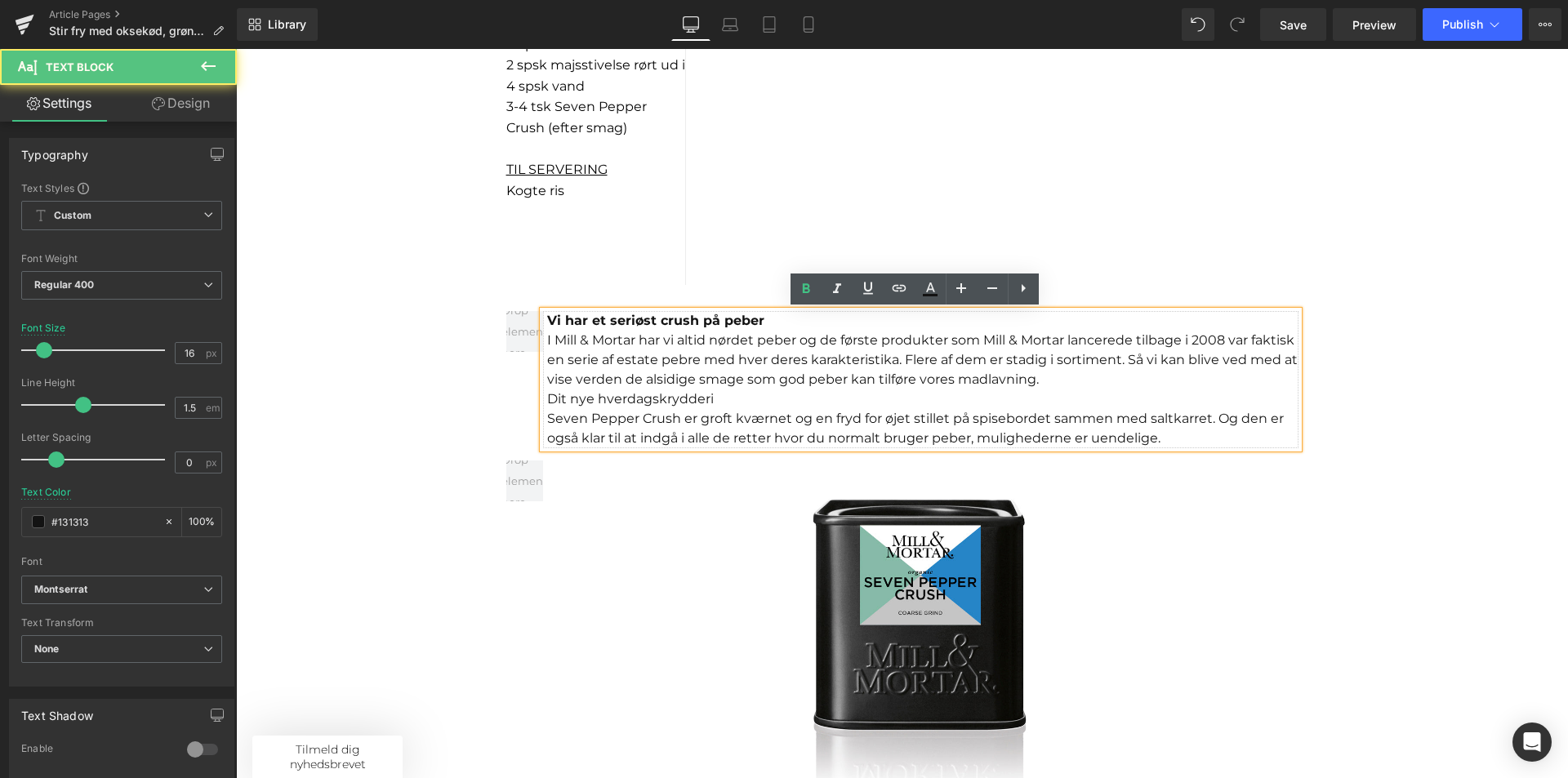
click at [734, 391] on div "Dit nye hverdagskrydderi" at bounding box center [923, 399] width 751 height 20
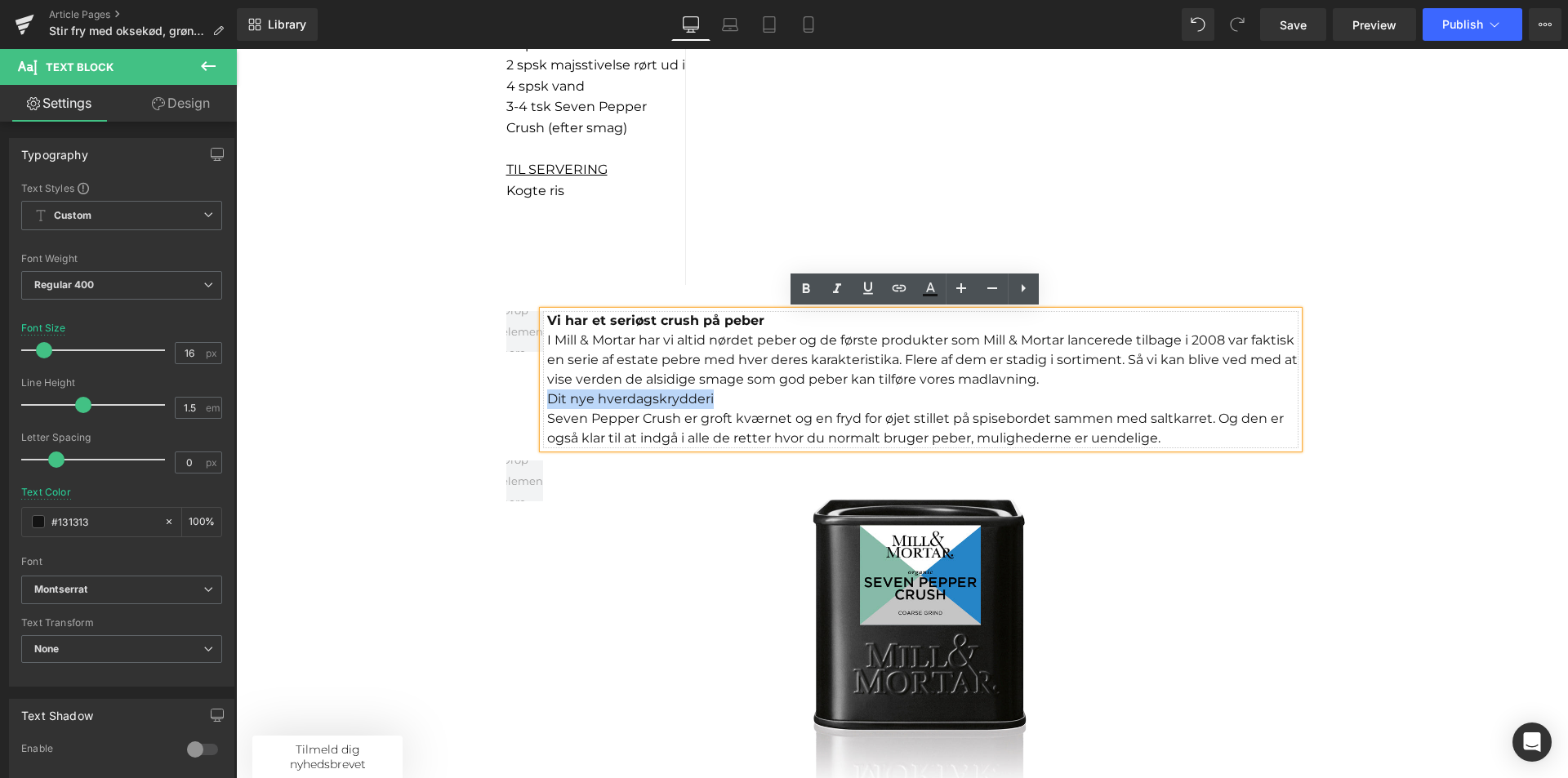
drag, startPoint x: 735, startPoint y: 398, endPoint x: 497, endPoint y: 391, distance: 238.1
click at [497, 391] on div "Vi har et seriøst crush på peber I Mill & Mortar har vi altid nørdet peber og d…" at bounding box center [903, 601] width 817 height 633
copy div "Dit nye hverdagskrydderi"
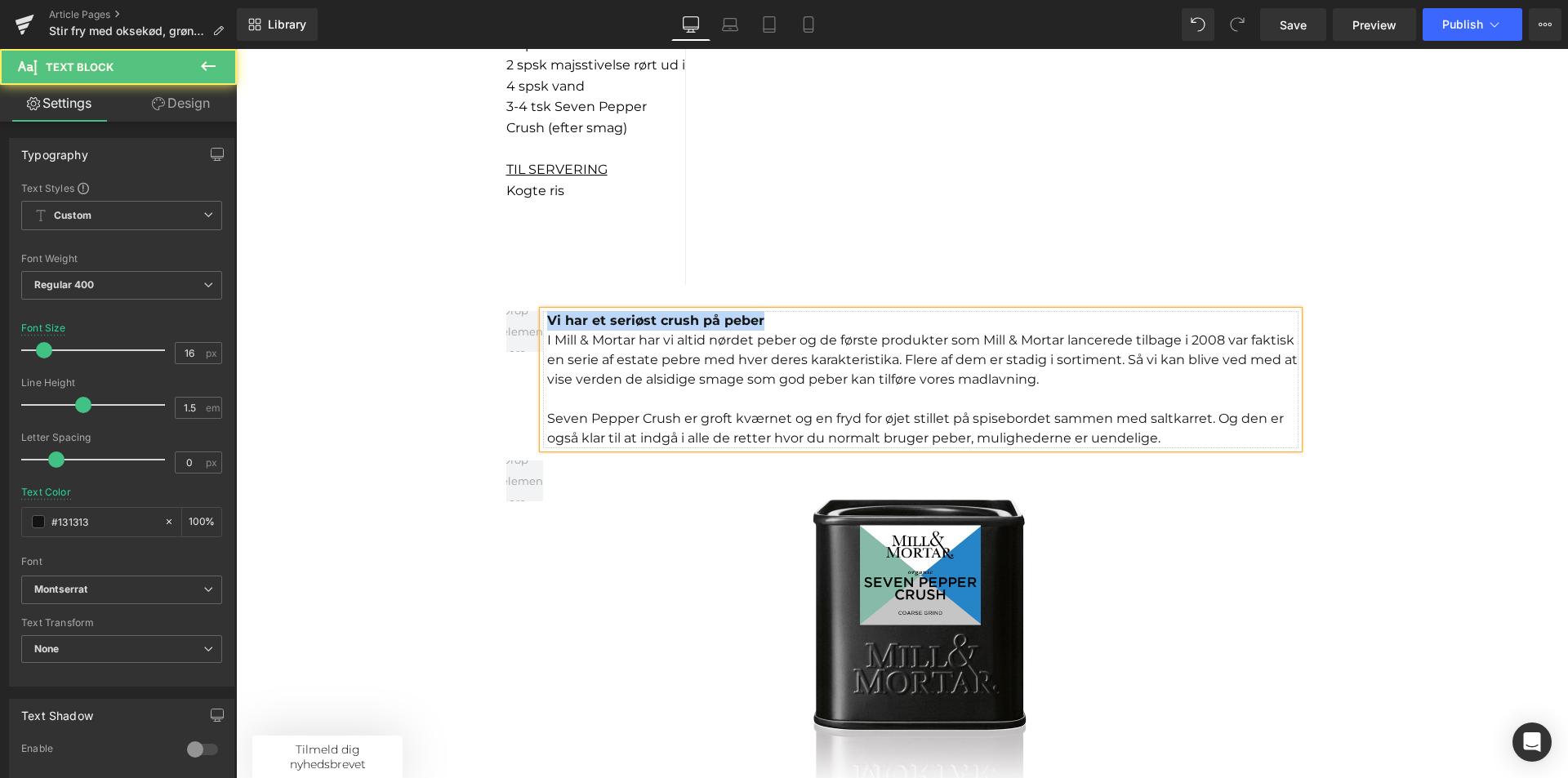
drag, startPoint x: 763, startPoint y: 318, endPoint x: 499, endPoint y: 310, distance: 264.1
click at [499, 310] on div "Vi har et seriøst crush på peber I Mill & Mortar har vi altid nørdet peber og d…" at bounding box center [903, 601] width 817 height 633
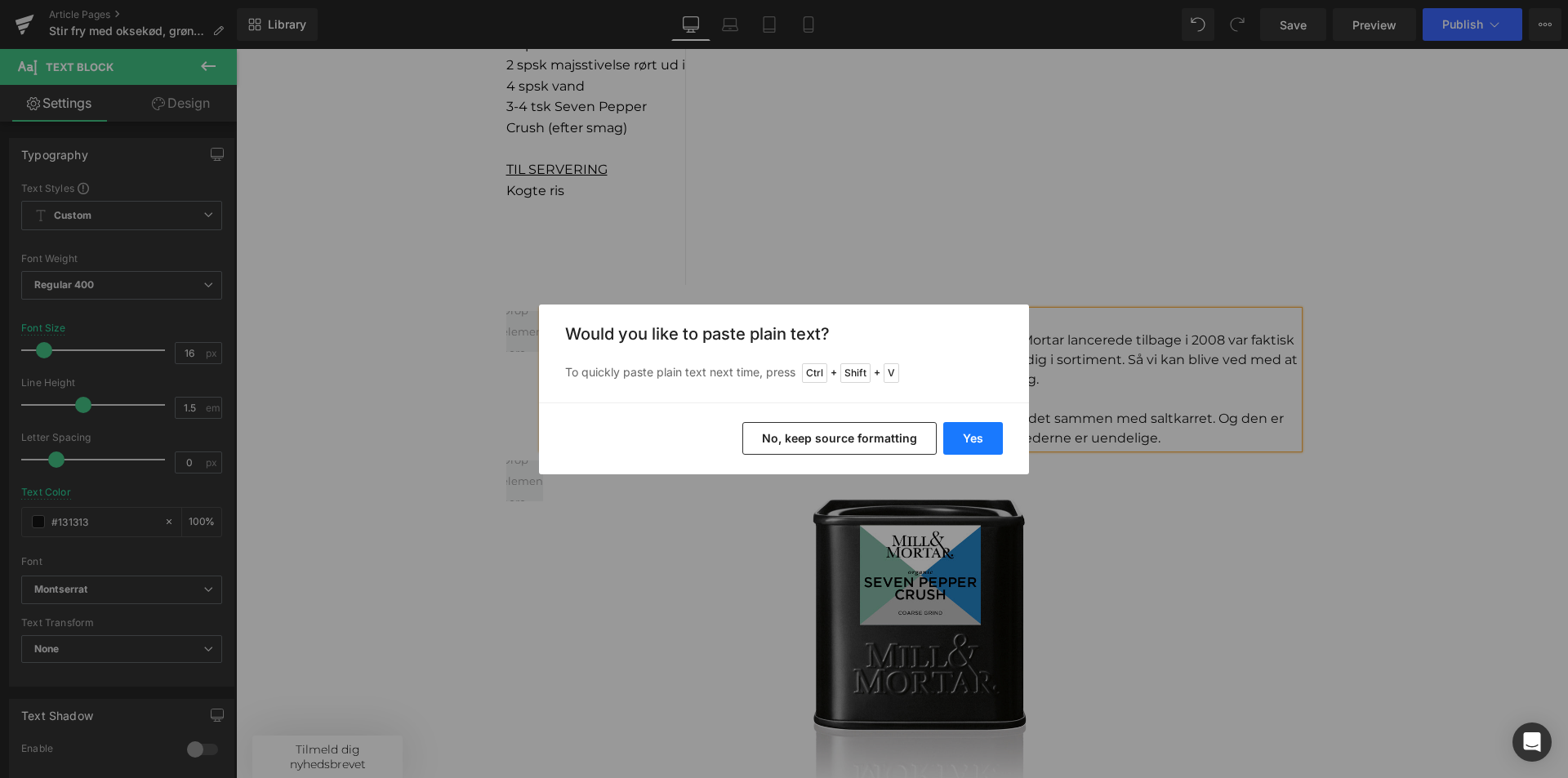
drag, startPoint x: 678, startPoint y: 369, endPoint x: 978, endPoint y: 445, distance: 309.5
click at [978, 445] on button "Yes" at bounding box center [973, 439] width 59 height 33
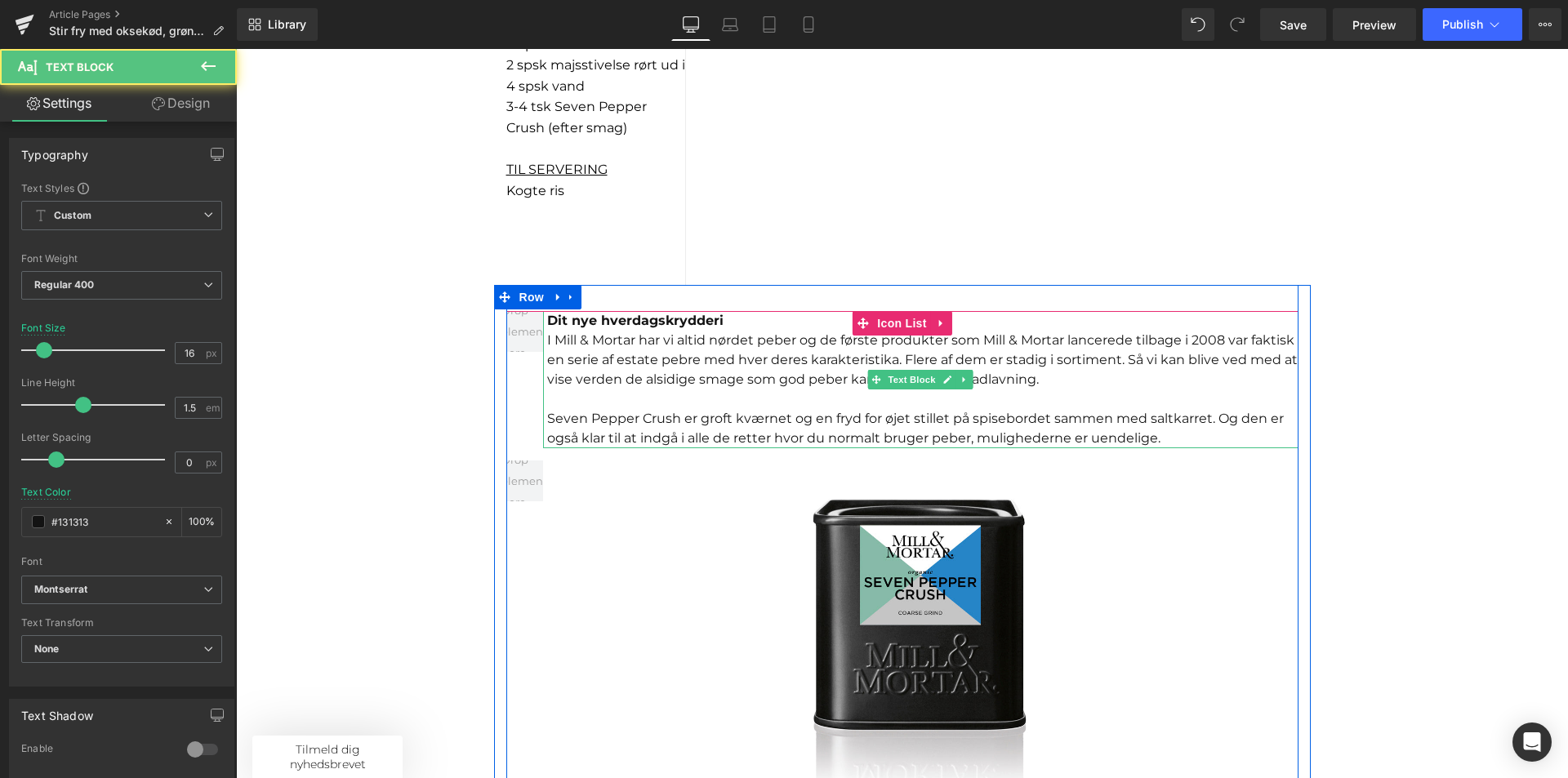
click at [563, 396] on div at bounding box center [923, 399] width 751 height 20
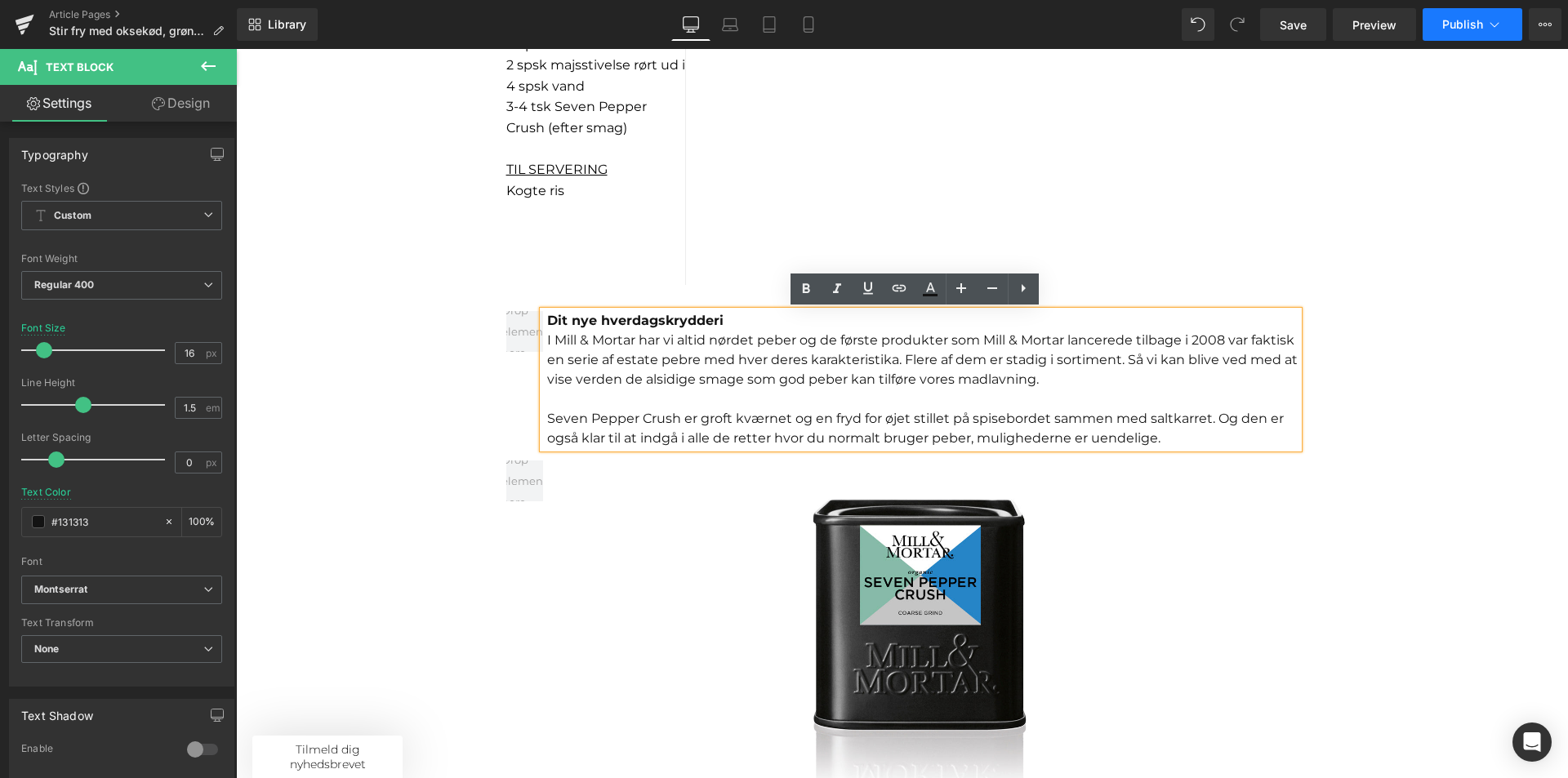
click at [1468, 35] on button "Publish" at bounding box center [1472, 25] width 100 height 33
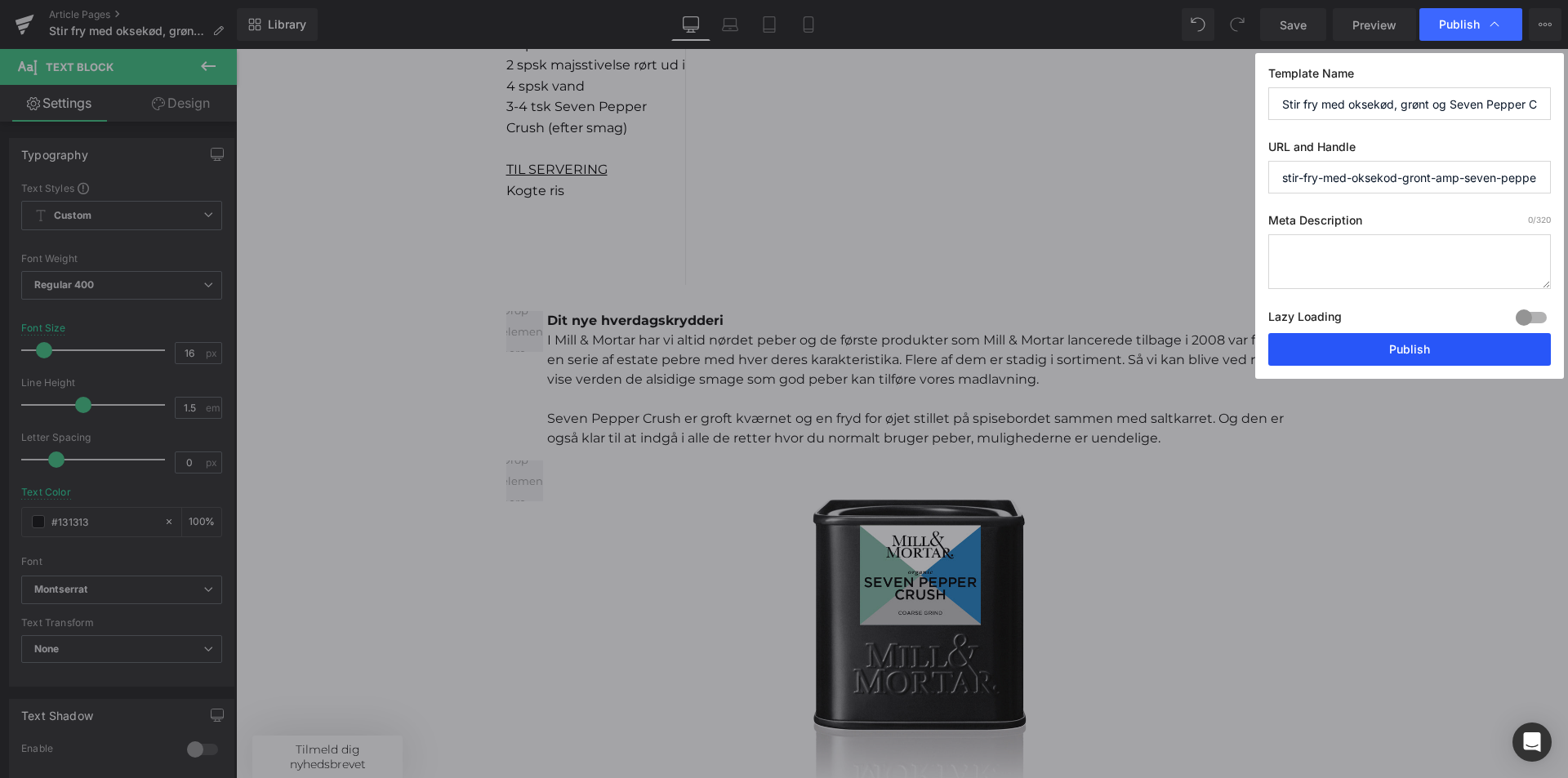
click at [1379, 359] on button "Publish" at bounding box center [1410, 350] width 282 height 33
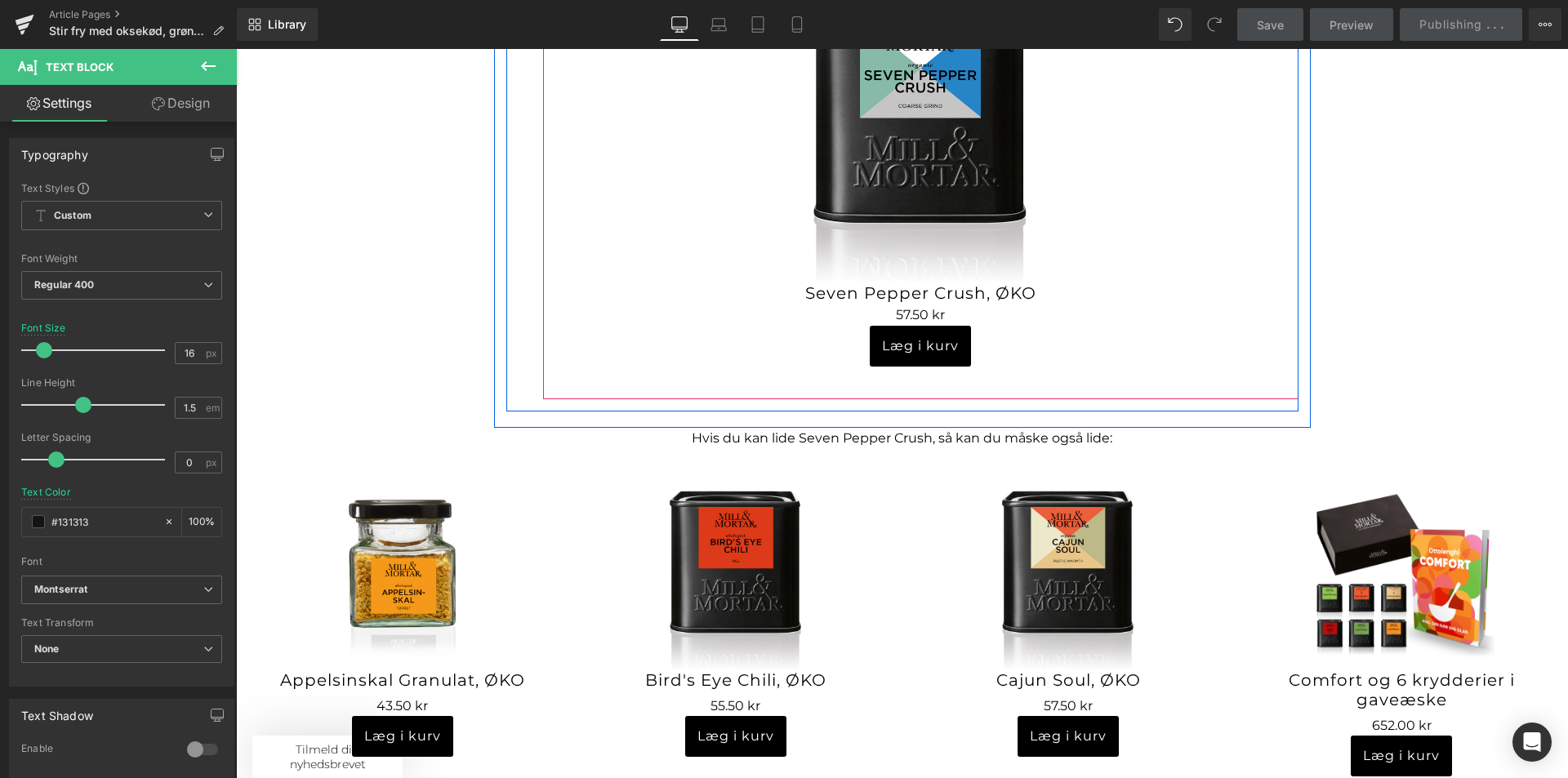
scroll to position [2204, 0]
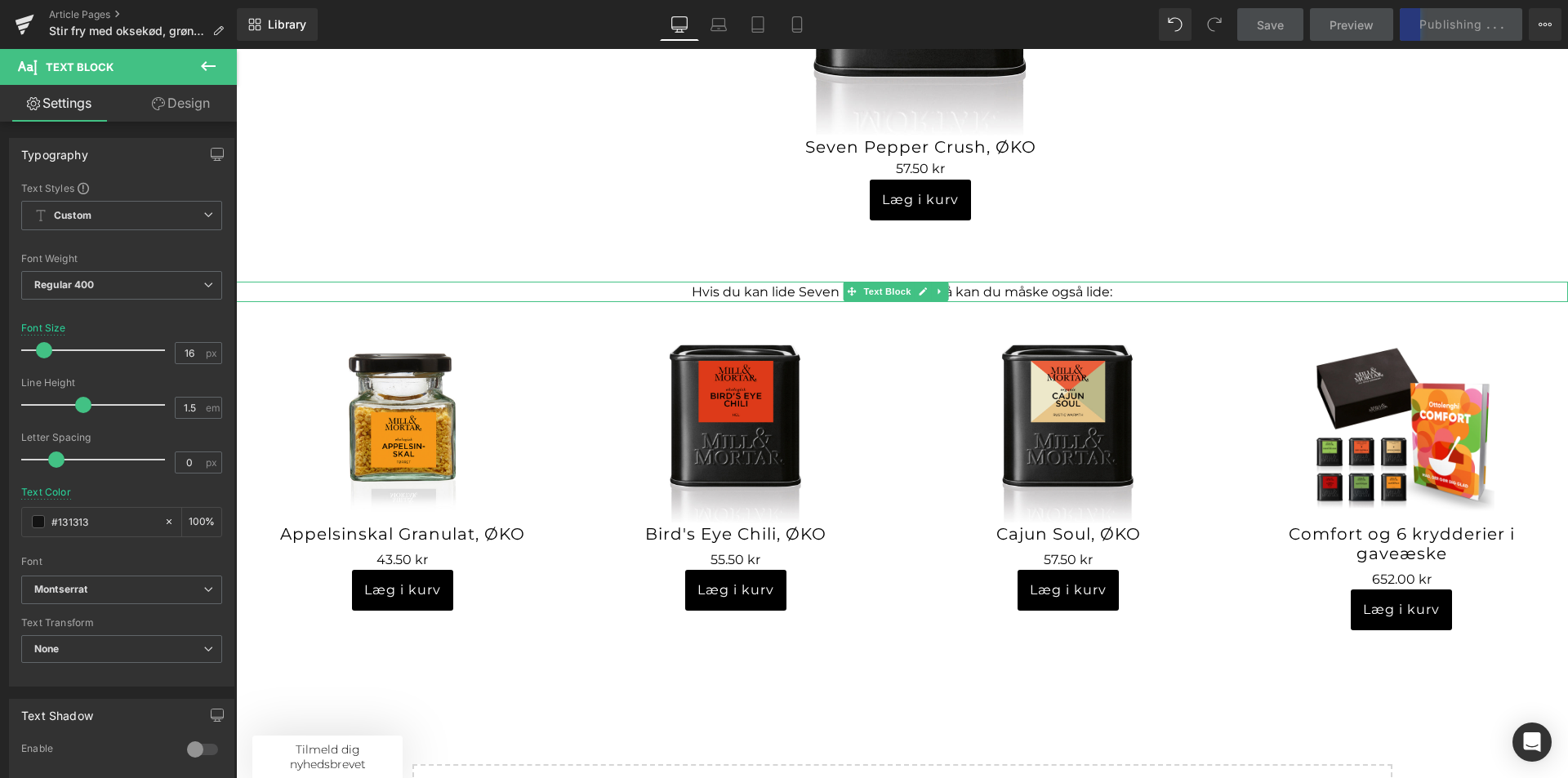
click at [809, 295] on p "Hvis du kan lide Seven Pepper Crush, så kan du måske også lide:" at bounding box center [902, 292] width 1332 height 21
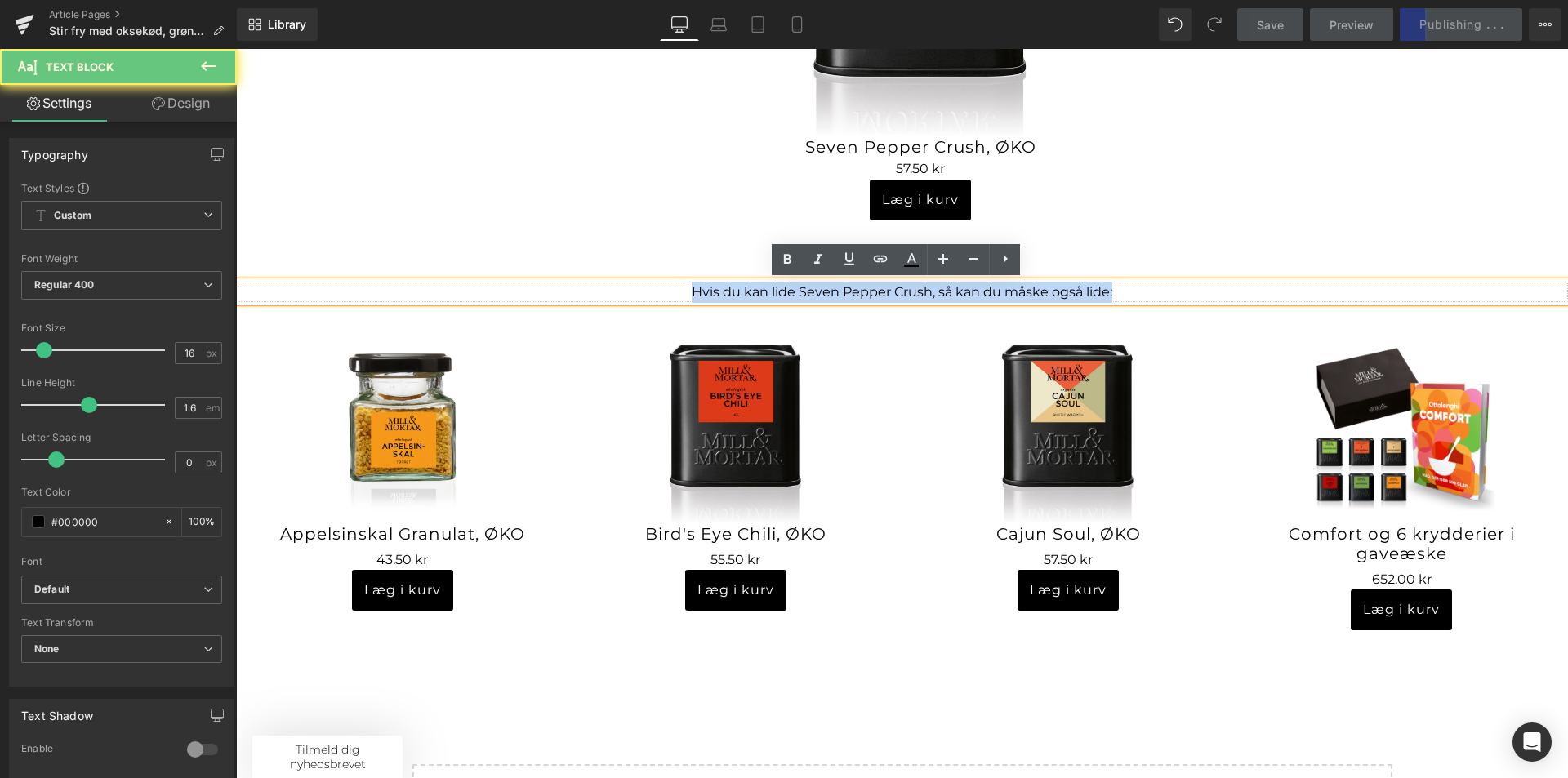
click at [809, 295] on p "Hvis du kan lide Seven Pepper Crush, så kan du måske også lide:" at bounding box center [902, 292] width 1332 height 21
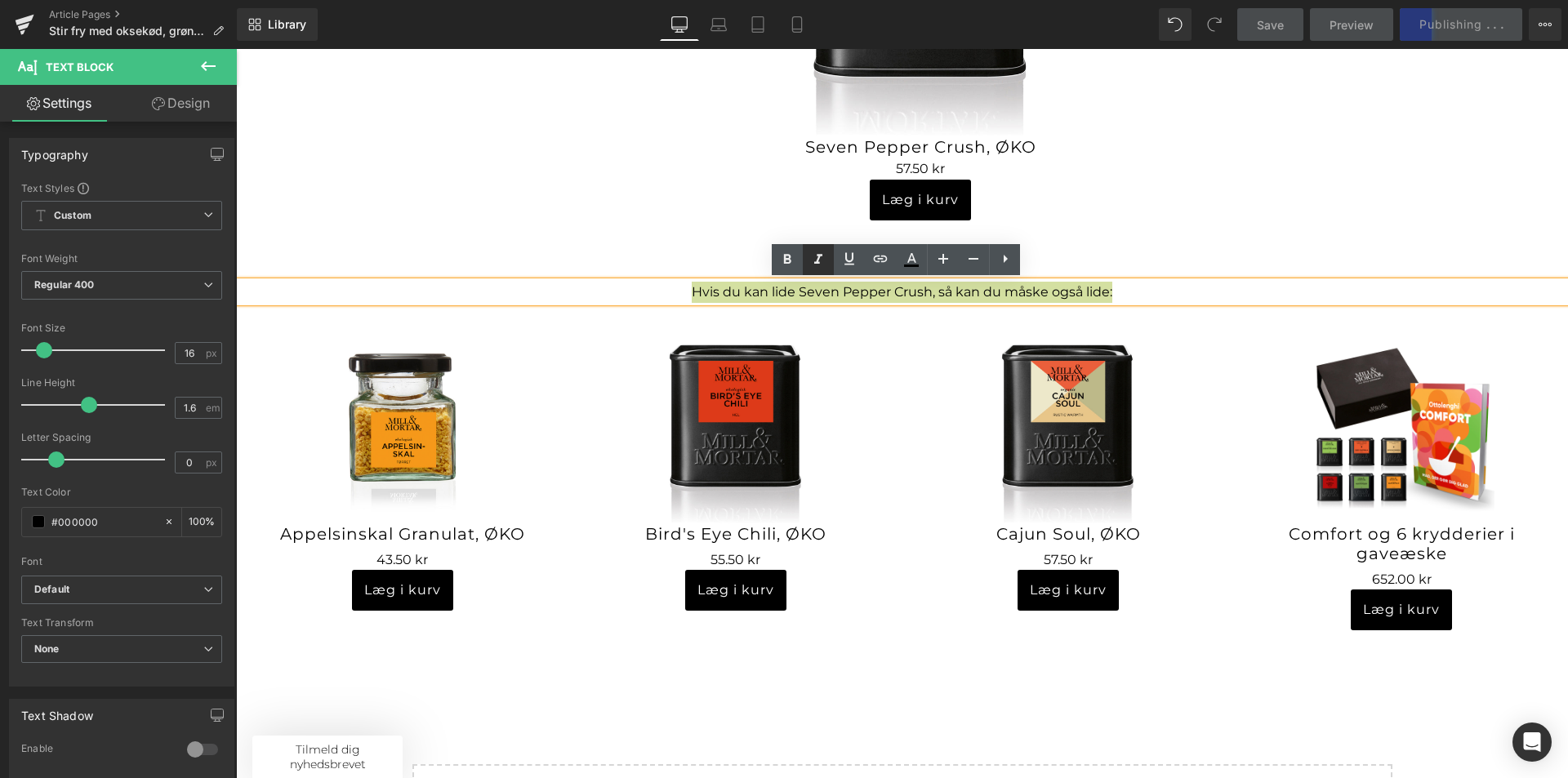
click at [792, 262] on icon at bounding box center [787, 260] width 20 height 20
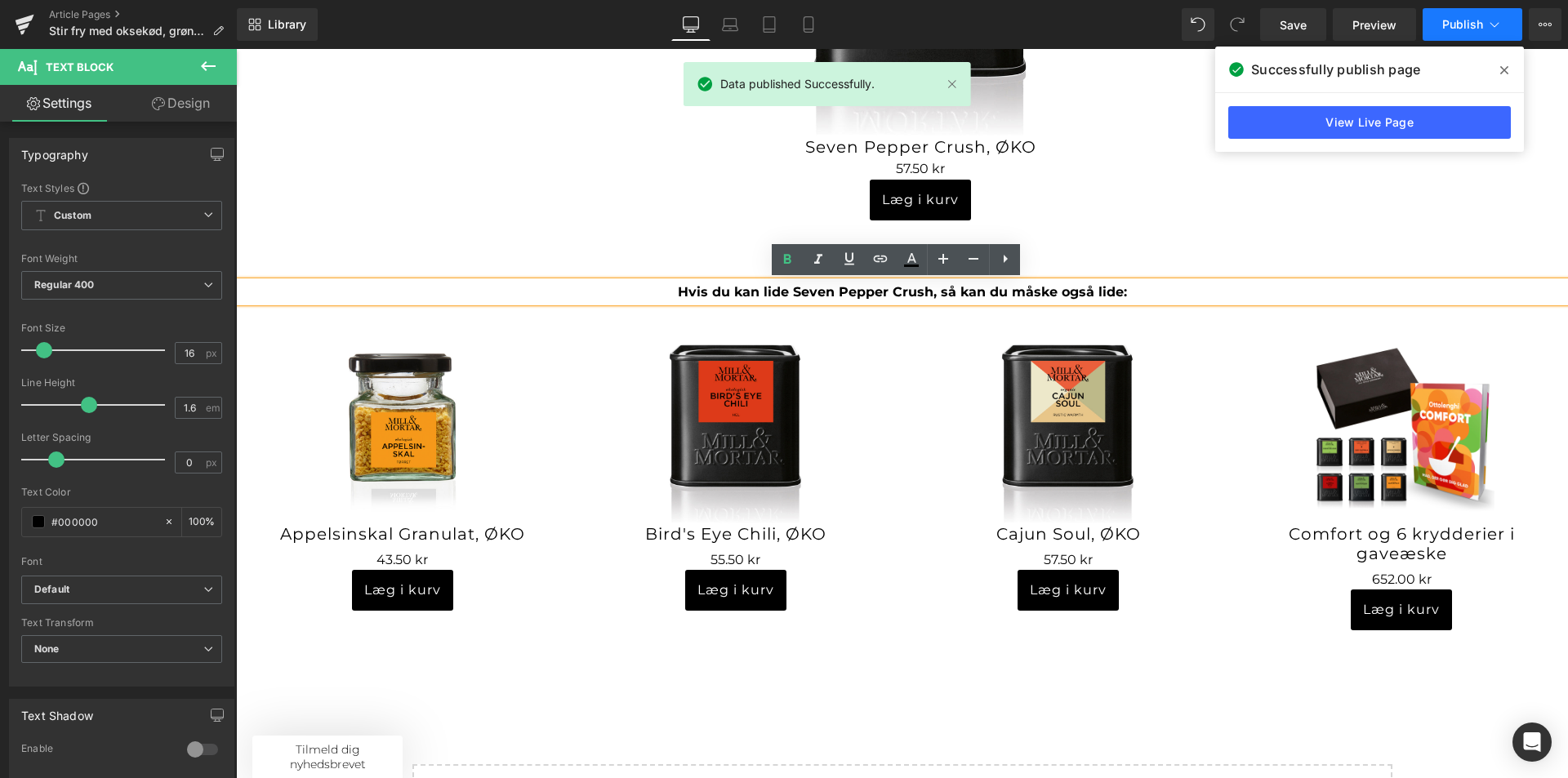
click at [1481, 27] on span "Publish" at bounding box center [1462, 25] width 40 height 13
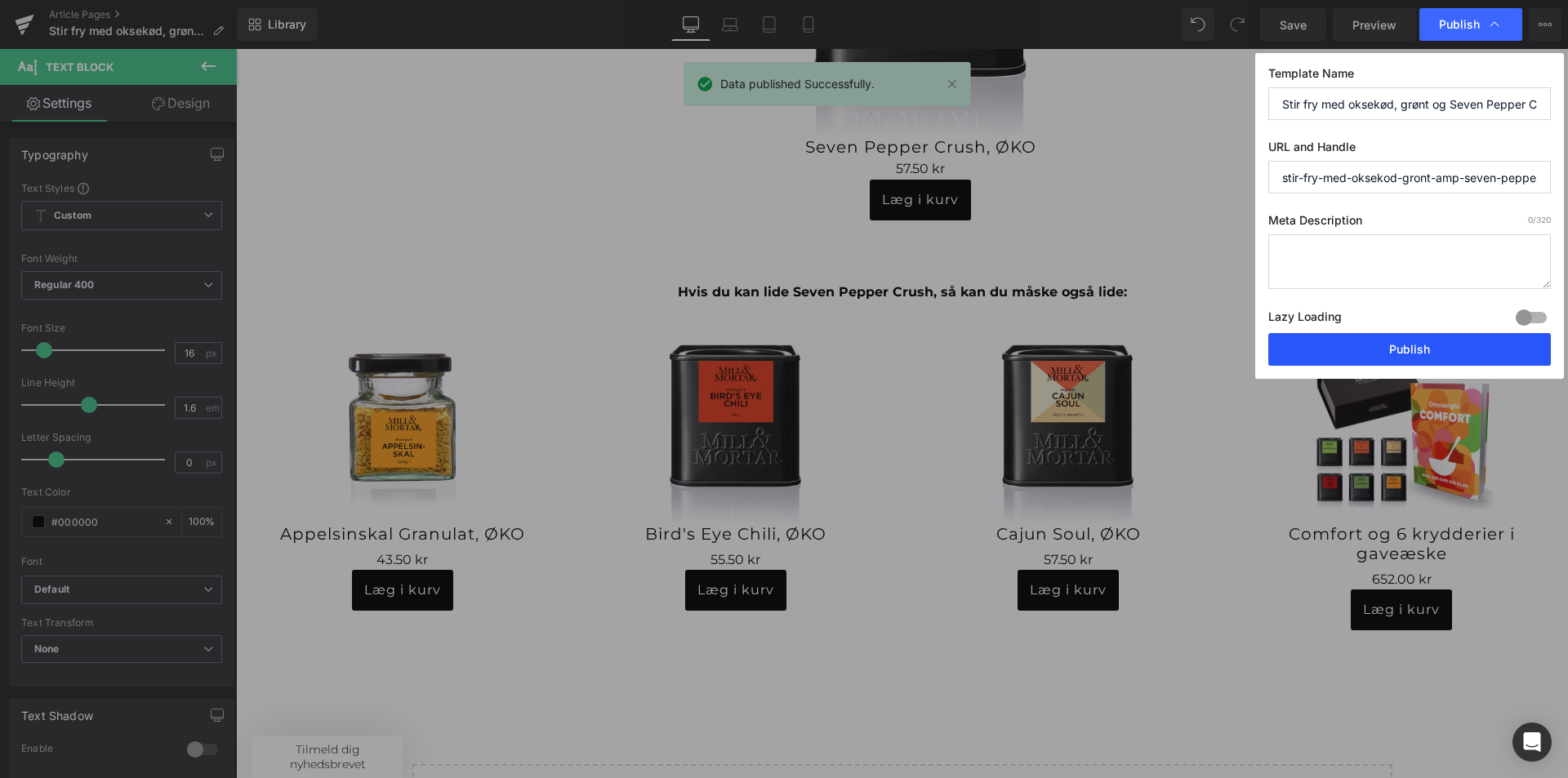
drag, startPoint x: 1367, startPoint y: 345, endPoint x: 545, endPoint y: 139, distance: 847.4
click at [1367, 345] on button "Publish" at bounding box center [1410, 350] width 282 height 33
